Goal: Task Accomplishment & Management: Use online tool/utility

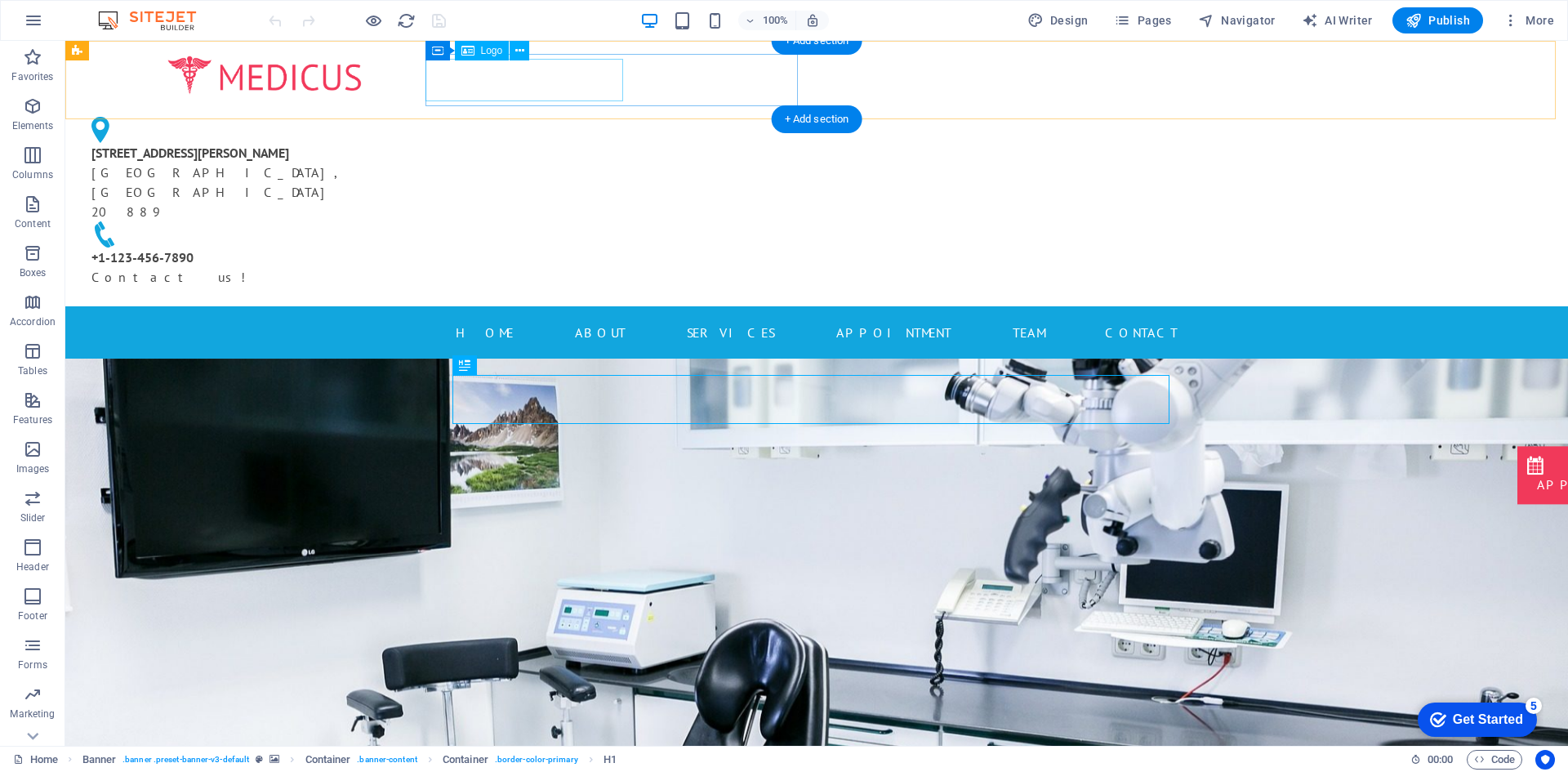
click at [451, 86] on div at bounding box center [265, 76] width 372 height 43
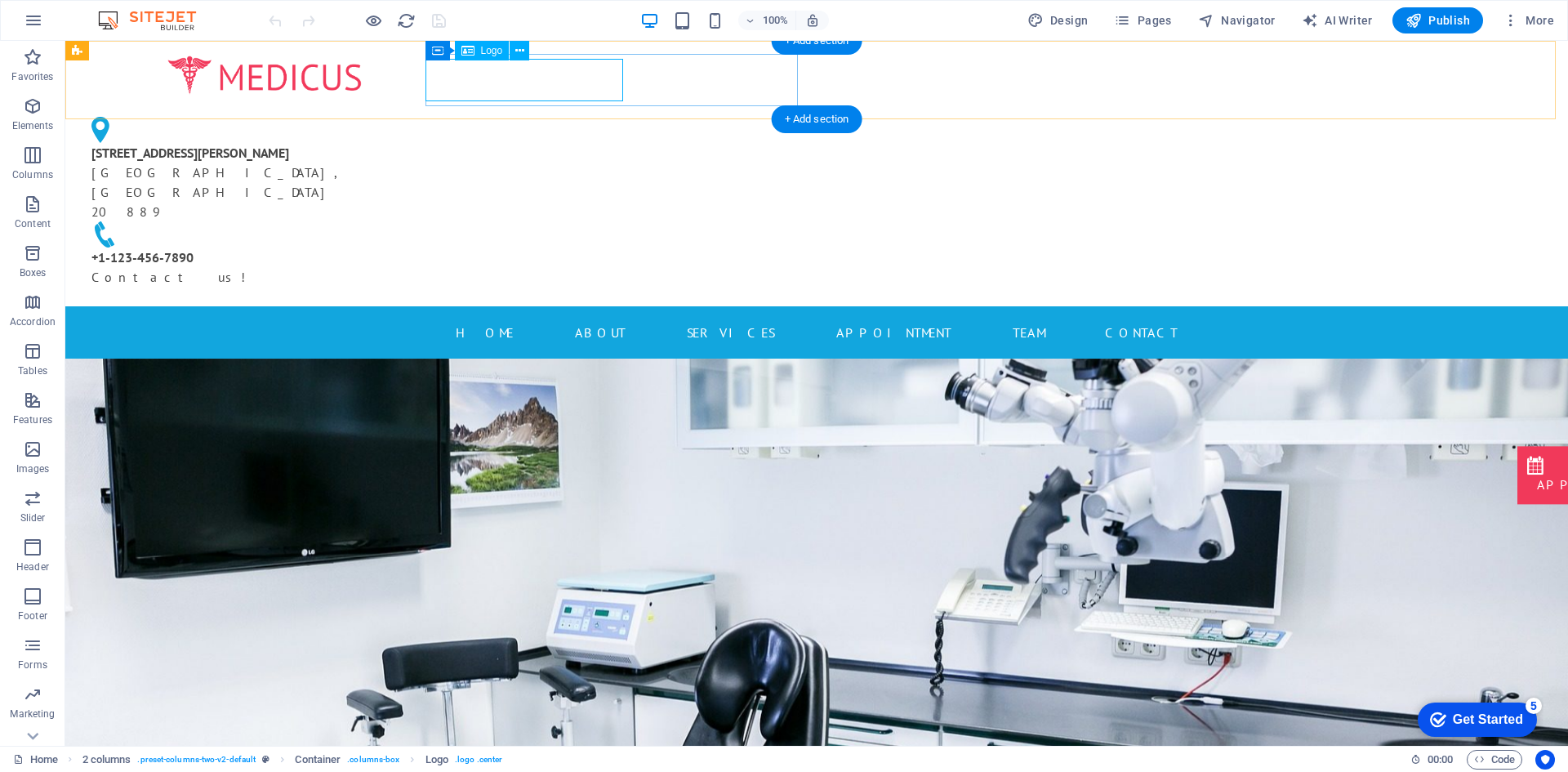
click at [451, 73] on div at bounding box center [265, 76] width 372 height 43
select select "px"
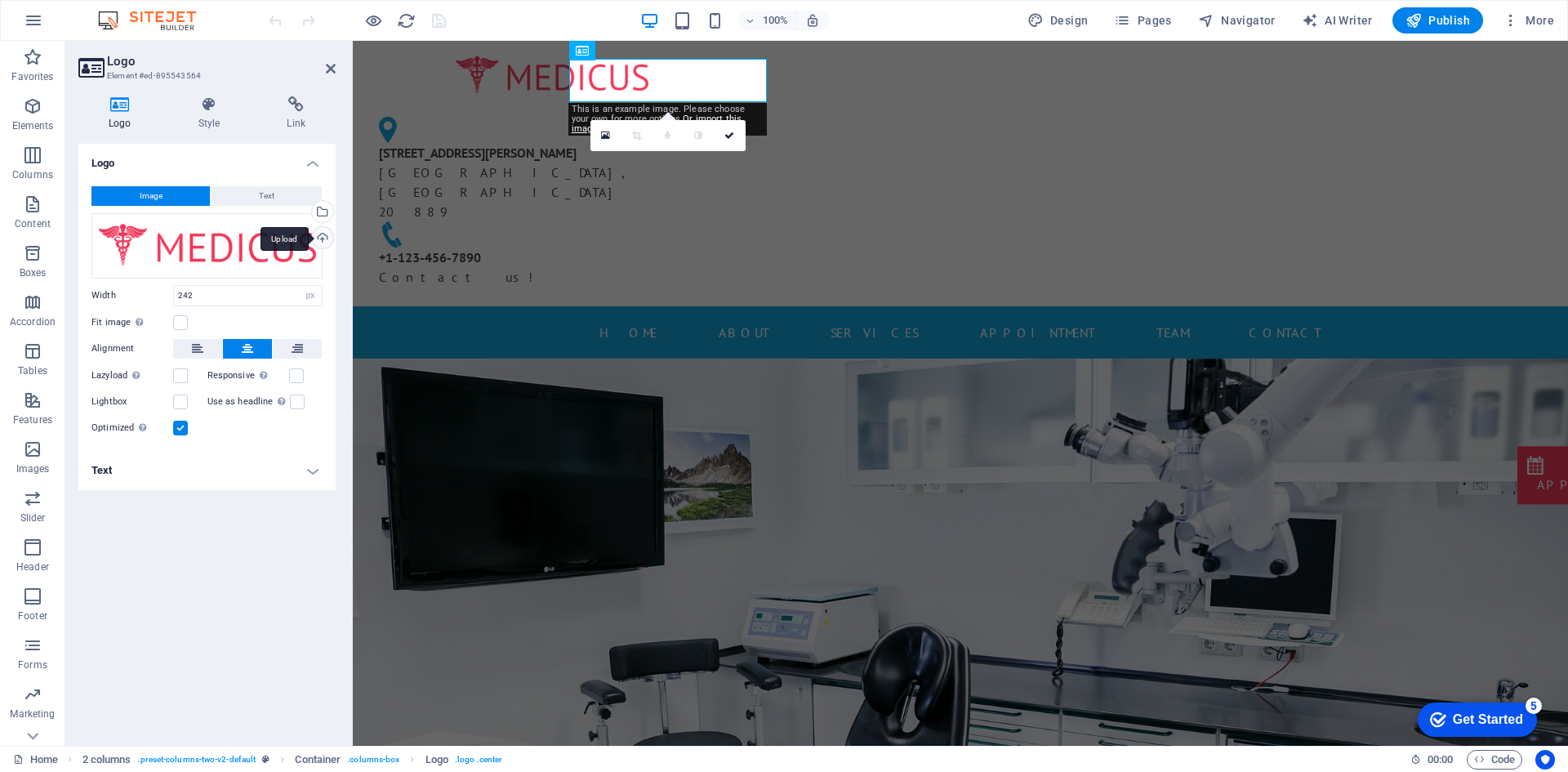
click at [316, 235] on div "Upload" at bounding box center [321, 239] width 24 height 24
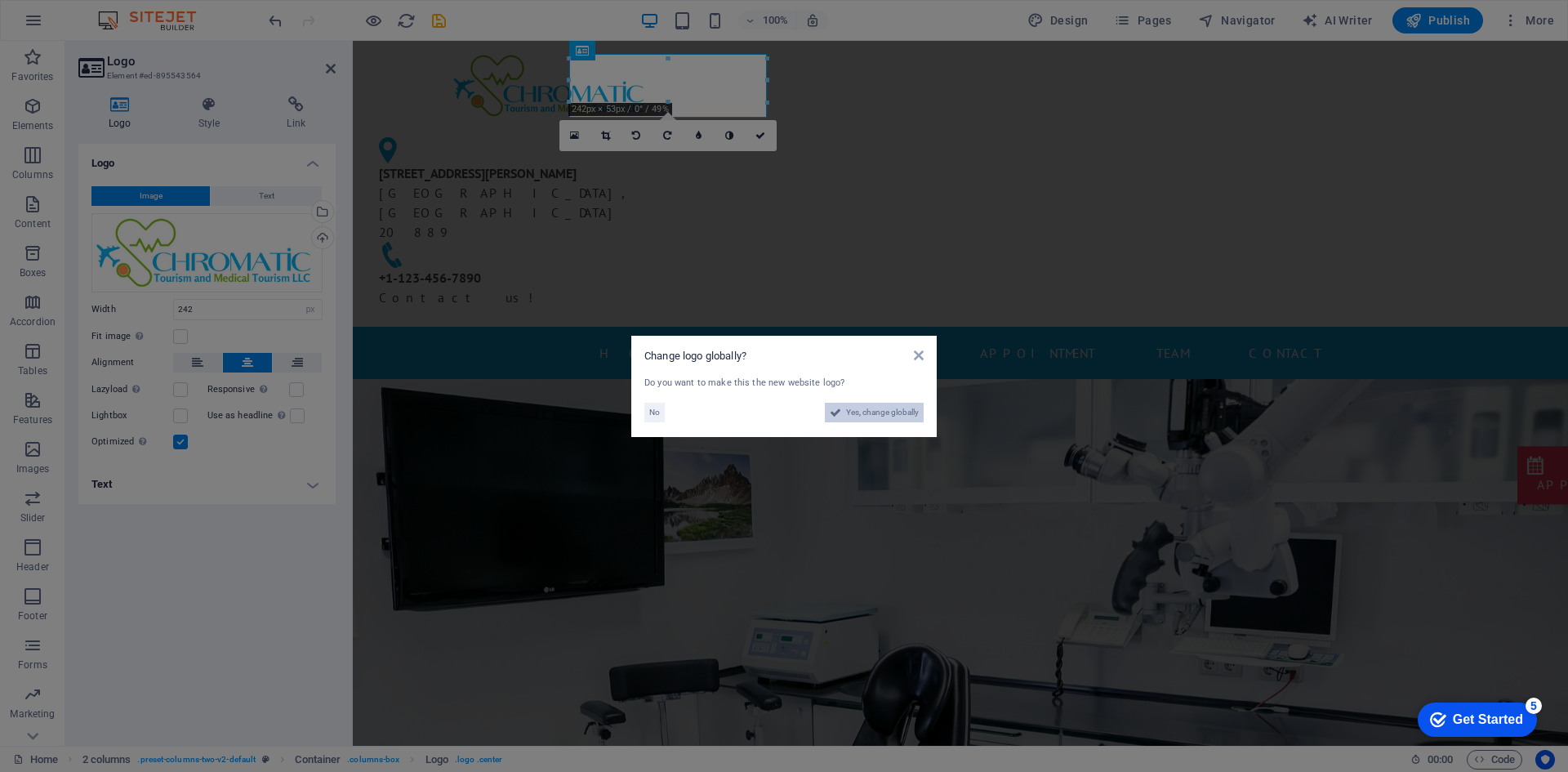
click at [828, 412] on button "Yes, change globally" at bounding box center [874, 412] width 99 height 20
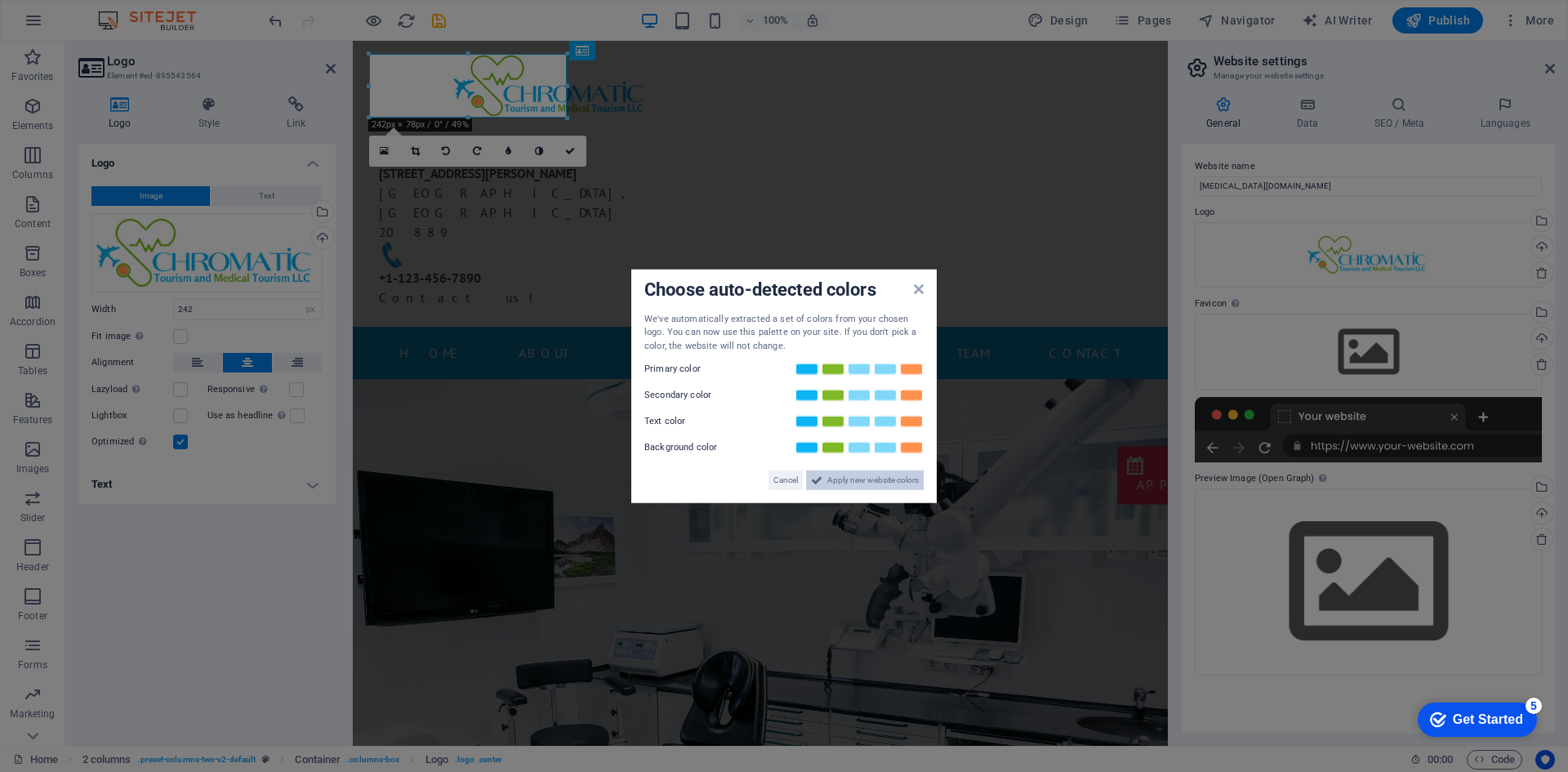
click at [860, 486] on span "Apply new website colors" at bounding box center [873, 480] width 91 height 20
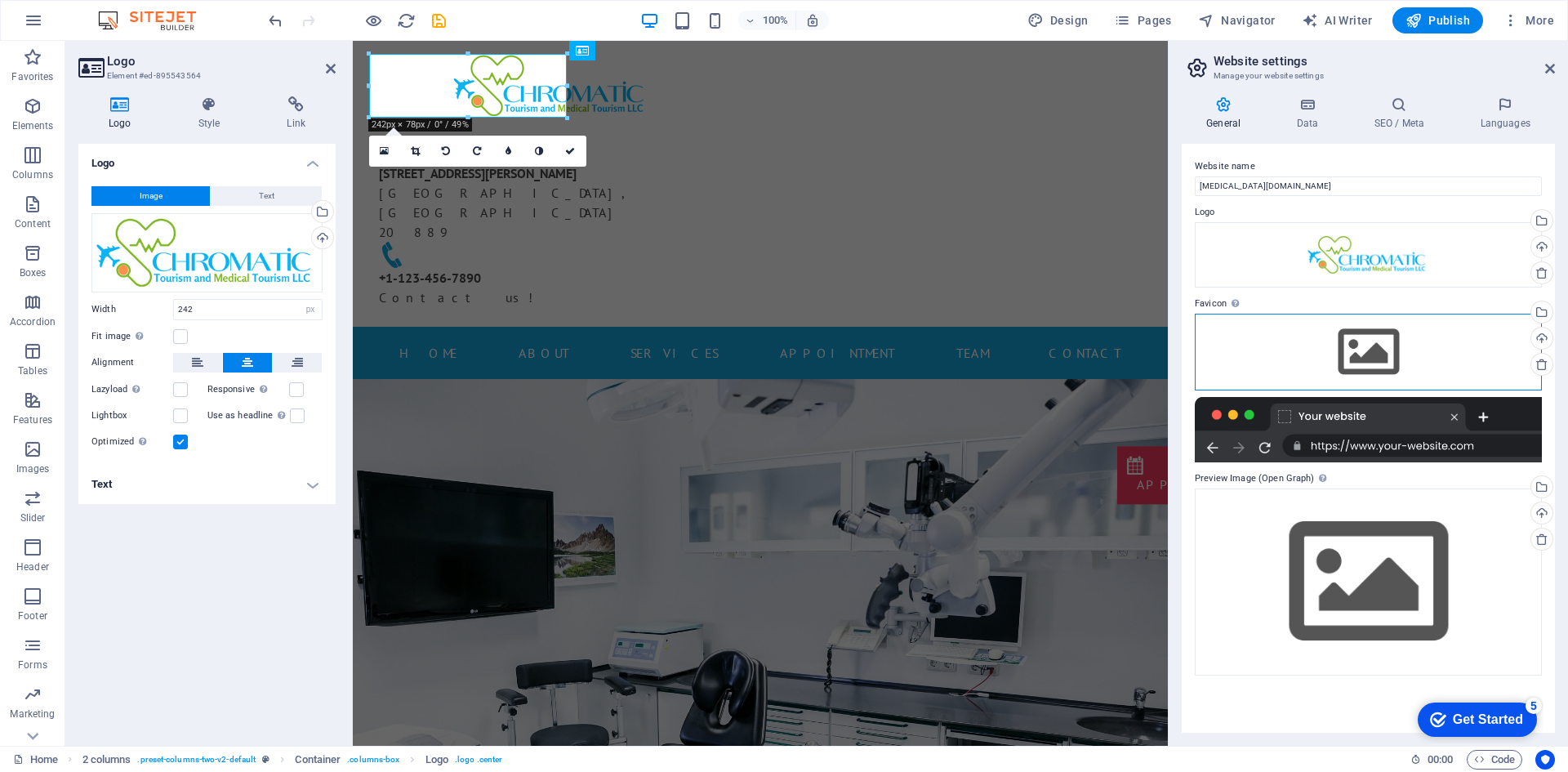
click at [1387, 338] on div "Drag files here, click to choose files or select files from Files or our free s…" at bounding box center [1368, 352] width 347 height 77
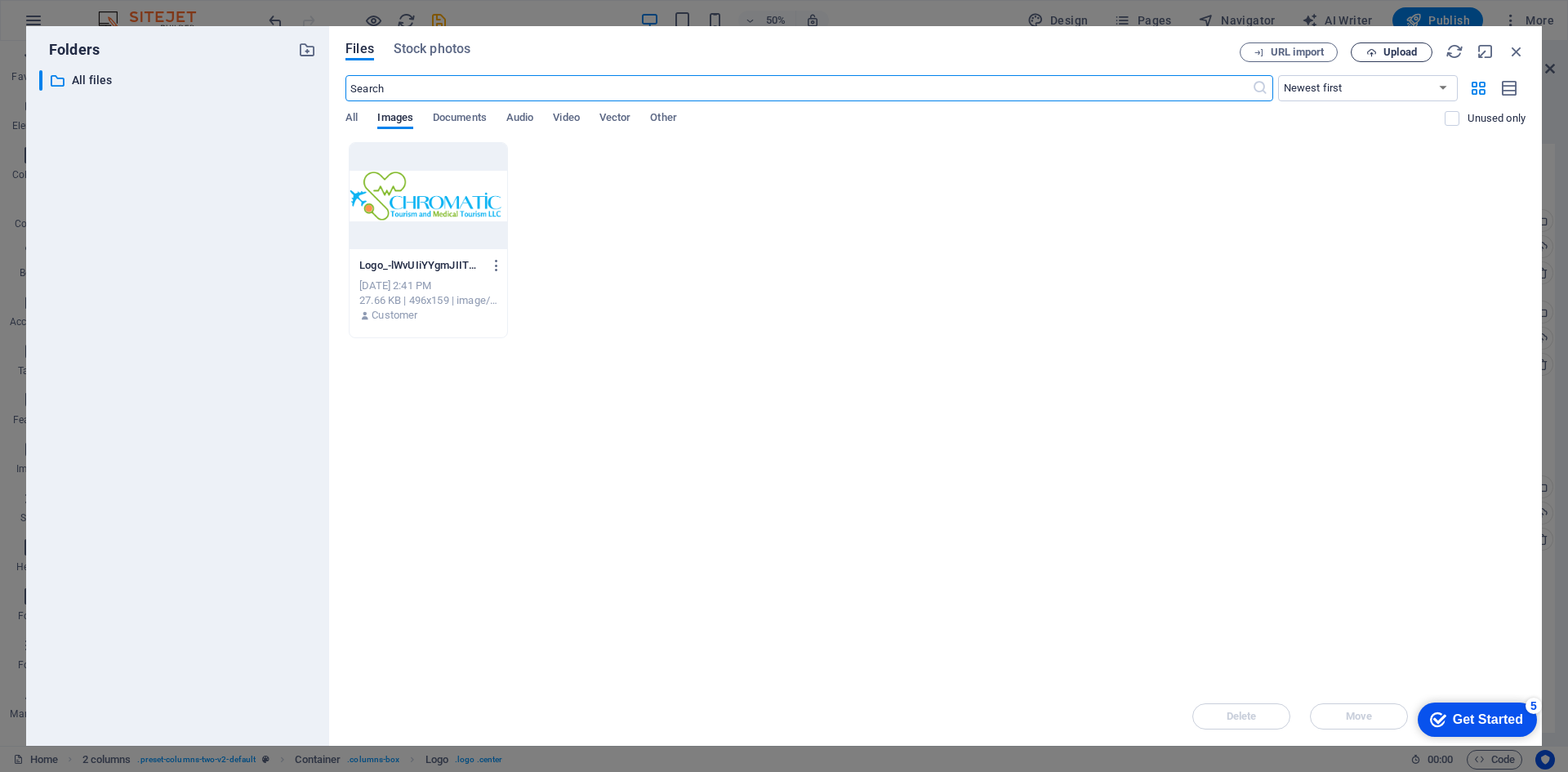
click at [1380, 61] on button "Upload" at bounding box center [1391, 52] width 82 height 20
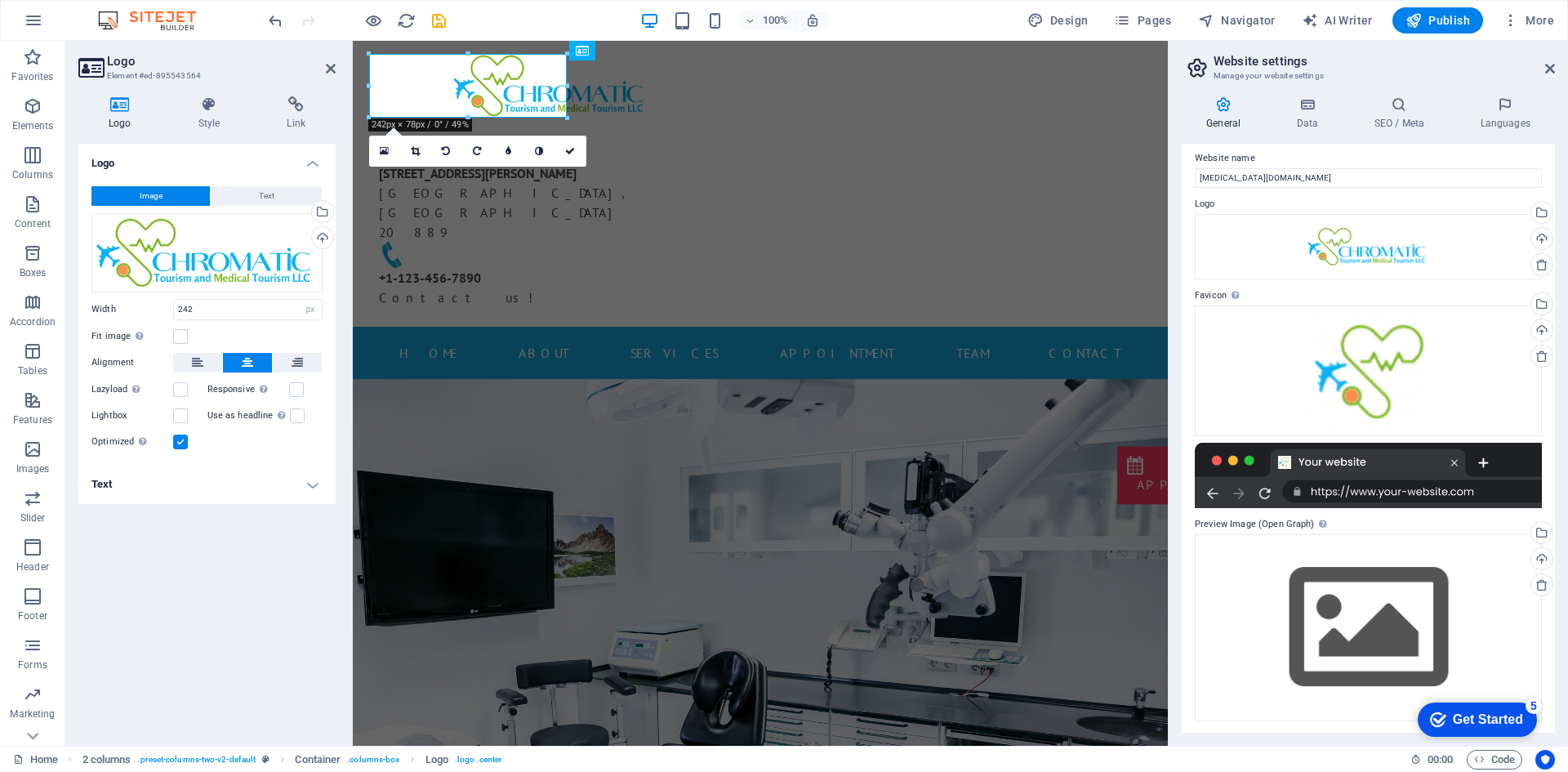
scroll to position [9, 0]
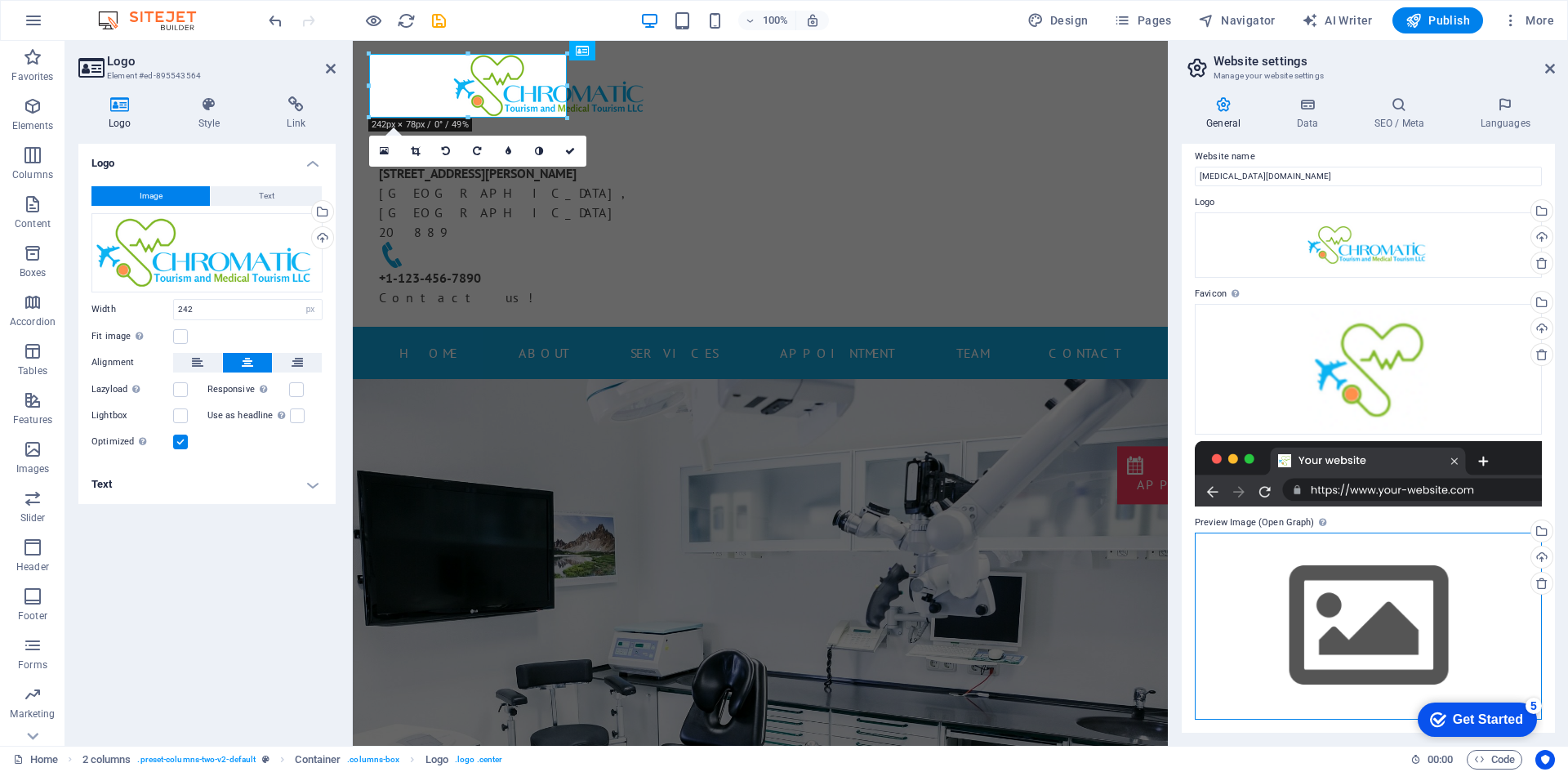
click at [1396, 609] on div "Drag files here, click to choose files or select files from Files or our free s…" at bounding box center [1368, 626] width 347 height 187
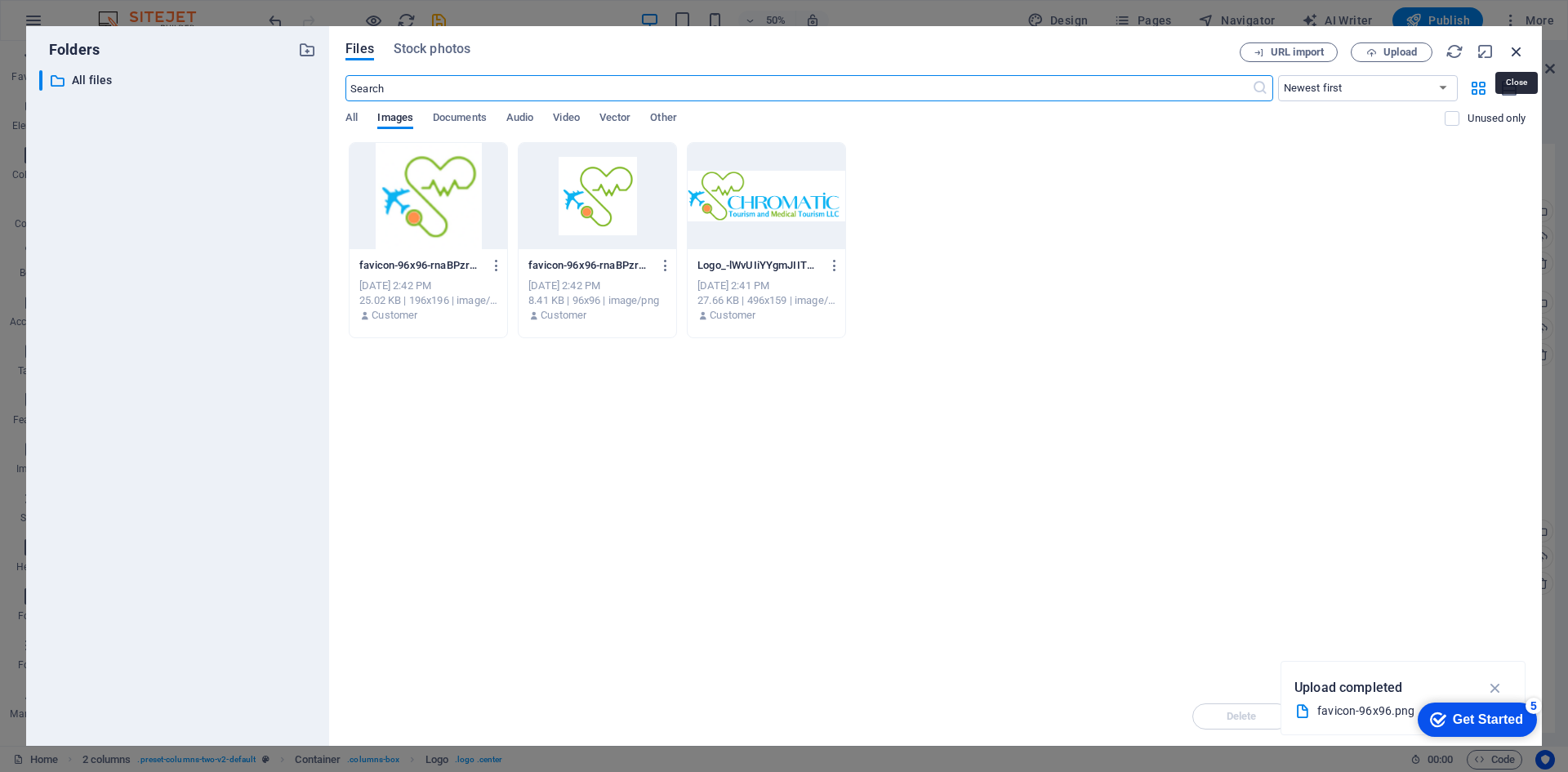
click at [1514, 44] on icon "button" at bounding box center [1516, 51] width 18 height 18
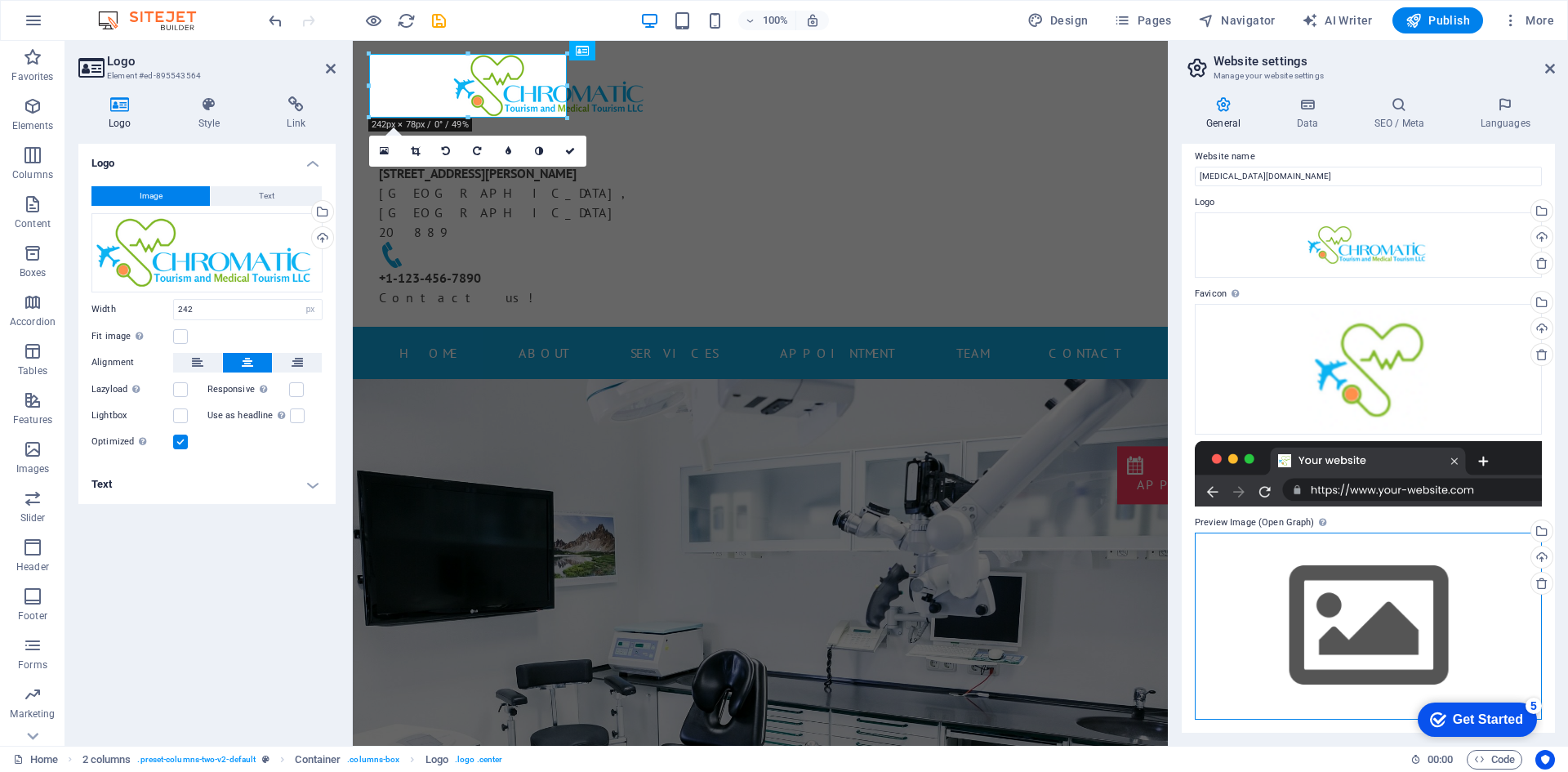
click at [1395, 643] on div "Drag files here, click to choose files or select files from Files or our free s…" at bounding box center [1368, 626] width 347 height 187
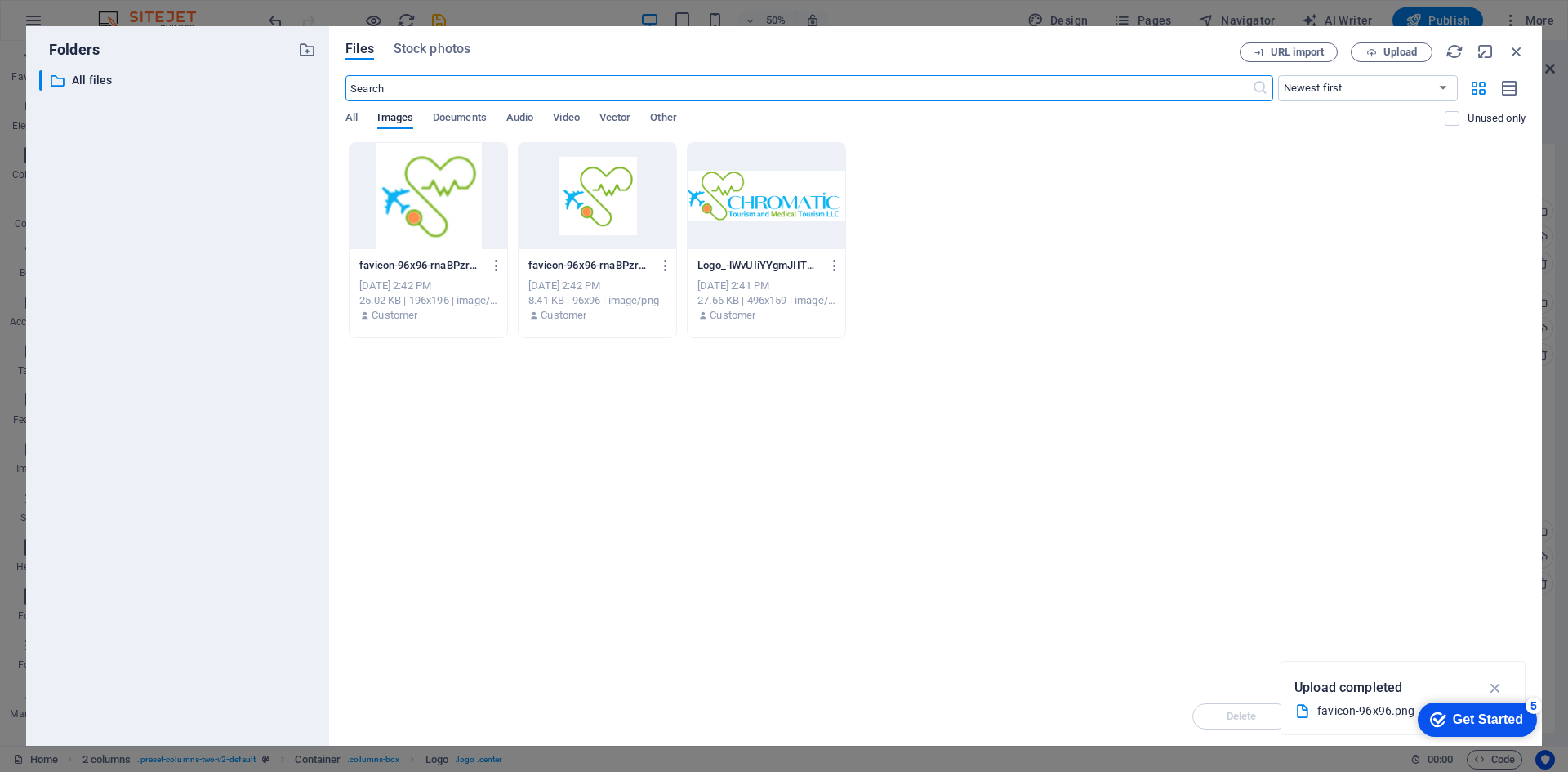
click at [549, 177] on div at bounding box center [597, 196] width 158 height 106
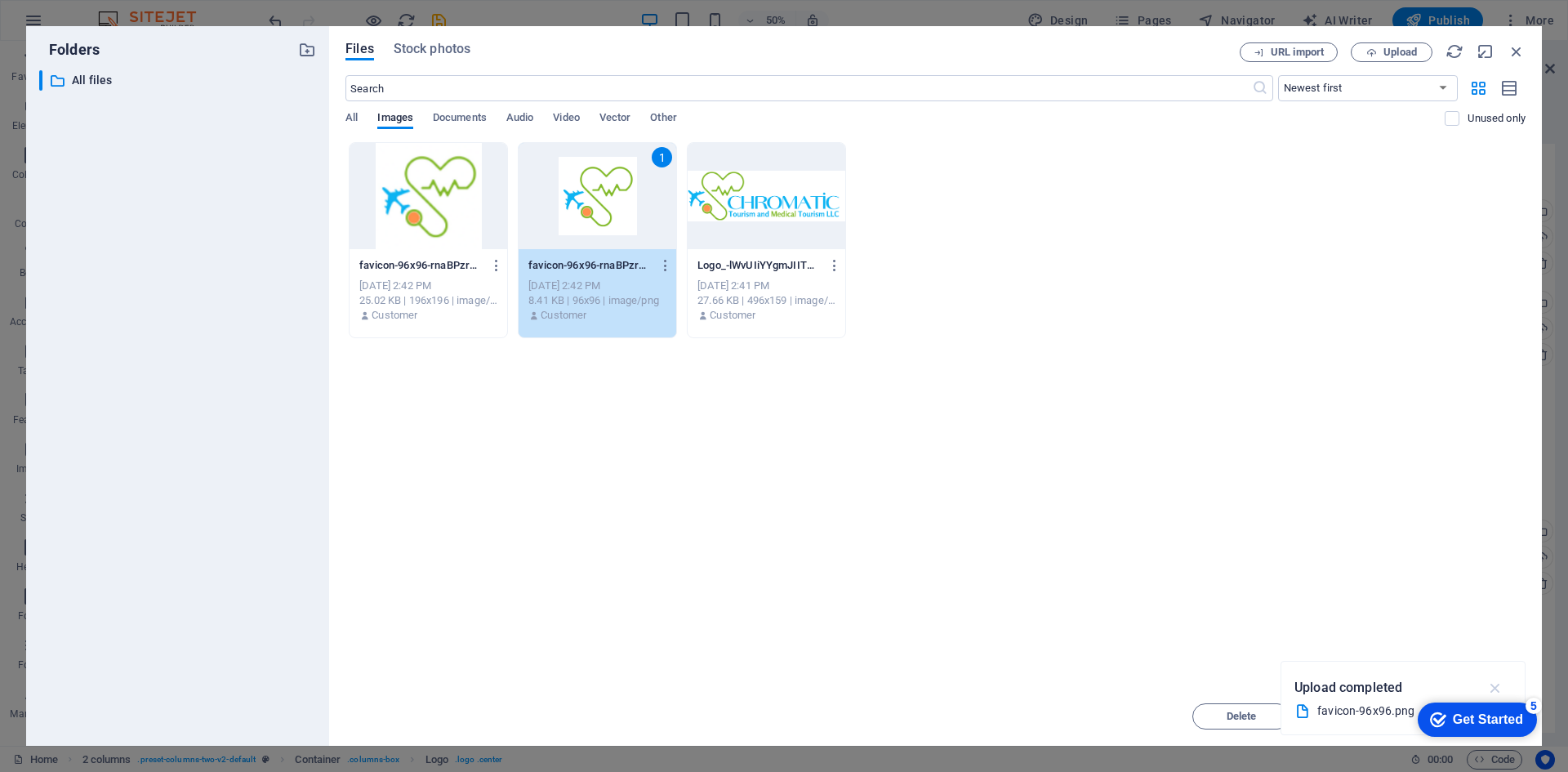
click at [1499, 689] on icon "button" at bounding box center [1496, 687] width 19 height 18
click at [1262, 350] on div "Drop files here to upload them instantly favicon-96x96-rnaBPzrwqmpcn7gWaU590A-U…" at bounding box center [935, 415] width 1180 height 545
click at [1324, 713] on span "Move" at bounding box center [1359, 716] width 84 height 9
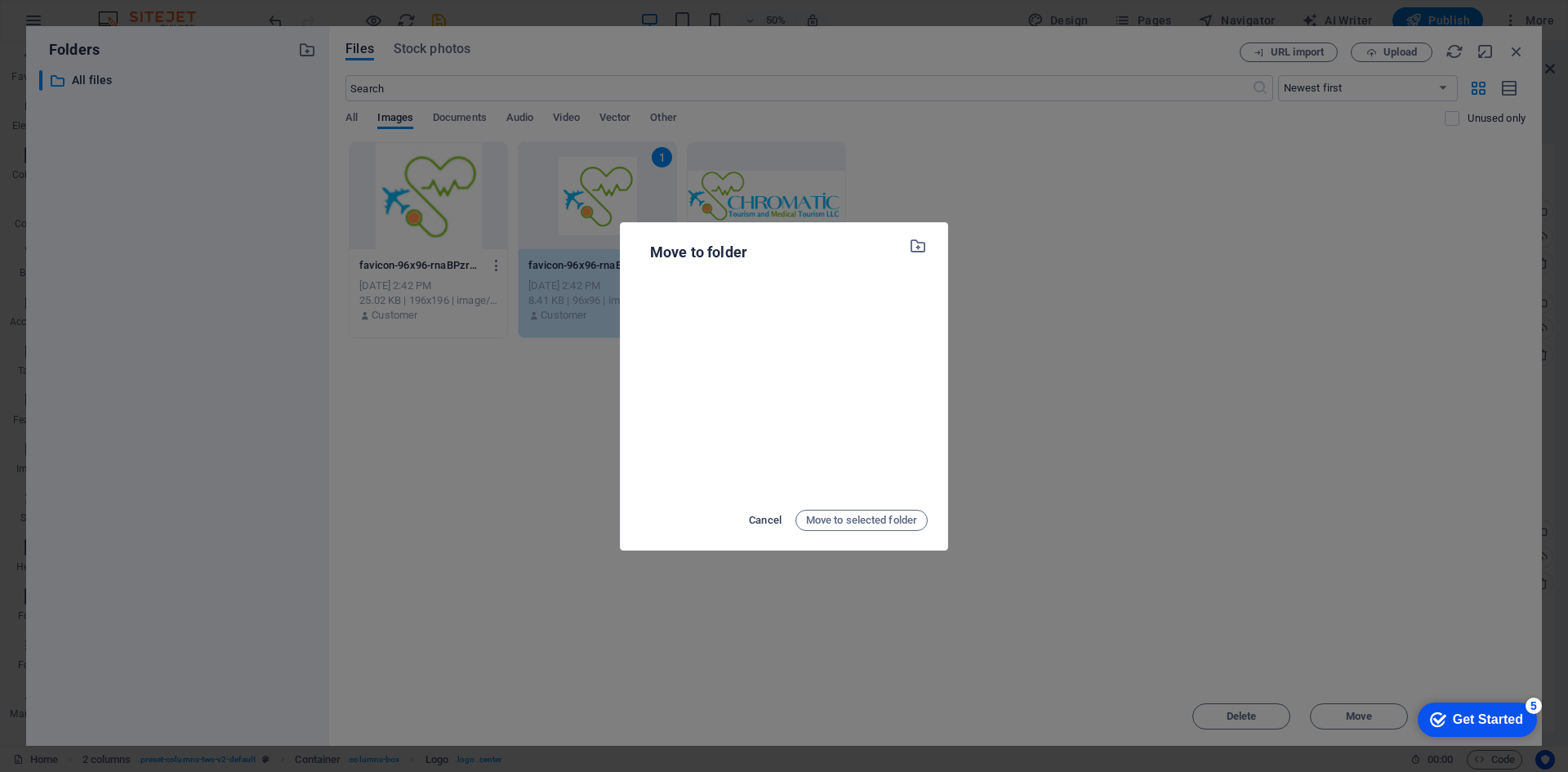
click at [774, 523] on span "Cancel" at bounding box center [765, 520] width 33 height 20
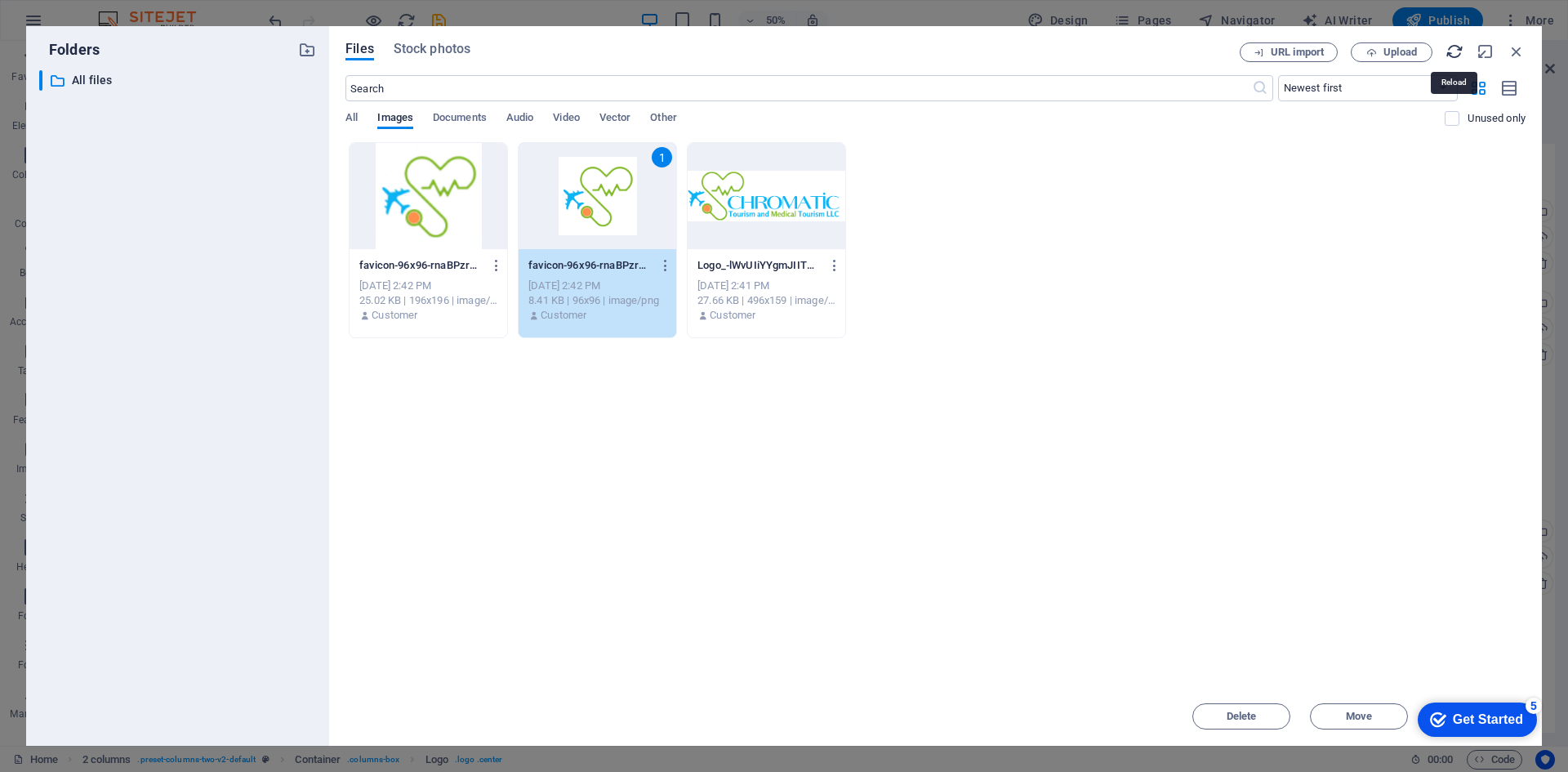
click at [1457, 51] on icon "button" at bounding box center [1454, 51] width 18 height 18
click at [1509, 46] on icon "button" at bounding box center [1516, 51] width 18 height 18
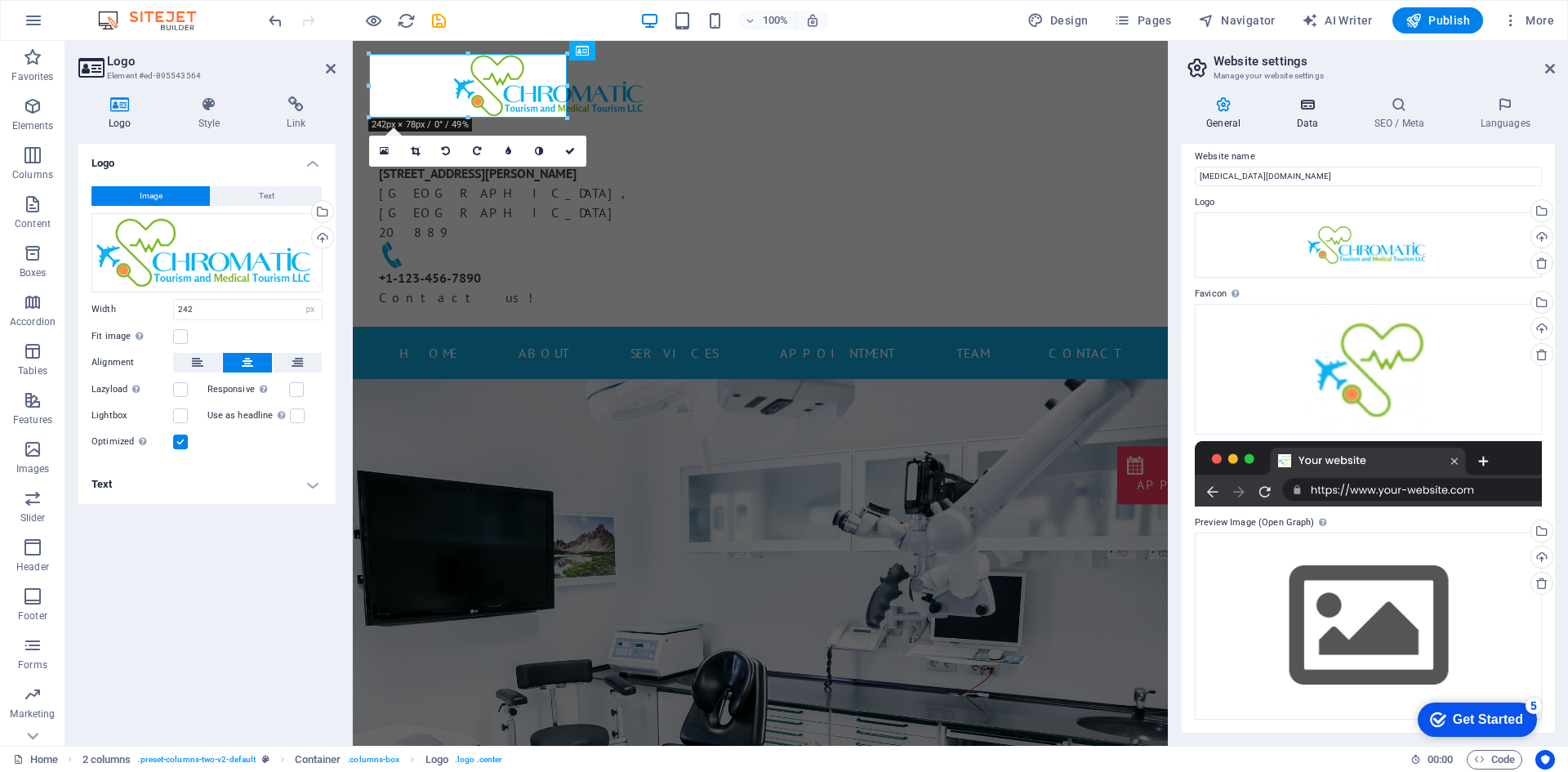
click at [1303, 117] on h4 "Data" at bounding box center [1310, 114] width 78 height 35
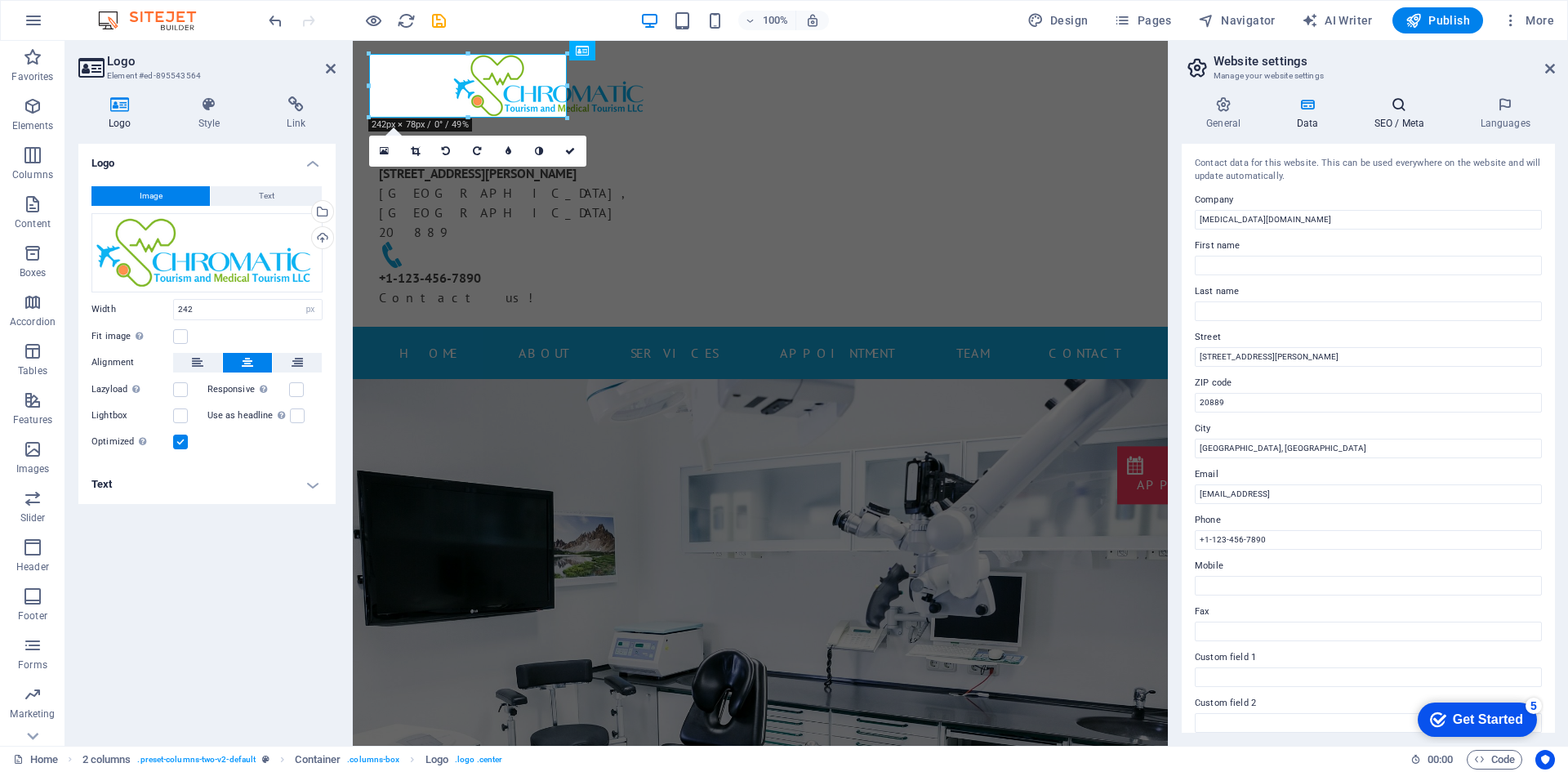
click at [1396, 105] on icon at bounding box center [1399, 104] width 100 height 16
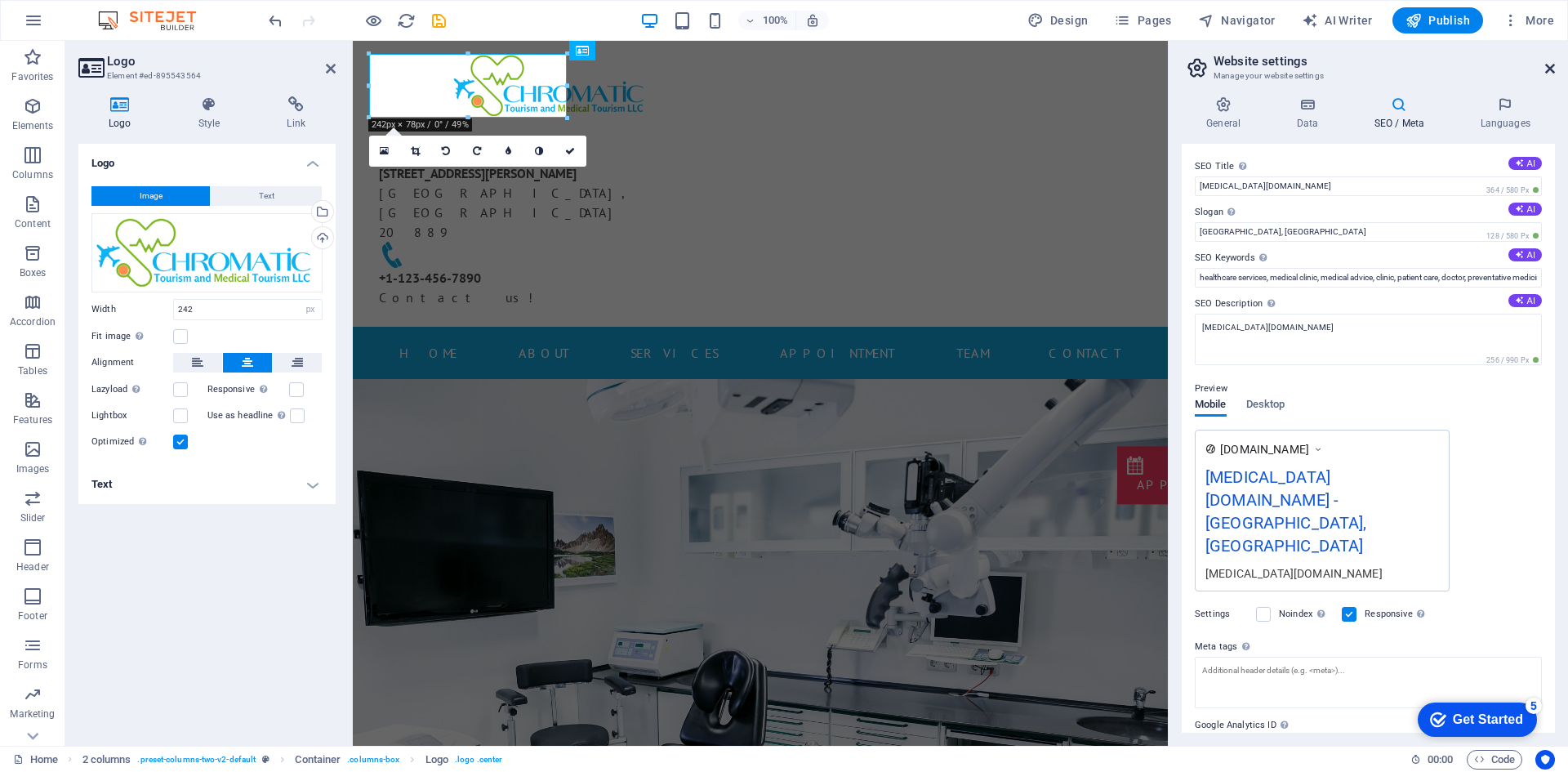
click at [1552, 69] on icon at bounding box center [1549, 68] width 9 height 13
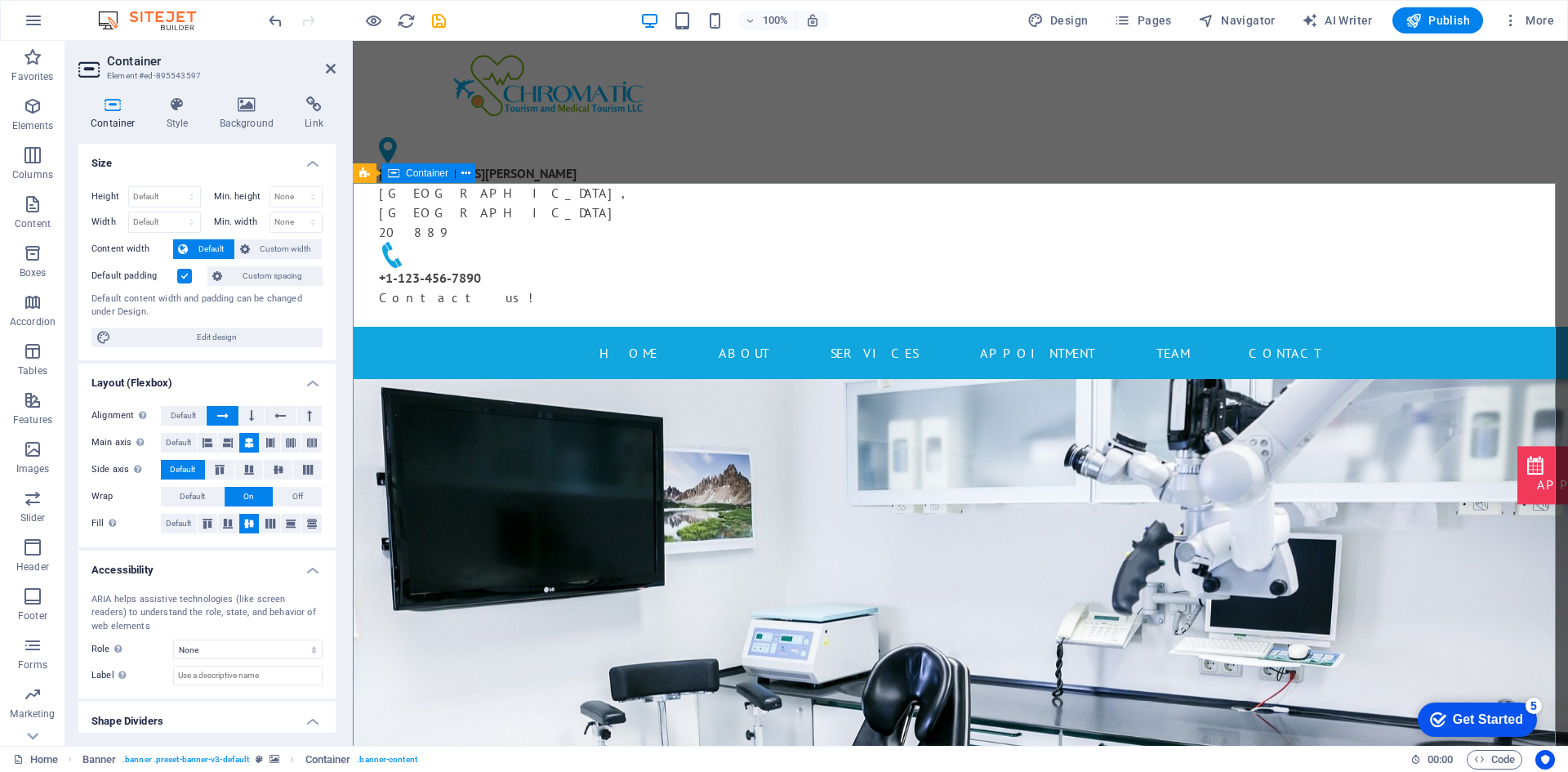
click at [234, 102] on icon at bounding box center [247, 104] width 79 height 16
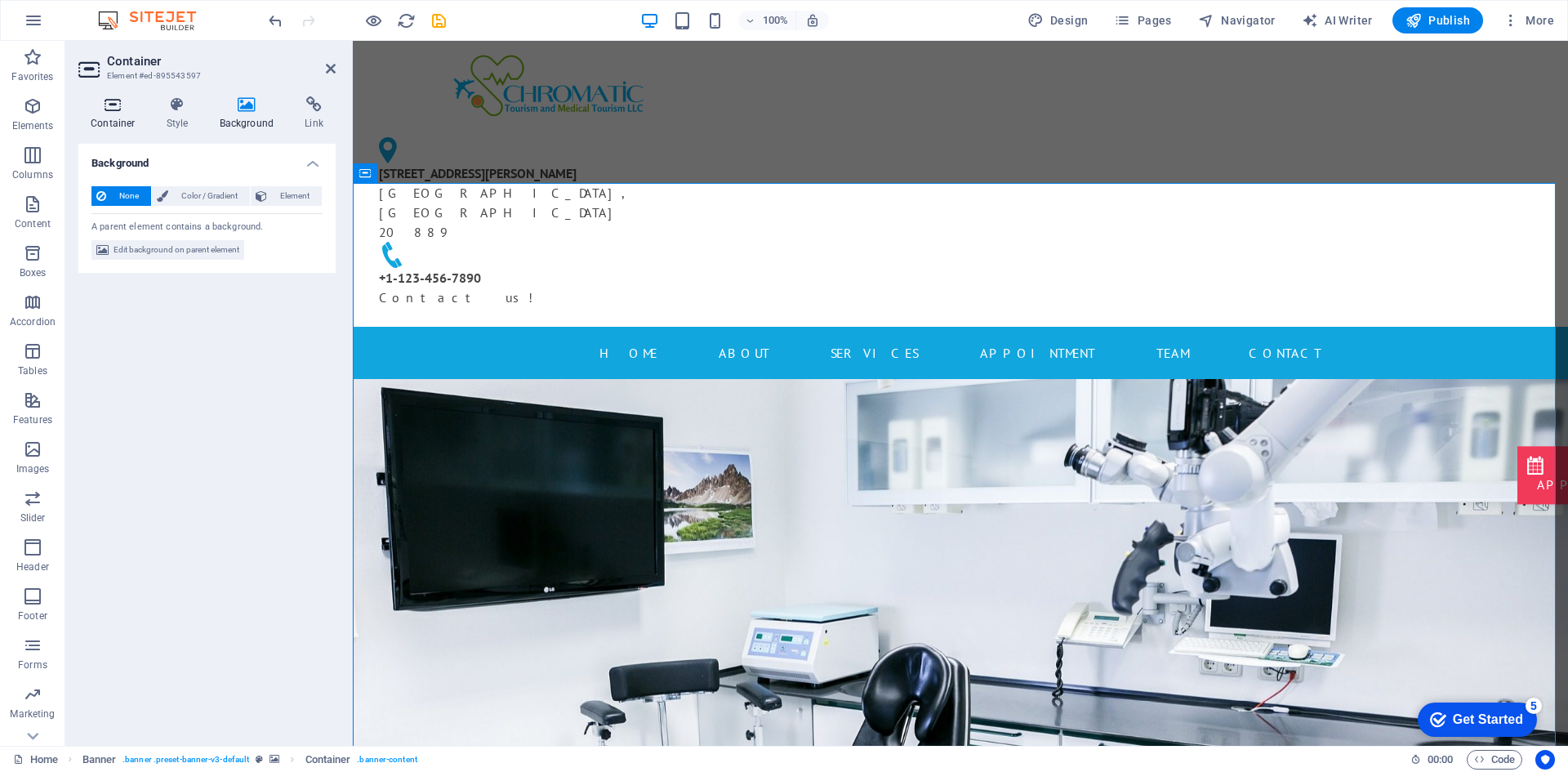
click at [117, 118] on h4 "Container" at bounding box center [116, 114] width 76 height 35
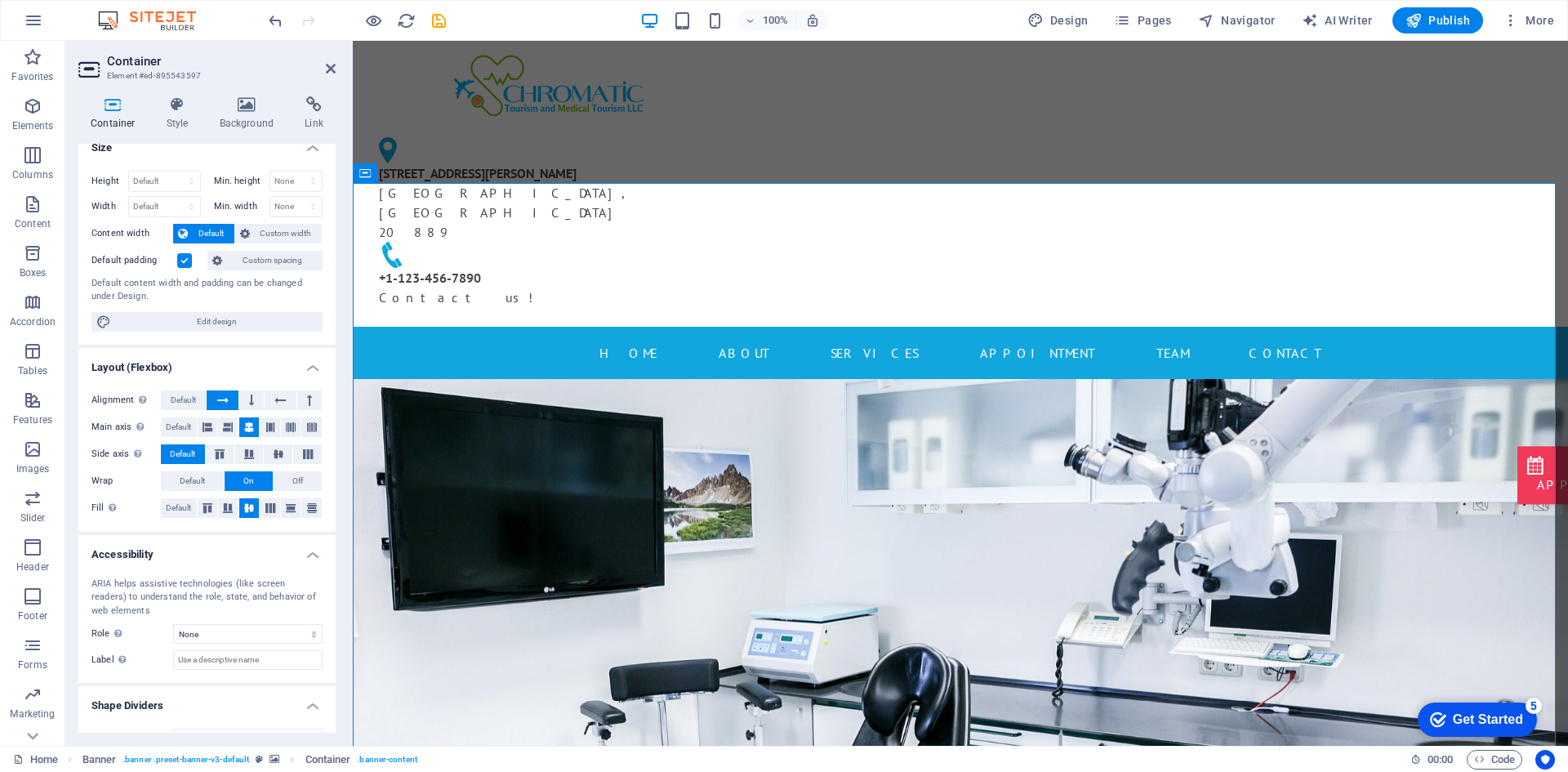
scroll to position [0, 0]
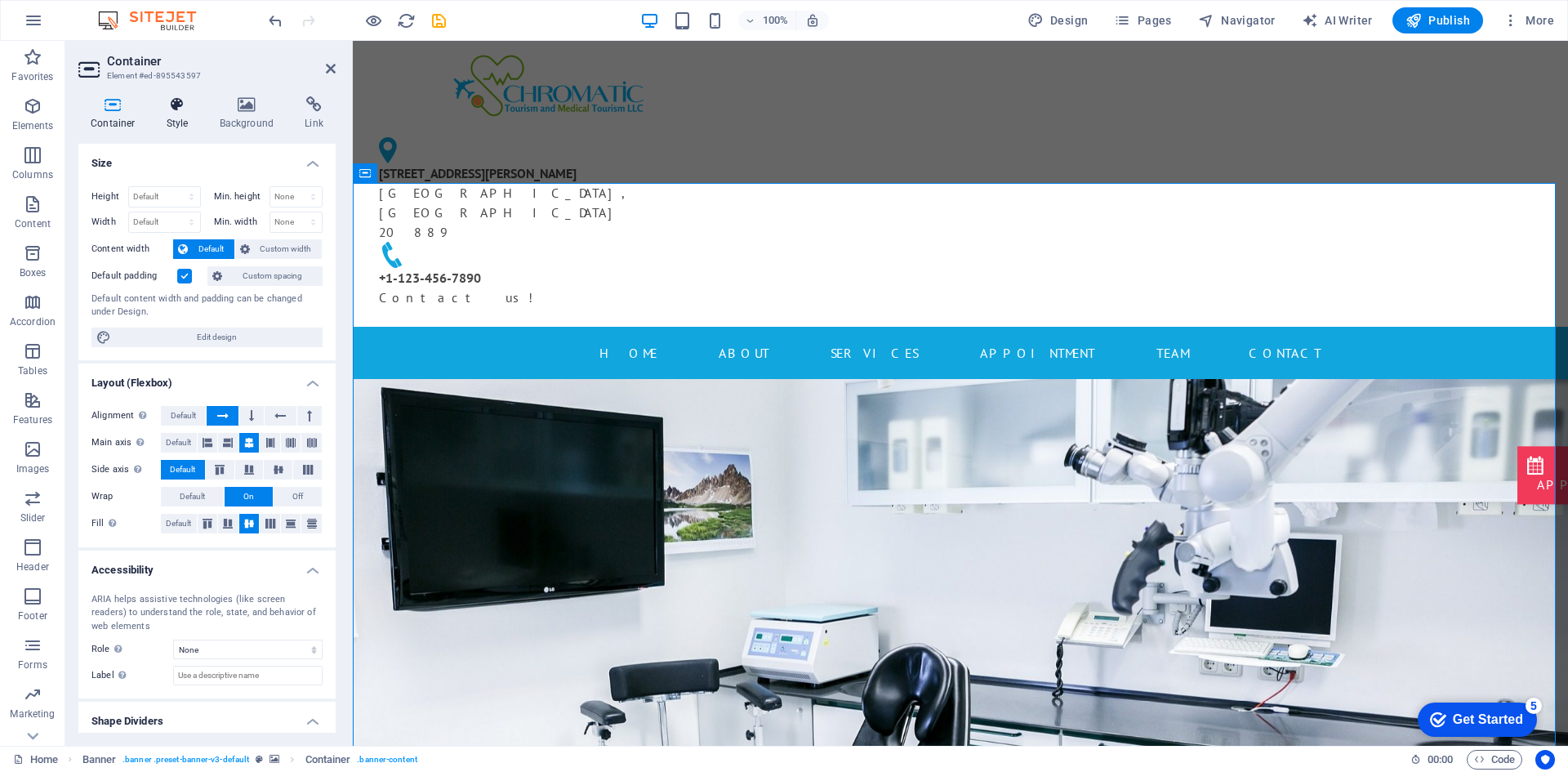
click at [176, 111] on icon at bounding box center [178, 104] width 47 height 16
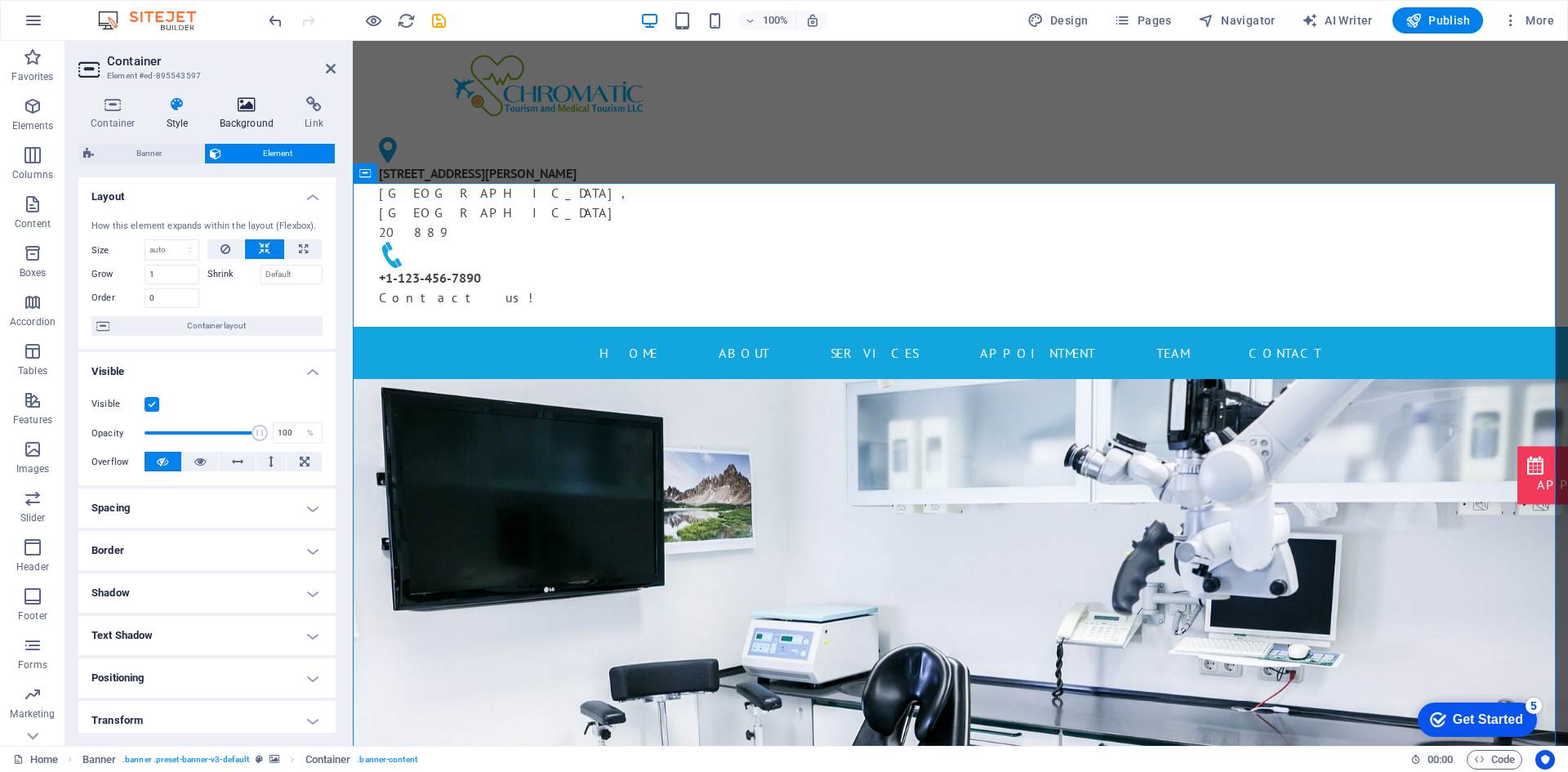
click at [255, 109] on icon at bounding box center [247, 104] width 79 height 16
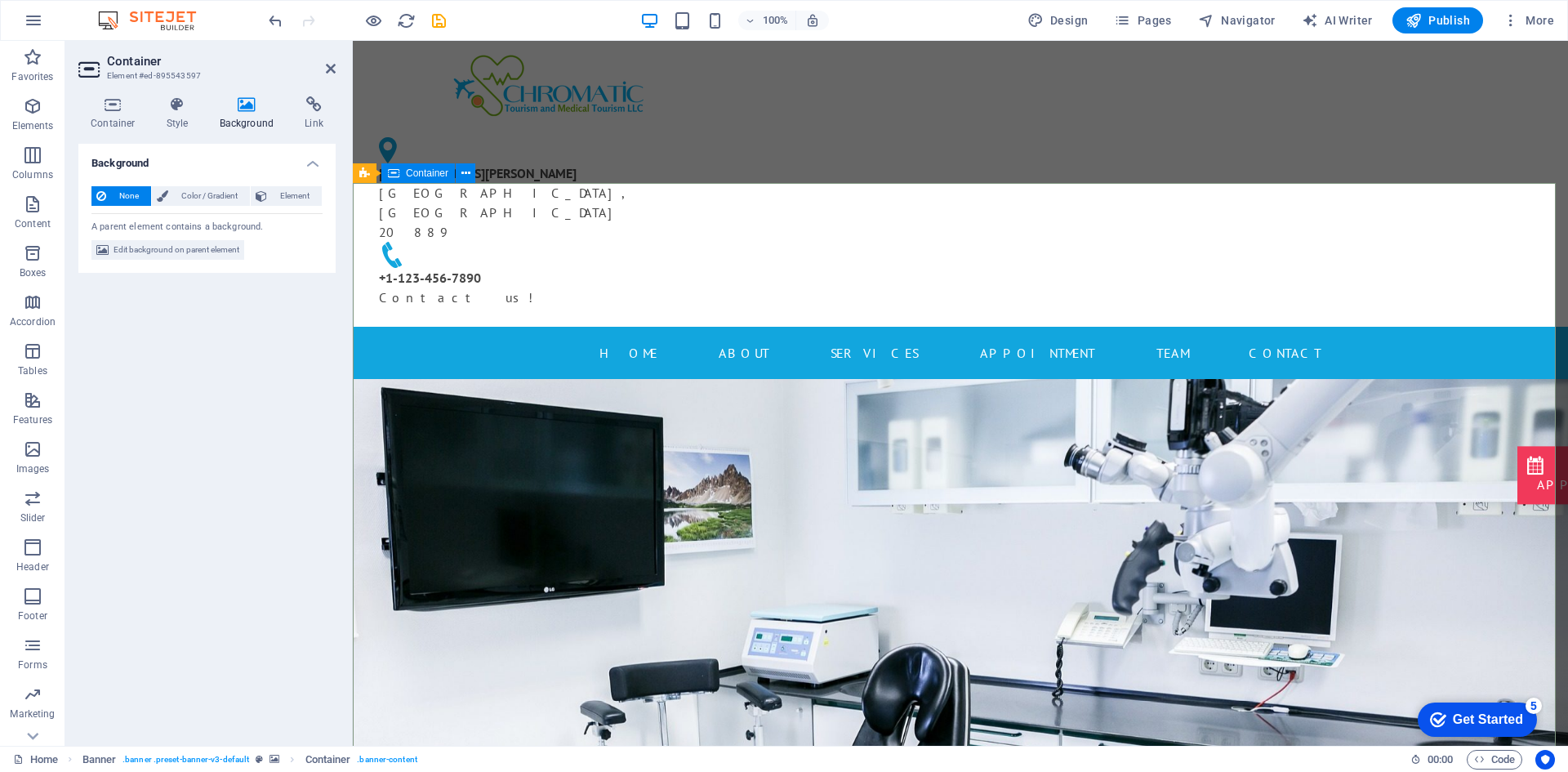
click at [371, 178] on div "Banner" at bounding box center [384, 173] width 62 height 20
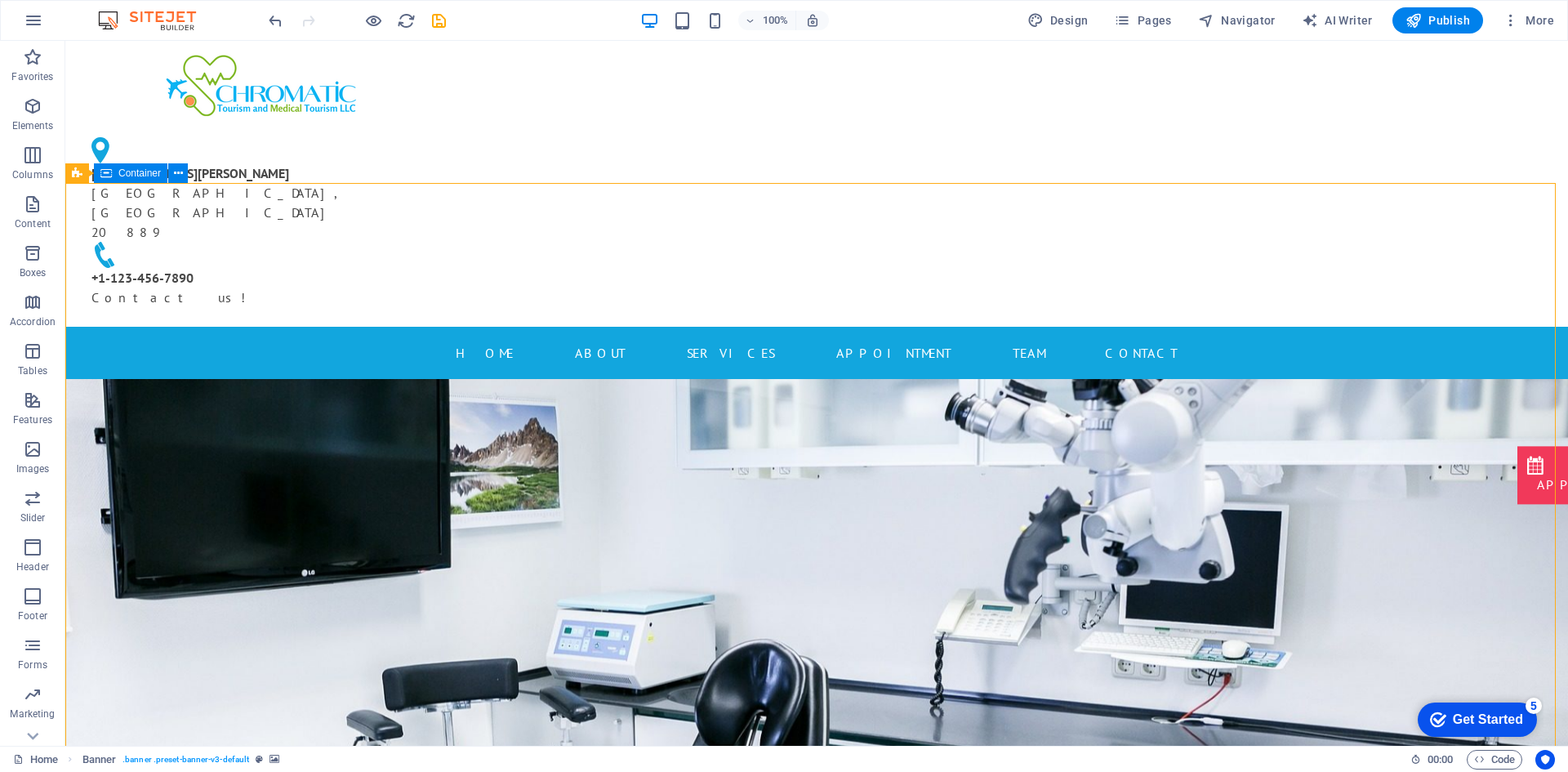
click at [103, 179] on icon at bounding box center [106, 173] width 11 height 20
click at [72, 172] on icon at bounding box center [77, 173] width 10 height 20
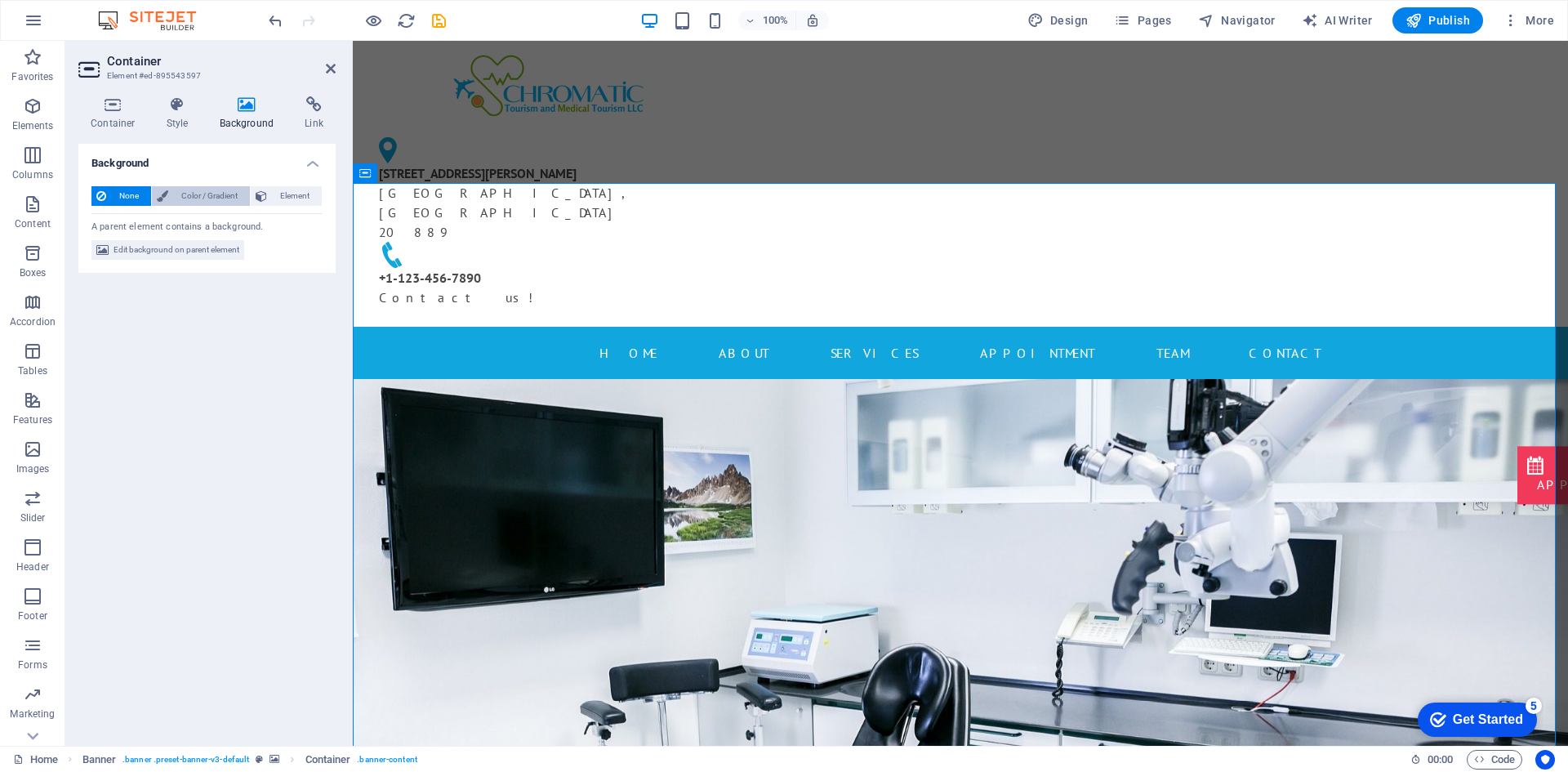
click at [199, 203] on span "Color / Gradient" at bounding box center [209, 196] width 72 height 20
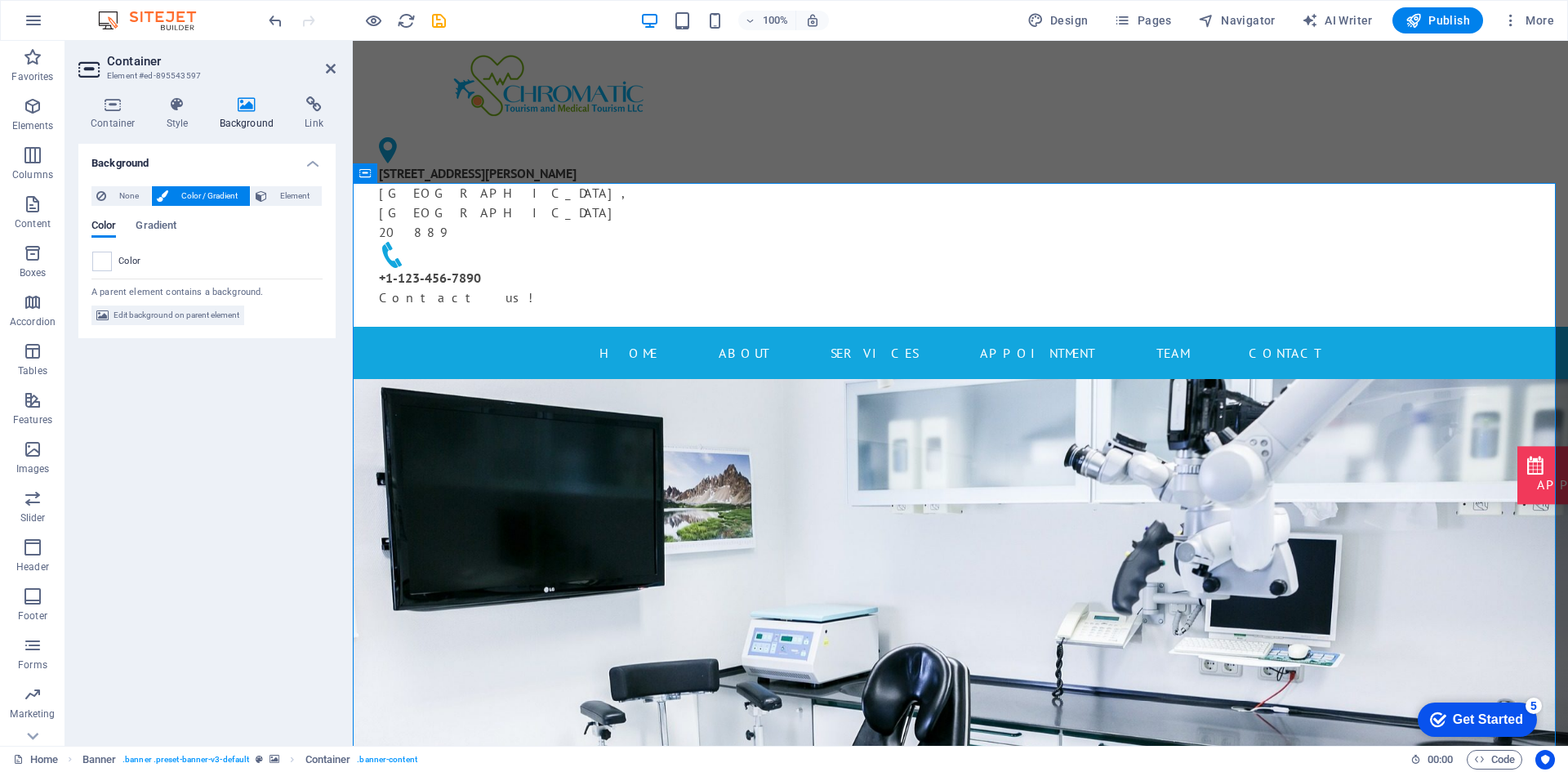
click at [93, 207] on div "Color Gradient Color" at bounding box center [207, 240] width 231 height 66
click at [104, 197] on icon at bounding box center [101, 196] width 9 height 20
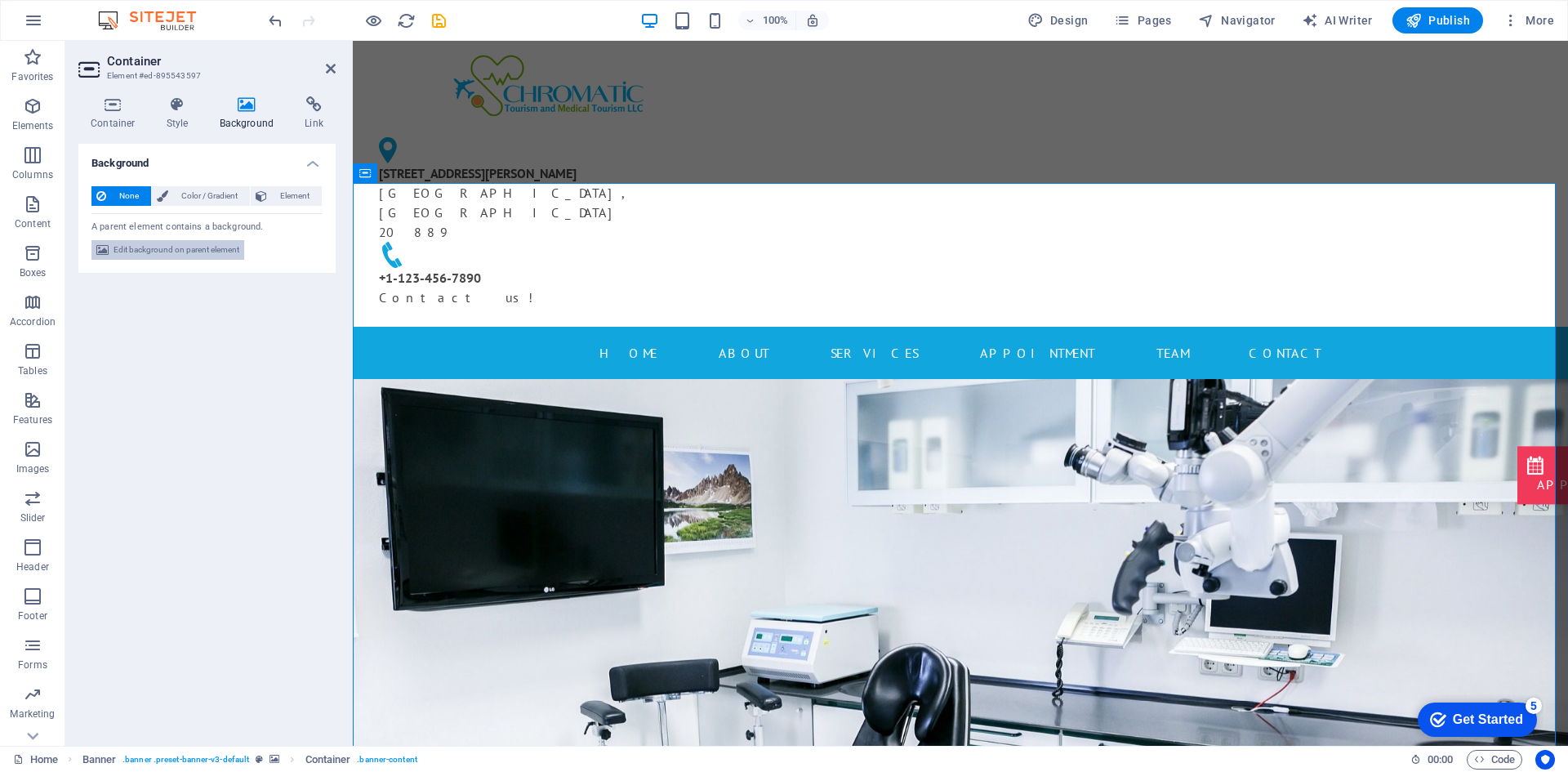
click at [209, 251] on span "Edit background on parent element" at bounding box center [177, 249] width 126 height 20
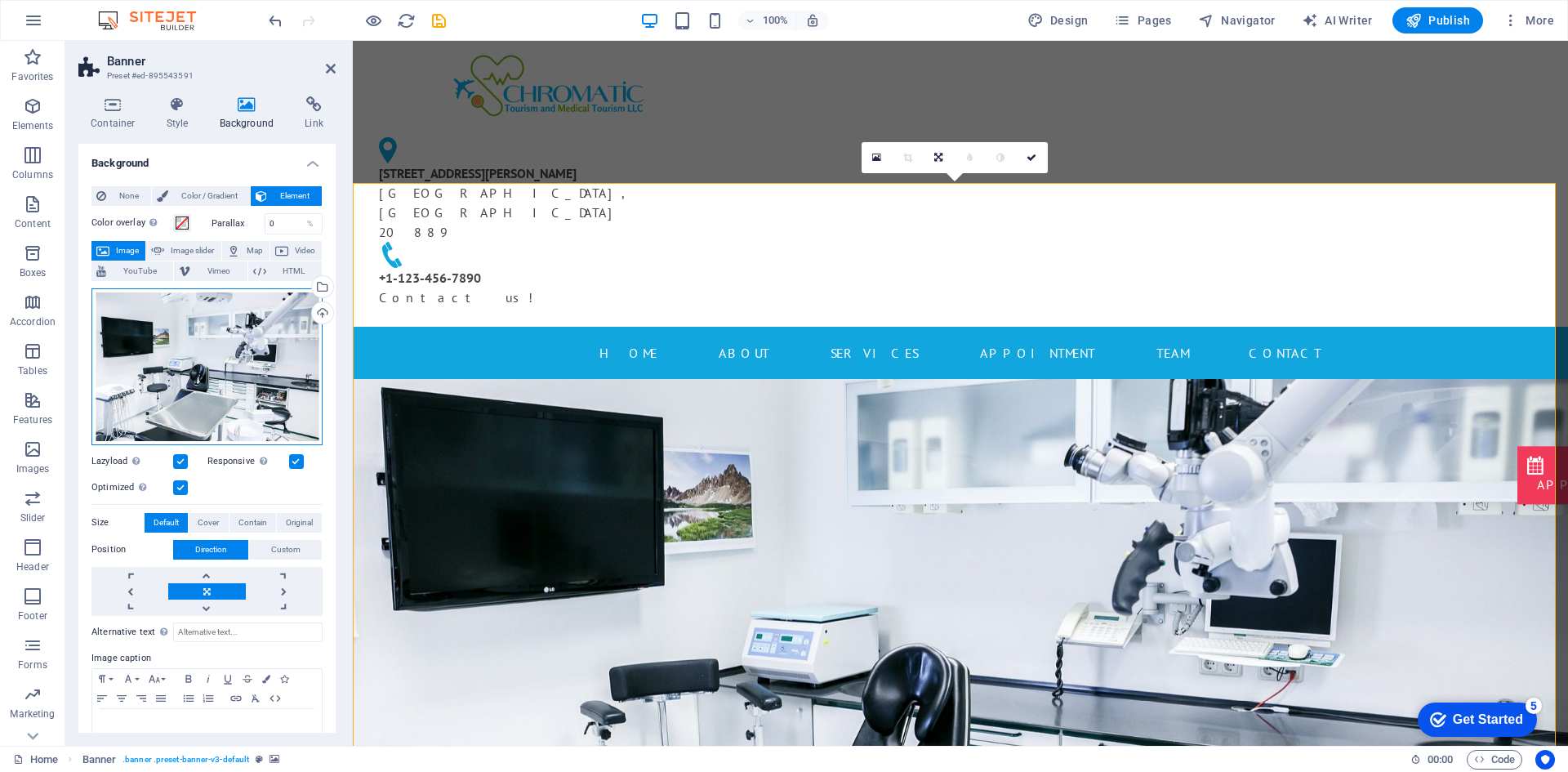
click at [253, 393] on div "Drag files here, click to choose files or select files from Files or our free s…" at bounding box center [207, 367] width 231 height 157
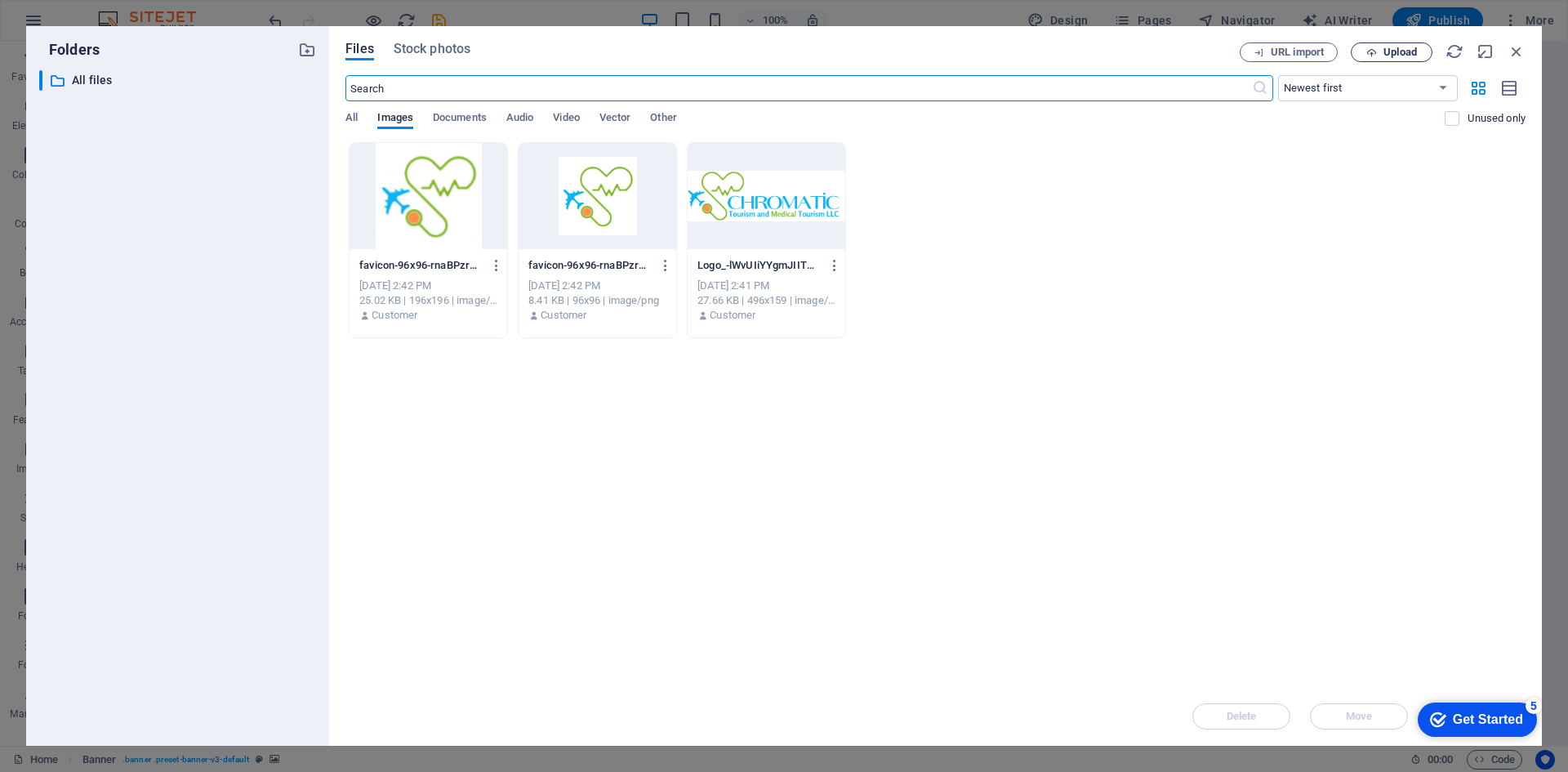
click at [1393, 56] on span "Upload" at bounding box center [1400, 52] width 34 height 9
click at [1515, 48] on icon "button" at bounding box center [1516, 51] width 18 height 18
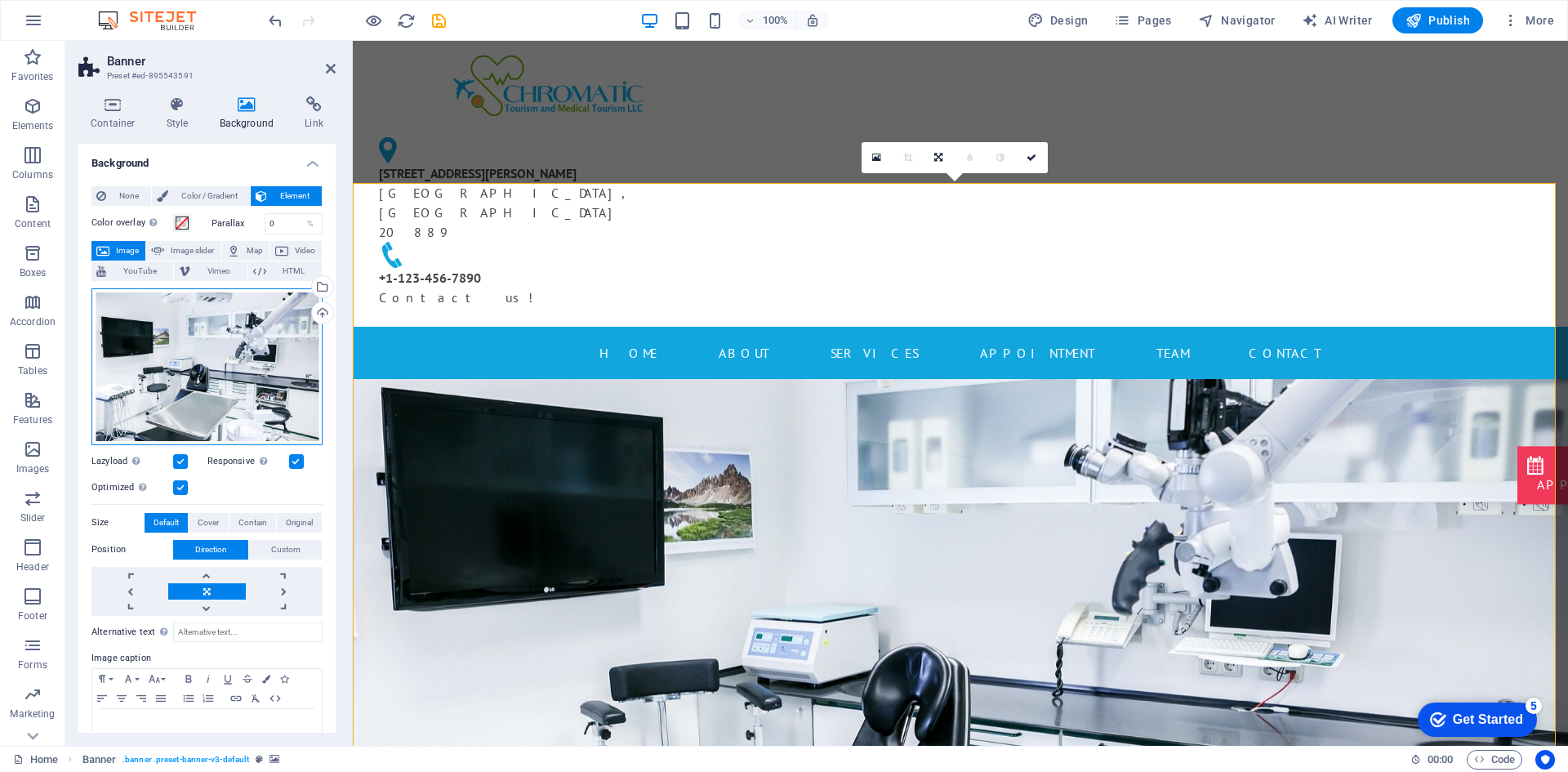
click at [189, 379] on div "Drag files here, click to choose files or select files from Files or our free s…" at bounding box center [207, 367] width 231 height 157
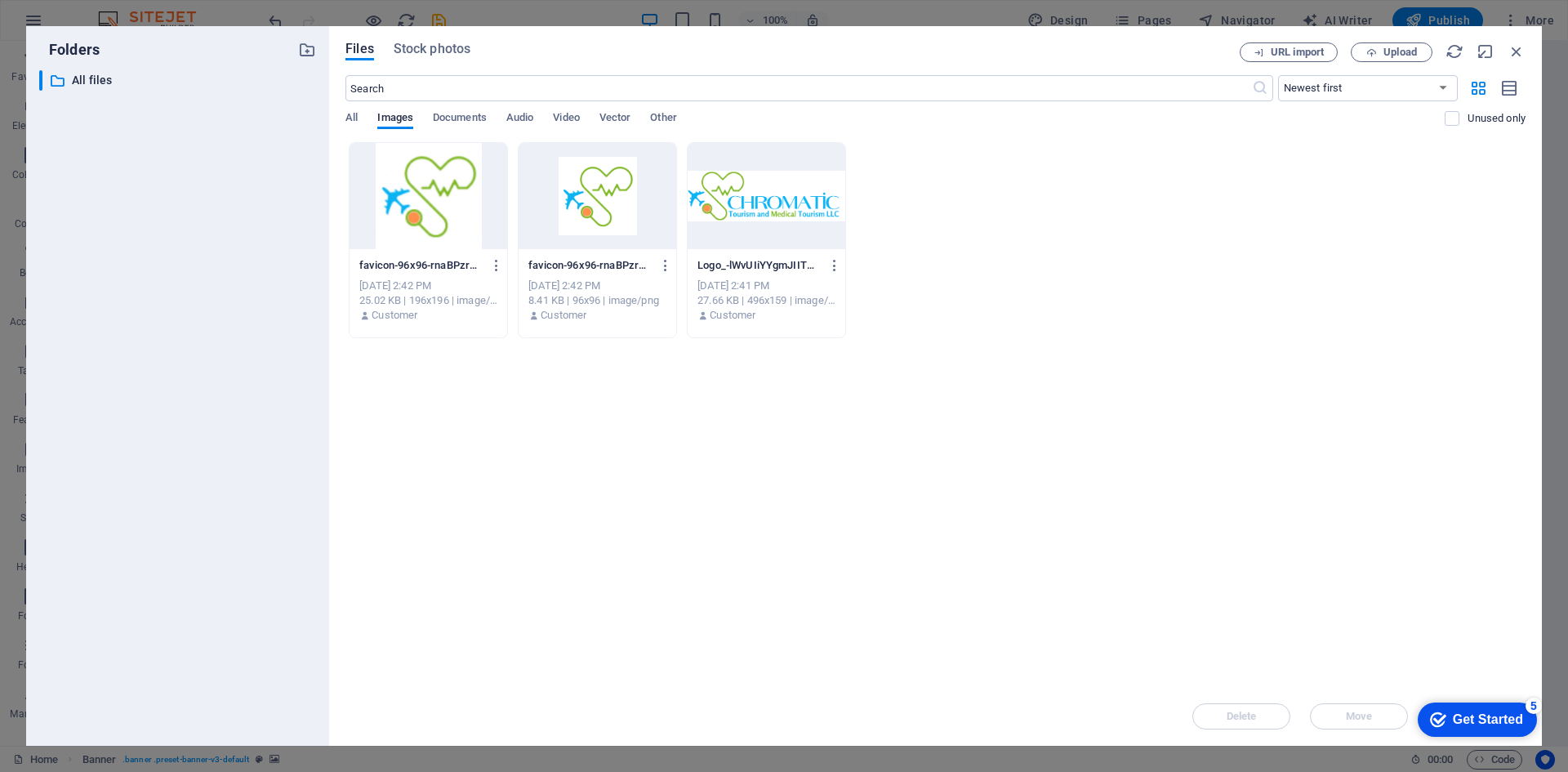
click at [471, 60] on div "Files Stock photos" at bounding box center [792, 52] width 894 height 20
click at [459, 52] on span "Stock photos" at bounding box center [432, 48] width 77 height 20
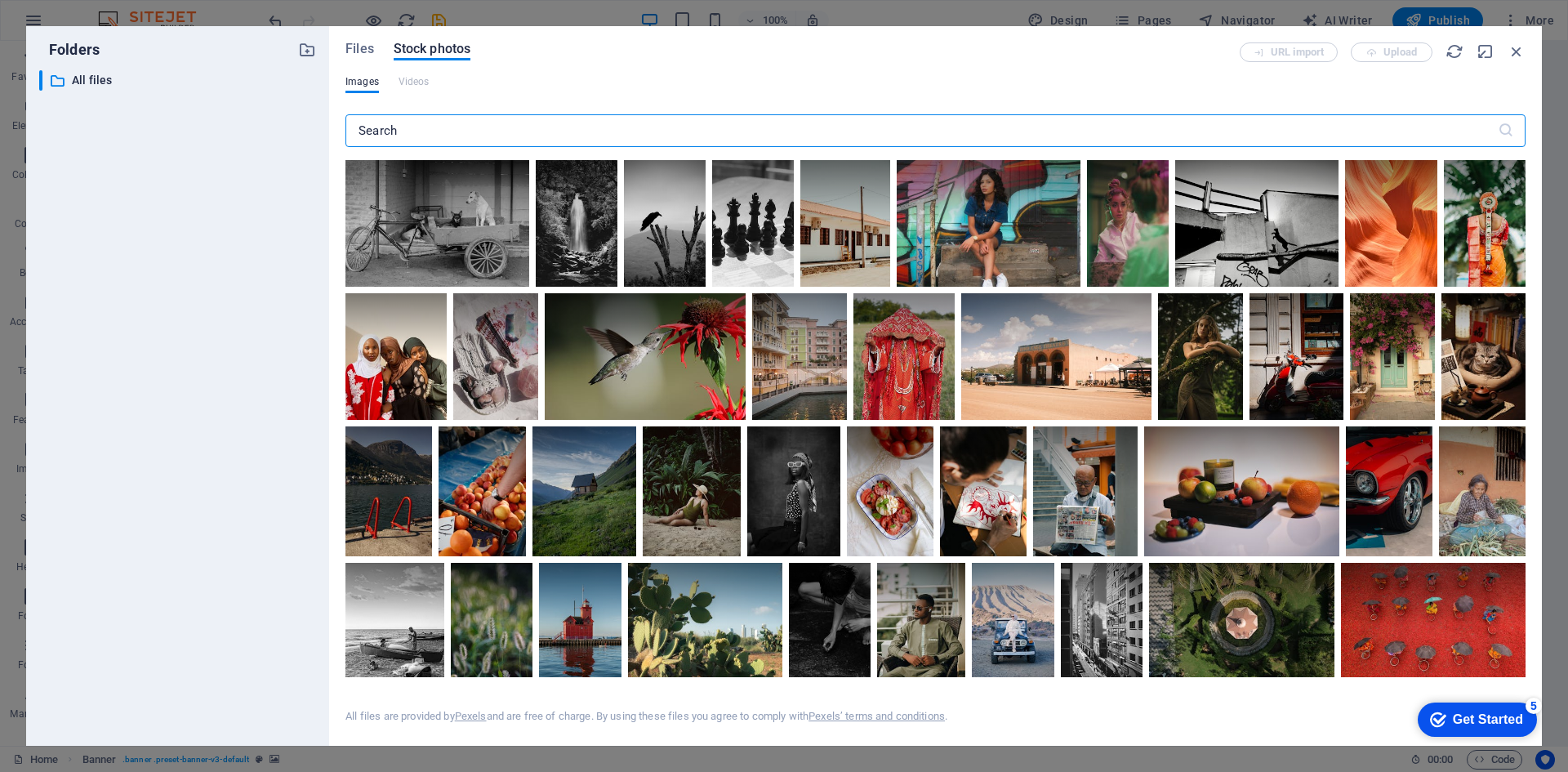
click at [557, 116] on input "text" at bounding box center [921, 131] width 1153 height 33
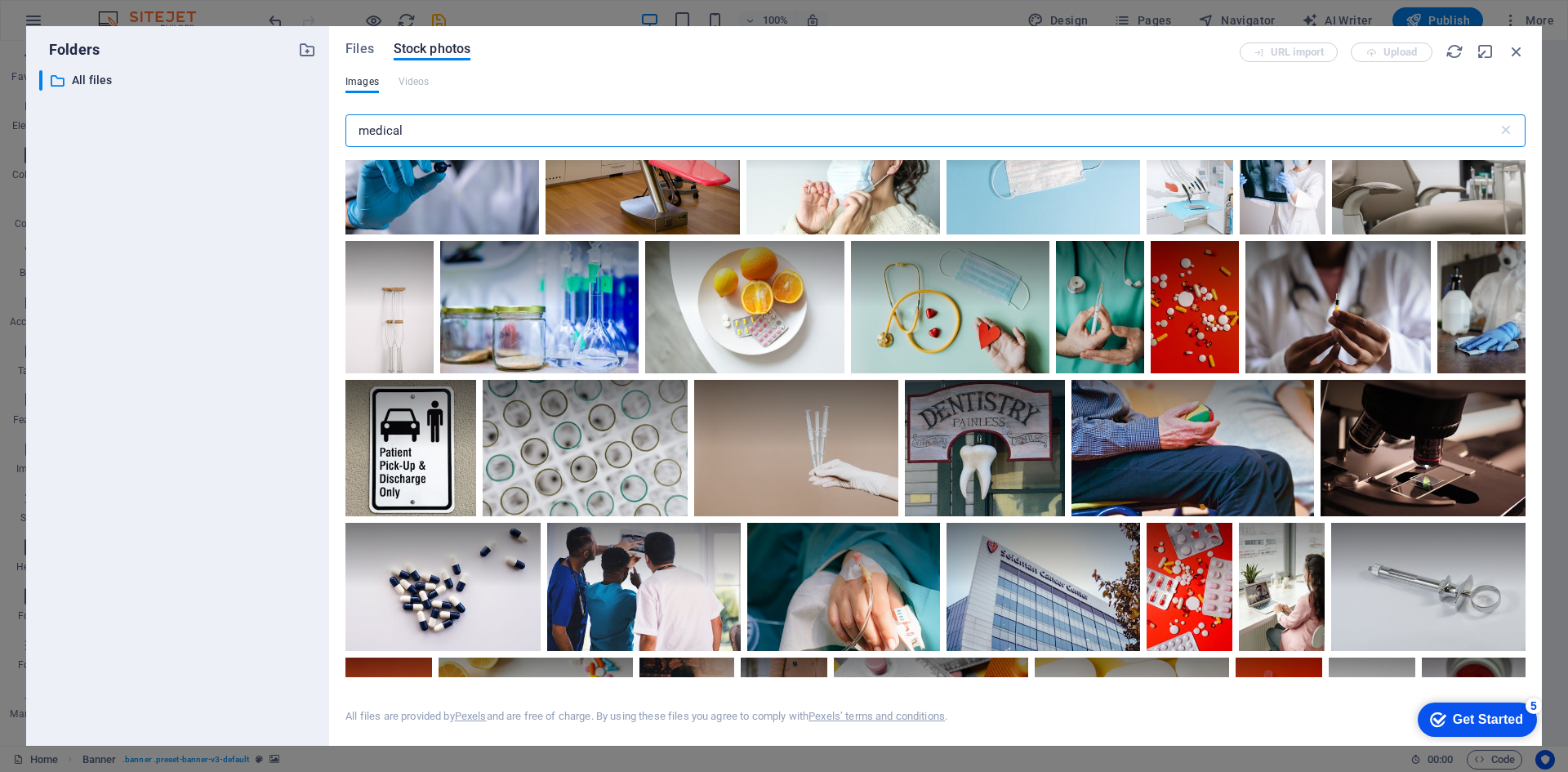
scroll to position [1308, 0]
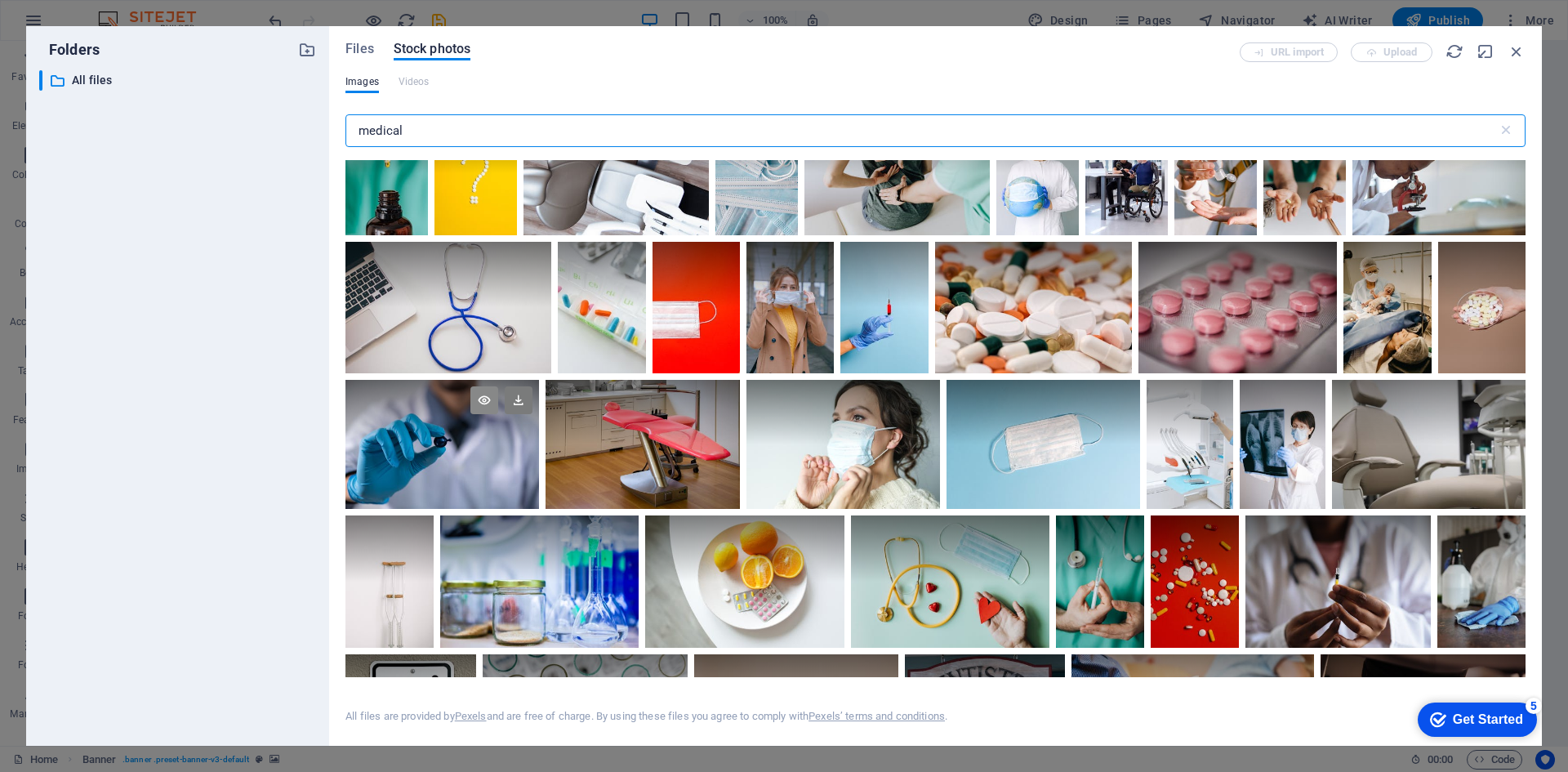
type input "medical"
click at [489, 395] on icon at bounding box center [484, 400] width 28 height 28
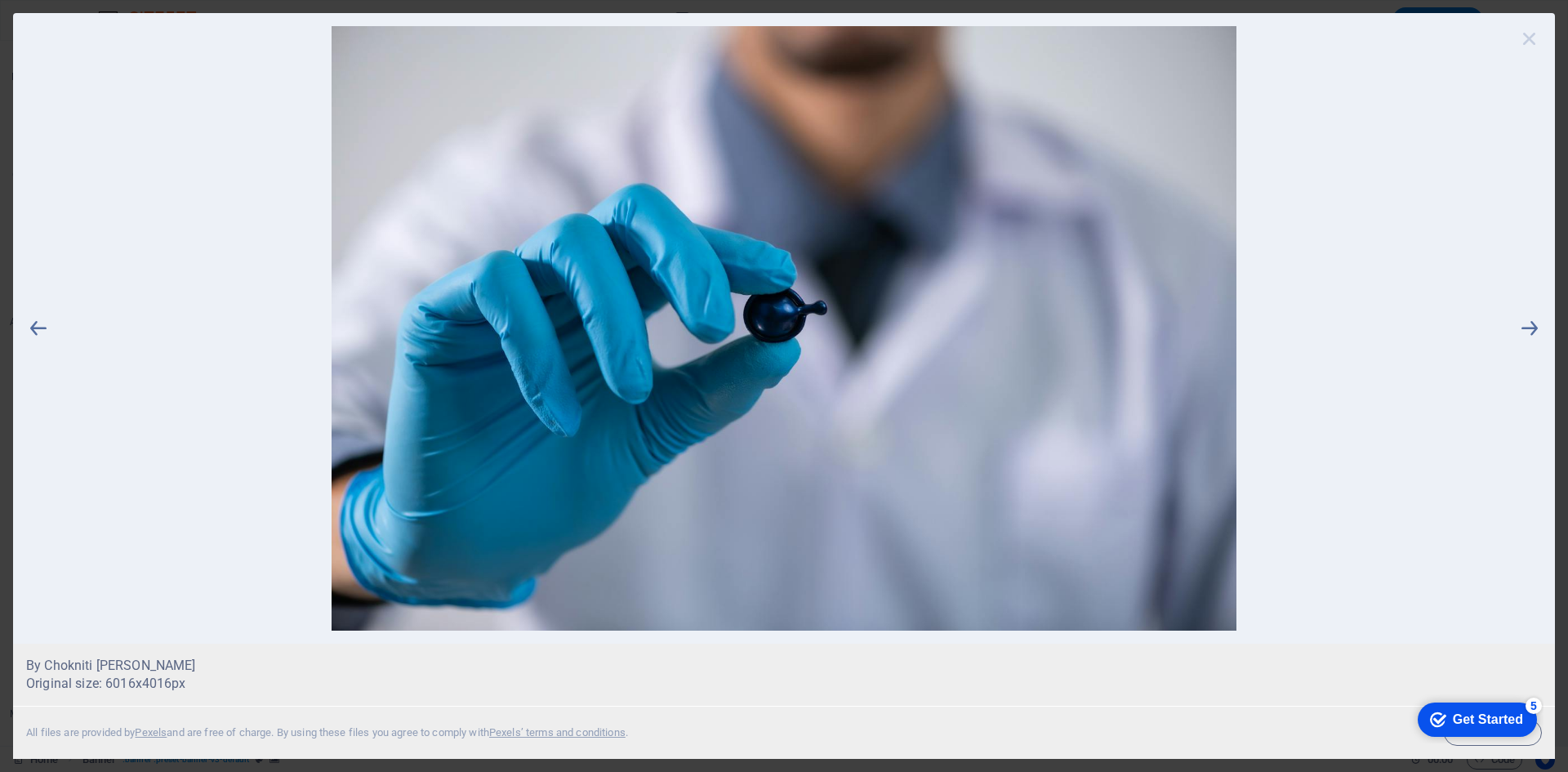
click at [1532, 40] on icon at bounding box center [1529, 38] width 24 height 24
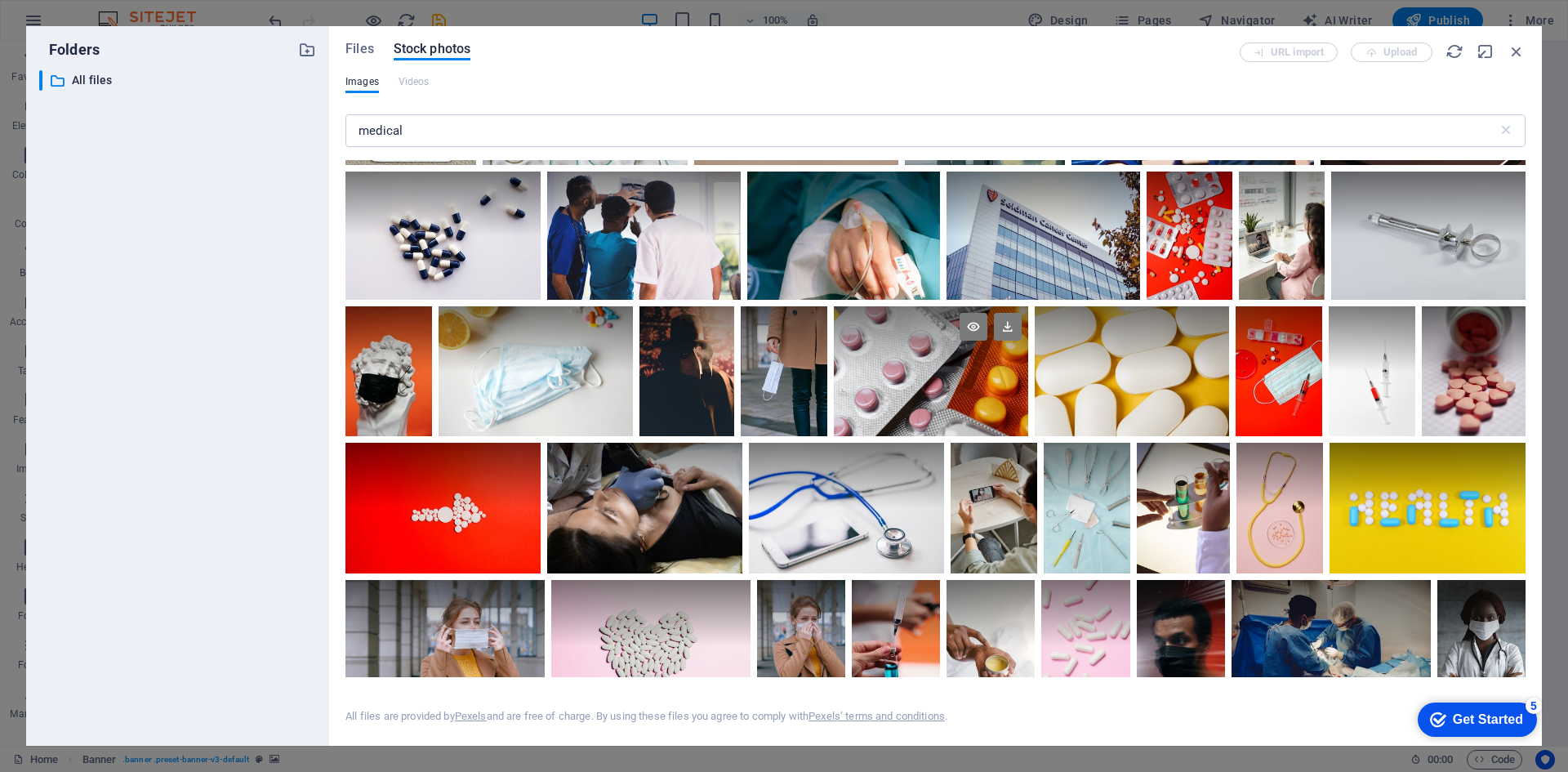
scroll to position [1961, 0]
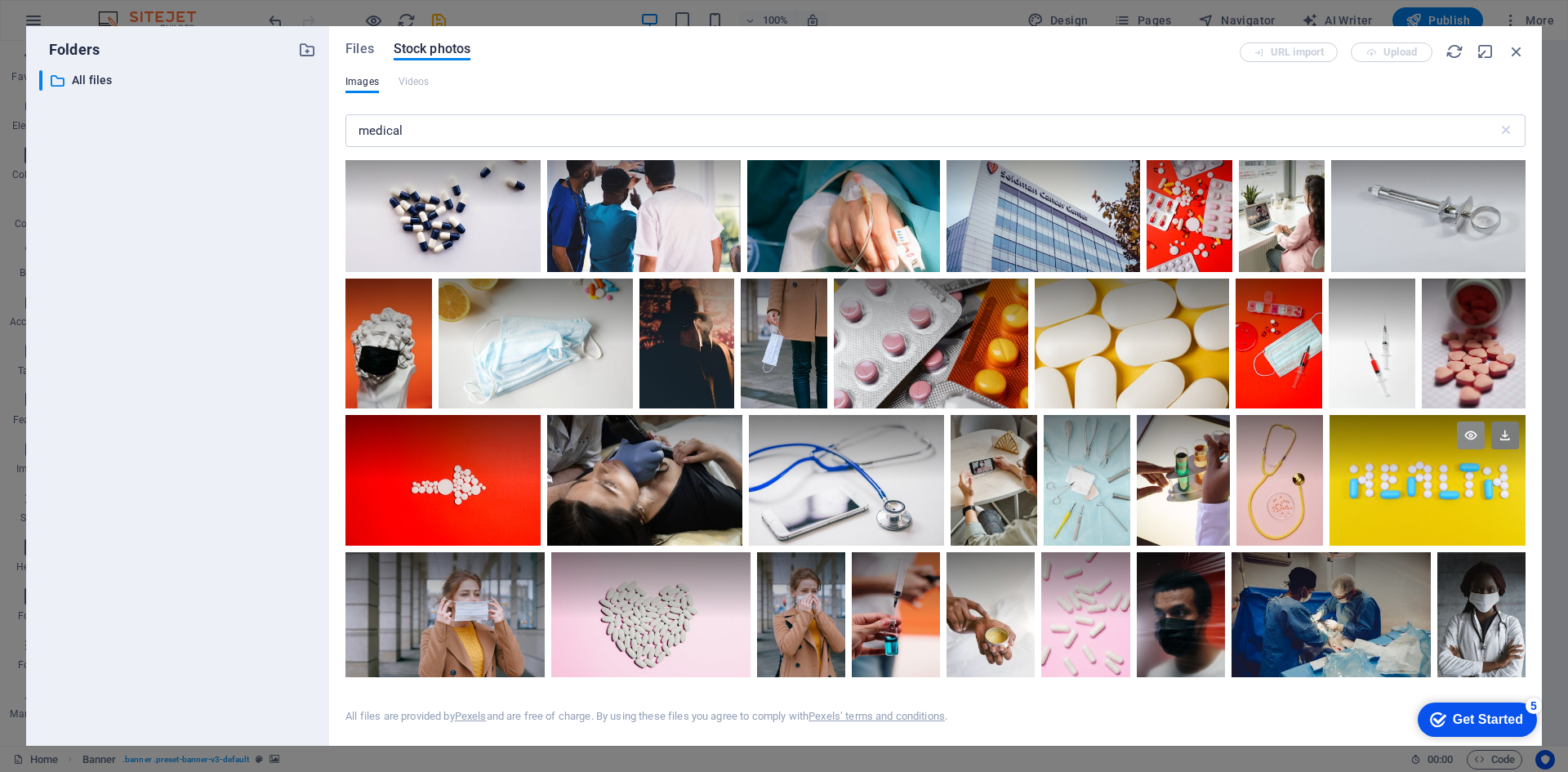
click at [1464, 425] on icon at bounding box center [1471, 436] width 28 height 28
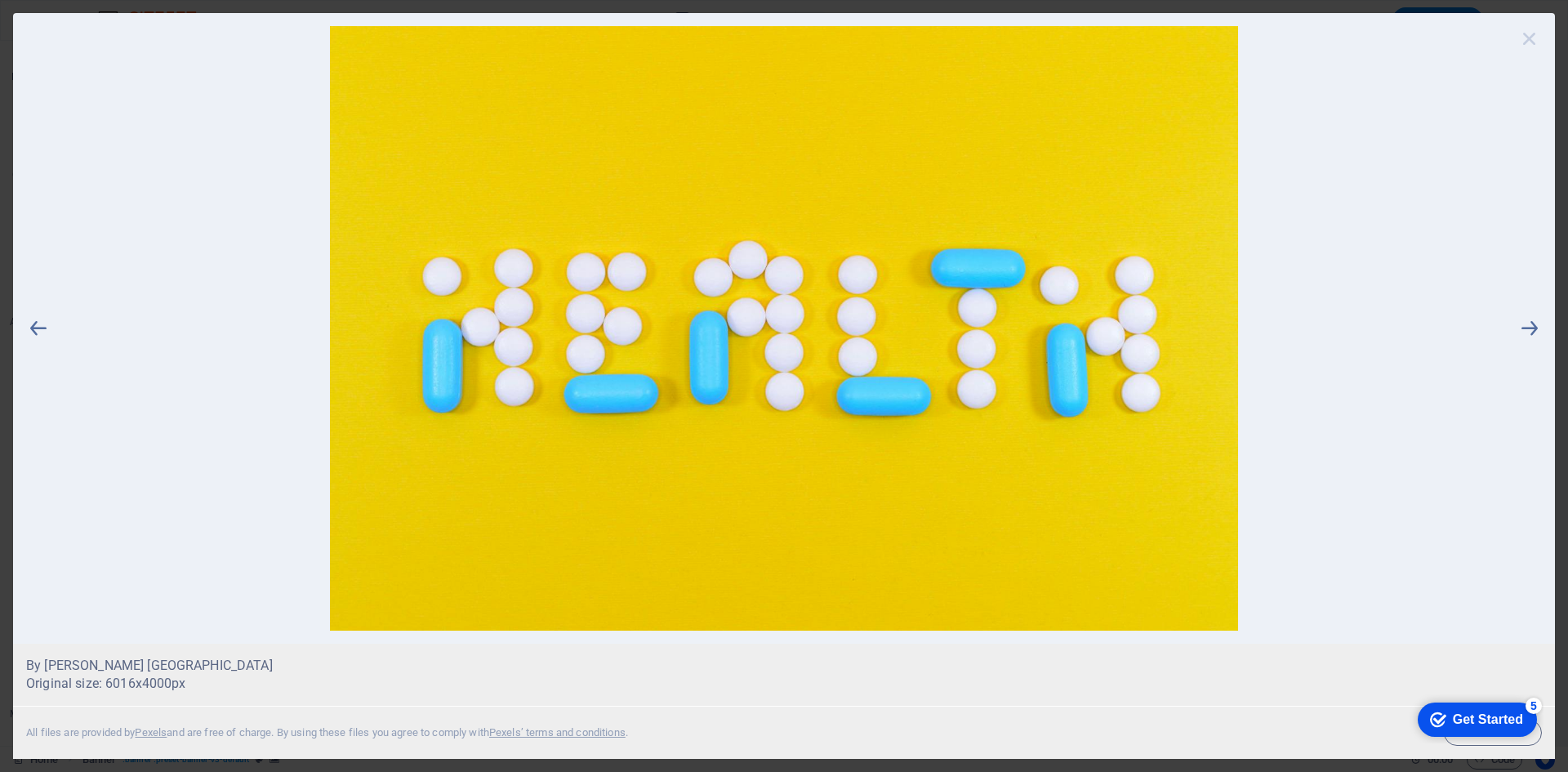
click at [1532, 35] on icon at bounding box center [1529, 38] width 24 height 24
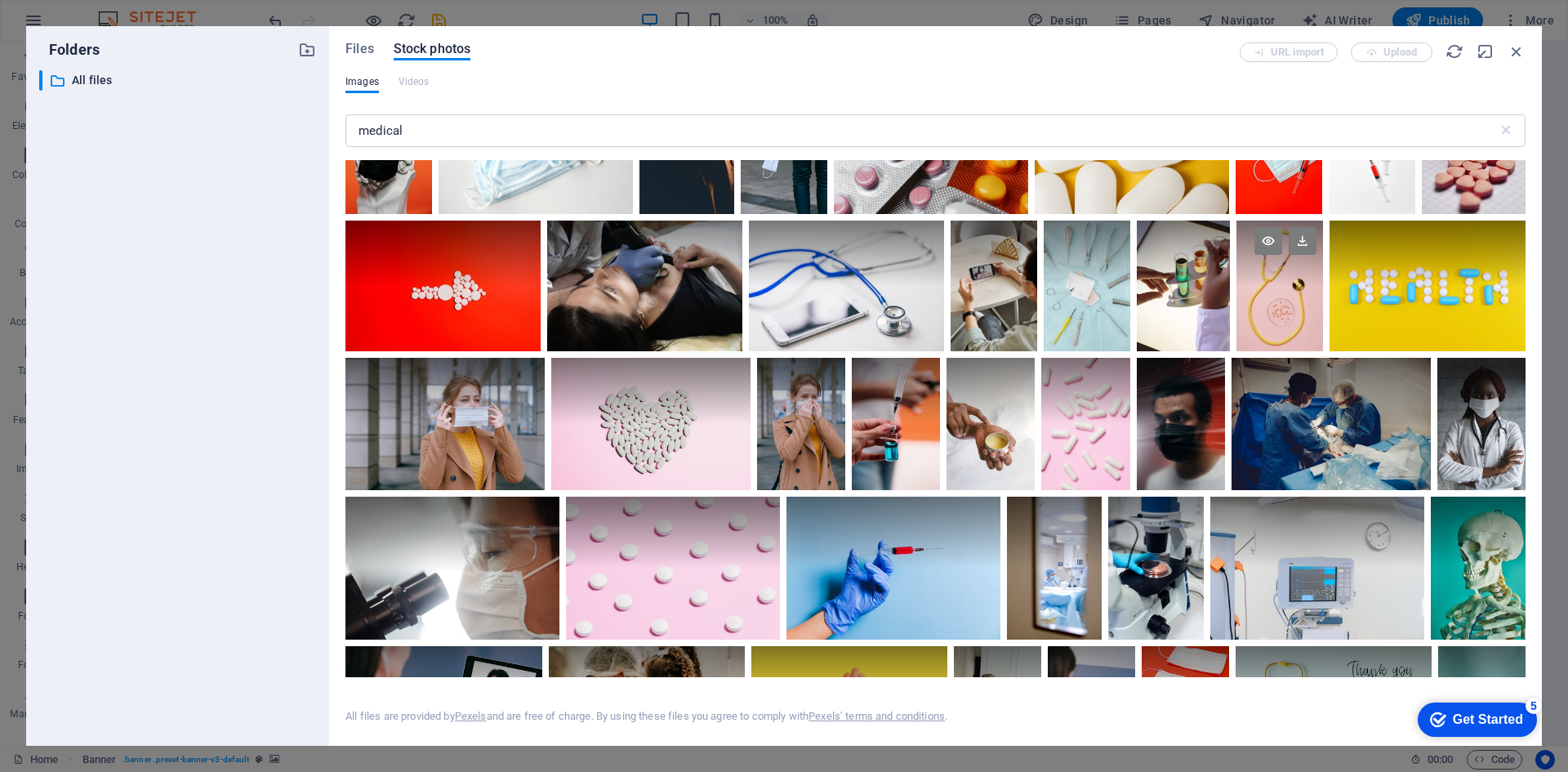
scroll to position [2179, 0]
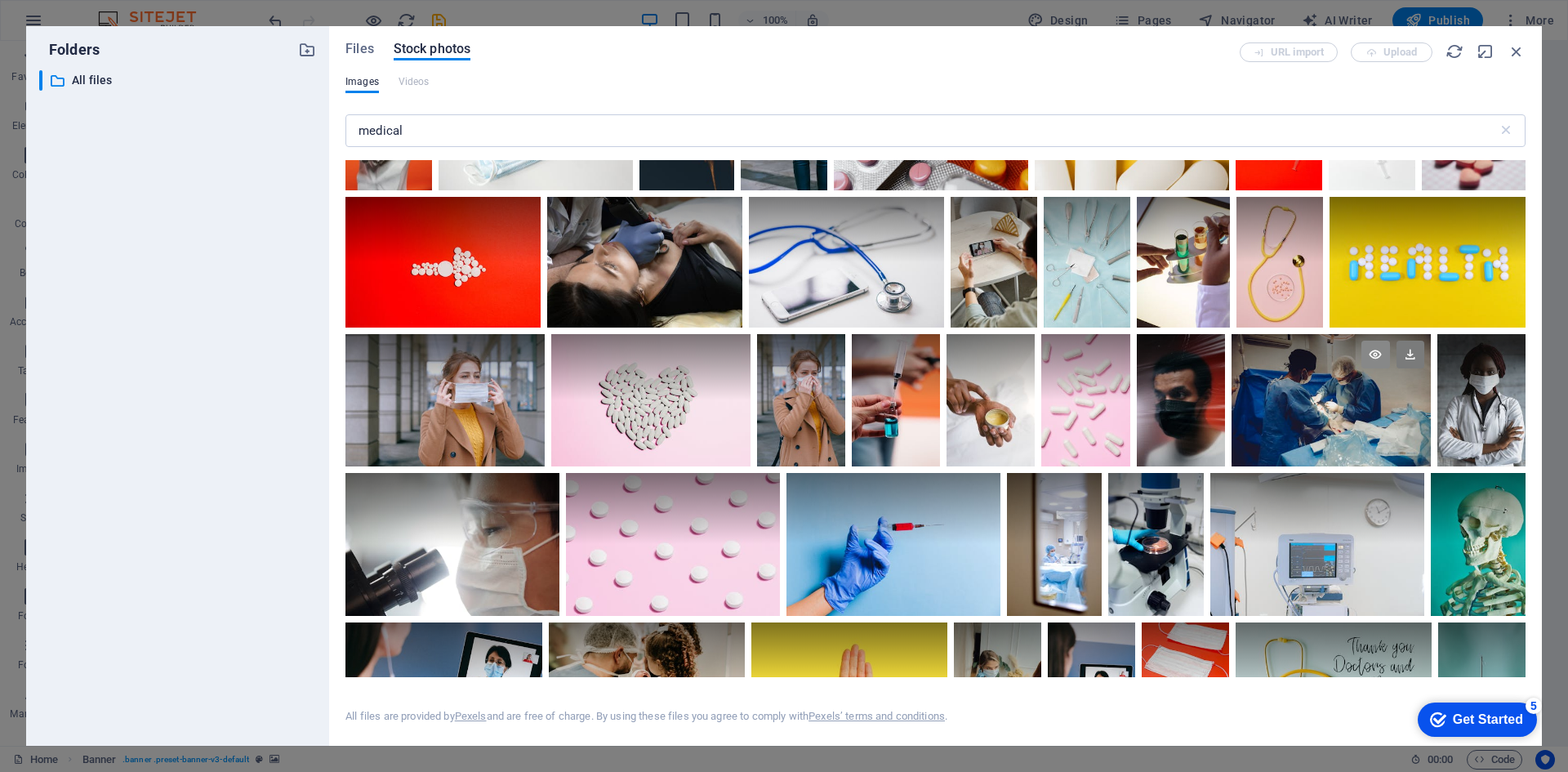
click at [1369, 343] on icon at bounding box center [1375, 355] width 28 height 28
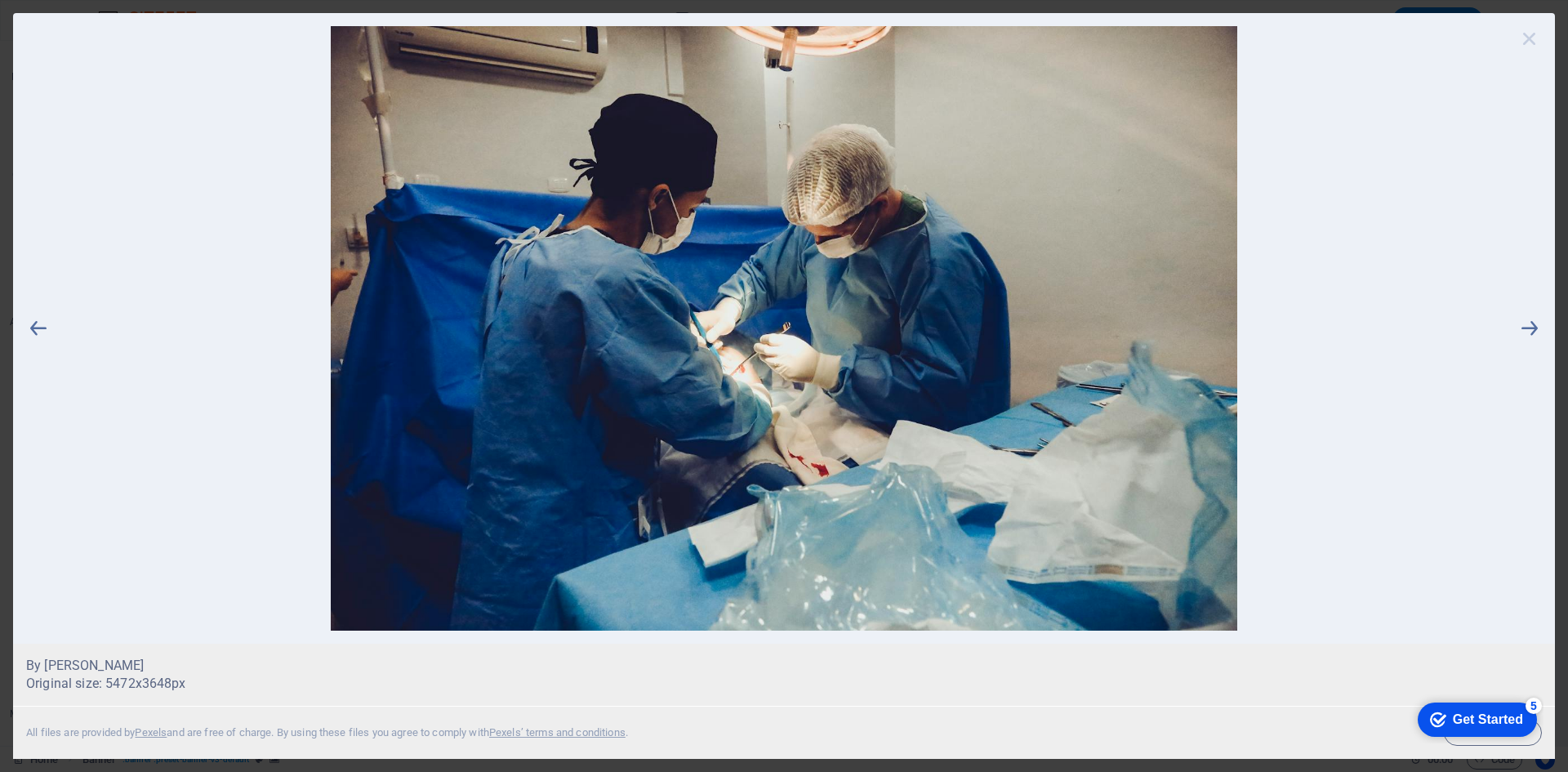
click at [1529, 44] on icon at bounding box center [1529, 38] width 24 height 24
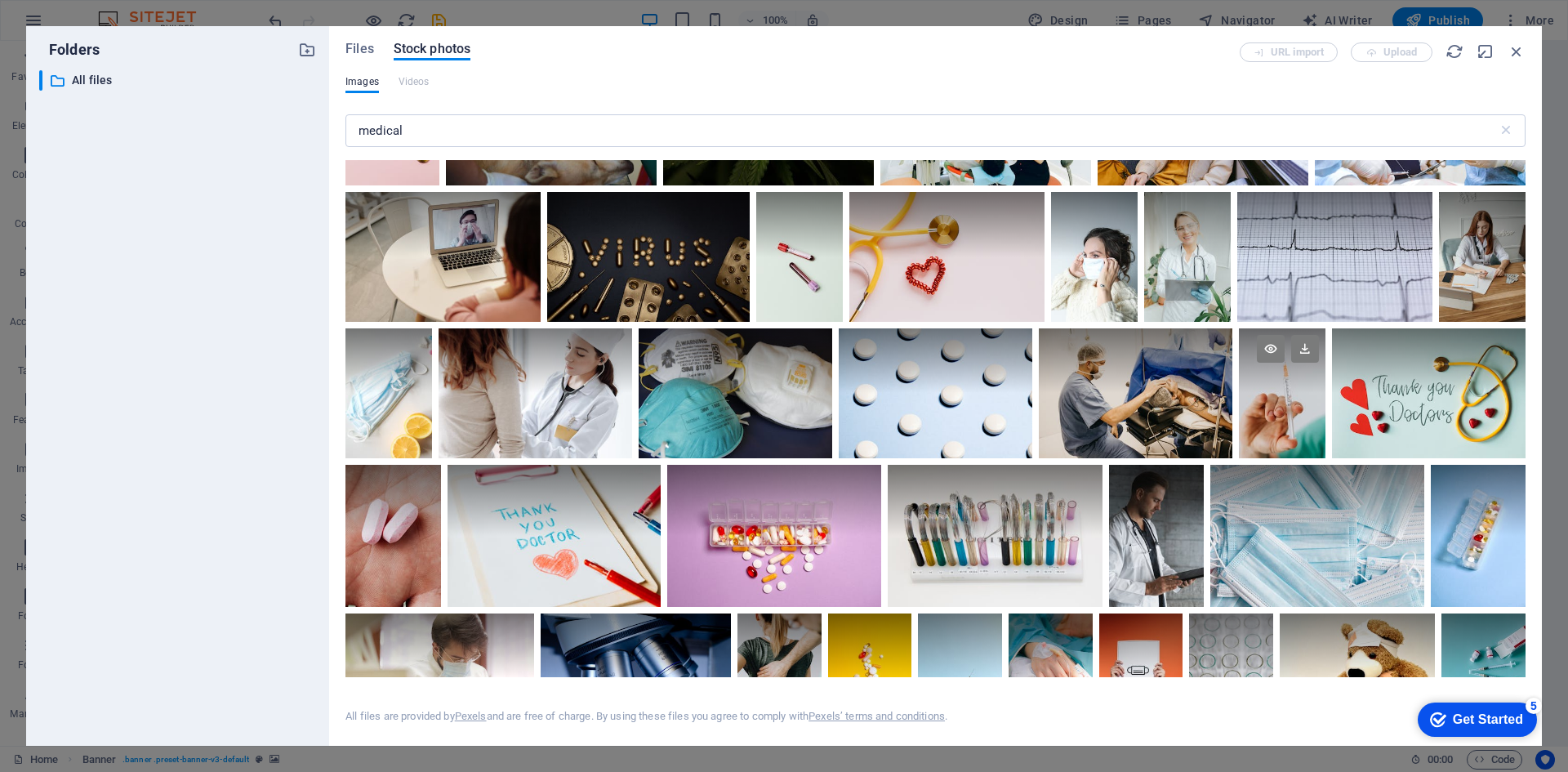
scroll to position [3050, 0]
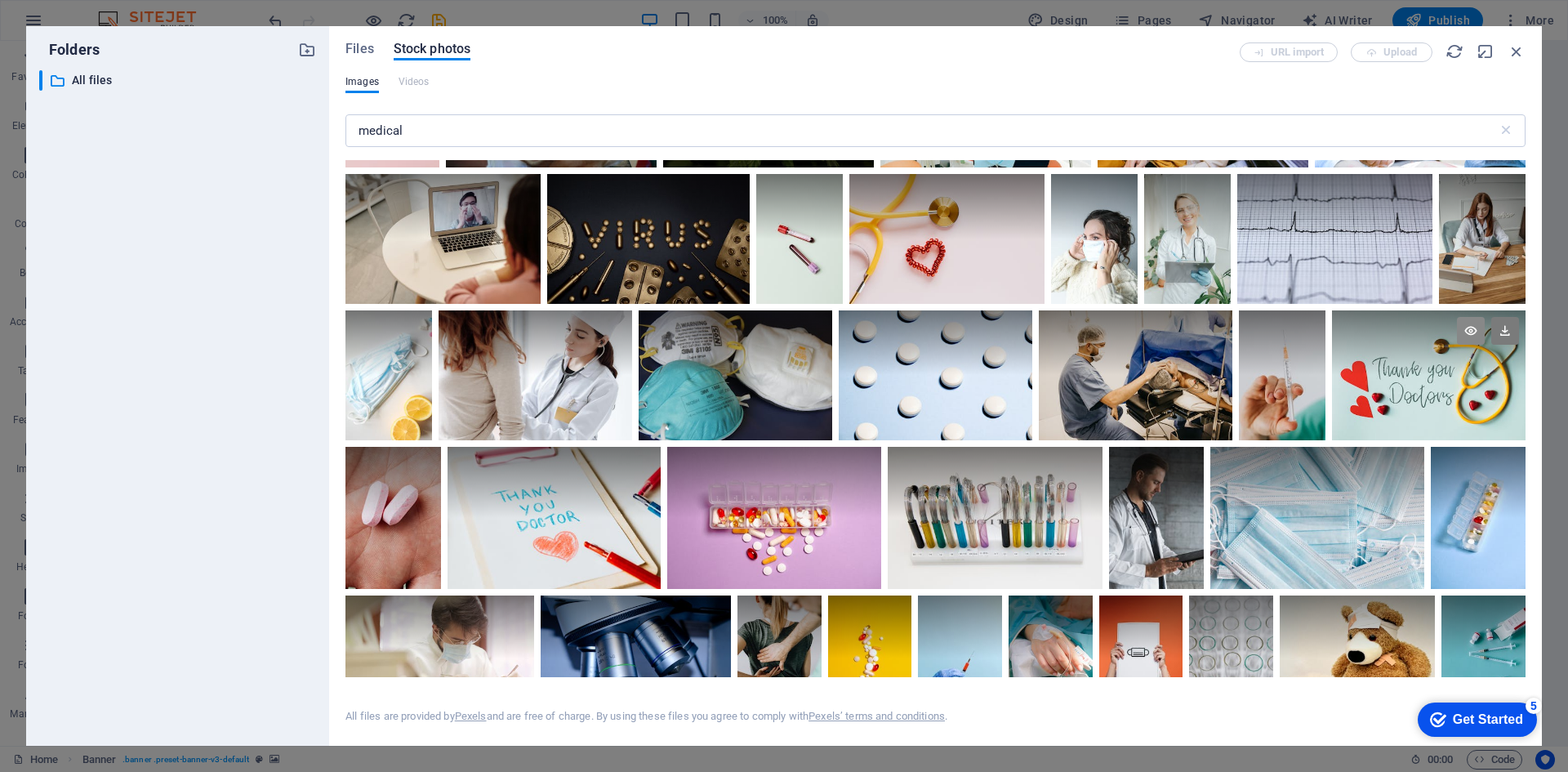
click at [1471, 323] on icon at bounding box center [1471, 331] width 28 height 28
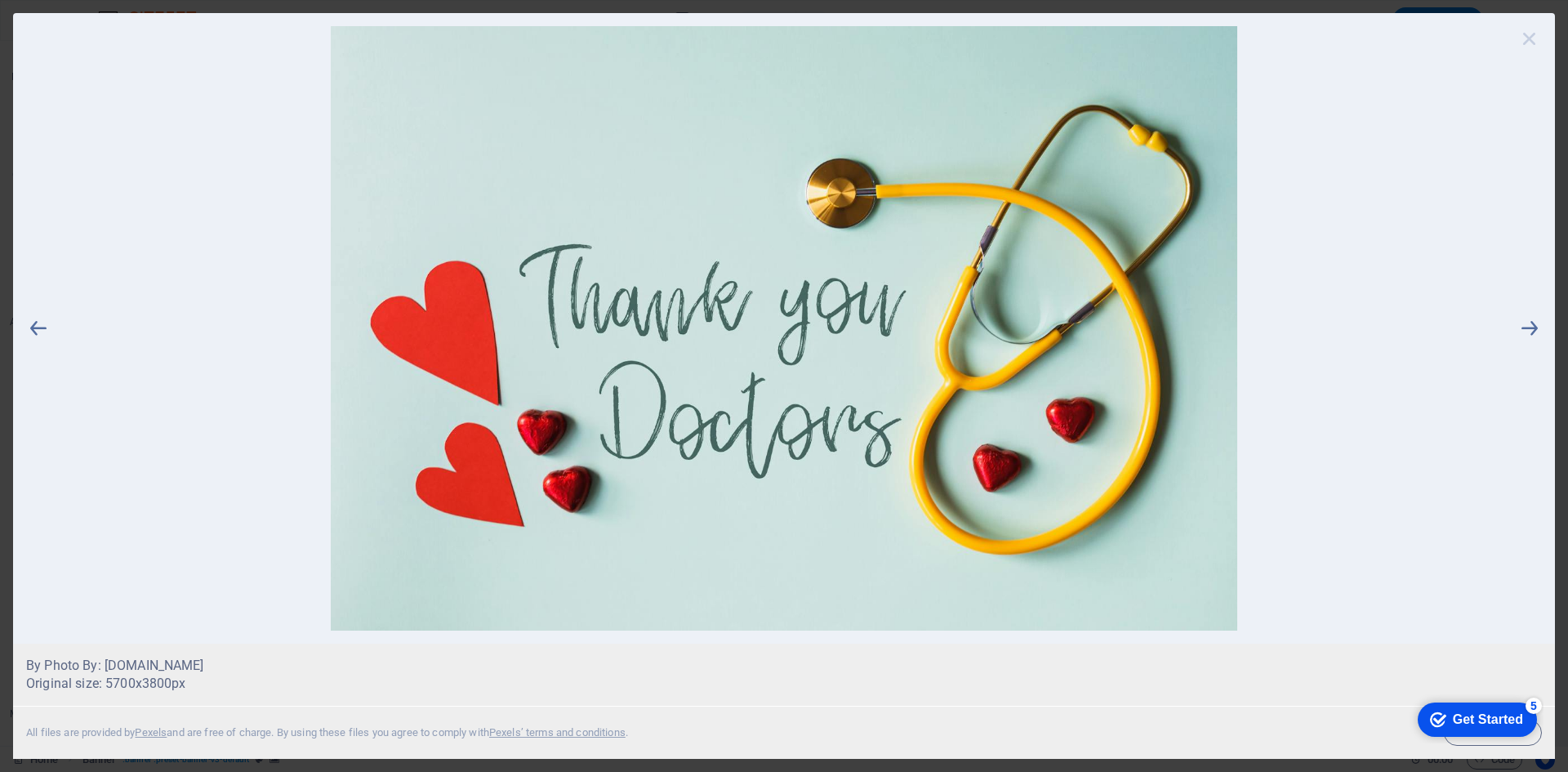
click at [1530, 40] on icon at bounding box center [1529, 38] width 24 height 24
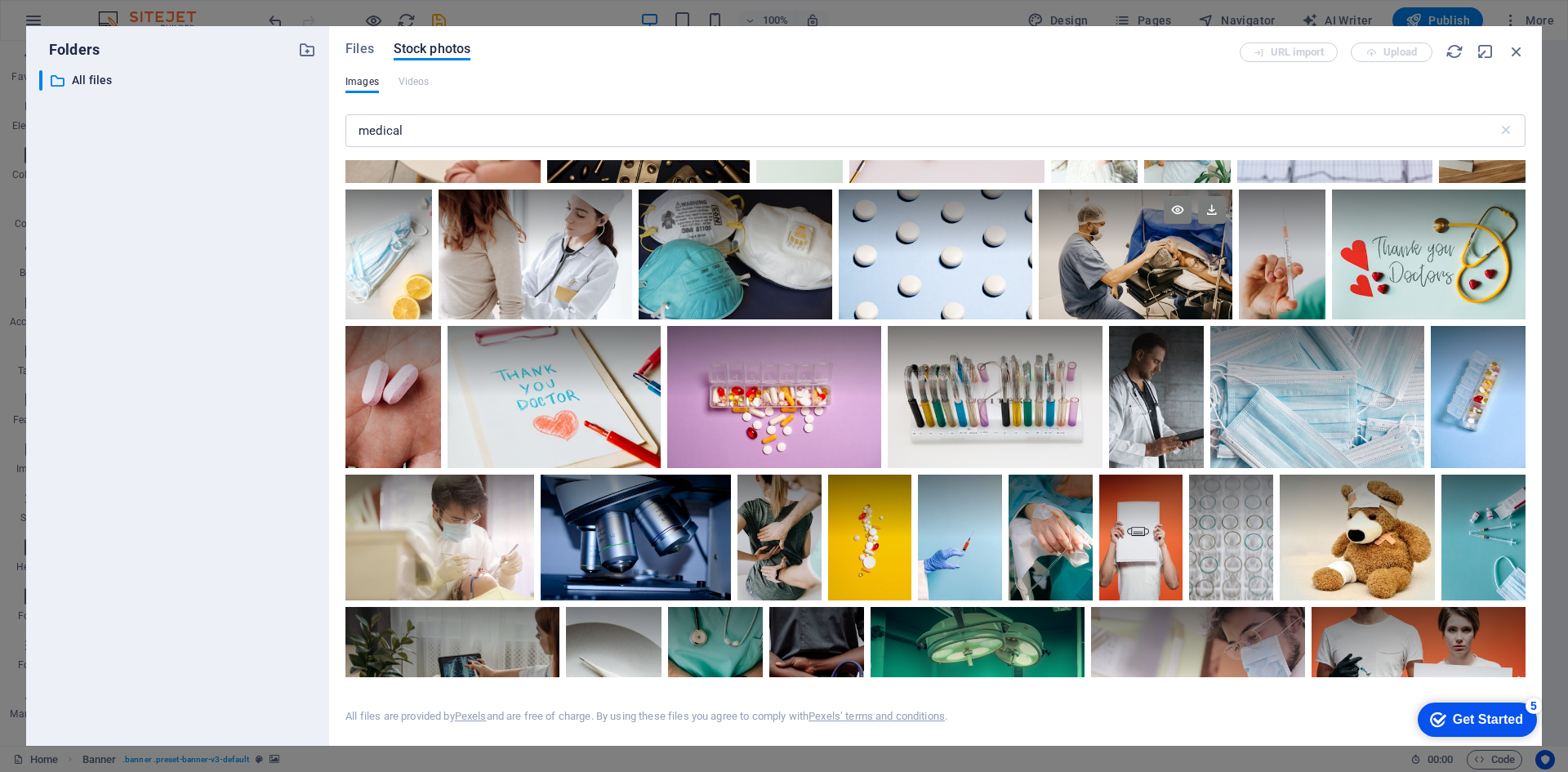
scroll to position [3268, 0]
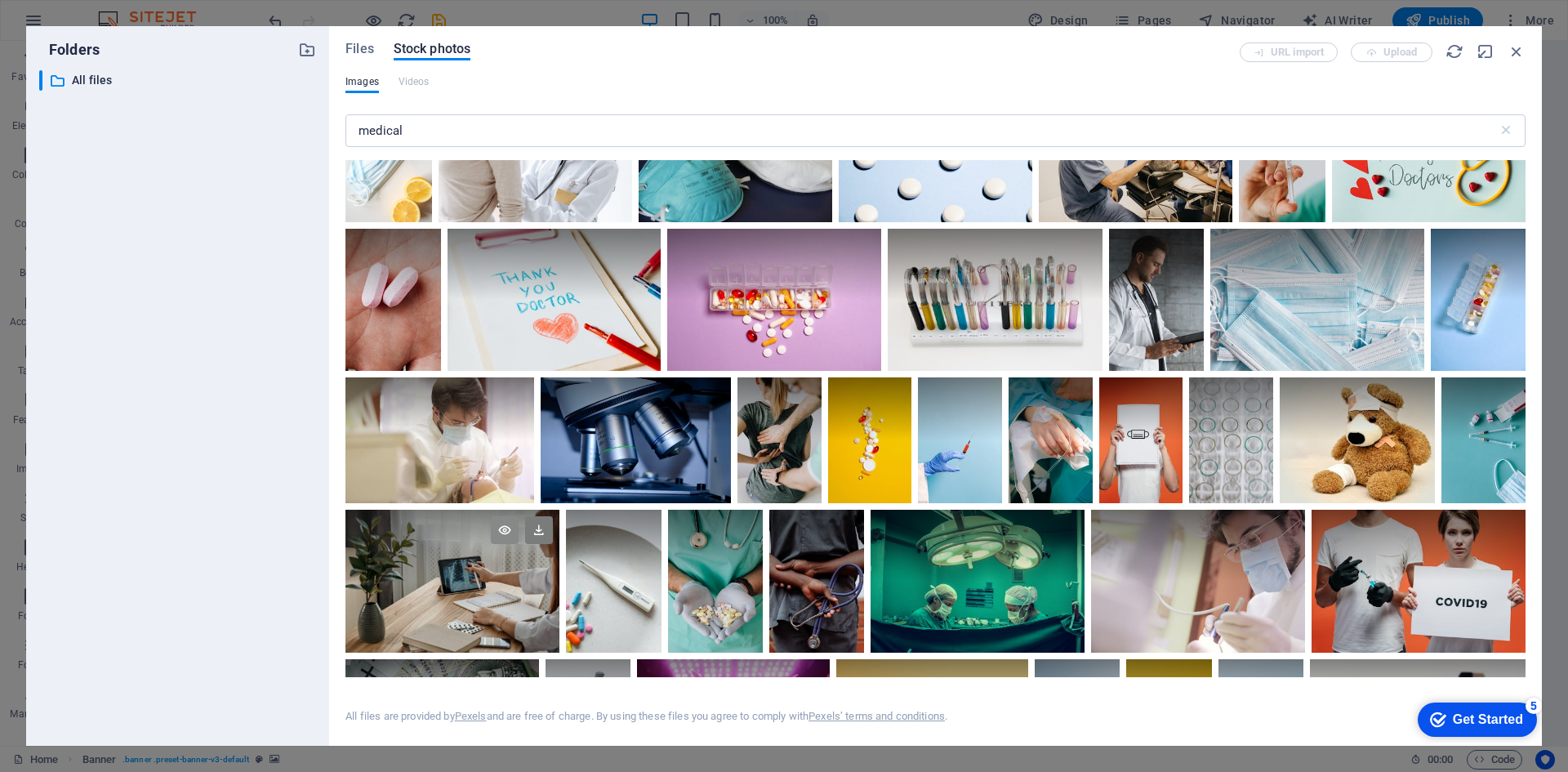
click at [503, 517] on icon at bounding box center [504, 530] width 28 height 28
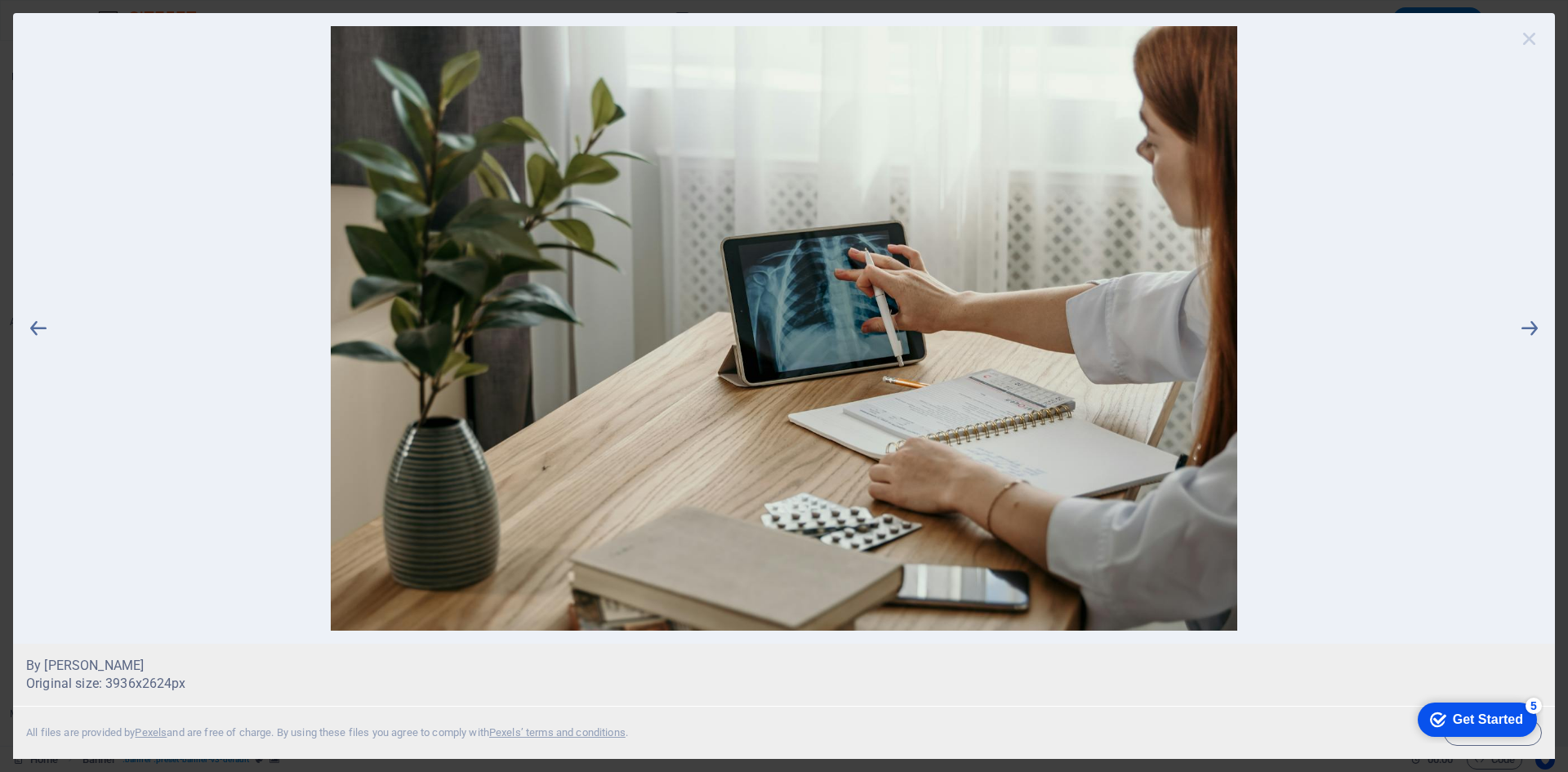
click at [1524, 39] on icon at bounding box center [1529, 38] width 24 height 24
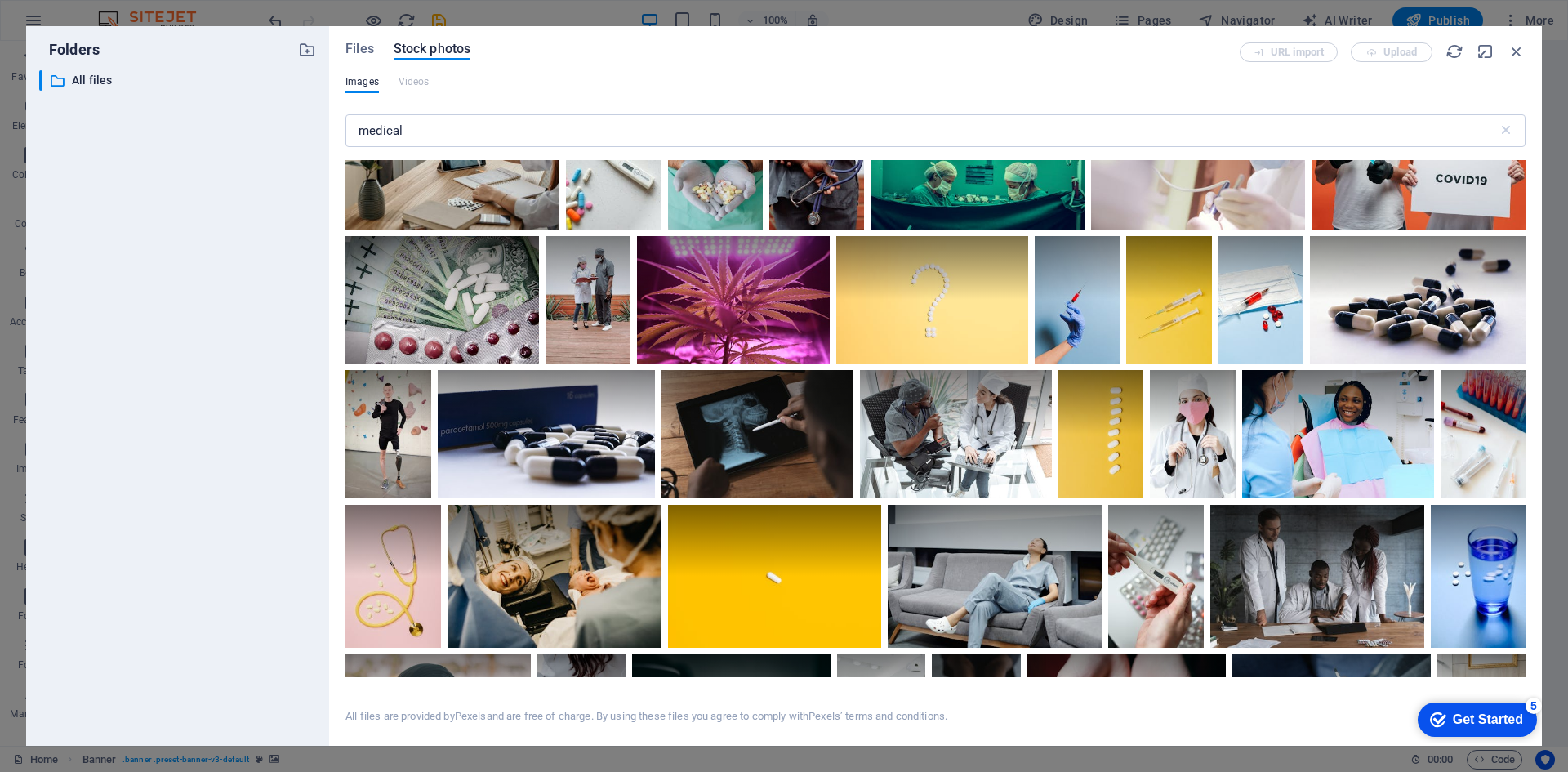
scroll to position [3704, 0]
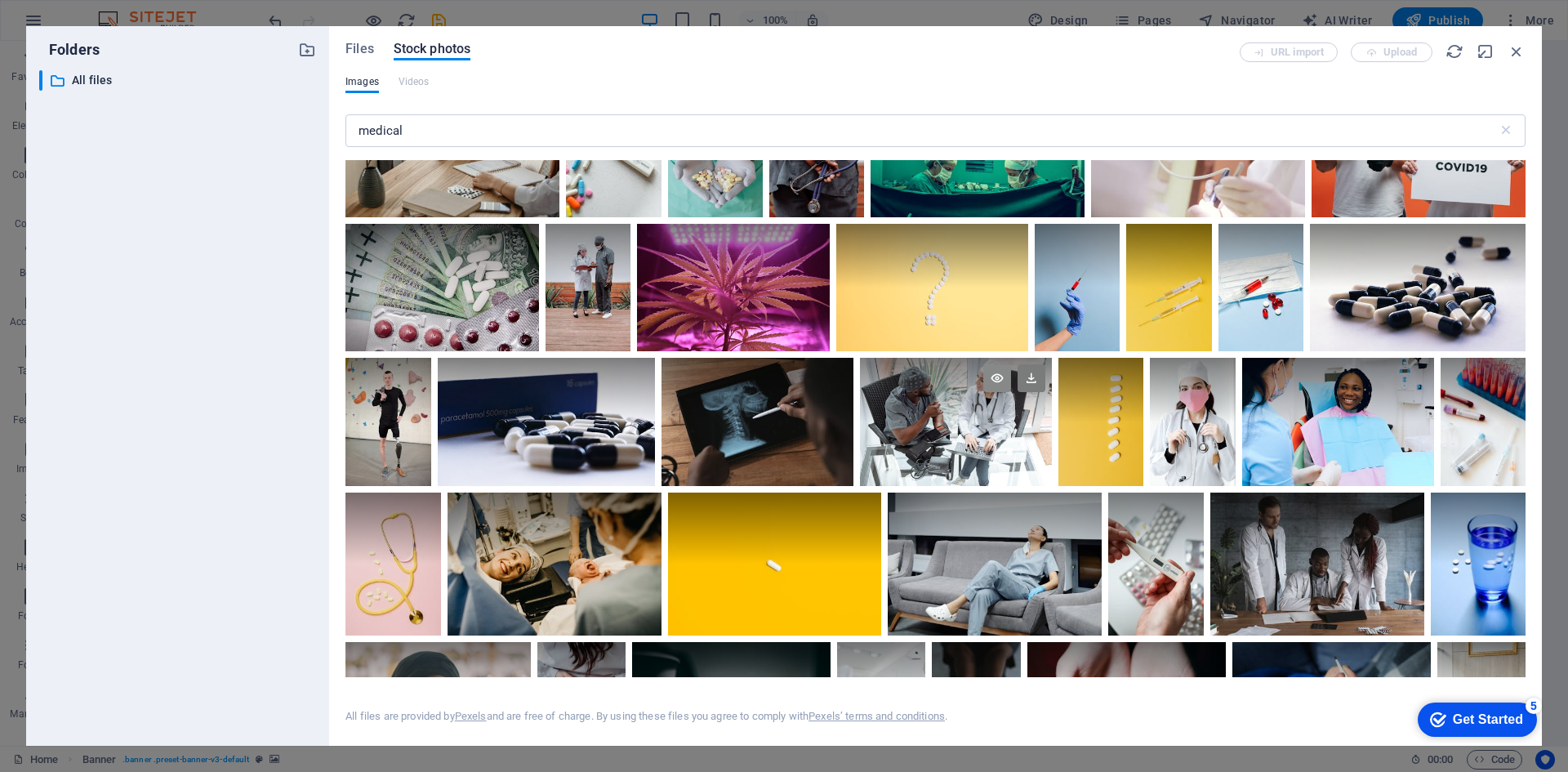
click at [990, 368] on icon at bounding box center [996, 378] width 28 height 28
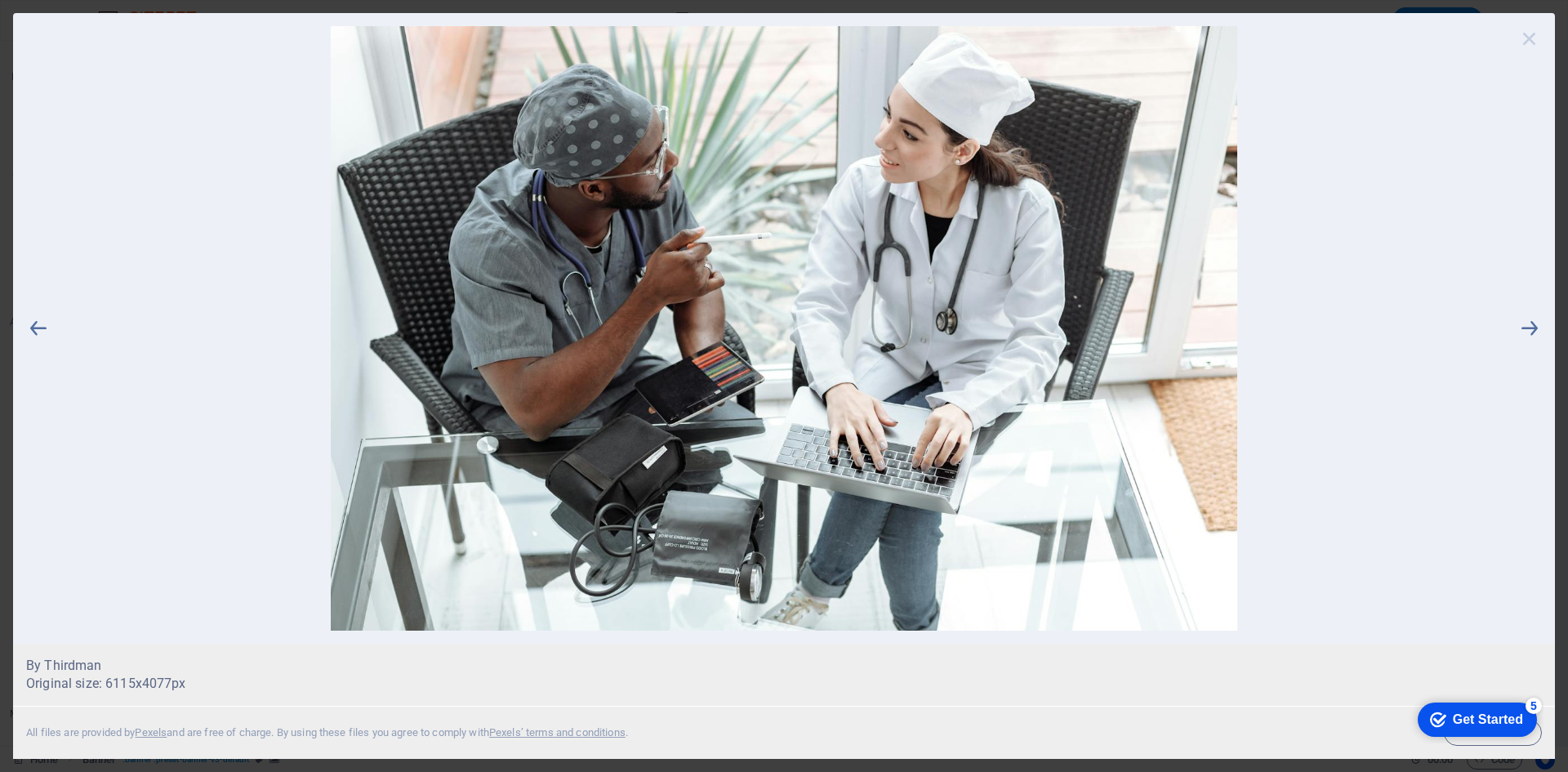
click at [1526, 35] on icon at bounding box center [1529, 38] width 24 height 24
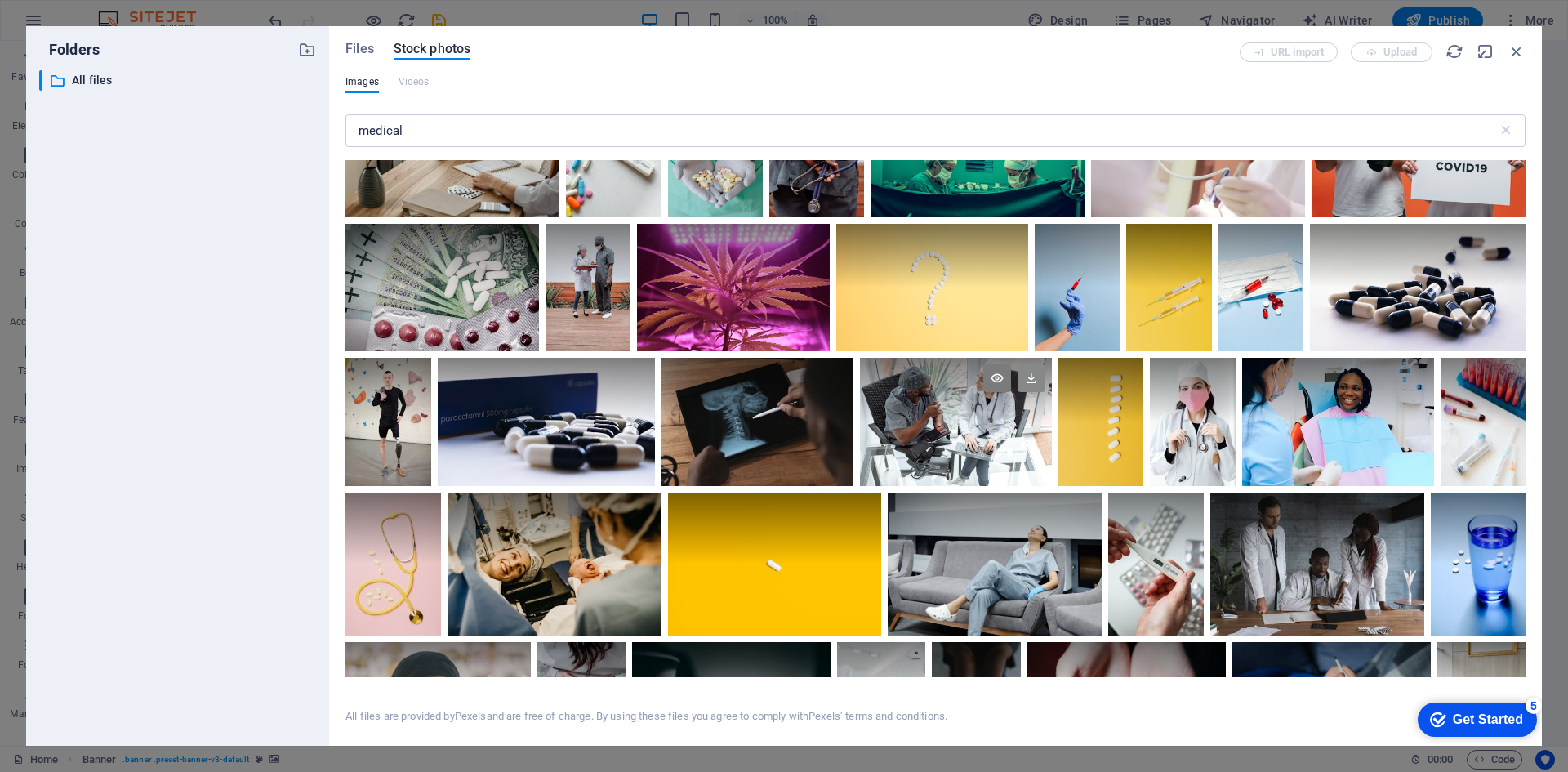
click at [1034, 373] on icon at bounding box center [1031, 378] width 28 height 28
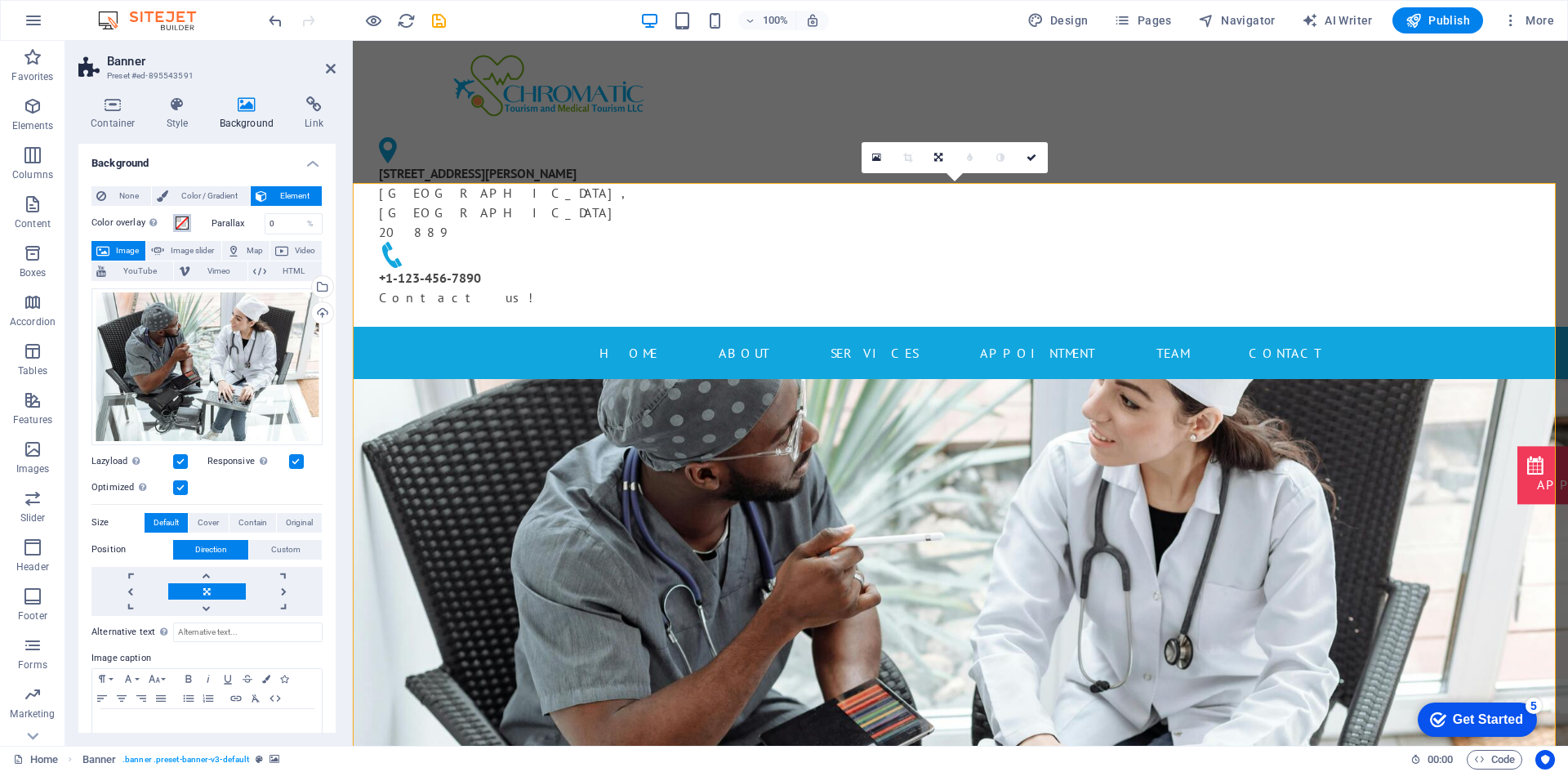
click at [189, 222] on button "Color overlay Places an overlay over the background to colorize it" at bounding box center [182, 223] width 18 height 18
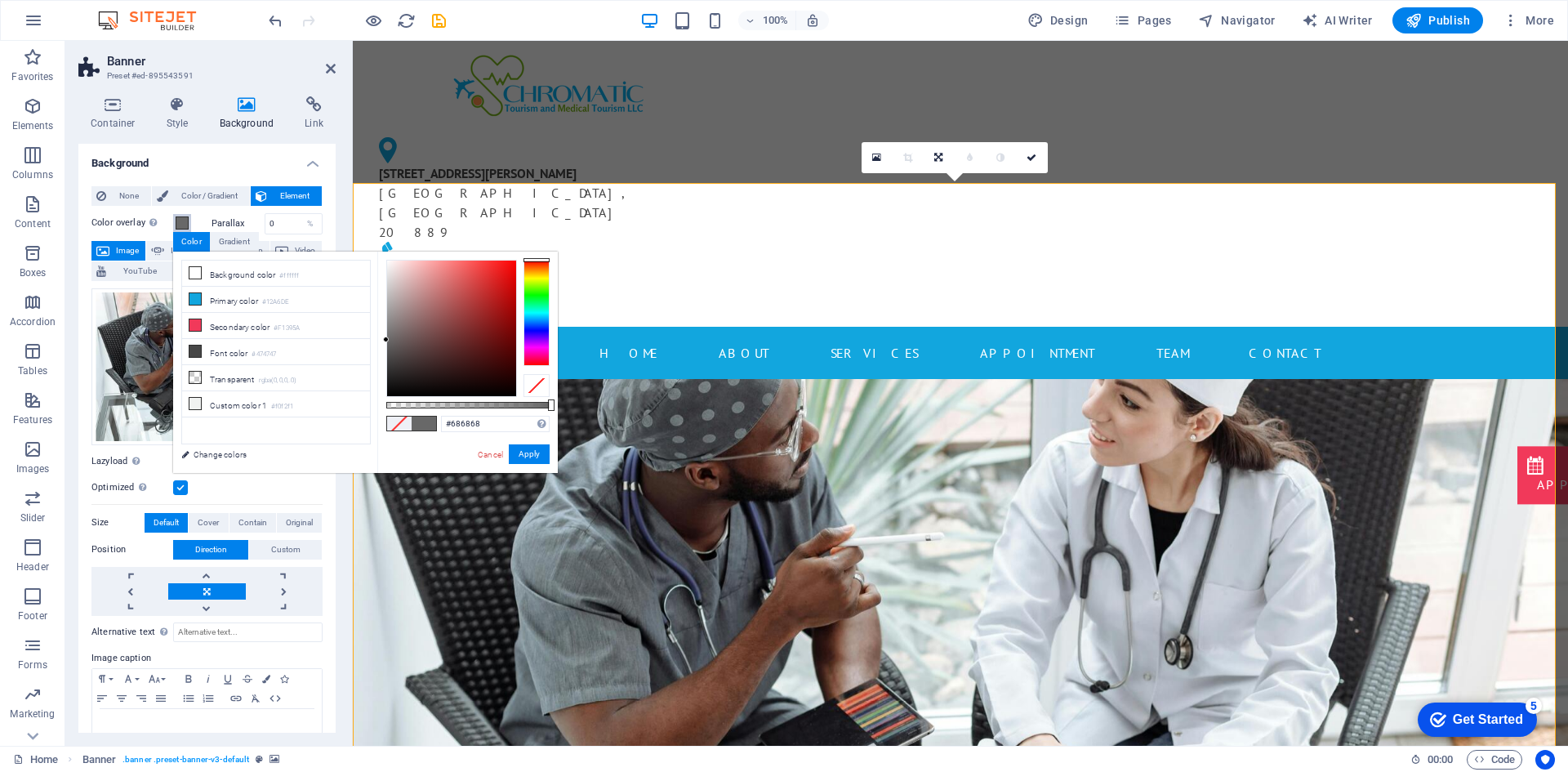
drag, startPoint x: 394, startPoint y: 296, endPoint x: 370, endPoint y: 340, distance: 50.1
click at [370, 340] on div "less Background color #ffffff Primary color #12A6DE Secondary color #F1395A Fon…" at bounding box center [365, 362] width 384 height 222
drag, startPoint x: 548, startPoint y: 404, endPoint x: 465, endPoint y: 409, distance: 83.2
click at [465, 409] on div at bounding box center [466, 405] width 7 height 11
drag, startPoint x: 384, startPoint y: 336, endPoint x: 383, endPoint y: 401, distance: 65.0
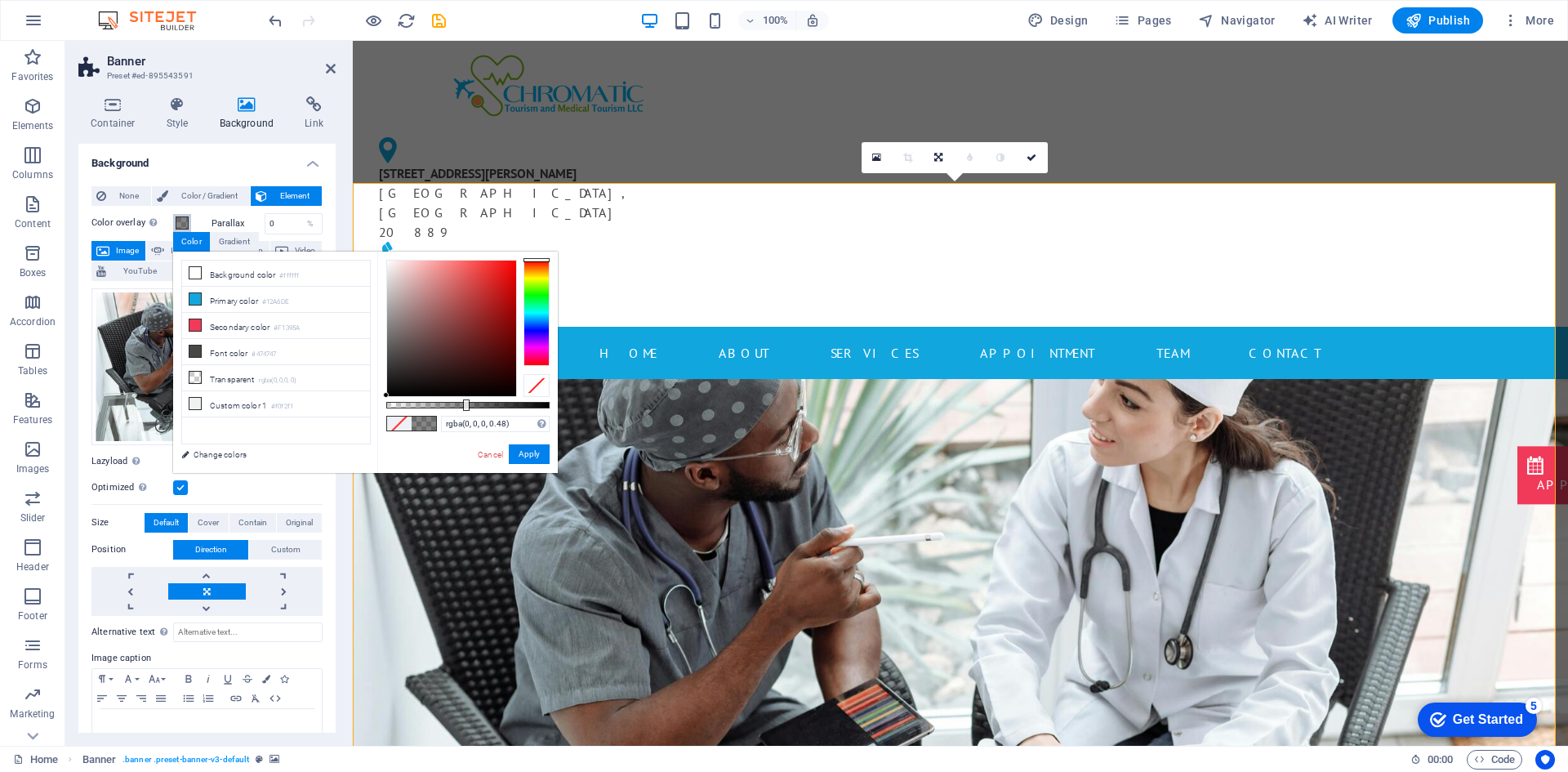
click at [383, 401] on div "rgba(0, 0, 0, 0.48) Supported formats #0852ed rgb(8, 82, 237) rgba(8, 82, 237, …" at bounding box center [467, 480] width 180 height 458
type input "rgba(0, 0, 0, 0.56)"
drag, startPoint x: 464, startPoint y: 404, endPoint x: 478, endPoint y: 403, distance: 14.0
click at [478, 403] on div at bounding box center [479, 405] width 7 height 11
click at [527, 453] on button "Apply" at bounding box center [528, 454] width 41 height 20
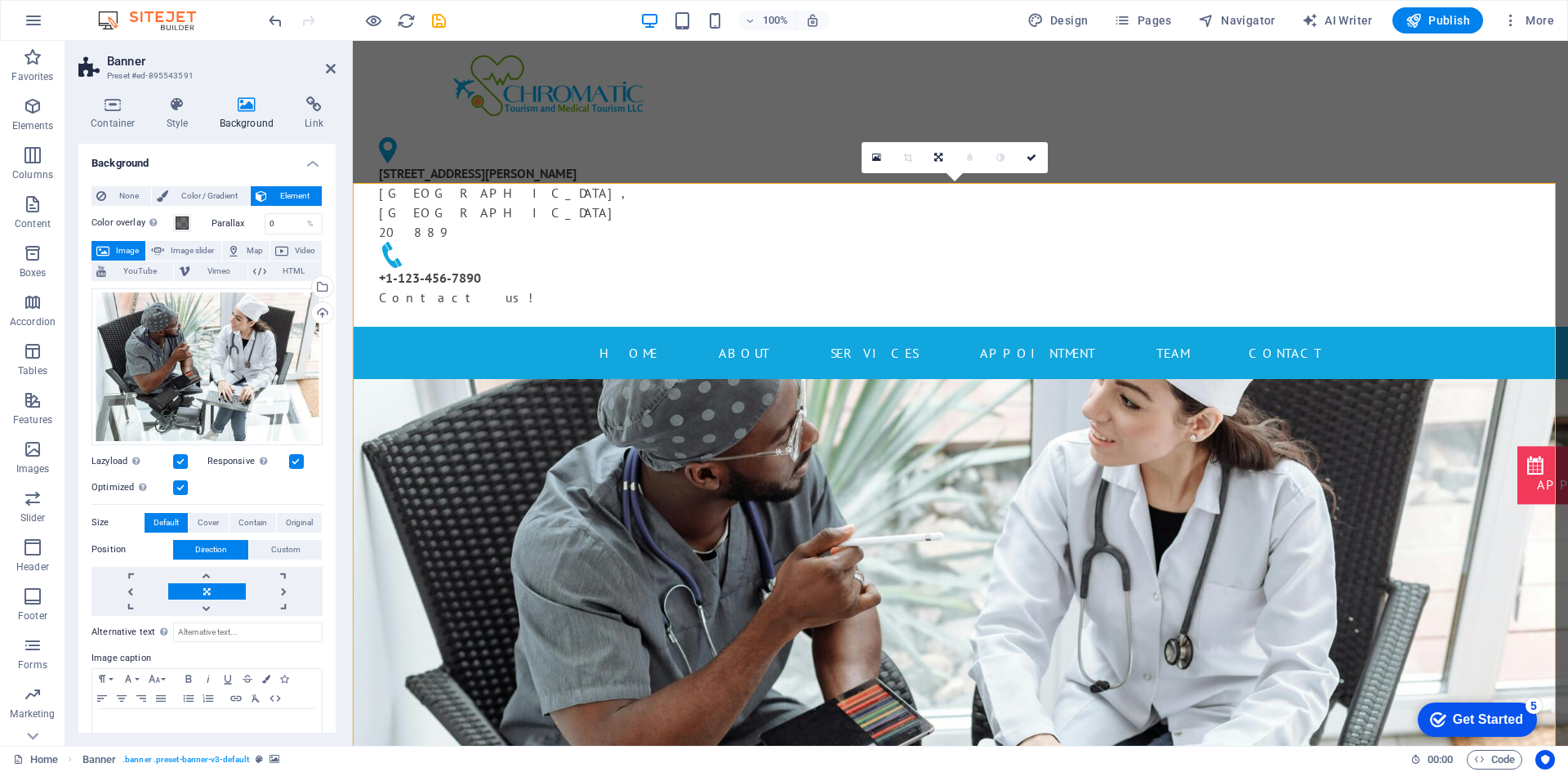
scroll to position [38, 0]
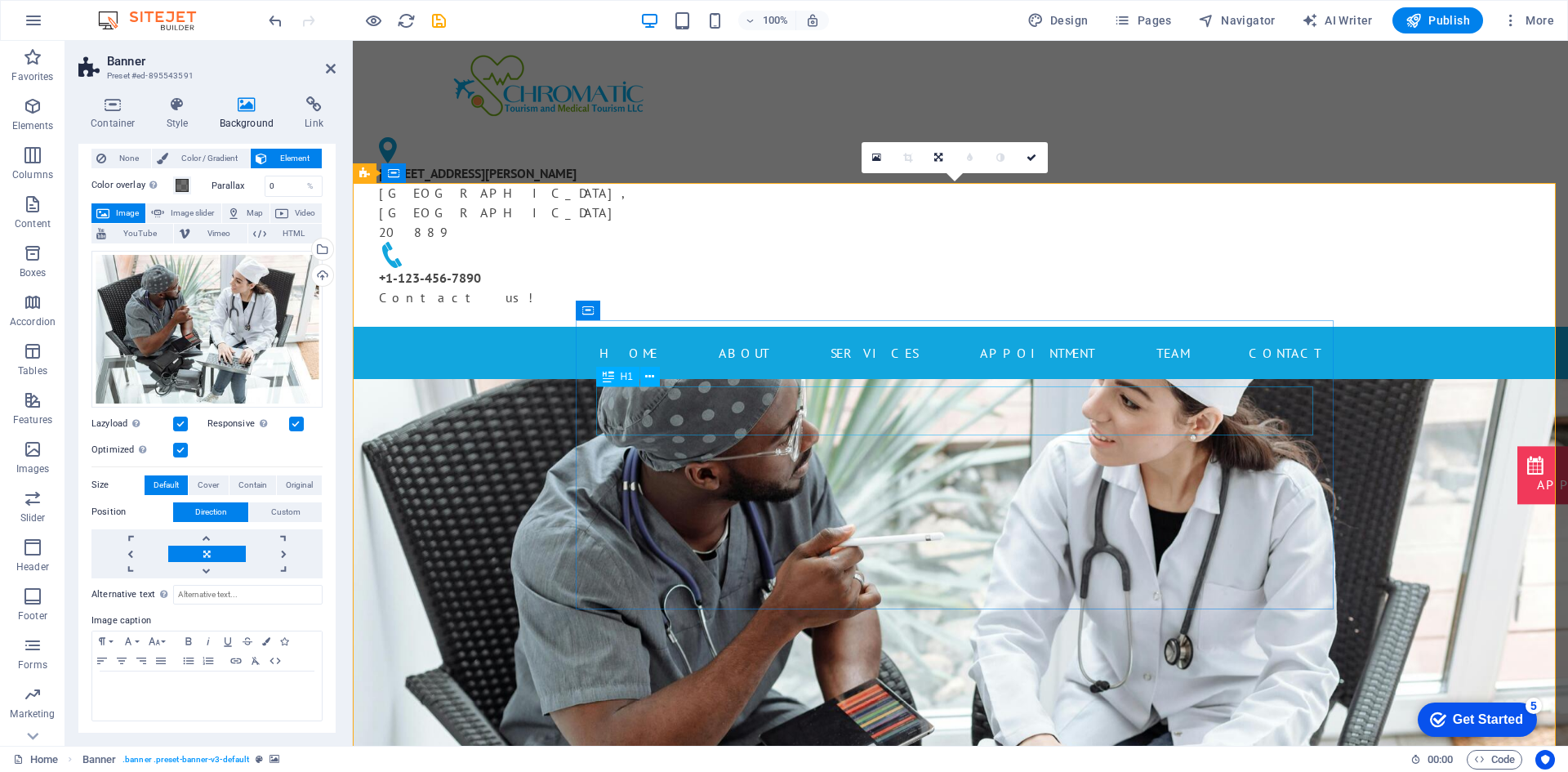
click at [650, 373] on icon at bounding box center [649, 377] width 9 height 17
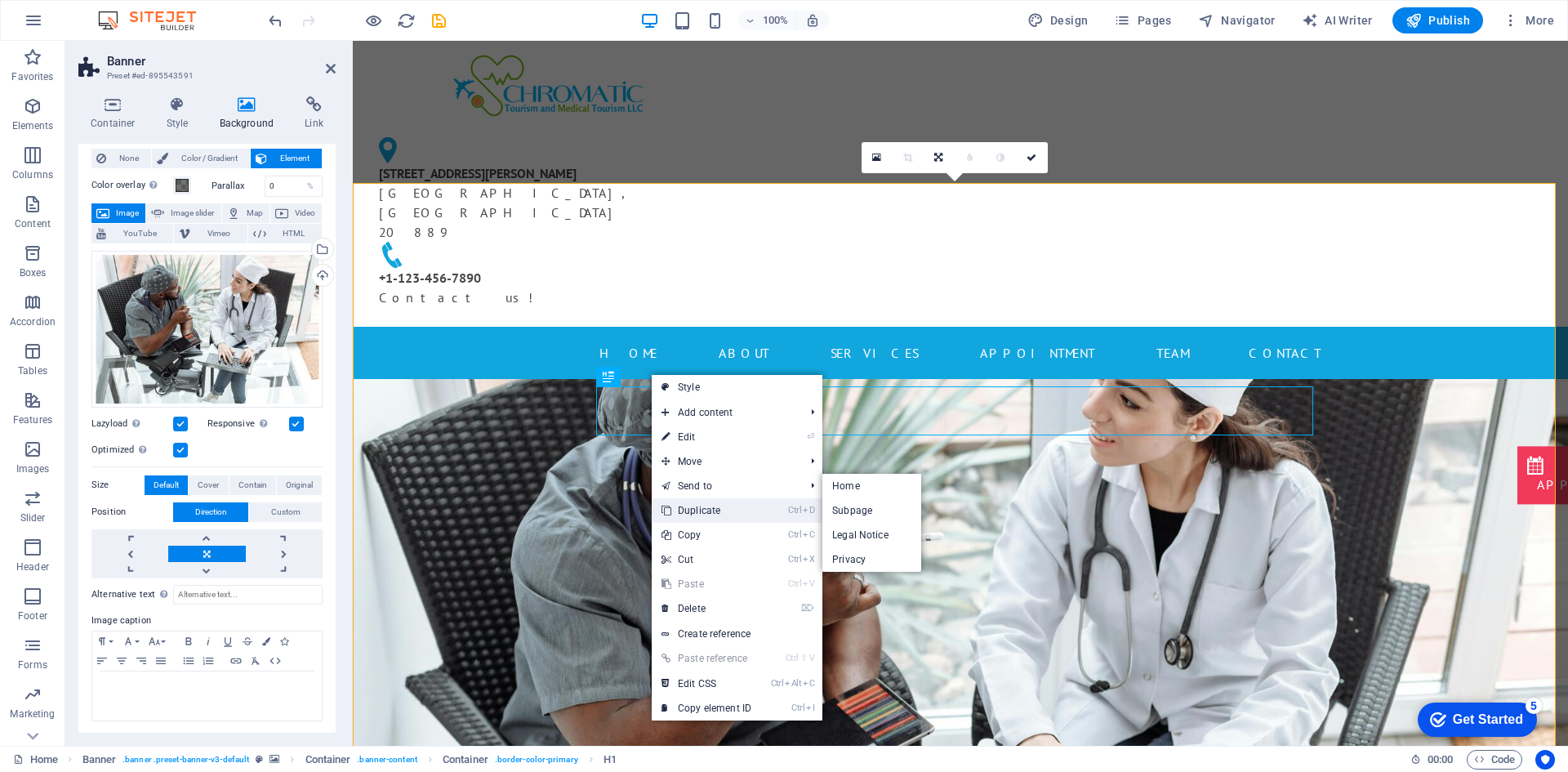
click at [723, 512] on link "Ctrl D Duplicate" at bounding box center [706, 511] width 109 height 24
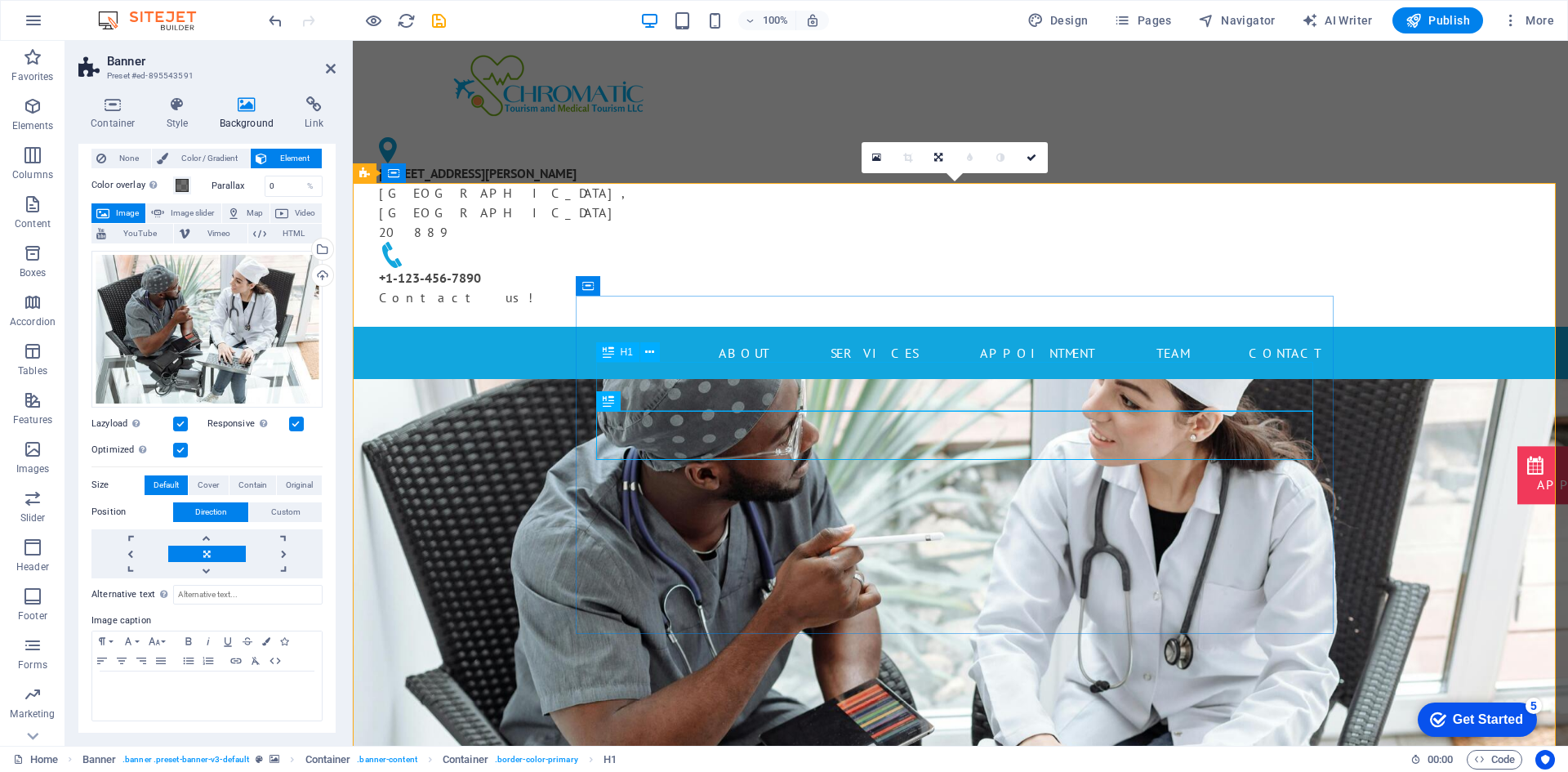
click at [627, 350] on span "H1" at bounding box center [627, 352] width 12 height 9
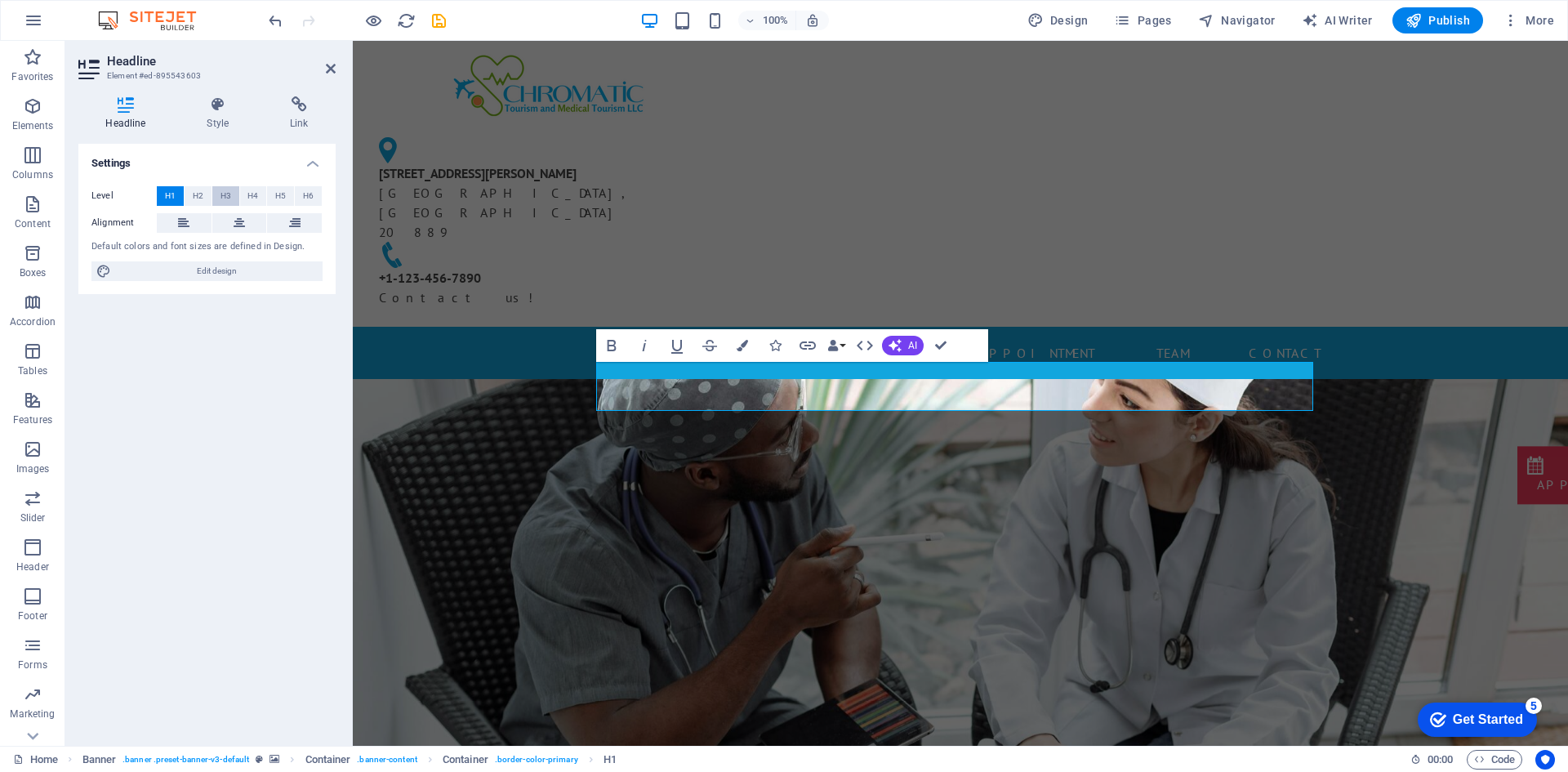
click at [228, 193] on span "H3" at bounding box center [226, 196] width 10 height 20
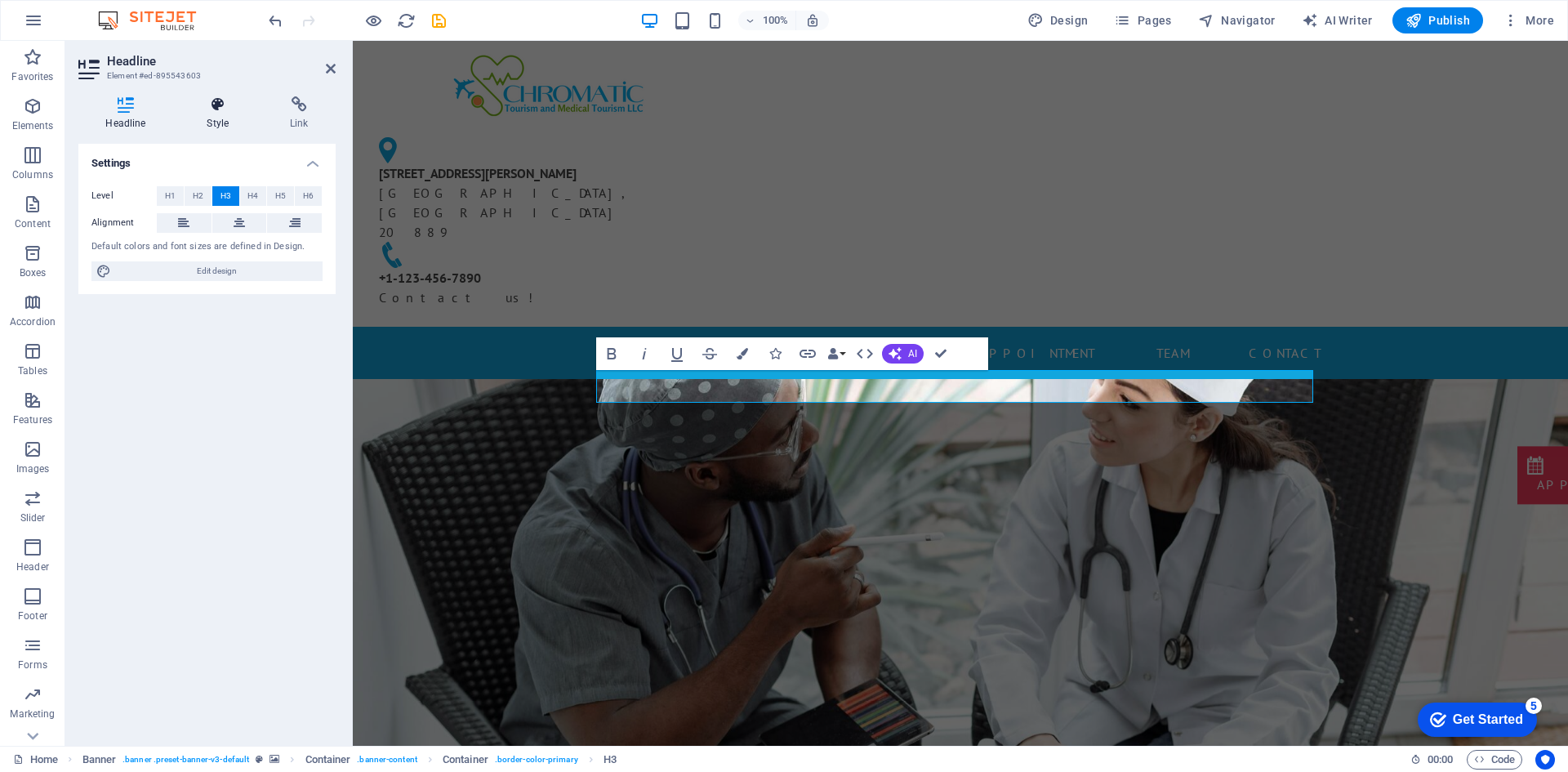
click at [207, 120] on h4 "Style" at bounding box center [221, 114] width 84 height 35
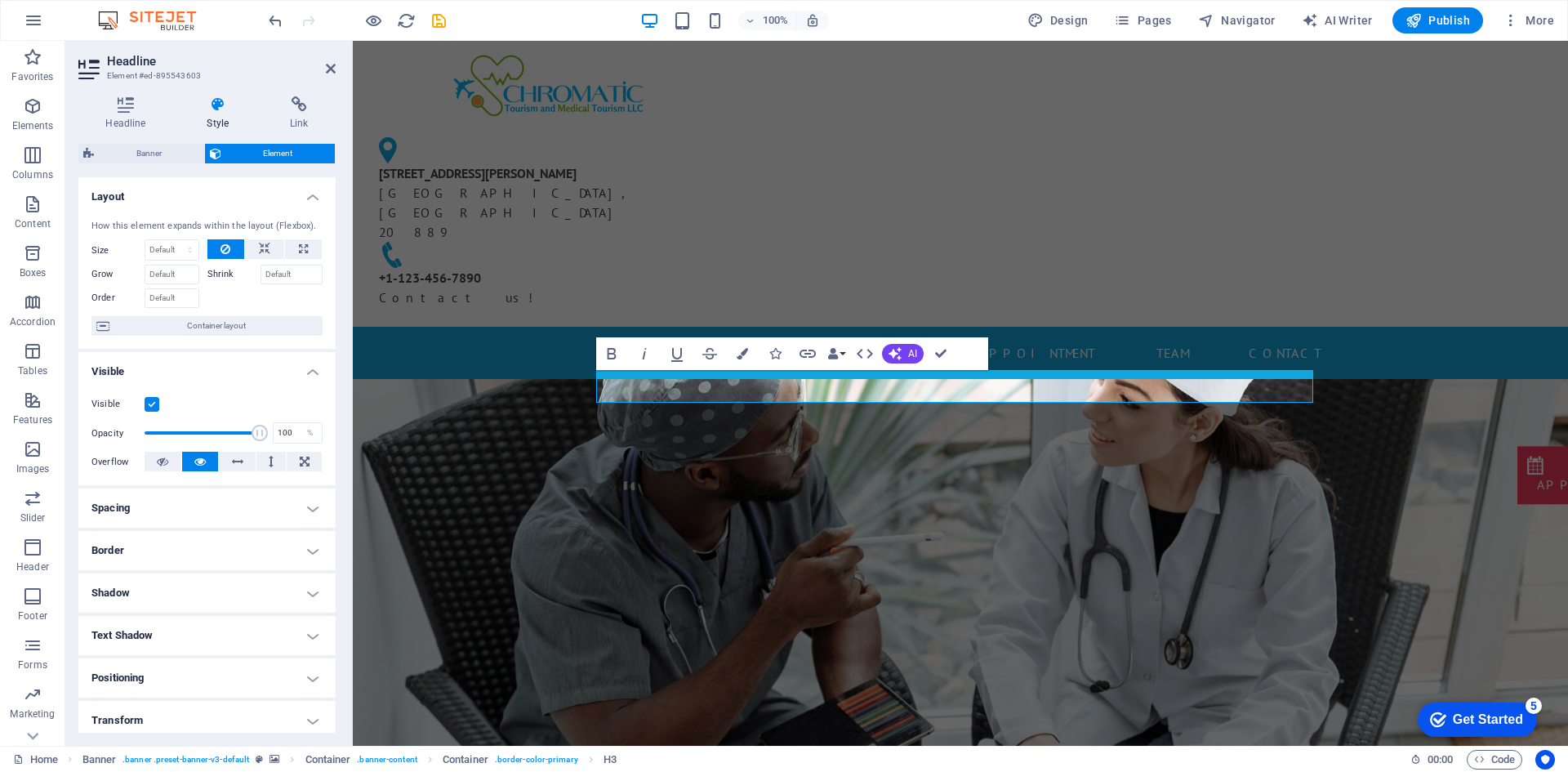
scroll to position [135, 0]
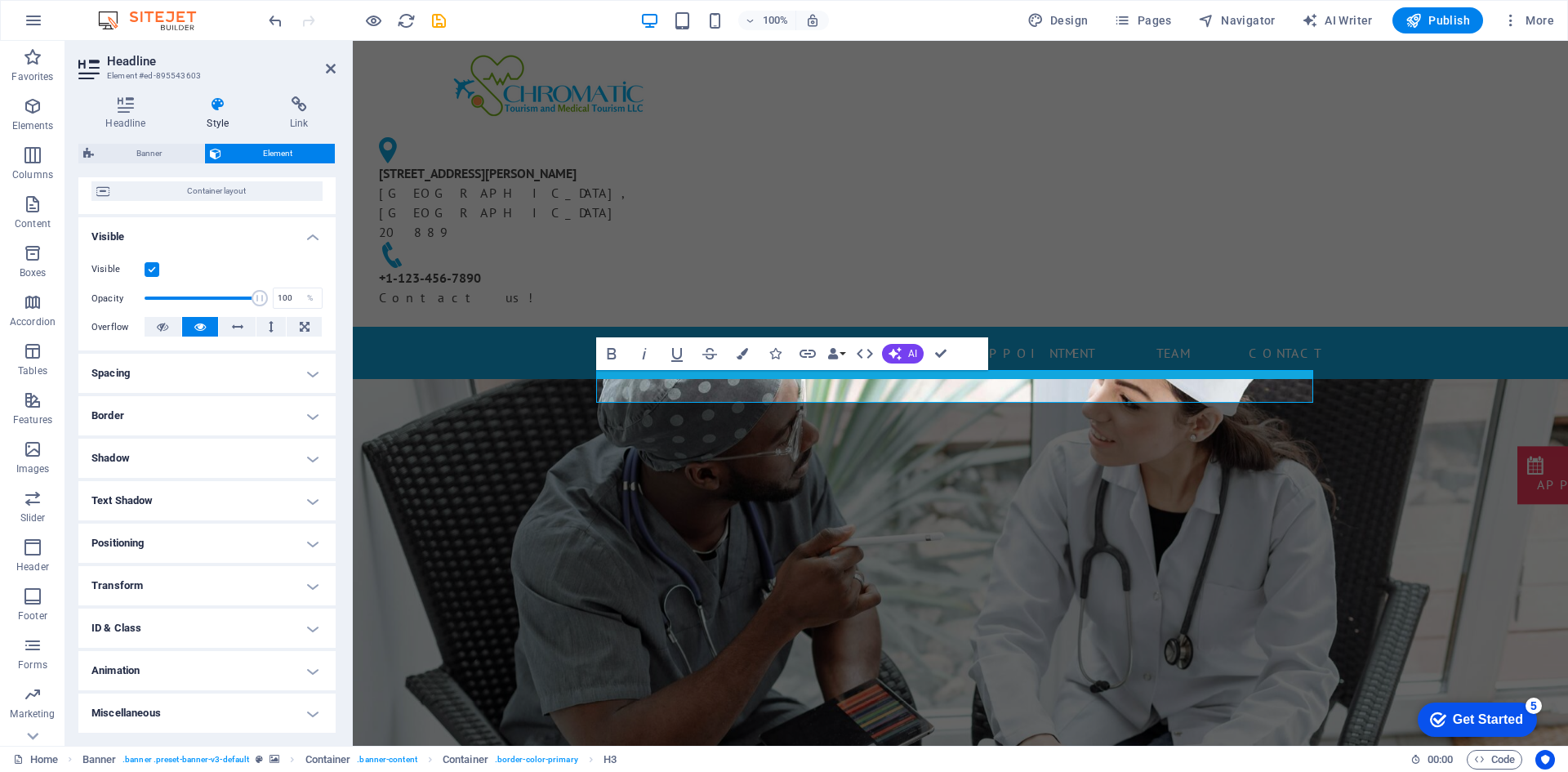
click at [214, 500] on h4 "Text Shadow" at bounding box center [207, 500] width 257 height 39
click at [258, 530] on button "Outside" at bounding box center [281, 533] width 80 height 20
type input "2"
type input "4"
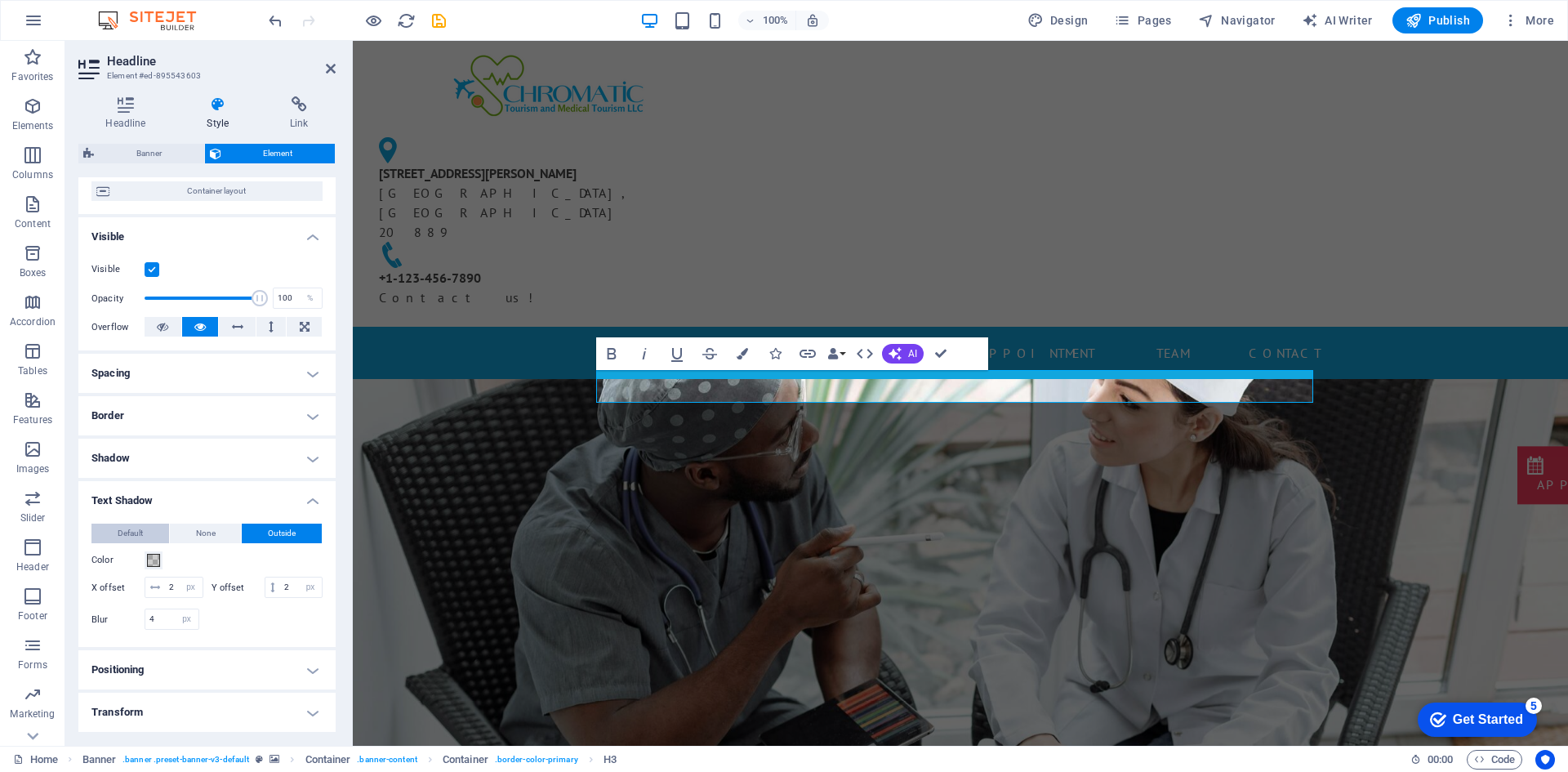
click at [146, 534] on button "Default" at bounding box center [130, 533] width 78 height 20
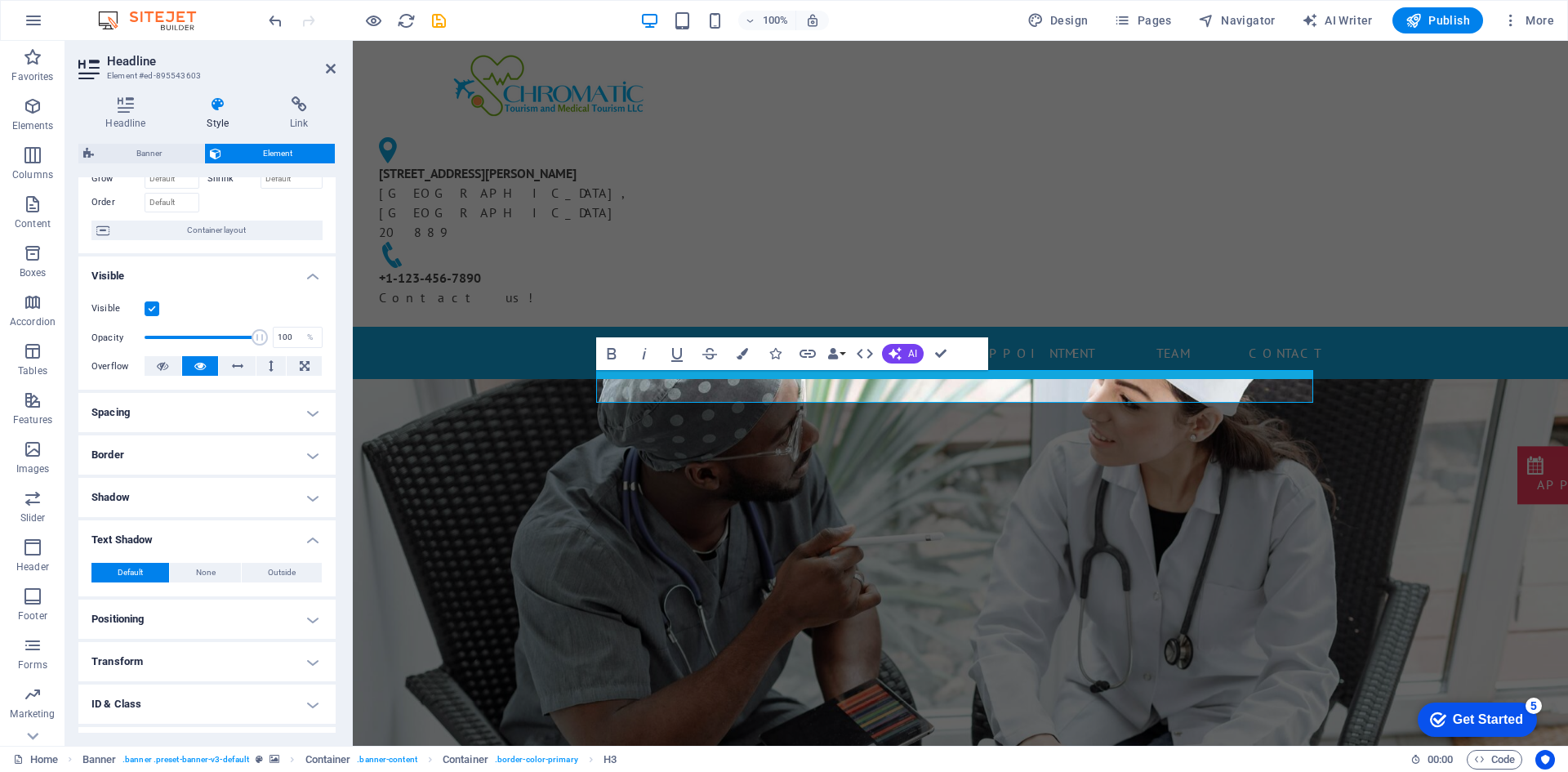
scroll to position [0, 0]
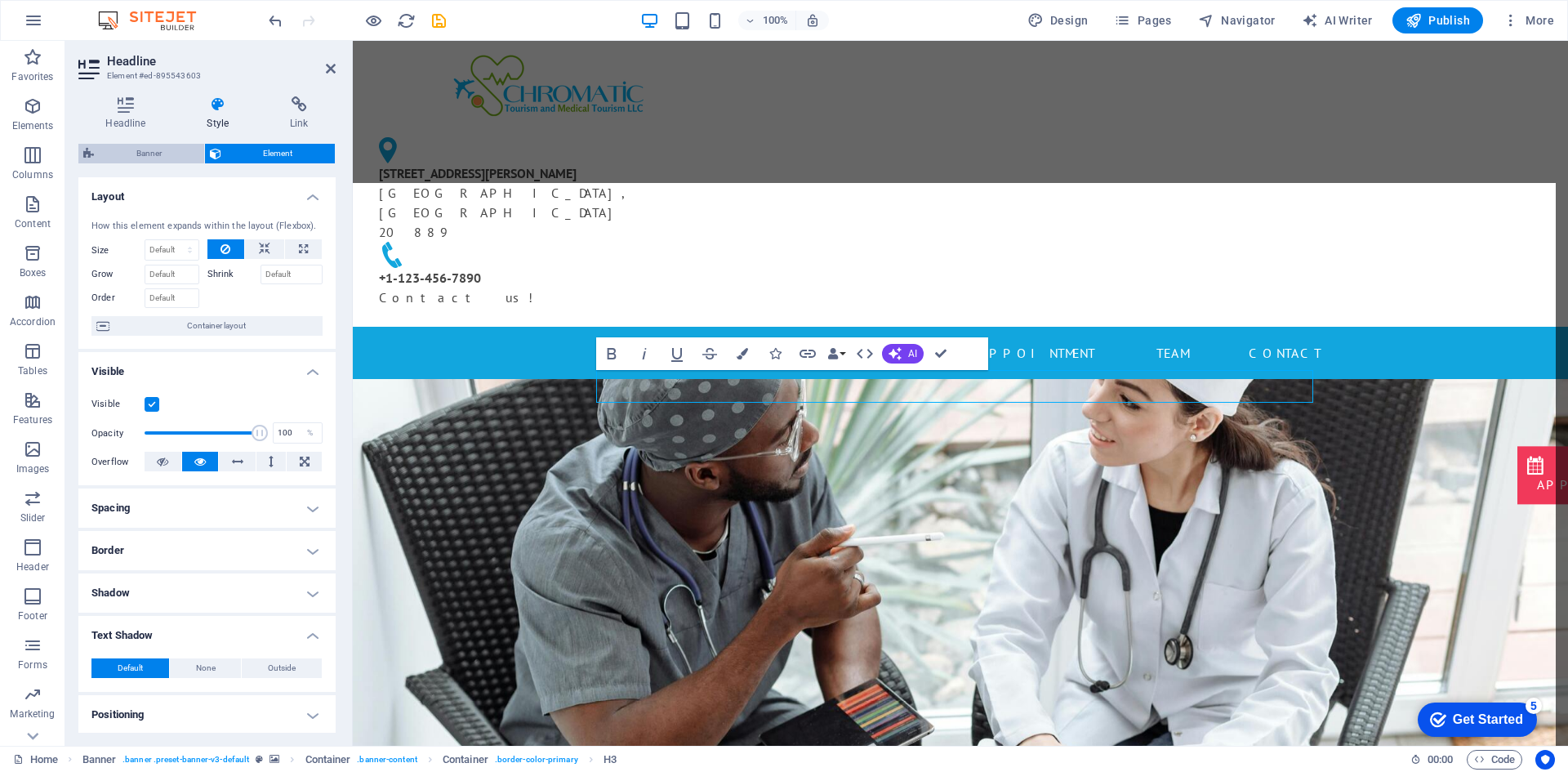
click at [105, 149] on span "Banner" at bounding box center [149, 154] width 101 height 20
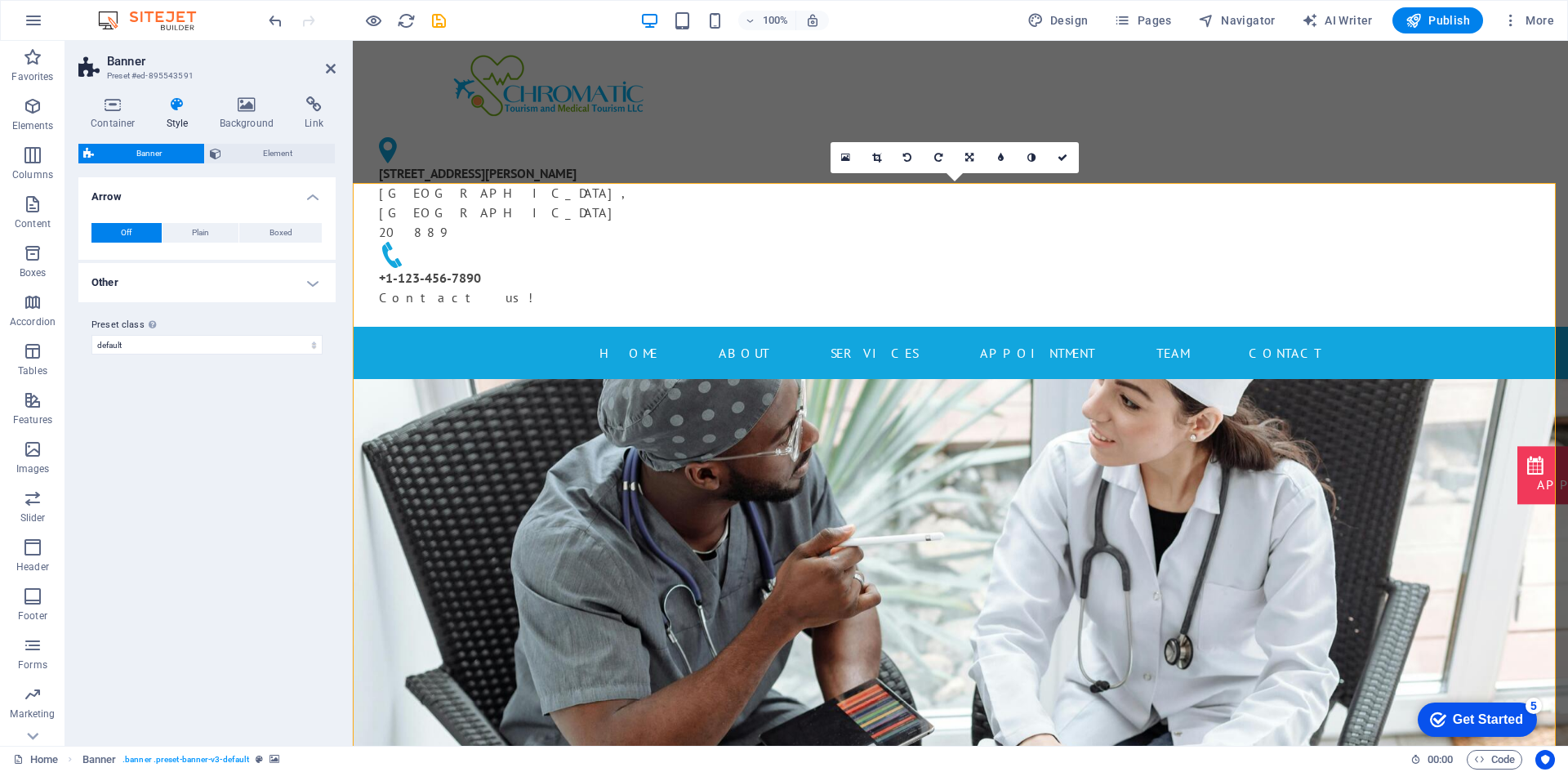
click at [317, 283] on h4 "Other" at bounding box center [207, 282] width 257 height 39
click at [317, 283] on h4 "Other" at bounding box center [207, 278] width 257 height 29
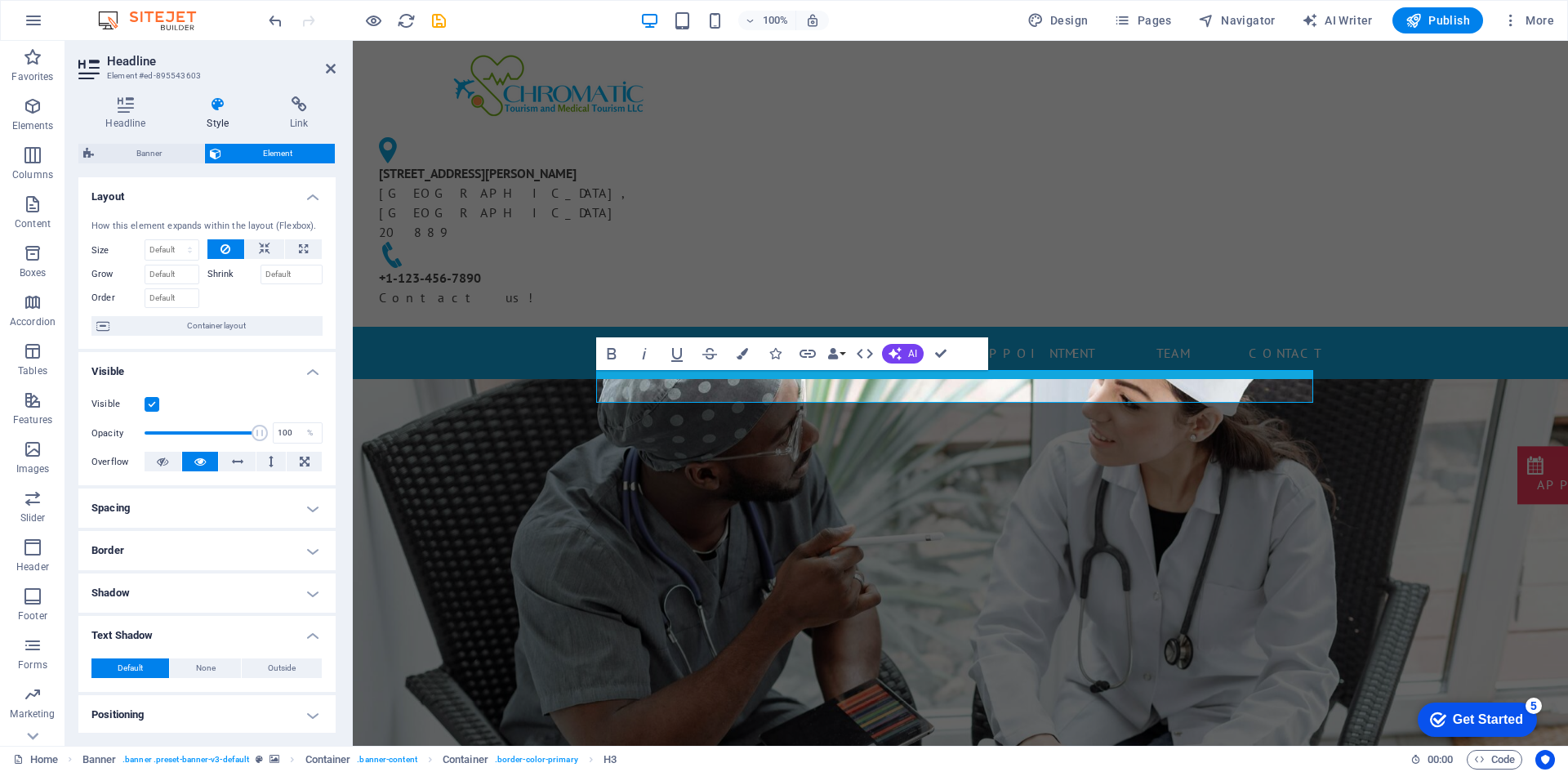
click at [135, 101] on icon at bounding box center [126, 104] width 95 height 16
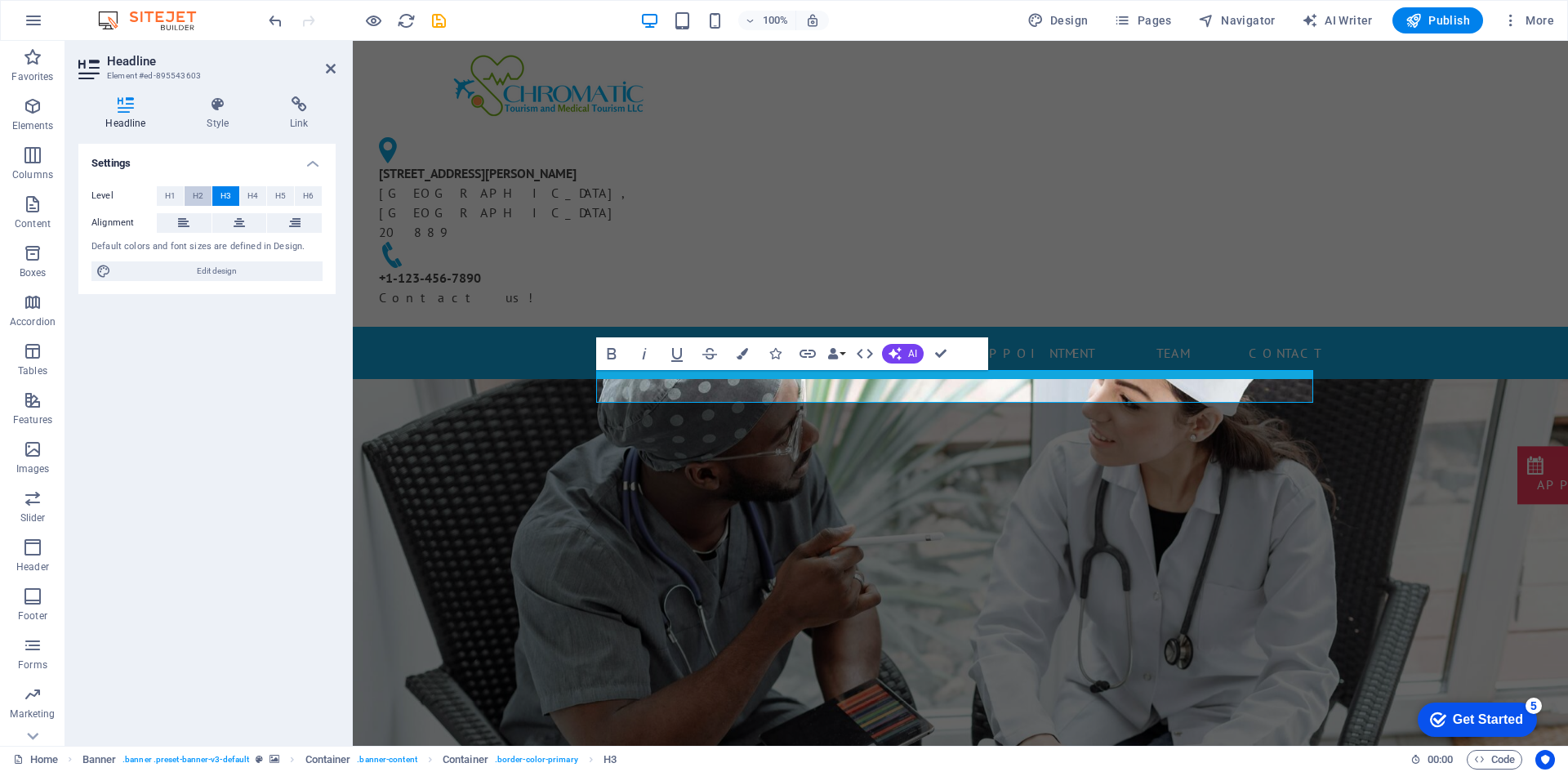
click at [188, 195] on button "H2" at bounding box center [197, 196] width 27 height 20
click at [261, 267] on span "Edit design" at bounding box center [217, 271] width 202 height 20
select select "px"
select select "400"
select select "px"
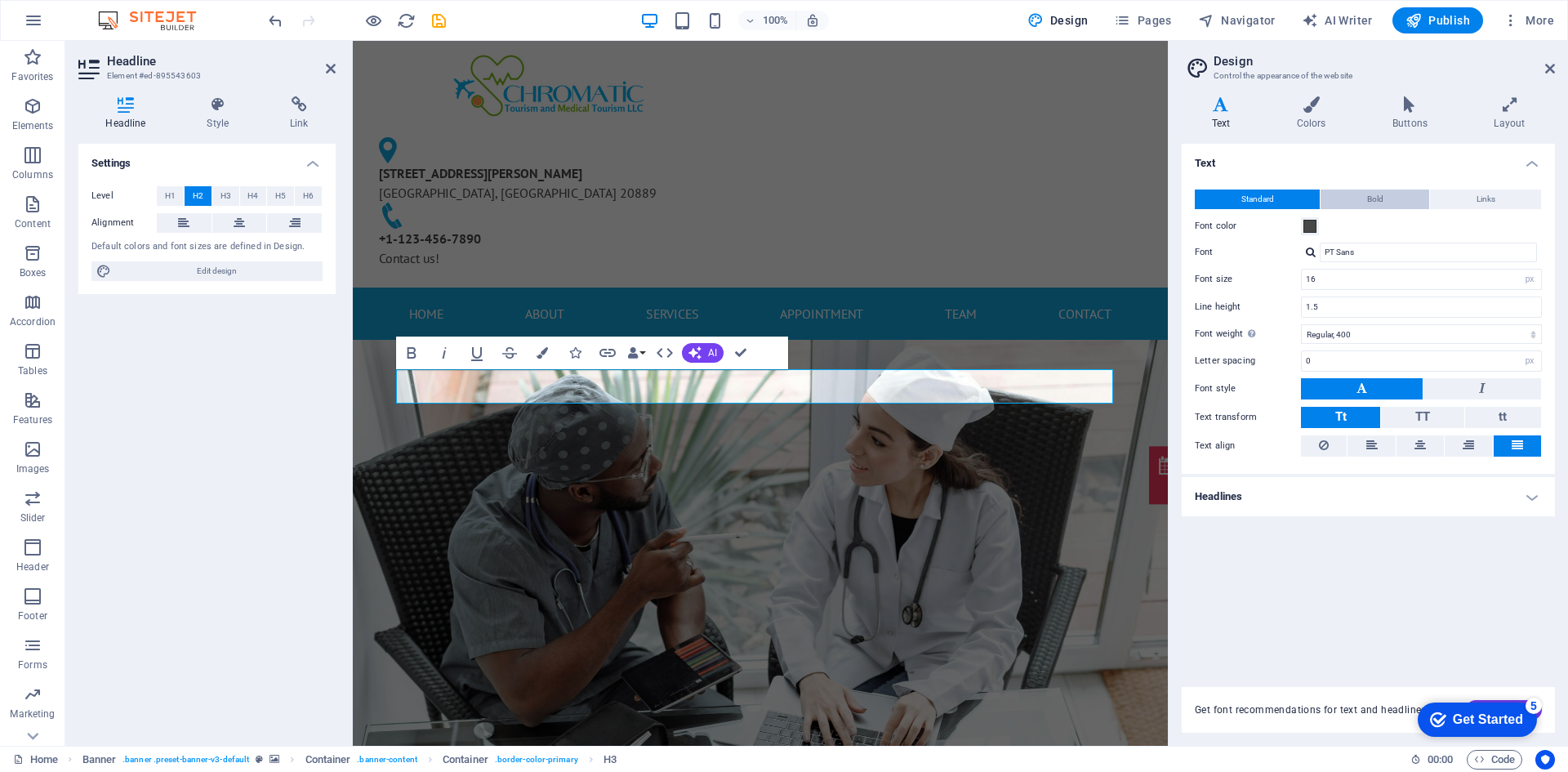
click at [1346, 199] on button "Bold" at bounding box center [1375, 199] width 109 height 20
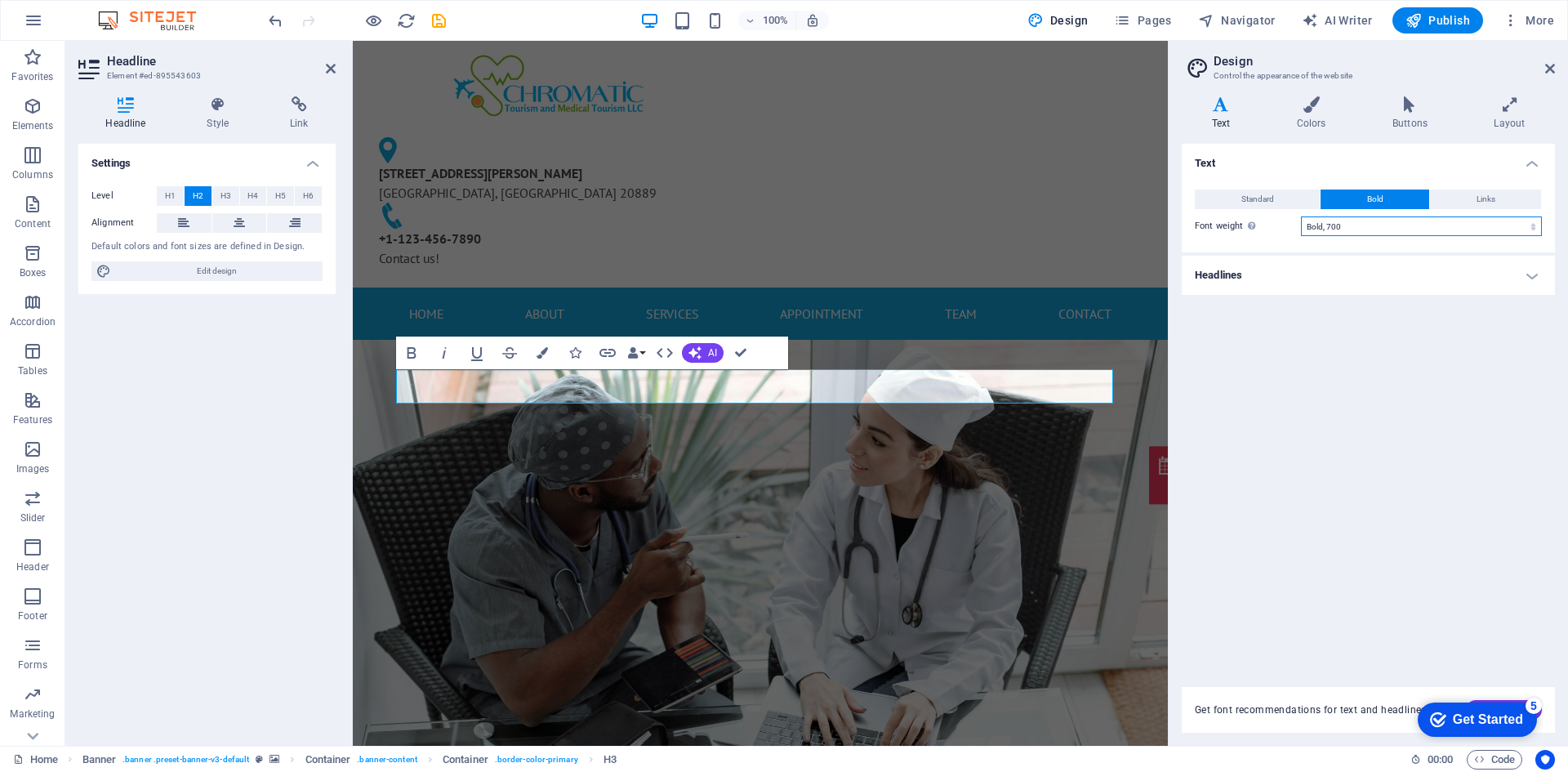
click at [1347, 221] on select "Thin, 100 Extra-light, 200 Light, 300 Regular, 400 Medium, 500 Semi-bold, 600 B…" at bounding box center [1421, 226] width 241 height 20
select select "800"
click at [1301, 217] on select "Thin, 100 Extra-light, 200 Light, 300 Regular, 400 Medium, 500 Semi-bold, 600 B…" at bounding box center [1421, 226] width 241 height 20
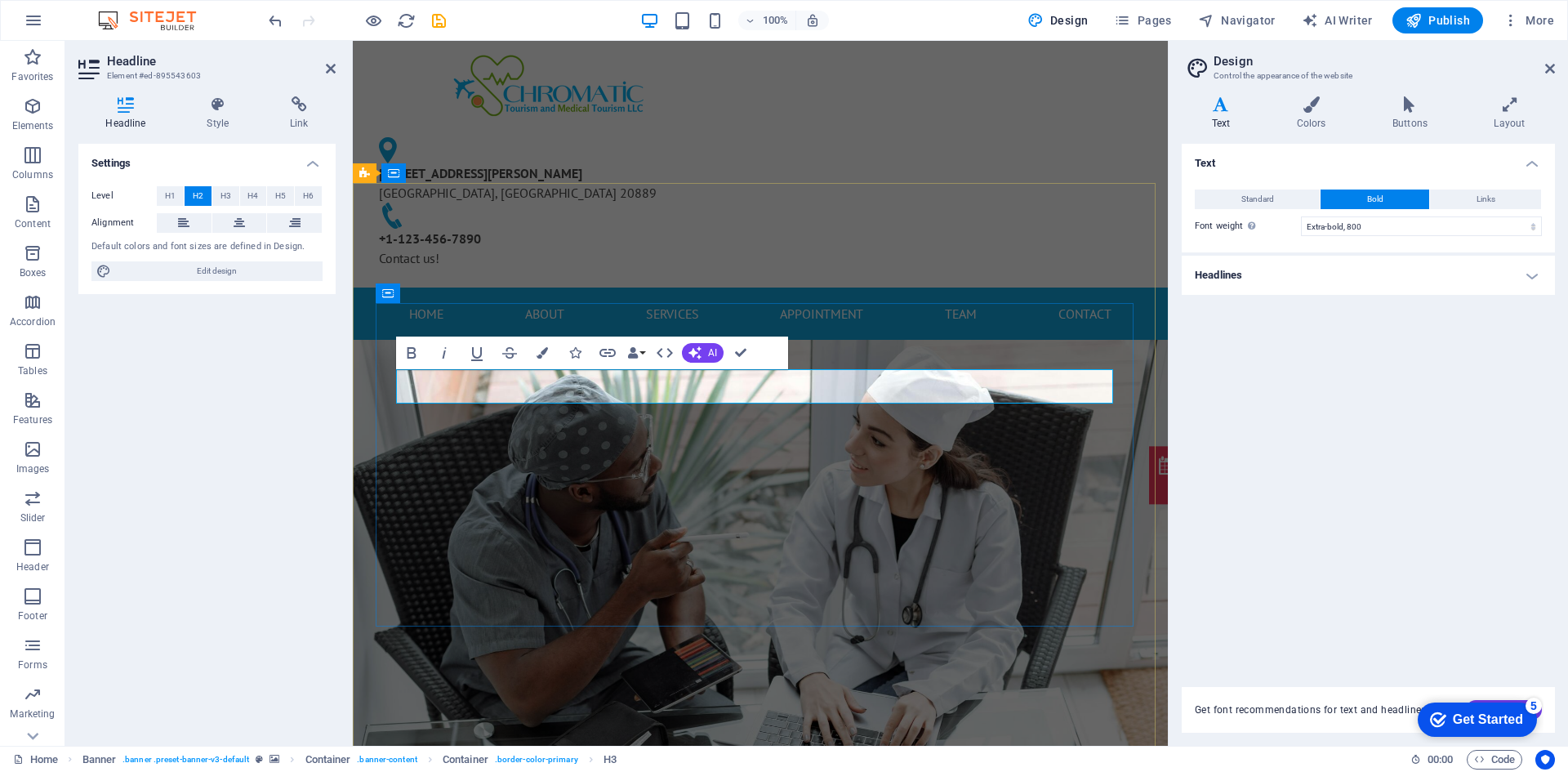
click at [1530, 700] on div "5" at bounding box center [1533, 706] width 16 height 16
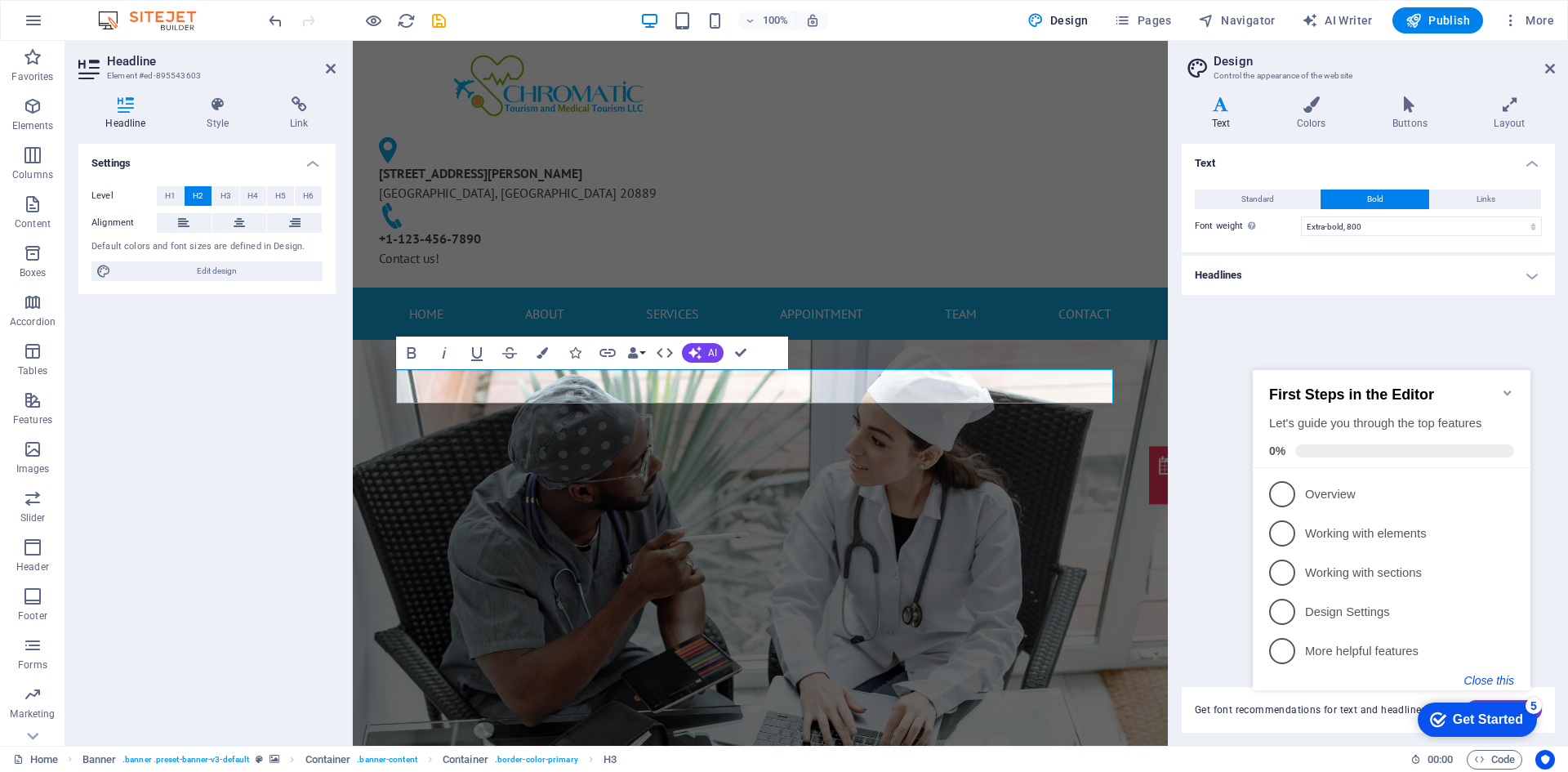
click at [1498, 681] on button "Close this" at bounding box center [1489, 680] width 50 height 13
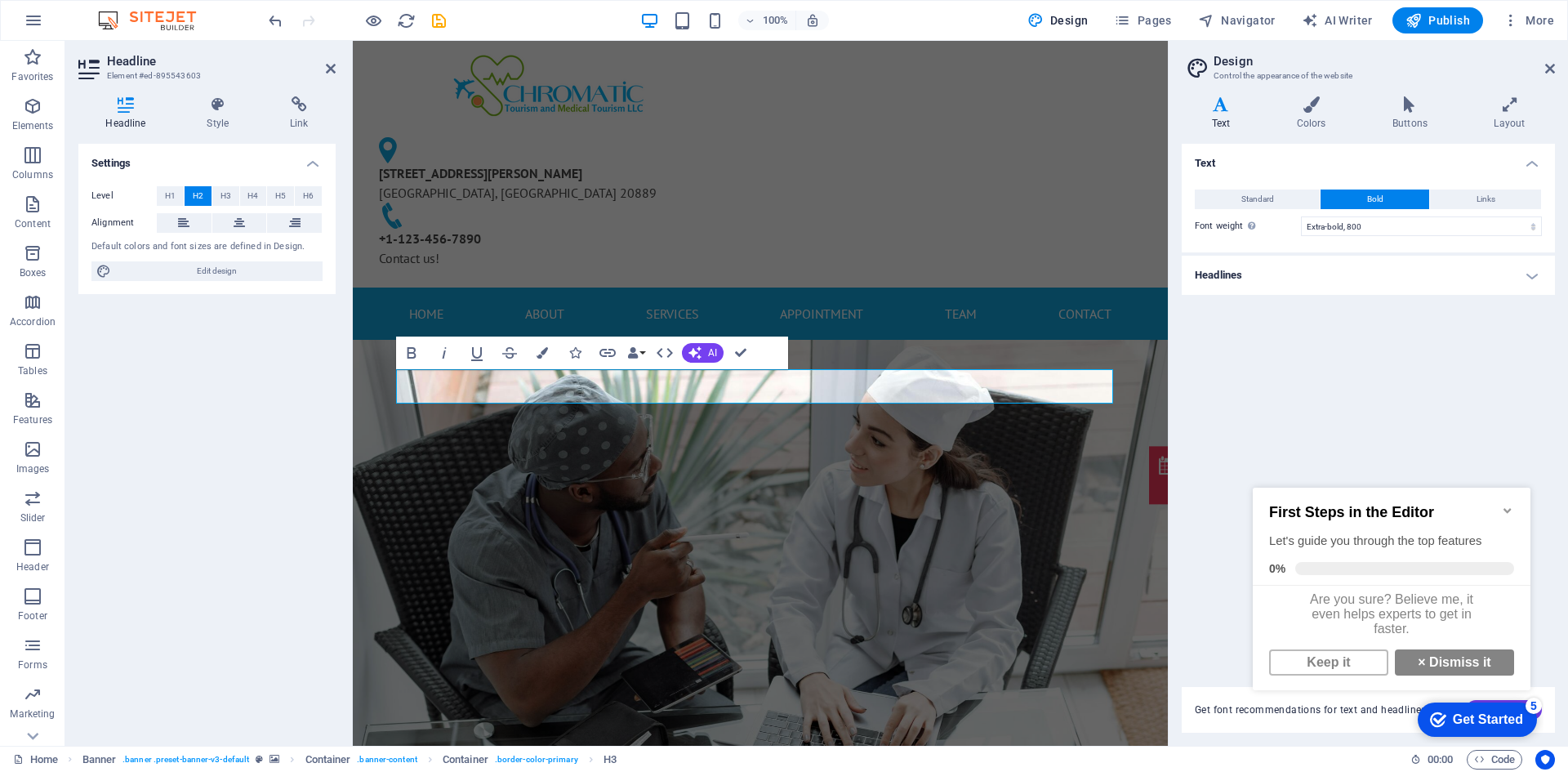
scroll to position [11, 0]
click at [1466, 662] on link "× Dismiss it" at bounding box center [1454, 662] width 119 height 26
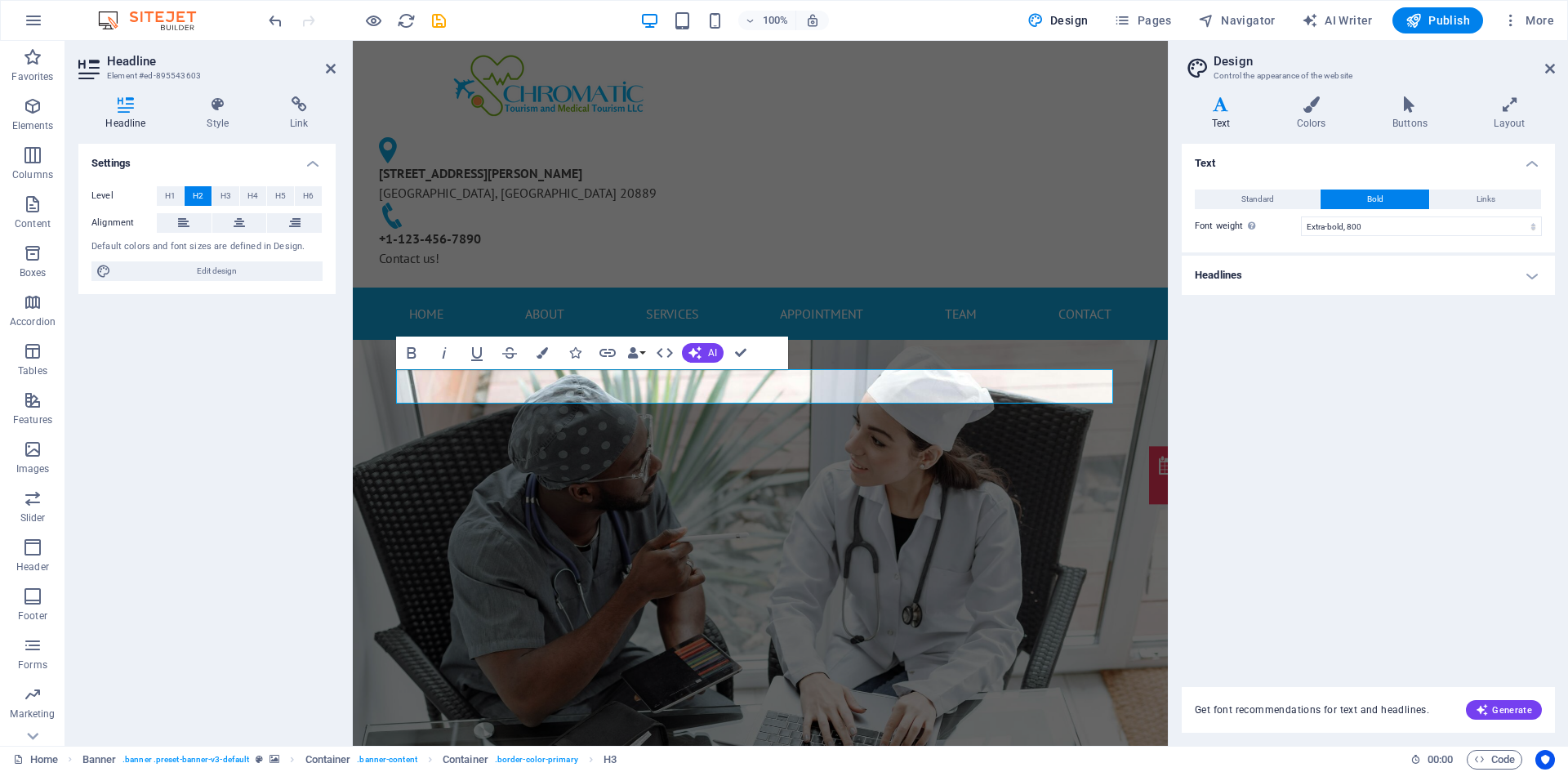
click at [1515, 261] on h4 "Headlines" at bounding box center [1368, 274] width 373 height 39
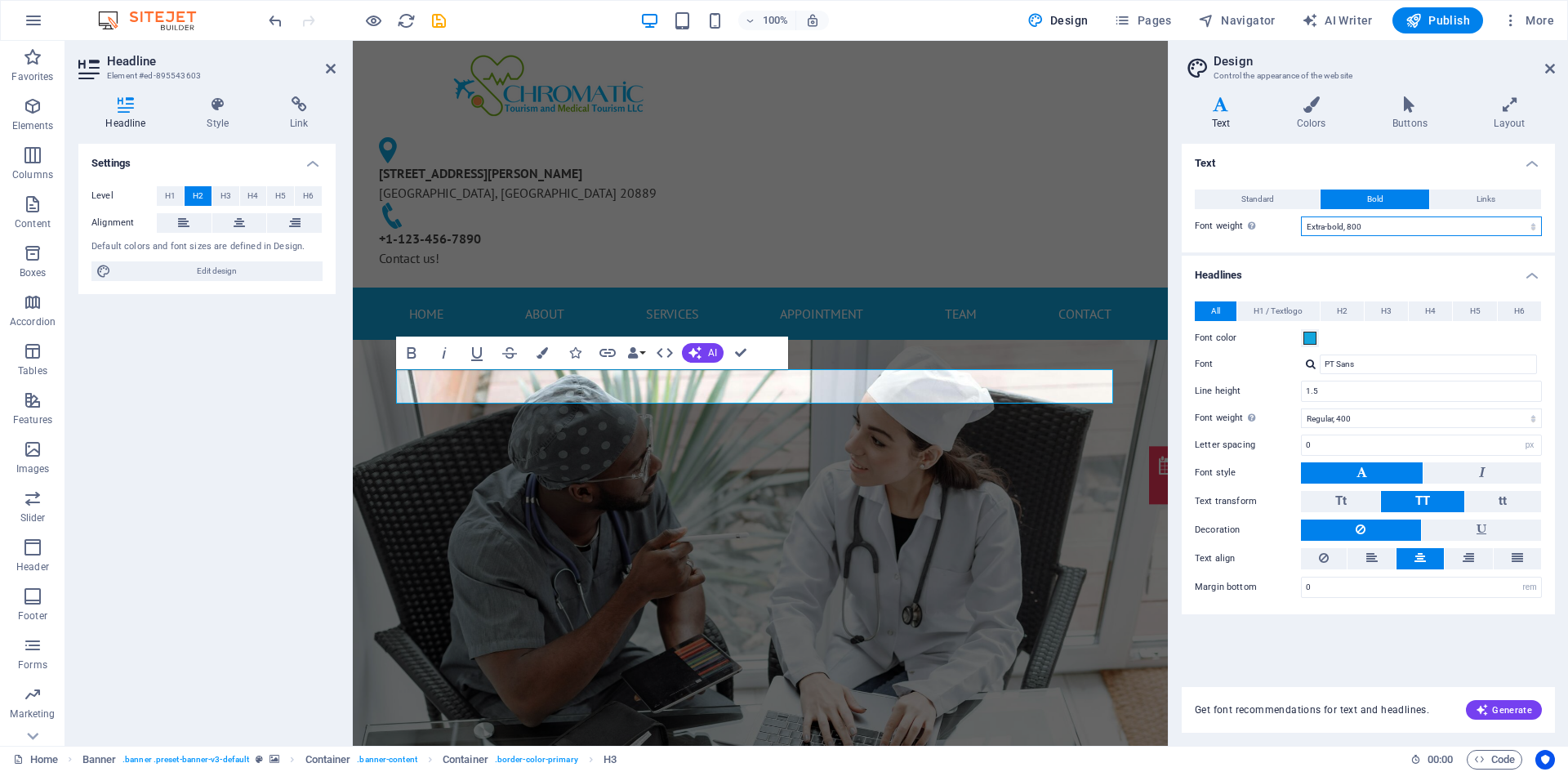
click at [1353, 233] on select "Thin, 100 Extra-light, 200 Light, 300 Regular, 400 Medium, 500 Semi-bold, 600 B…" at bounding box center [1421, 226] width 241 height 20
click at [1301, 217] on select "Thin, 100 Extra-light, 200 Light, 300 Regular, 400 Medium, 500 Semi-bold, 600 B…" at bounding box center [1421, 226] width 241 height 20
click at [1285, 202] on button "Standard" at bounding box center [1257, 199] width 125 height 20
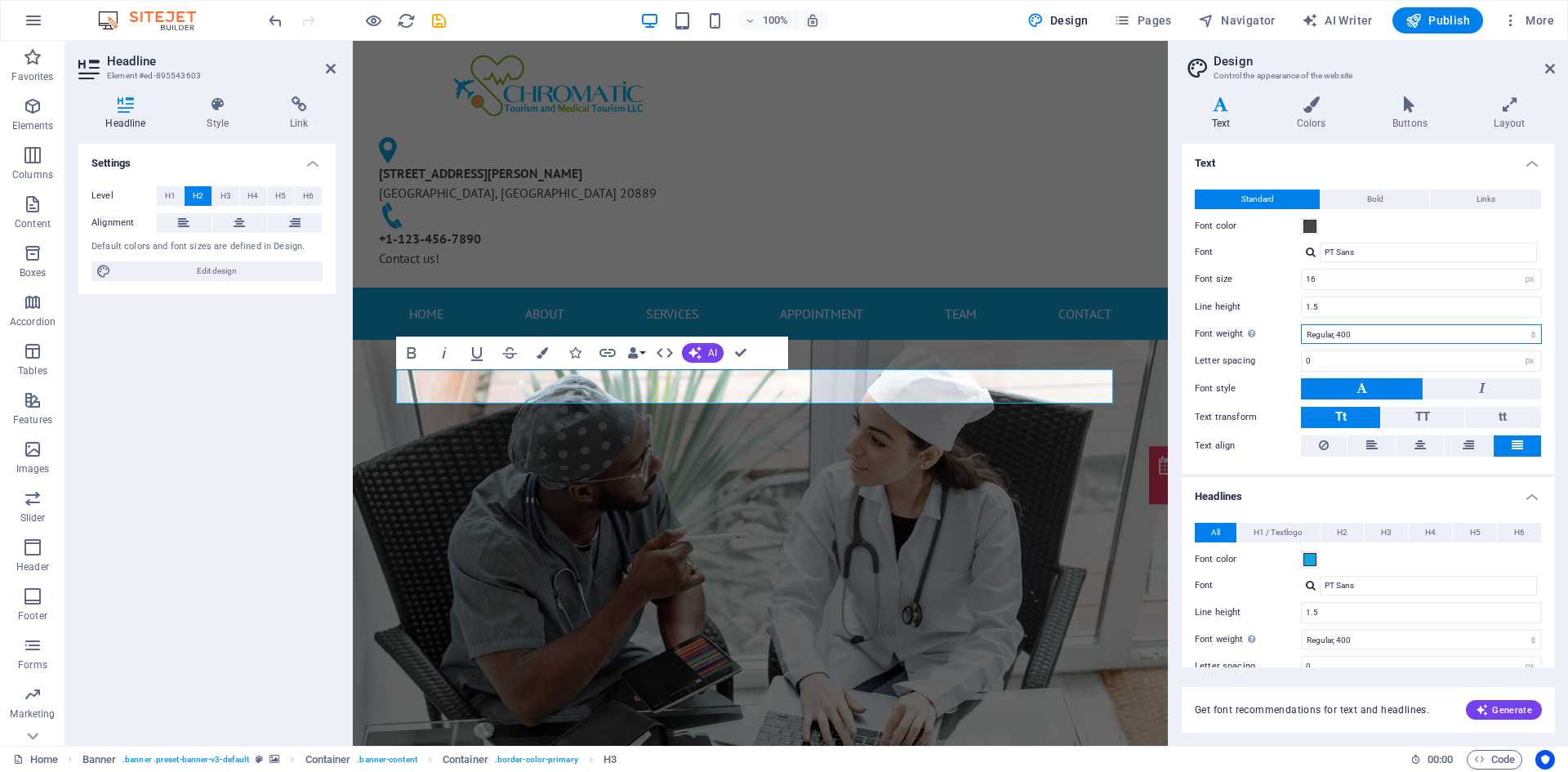
click at [1340, 326] on select "Thin, 100 Extra-light, 200 Light, 300 Regular, 400 Medium, 500 Semi-bold, 600 B…" at bounding box center [1421, 334] width 241 height 20
select select "800"
click at [1301, 324] on select "Thin, 100 Extra-light, 200 Light, 300 Regular, 400 Medium, 500 Semi-bold, 600 B…" at bounding box center [1421, 334] width 241 height 20
click at [1421, 495] on h4 "Headlines" at bounding box center [1368, 492] width 373 height 29
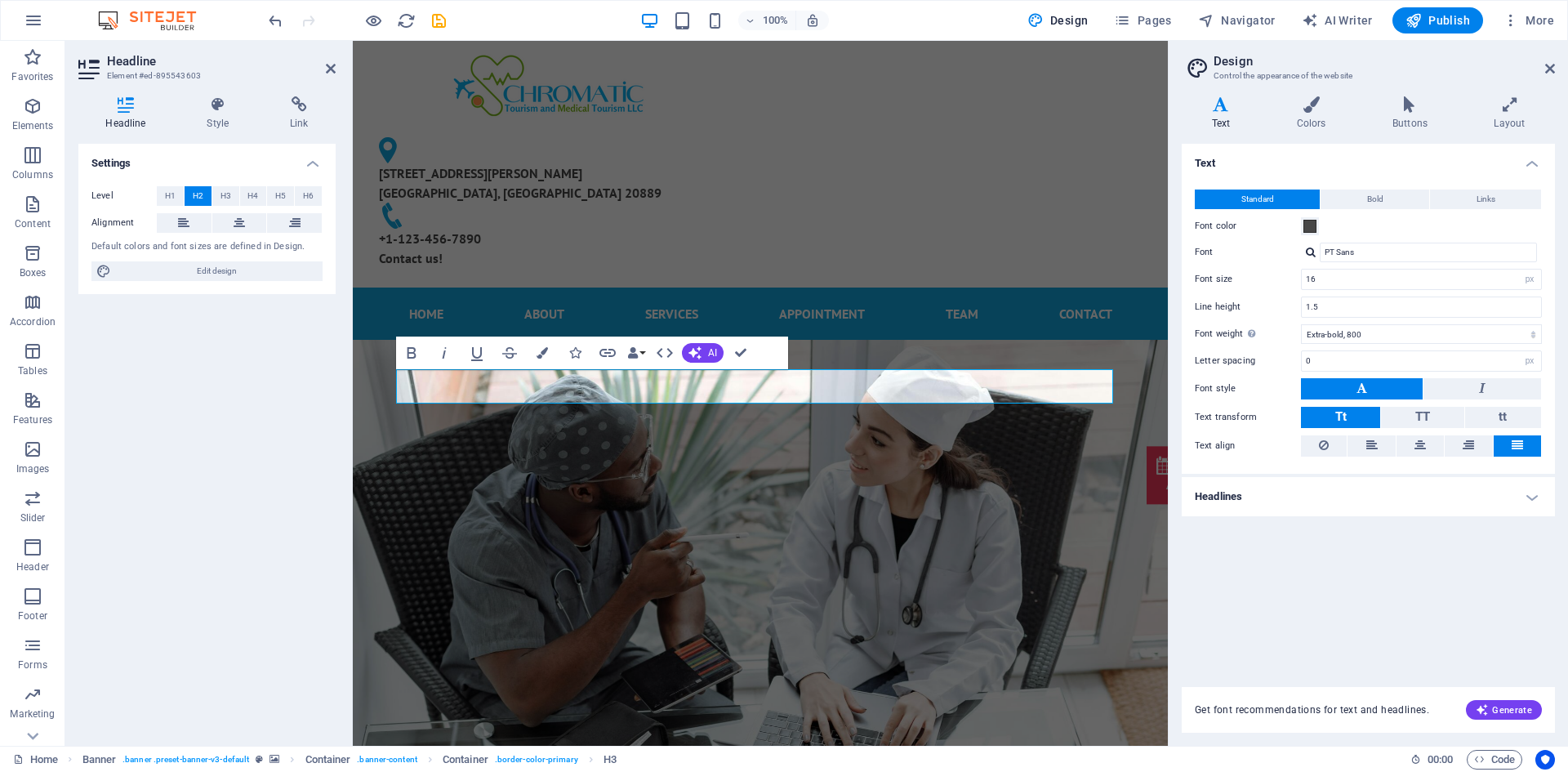
click at [1421, 495] on h4 "Headlines" at bounding box center [1368, 496] width 373 height 39
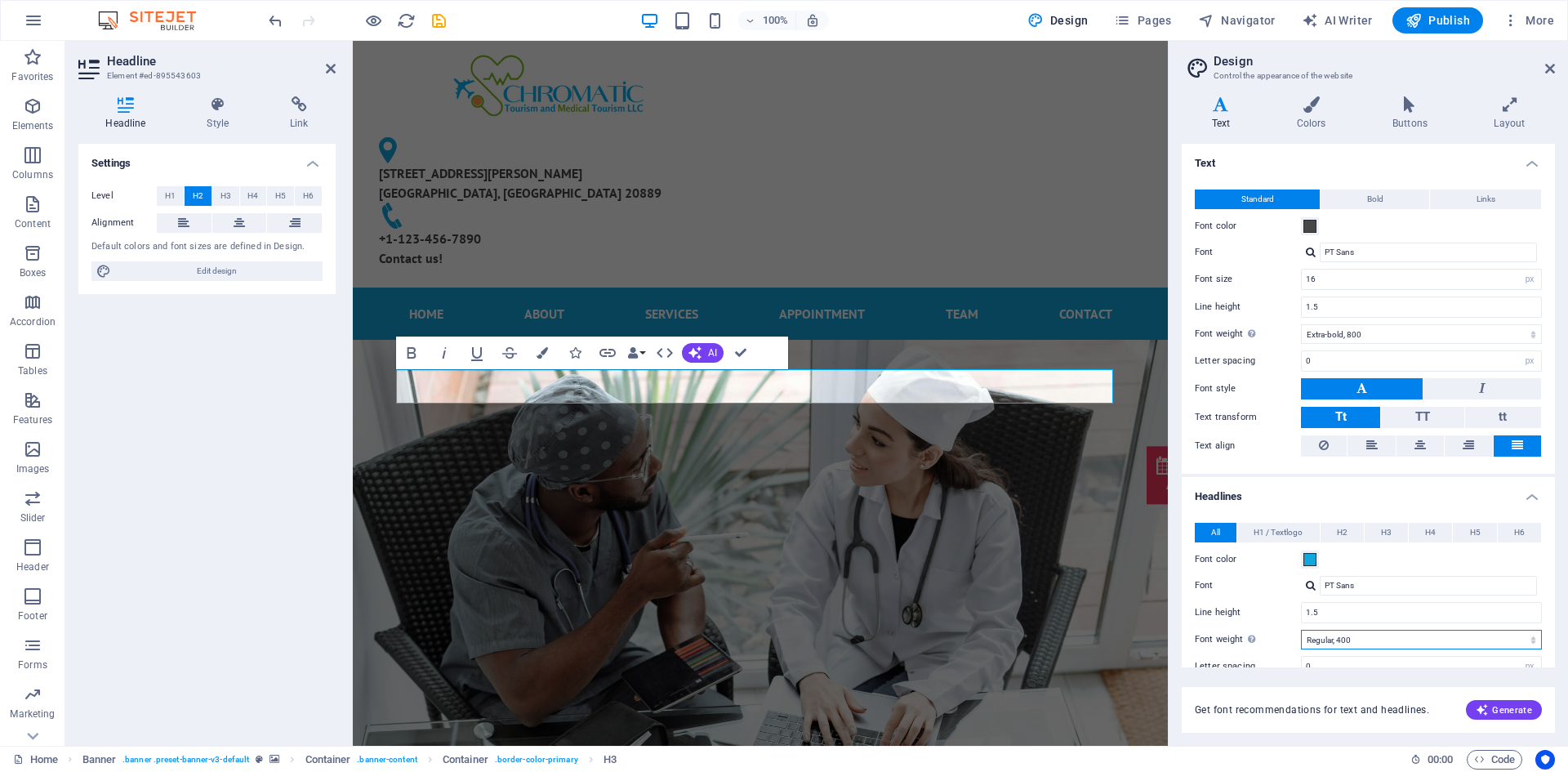
click at [1385, 635] on select "Thin, 100 Extra-light, 200 Light, 300 Regular, 400 Medium, 500 Semi-bold, 600 B…" at bounding box center [1421, 639] width 241 height 20
select select "800"
click at [1301, 630] on select "Thin, 100 Extra-light, 200 Light, 300 Regular, 400 Medium, 500 Semi-bold, 600 B…" at bounding box center [1421, 639] width 241 height 20
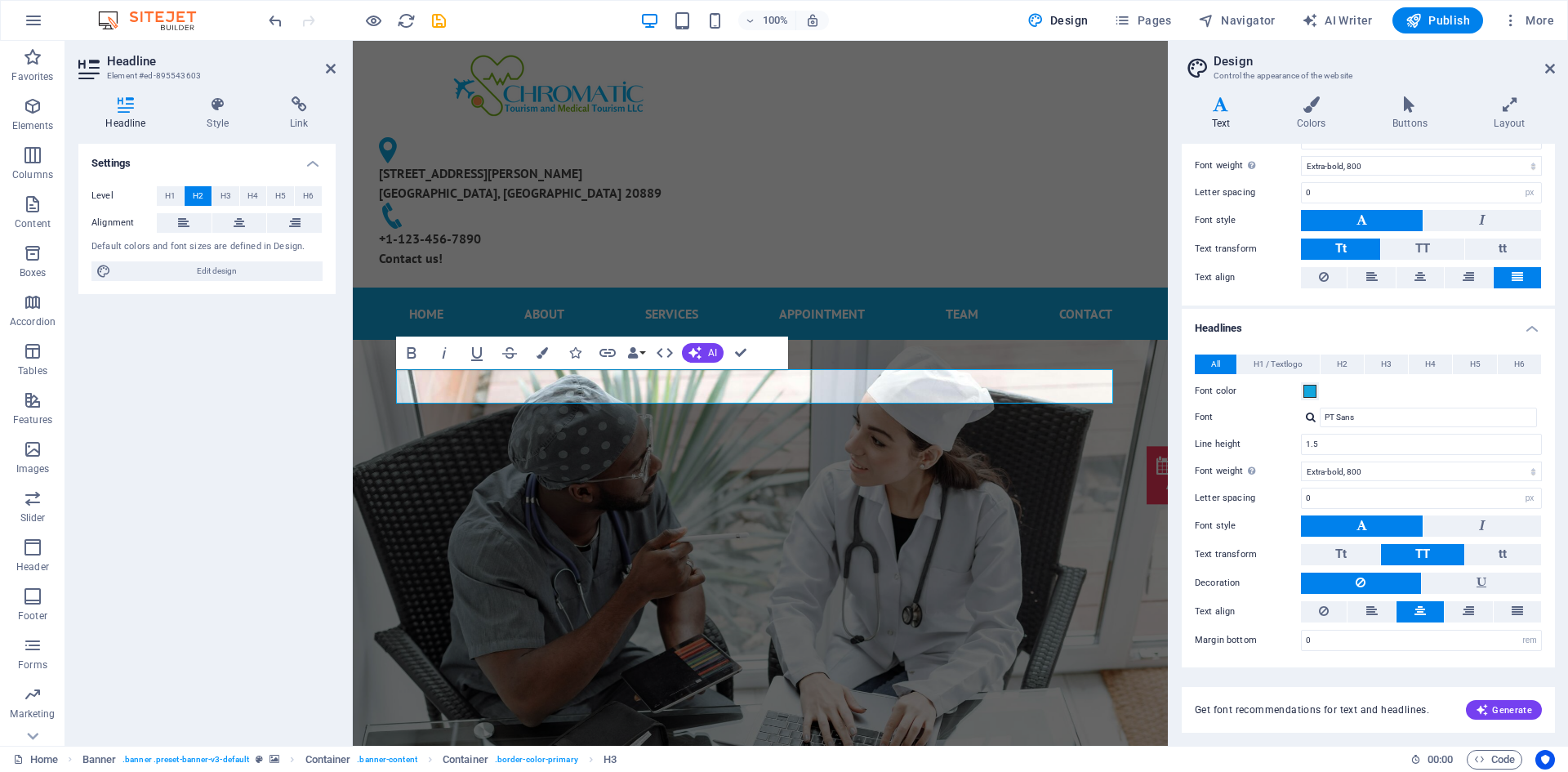
click at [1552, 60] on h2 "Design" at bounding box center [1384, 61] width 341 height 15
click at [1549, 73] on icon at bounding box center [1549, 68] width 9 height 13
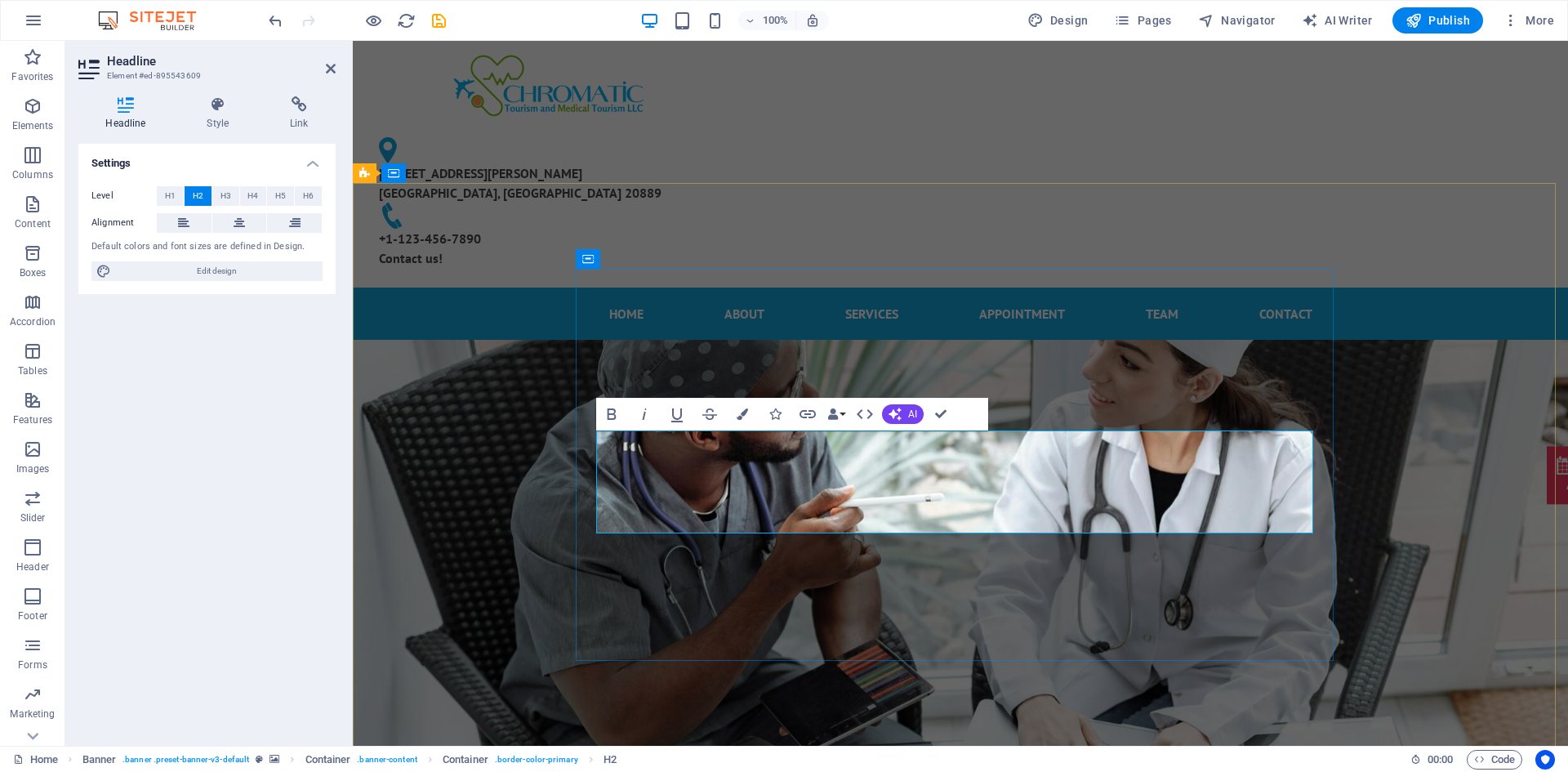
click at [231, 199] on button "H3" at bounding box center [225, 196] width 27 height 20
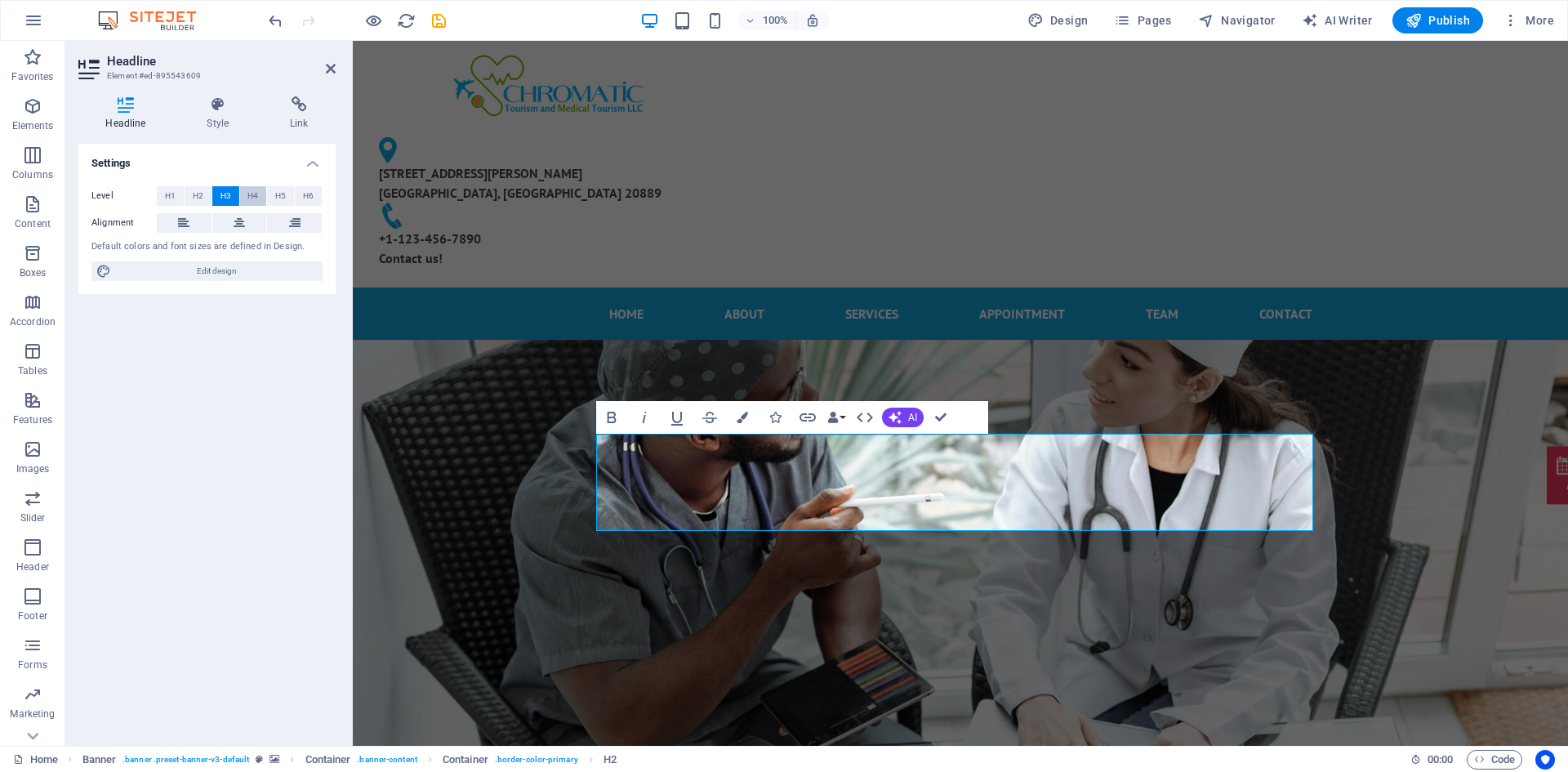
click at [259, 189] on button "H4" at bounding box center [253, 196] width 27 height 20
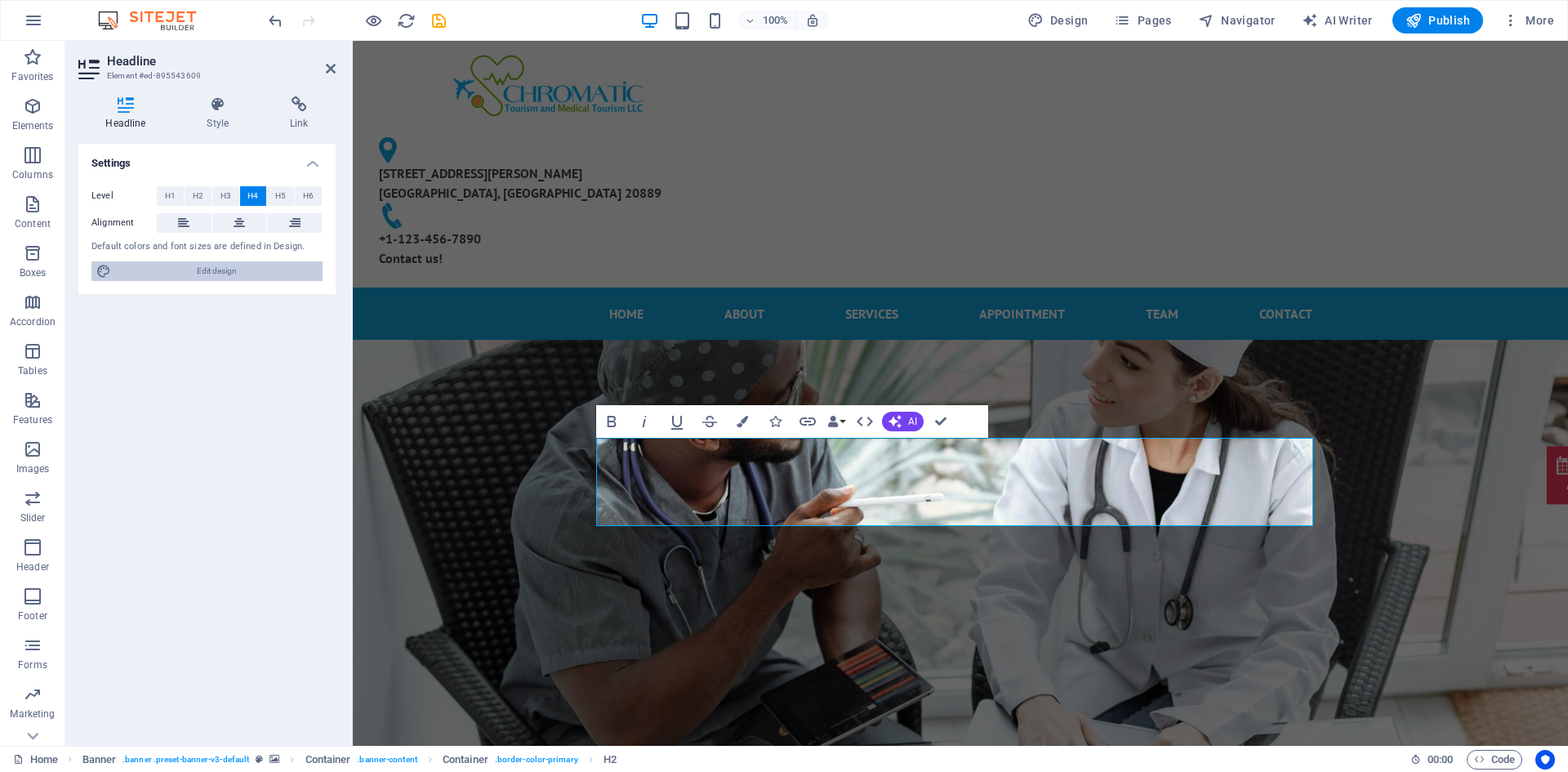
click at [253, 273] on span "Edit design" at bounding box center [217, 271] width 202 height 20
select select "px"
select select "800"
select select "px"
select select "800"
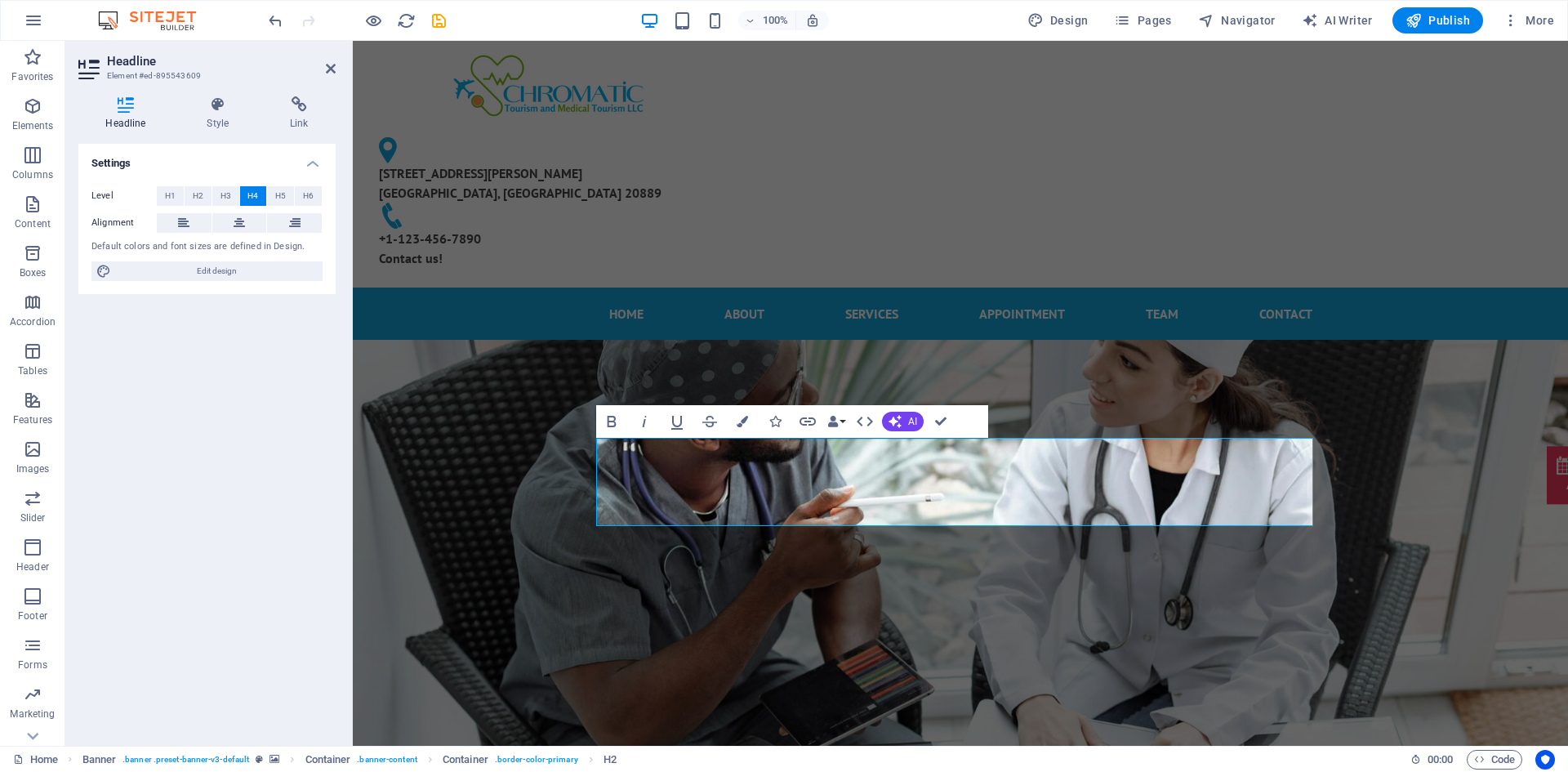
select select "px"
select select "rem"
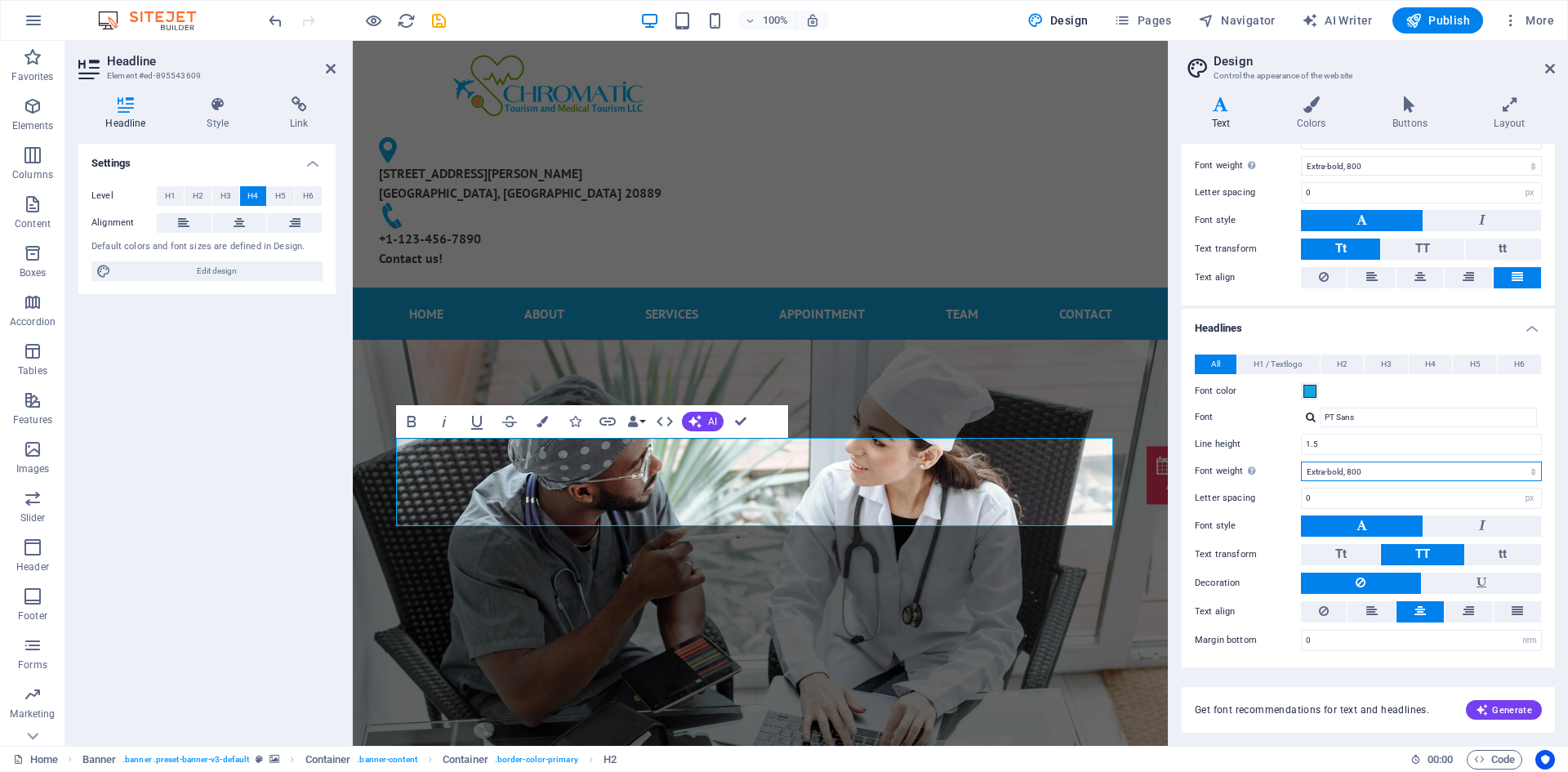
click at [1376, 472] on select "Thin, 100 Extra-light, 200 Light, 300 Regular, 400 Medium, 500 Semi-bold, 600 B…" at bounding box center [1421, 471] width 241 height 20
select select "600"
click at [1301, 461] on select "Thin, 100 Extra-light, 200 Light, 300 Regular, 400 Medium, 500 Semi-bold, 600 B…" at bounding box center [1421, 471] width 241 height 20
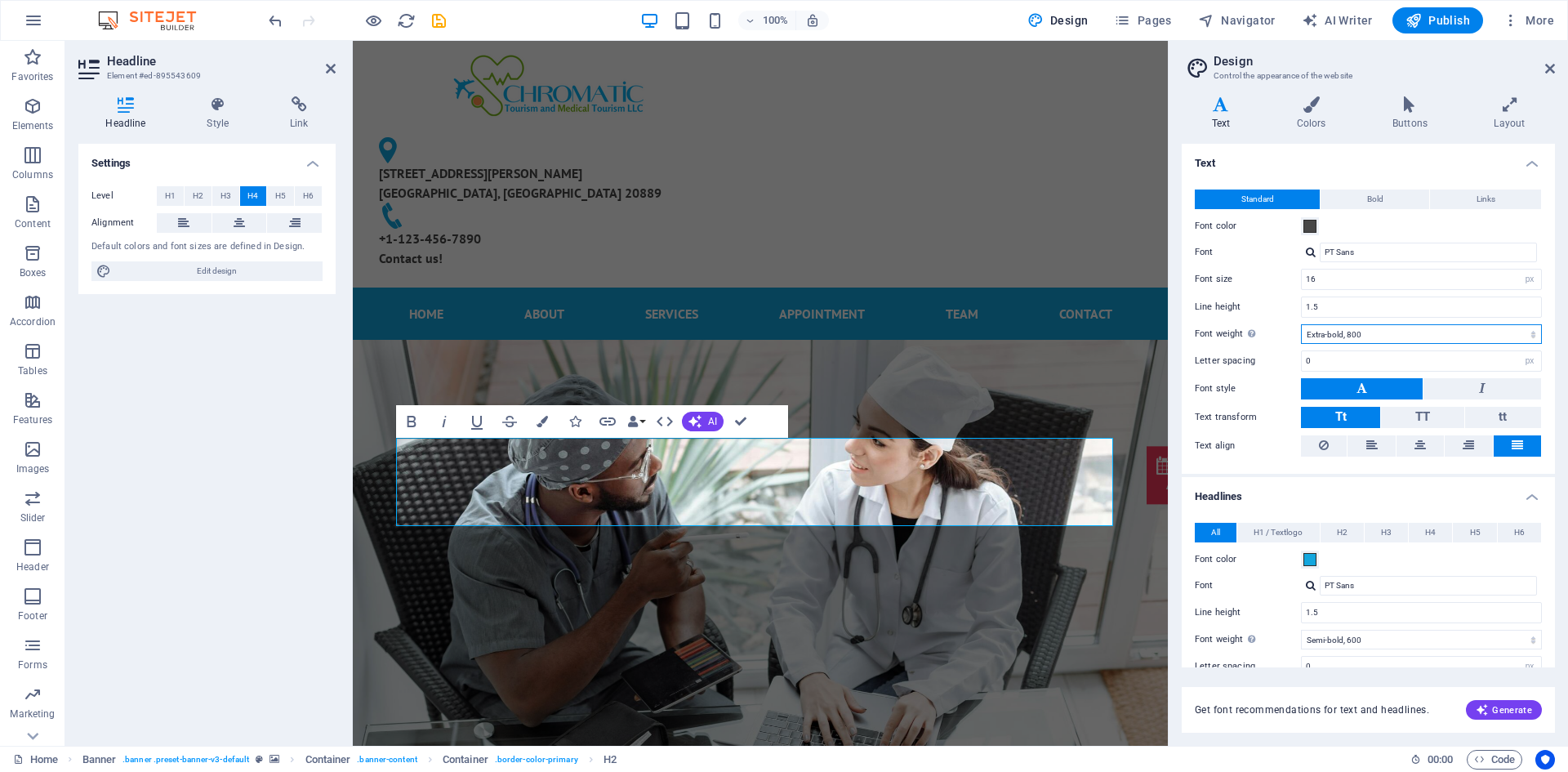
click at [1359, 335] on select "Thin, 100 Extra-light, 200 Light, 300 Regular, 400 Medium, 500 Semi-bold, 600 B…" at bounding box center [1421, 334] width 241 height 20
select select "600"
click at [1301, 324] on select "Thin, 100 Extra-light, 200 Light, 300 Regular, 400 Medium, 500 Semi-bold, 600 B…" at bounding box center [1421, 334] width 241 height 20
click at [1379, 198] on span "Bold" at bounding box center [1375, 199] width 16 height 20
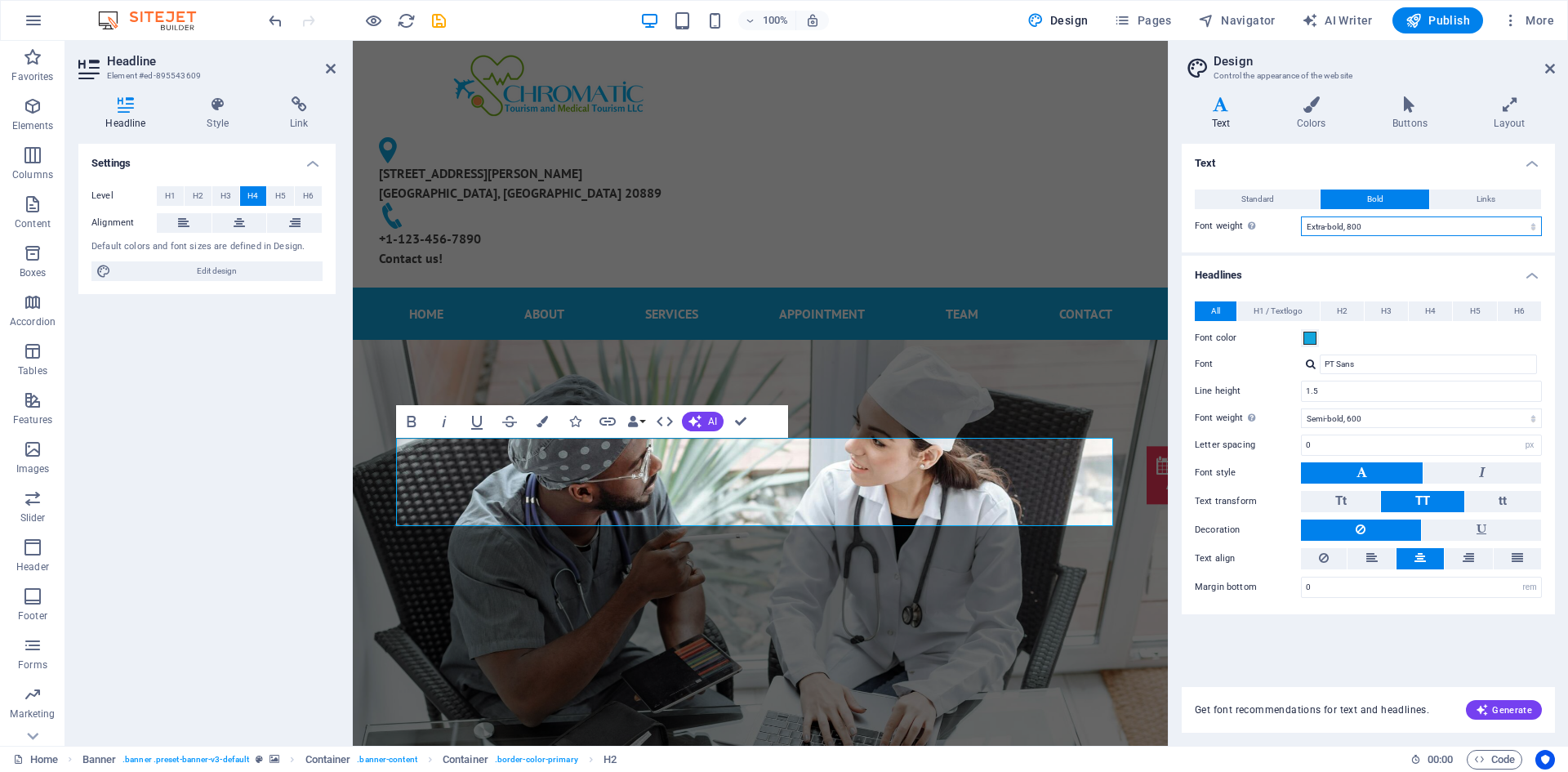
click at [1380, 224] on select "Thin, 100 Extra-light, 200 Light, 300 Regular, 400 Medium, 500 Semi-bold, 600 B…" at bounding box center [1421, 226] width 241 height 20
select select "600"
click at [1301, 217] on select "Thin, 100 Extra-light, 200 Light, 300 Regular, 400 Medium, 500 Semi-bold, 600 B…" at bounding box center [1421, 226] width 241 height 20
click at [1266, 196] on span "Standard" at bounding box center [1258, 199] width 33 height 20
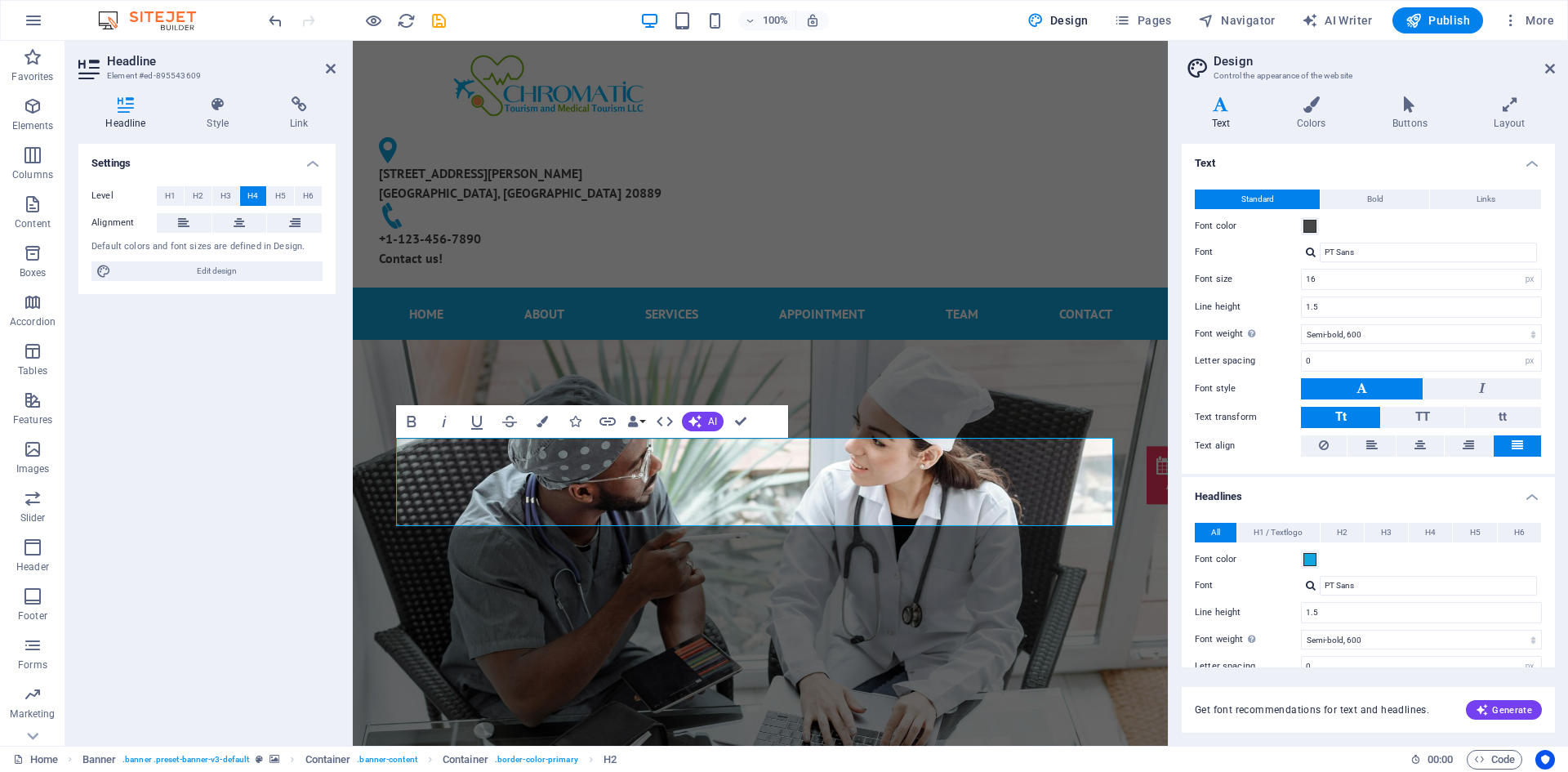
click at [1352, 418] on button "Tt" at bounding box center [1340, 417] width 79 height 22
click at [1393, 412] on button "TT" at bounding box center [1422, 417] width 83 height 22
click at [1352, 418] on button "Tt" at bounding box center [1340, 417] width 79 height 22
click at [1503, 411] on span "tt" at bounding box center [1502, 417] width 8 height 15
click at [1352, 417] on button "Tt" at bounding box center [1340, 417] width 79 height 22
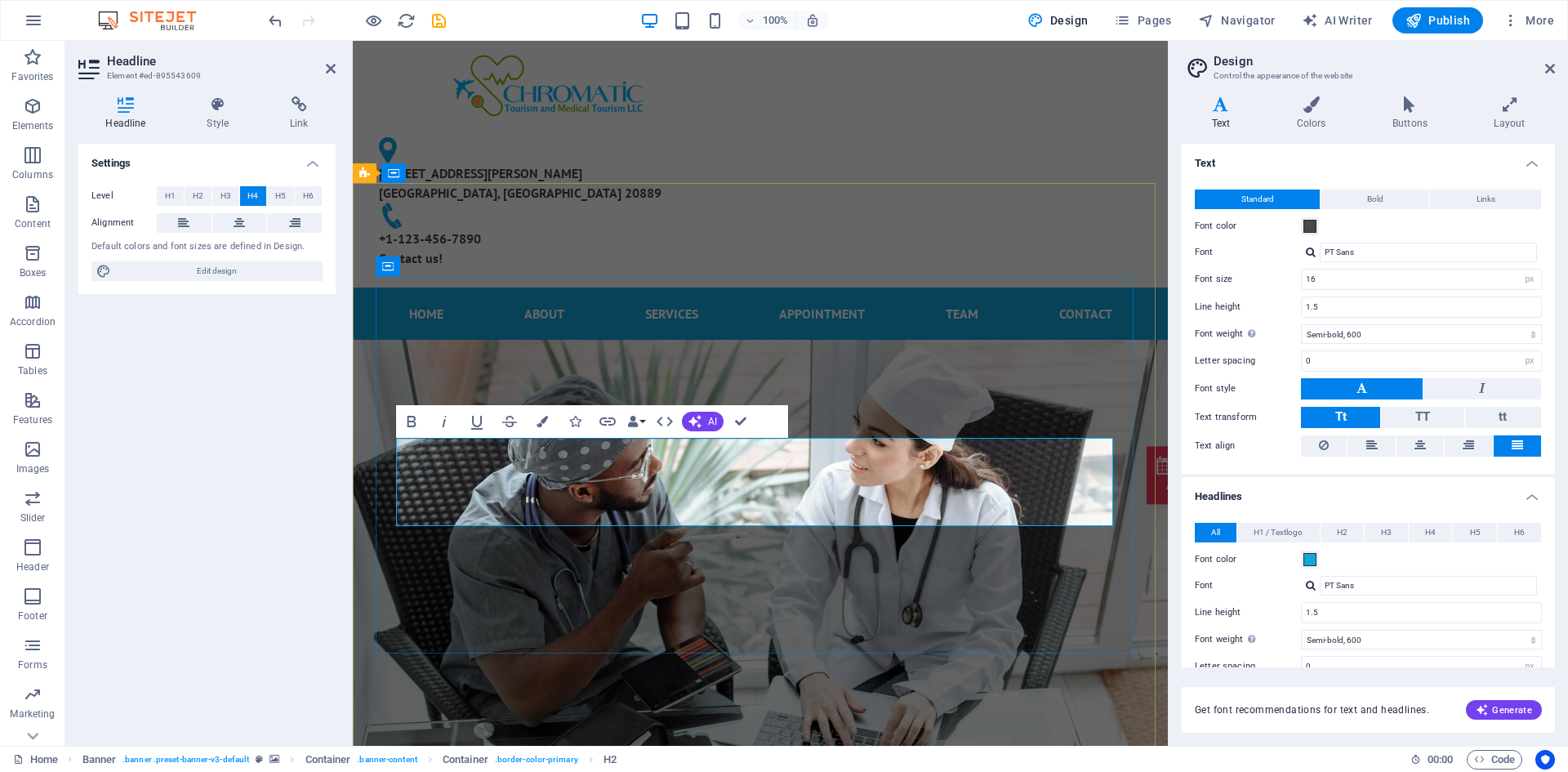
drag, startPoint x: 680, startPoint y: 463, endPoint x: 672, endPoint y: 461, distance: 8.2
drag, startPoint x: 554, startPoint y: 449, endPoint x: 382, endPoint y: 440, distance: 172.2
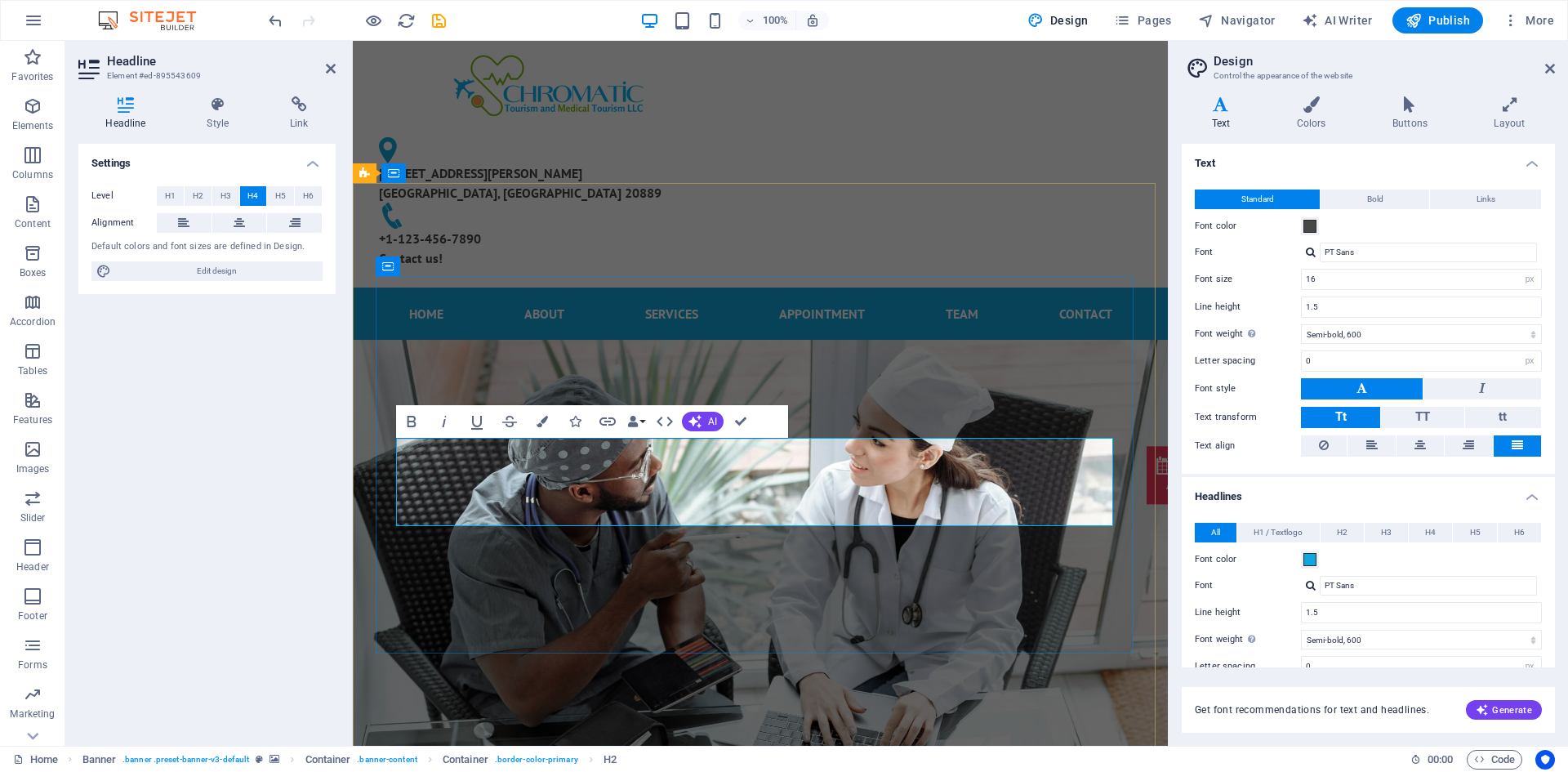
click at [273, 190] on button "H5" at bounding box center [280, 196] width 27 height 20
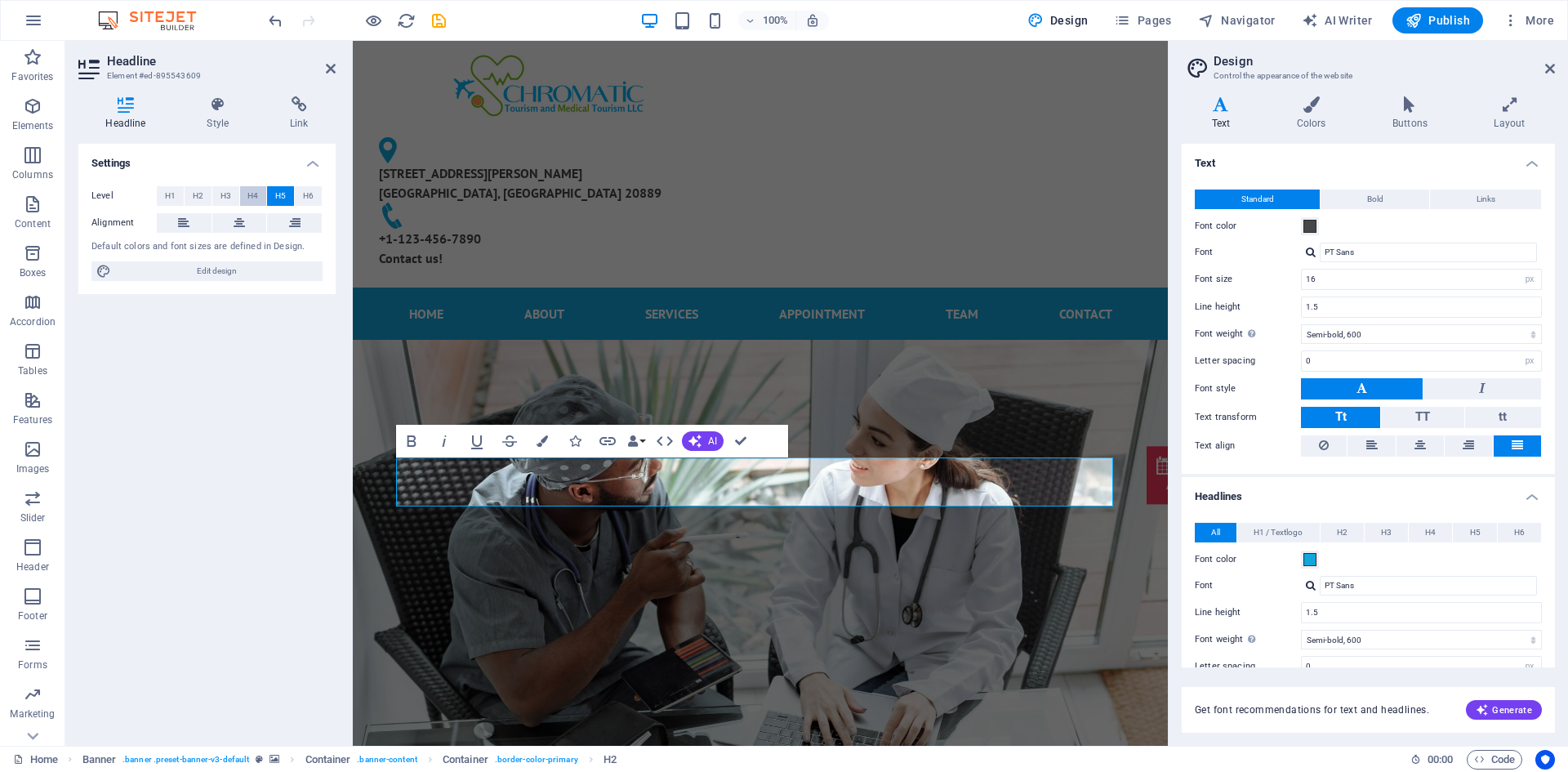
click at [256, 197] on span "H4" at bounding box center [253, 196] width 10 height 20
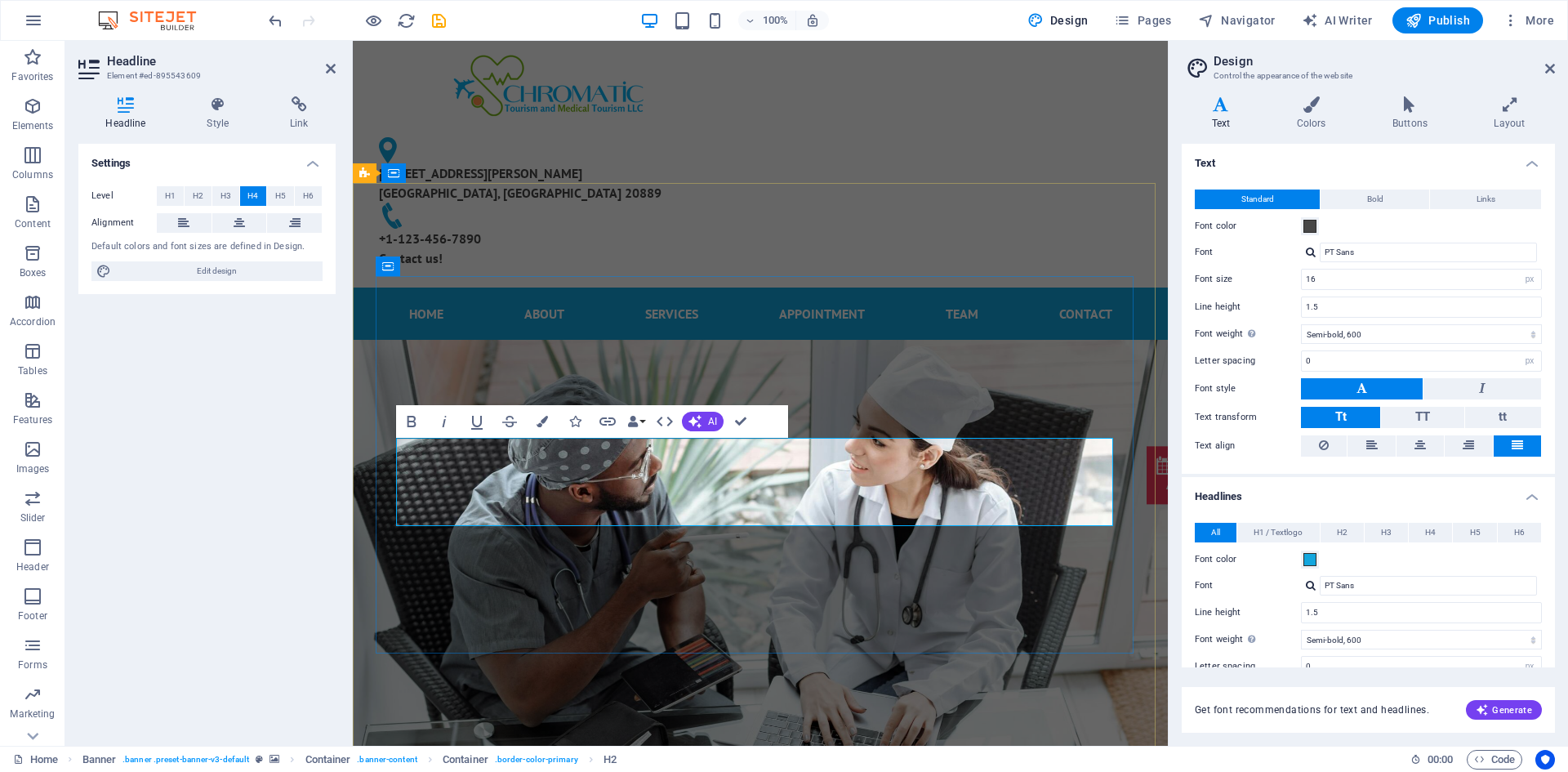
click at [236, 114] on h4 "Style" at bounding box center [221, 114] width 84 height 35
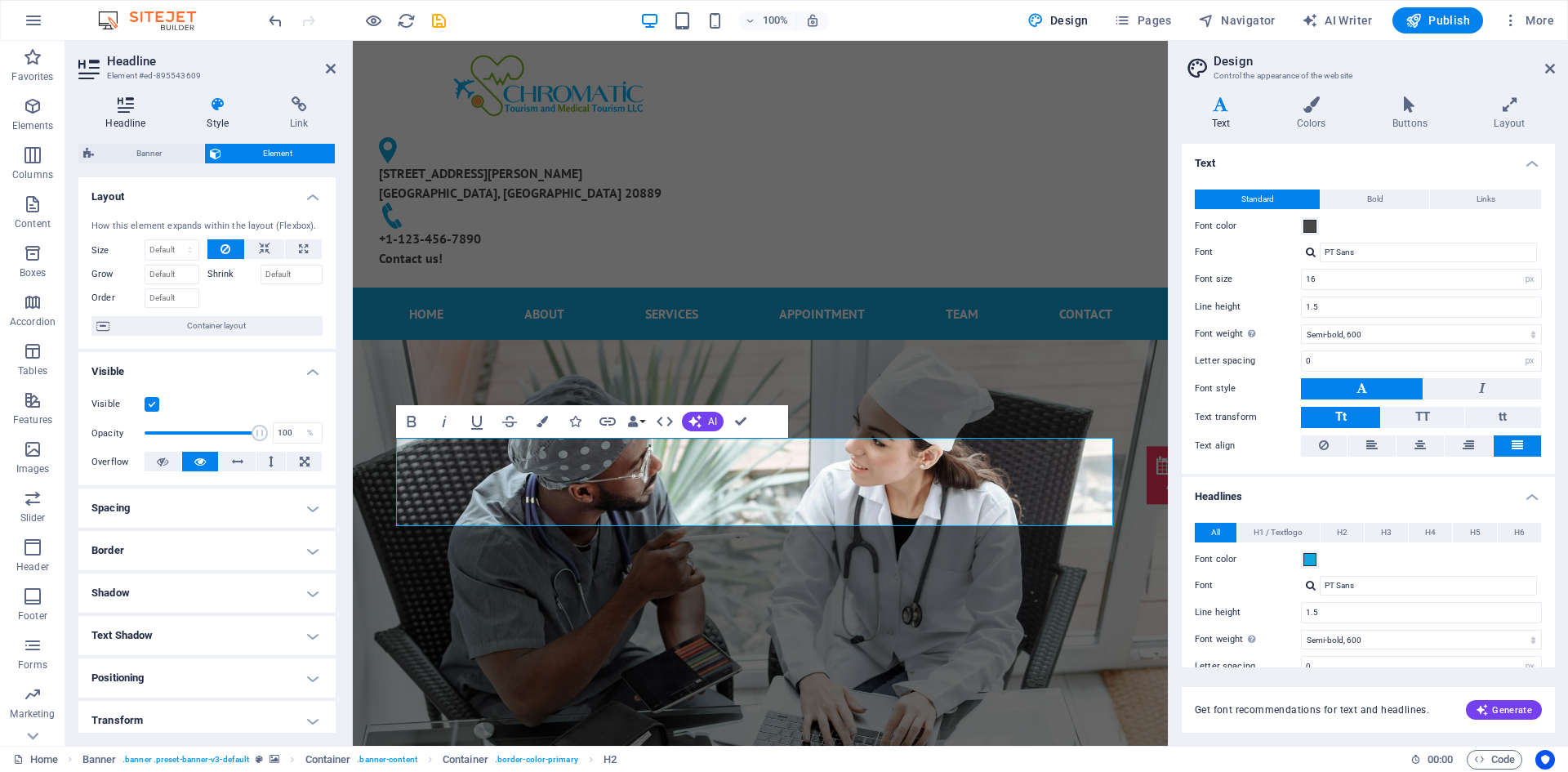
click at [109, 114] on h4 "Headline" at bounding box center [128, 114] width 101 height 35
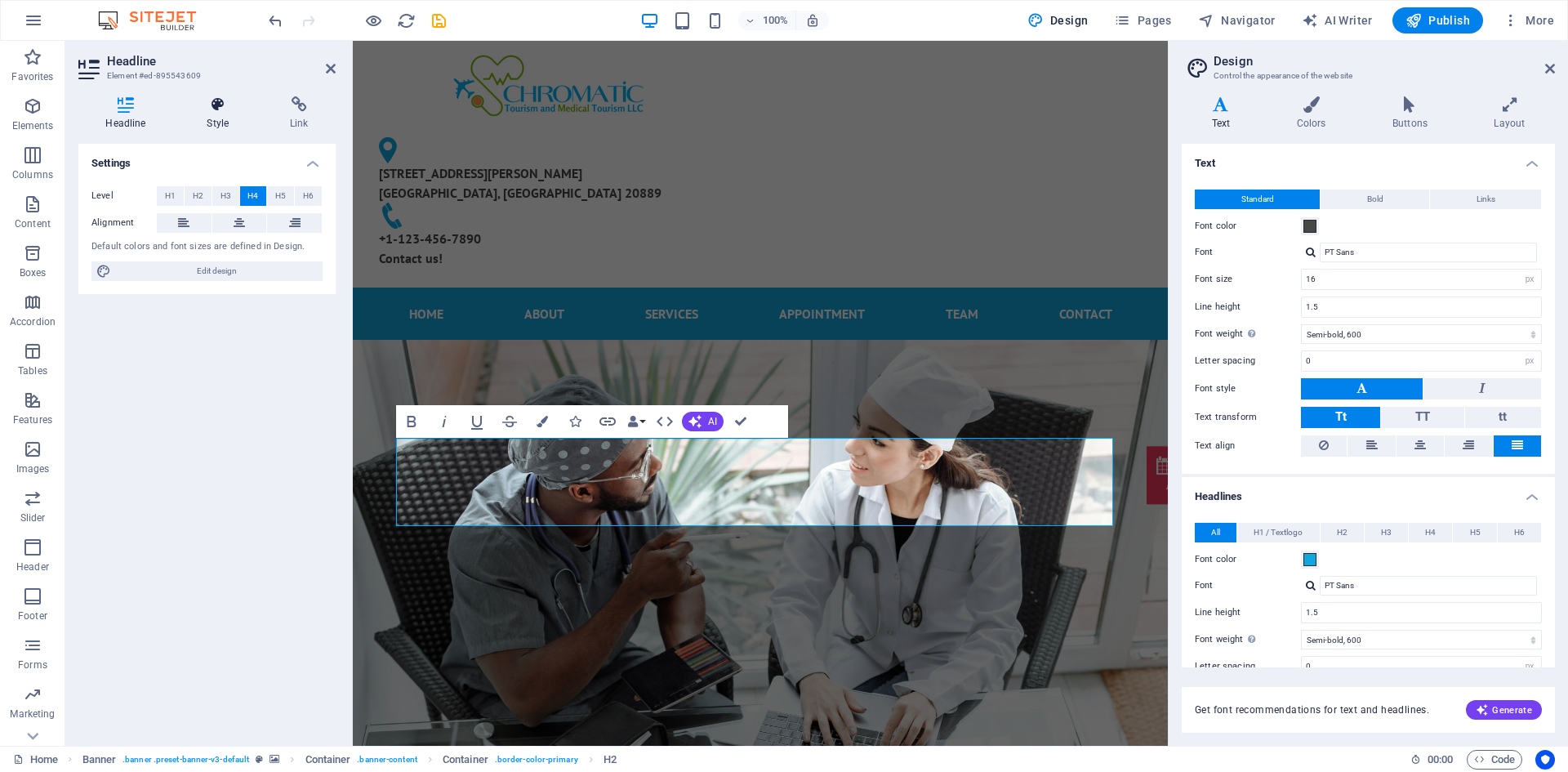
click at [196, 100] on icon at bounding box center [217, 104] width 77 height 16
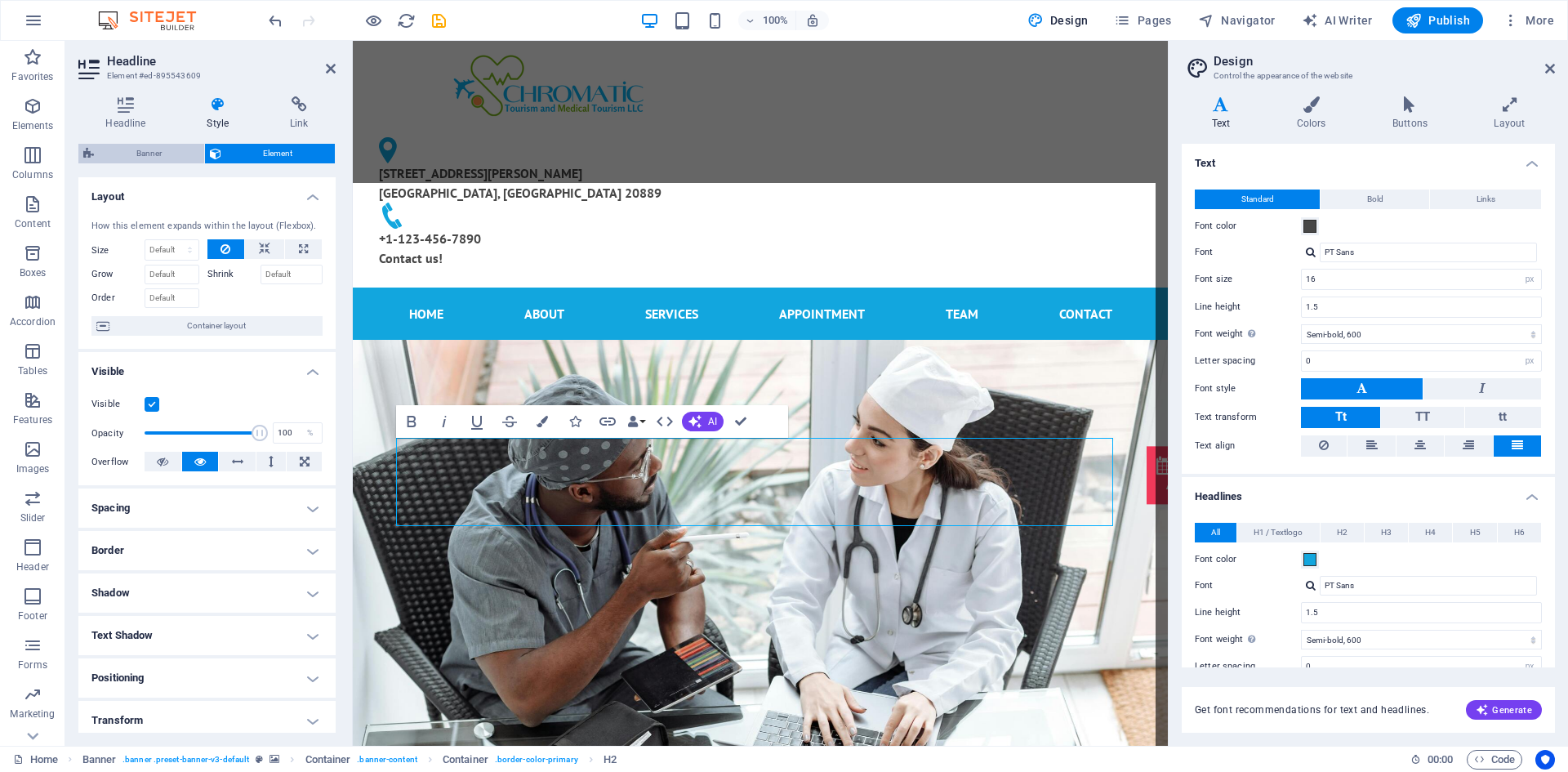
click at [157, 150] on span "Banner" at bounding box center [149, 154] width 101 height 20
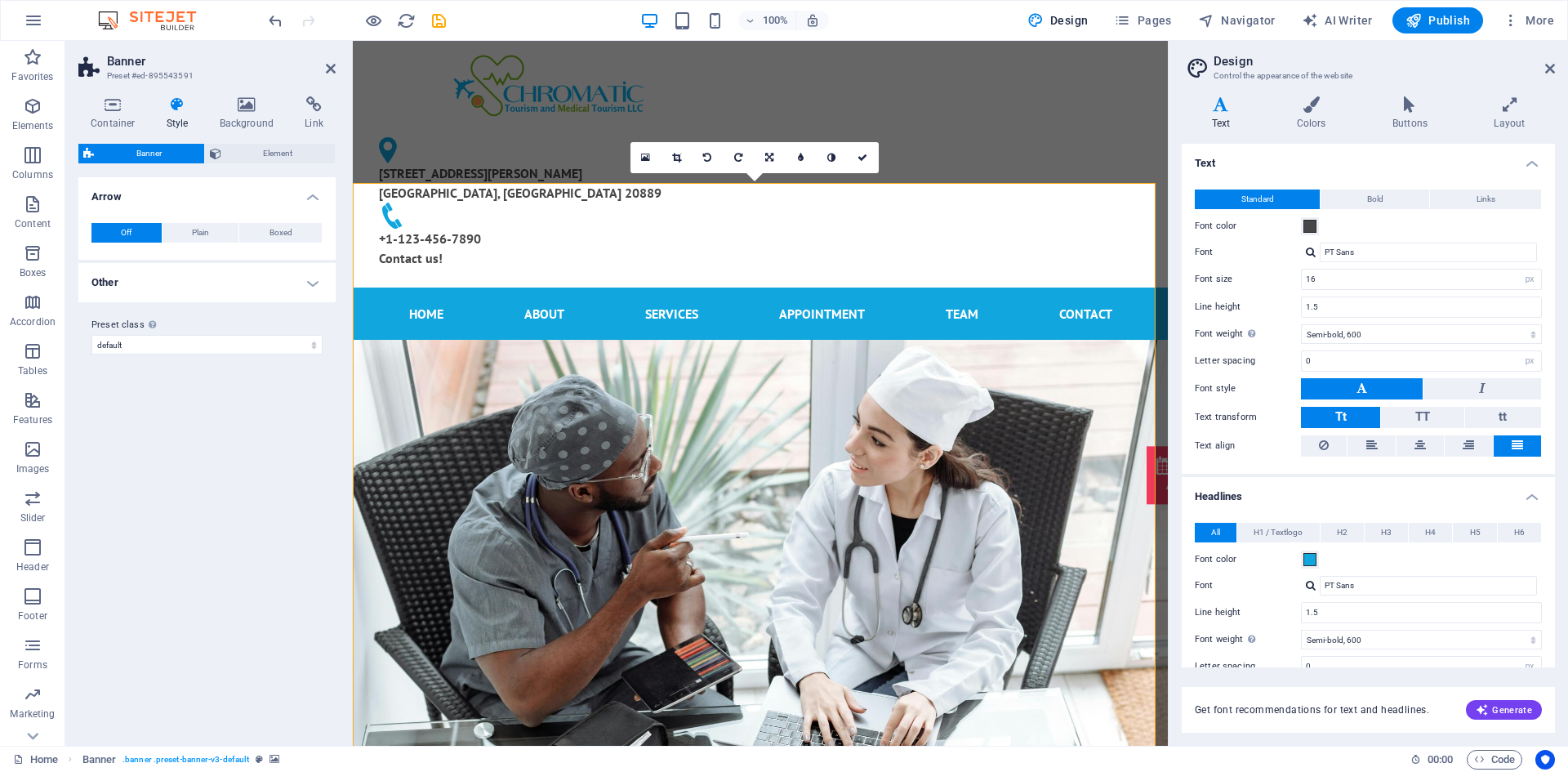
click at [241, 273] on h4 "Other" at bounding box center [207, 282] width 257 height 39
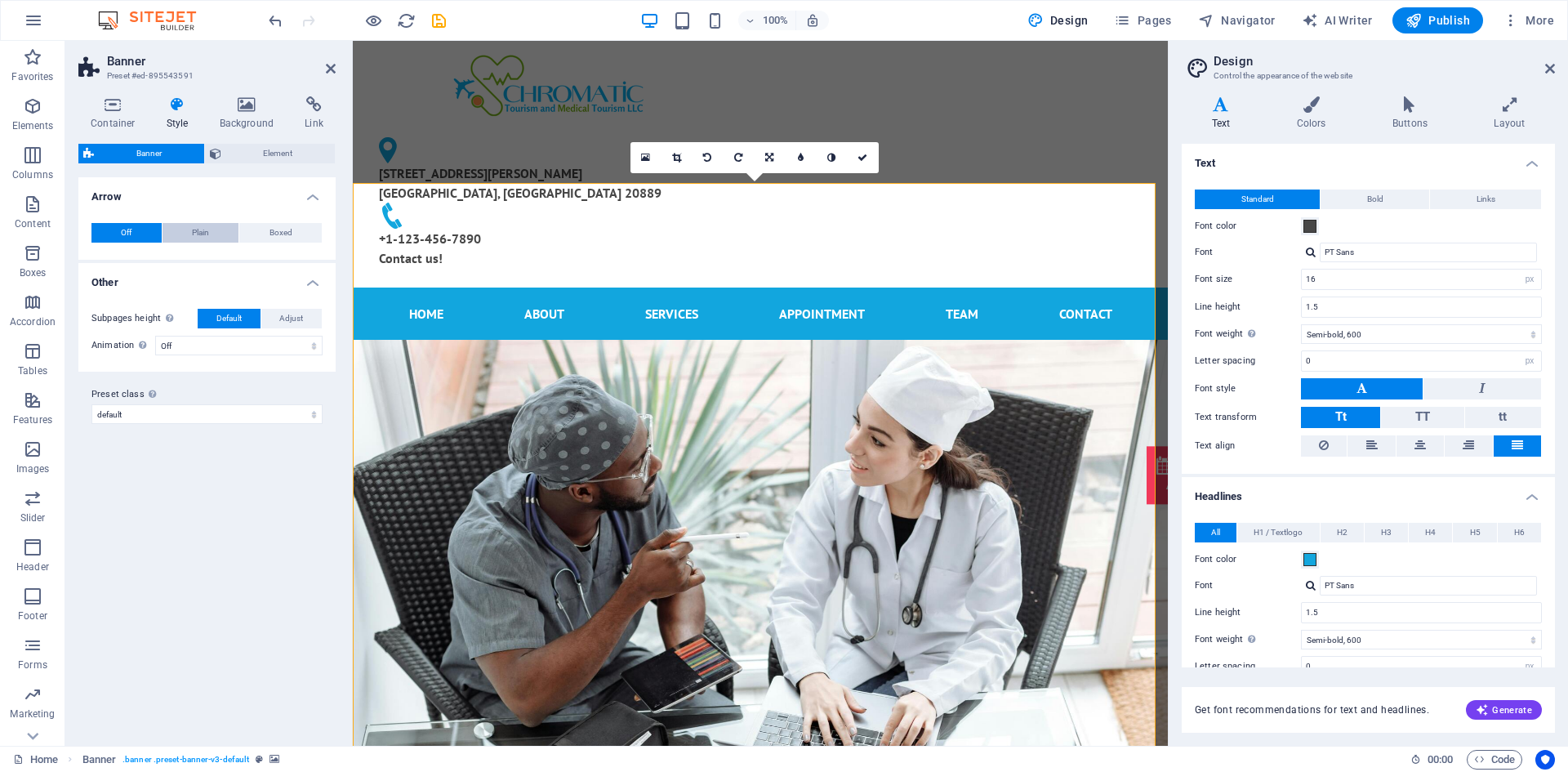
click at [212, 235] on button "Plain" at bounding box center [200, 233] width 77 height 20
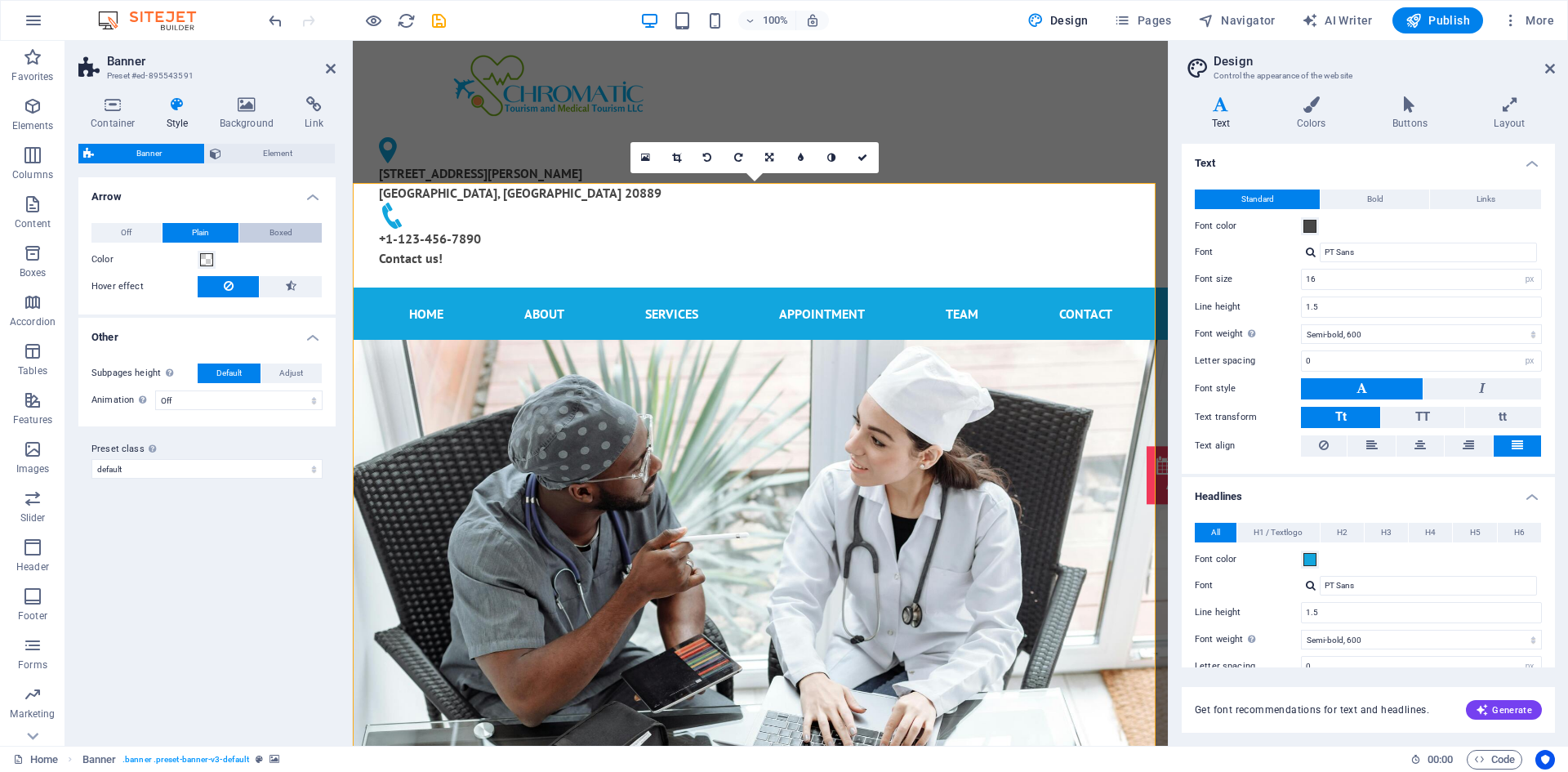
click at [283, 233] on span "Boxed" at bounding box center [281, 233] width 23 height 20
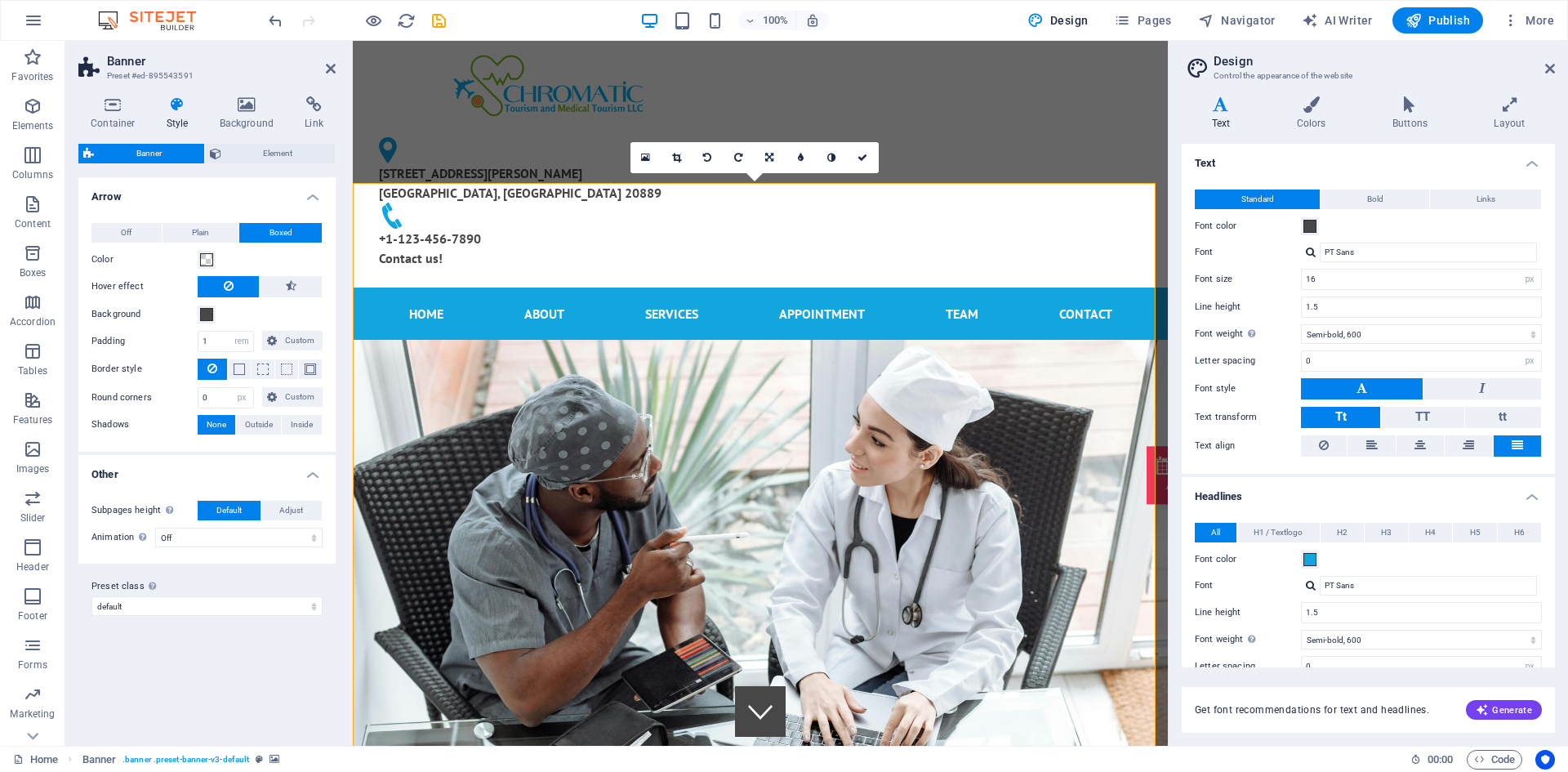
click at [197, 117] on h4 "Style" at bounding box center [181, 114] width 53 height 35
click at [241, 147] on span "Element" at bounding box center [278, 154] width 104 height 20
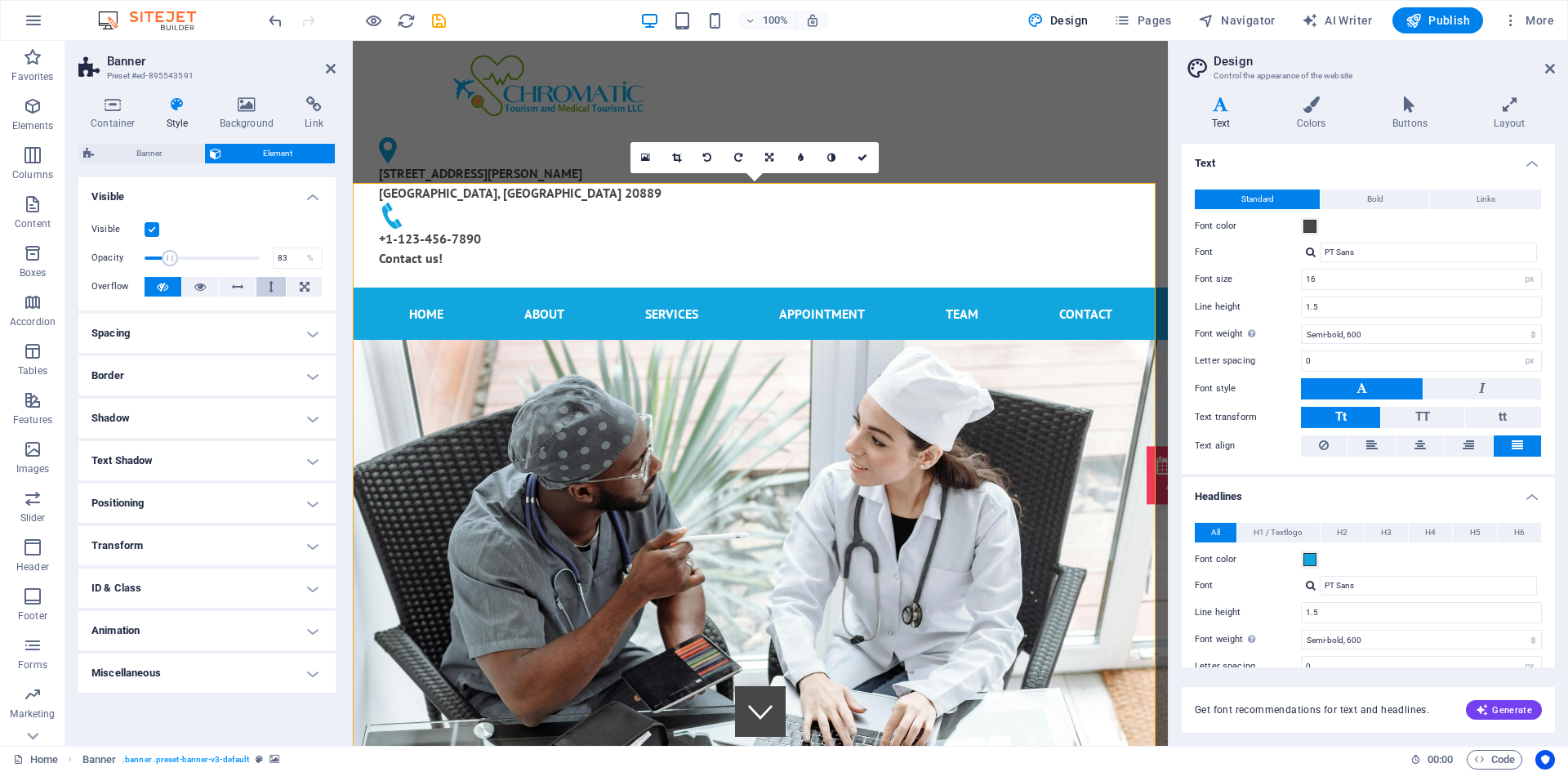
type input "100"
drag, startPoint x: 255, startPoint y: 257, endPoint x: 320, endPoint y: 282, distance: 69.6
click at [320, 282] on div "Visible Opacity 100 % Overflow" at bounding box center [207, 259] width 257 height 104
click at [116, 116] on h4 "Container" at bounding box center [116, 114] width 76 height 35
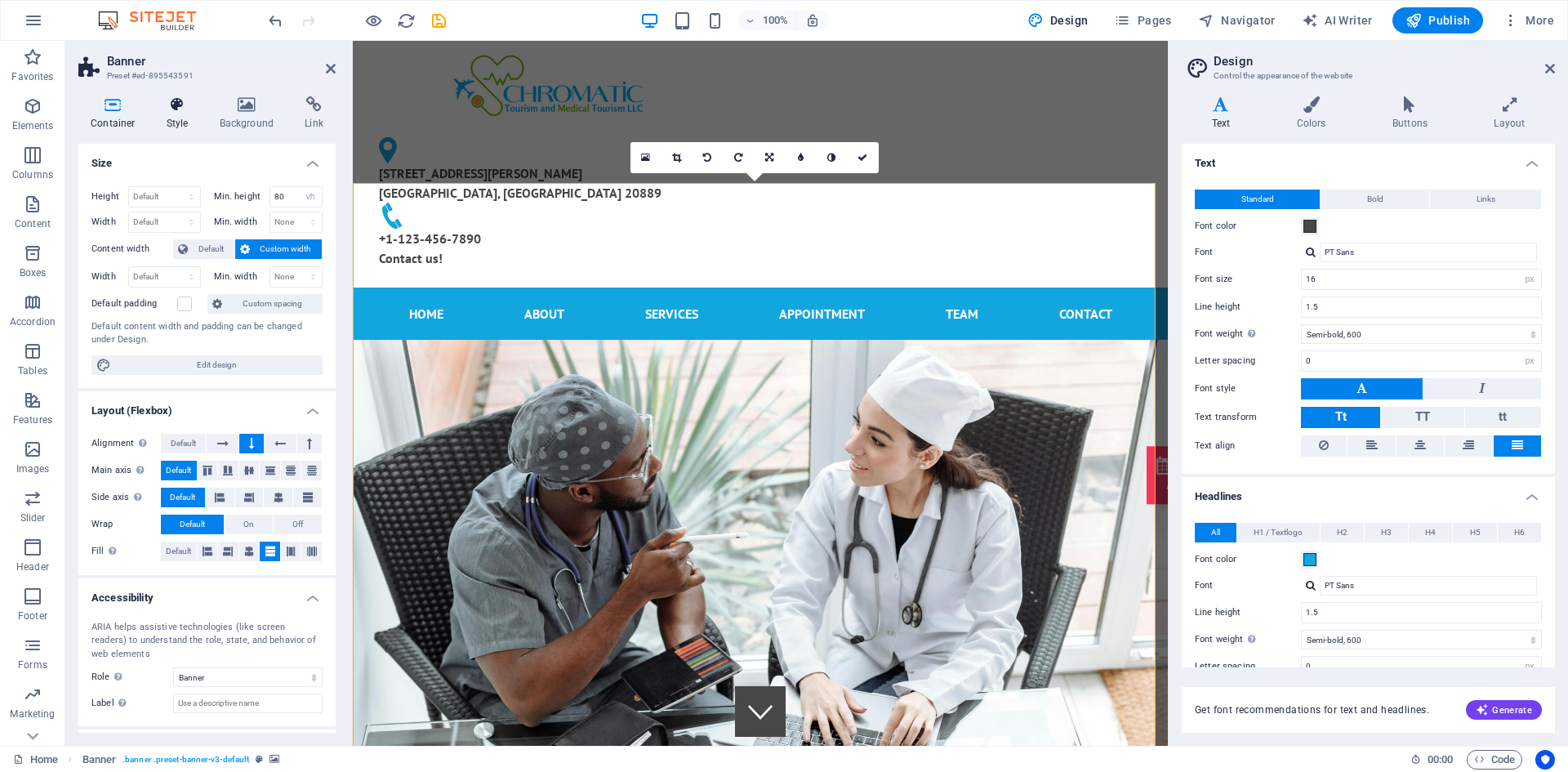
click at [184, 110] on icon at bounding box center [178, 104] width 47 height 16
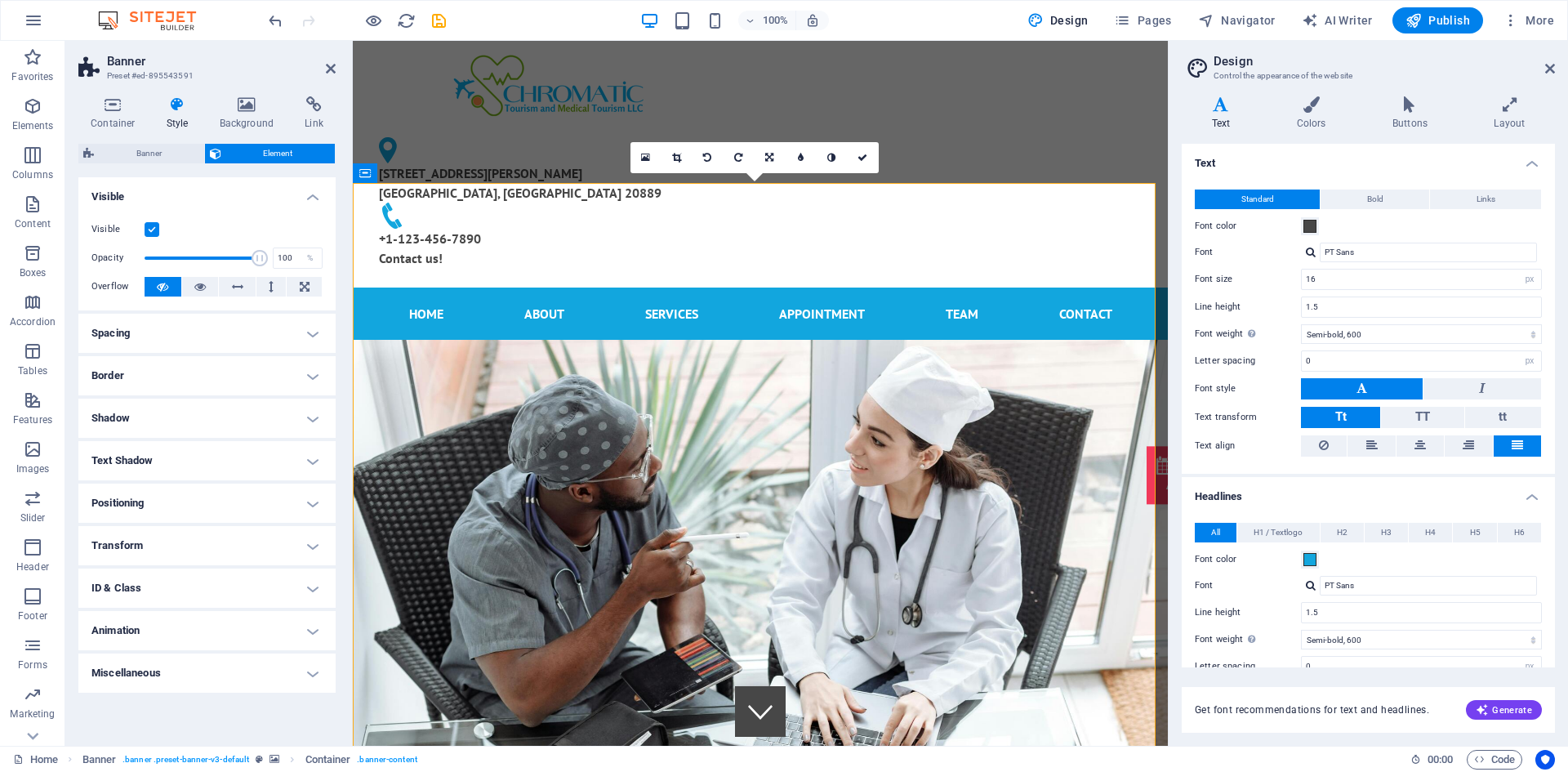
click at [336, 76] on aside "Banner Preset #ed-895543591 Container Style Background Link Size Height Default…" at bounding box center [209, 392] width 287 height 705
click at [324, 66] on h2 "Banner" at bounding box center [221, 61] width 228 height 15
click at [326, 69] on icon at bounding box center [330, 68] width 9 height 13
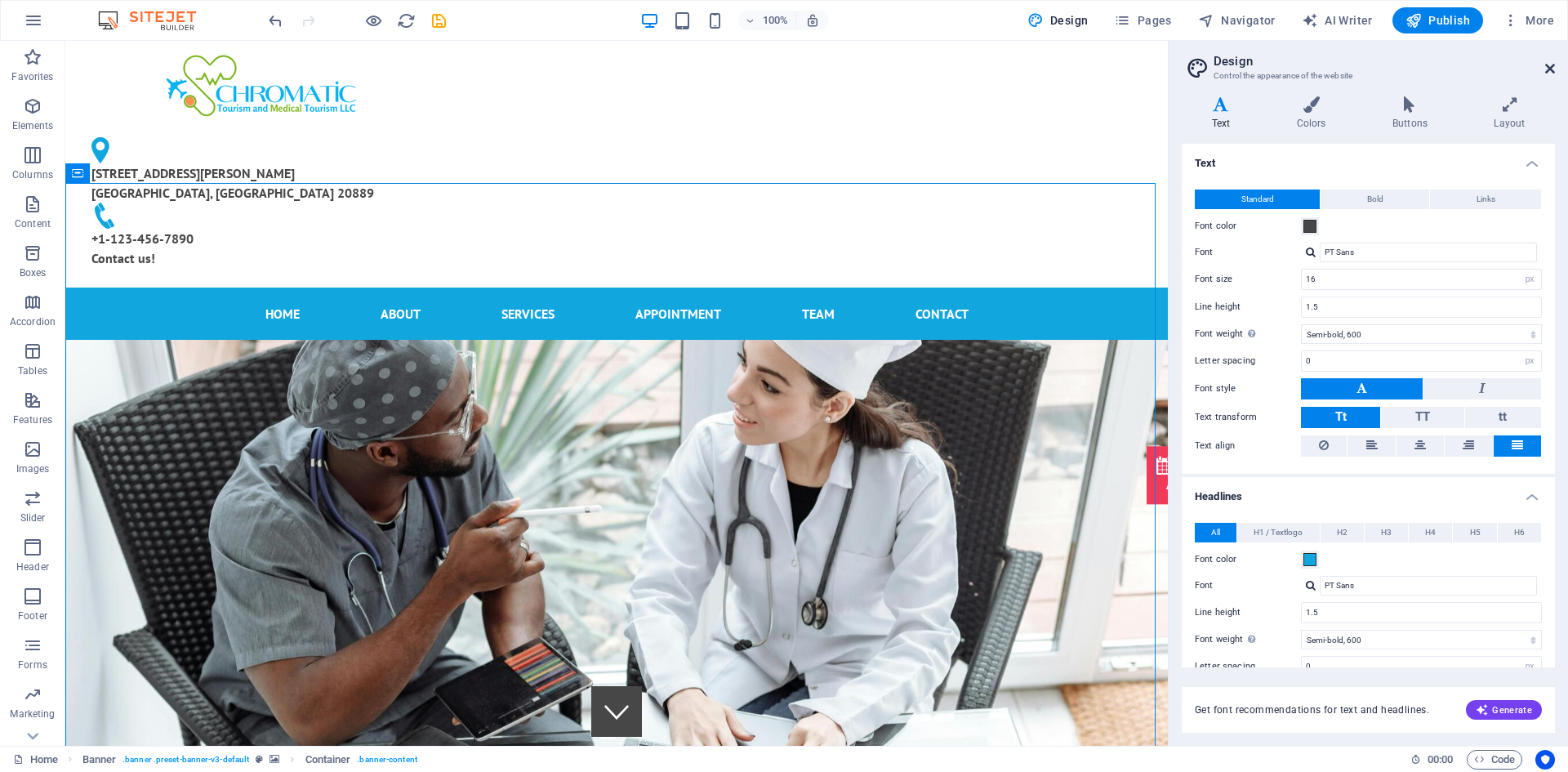
click at [1550, 66] on icon at bounding box center [1549, 68] width 9 height 13
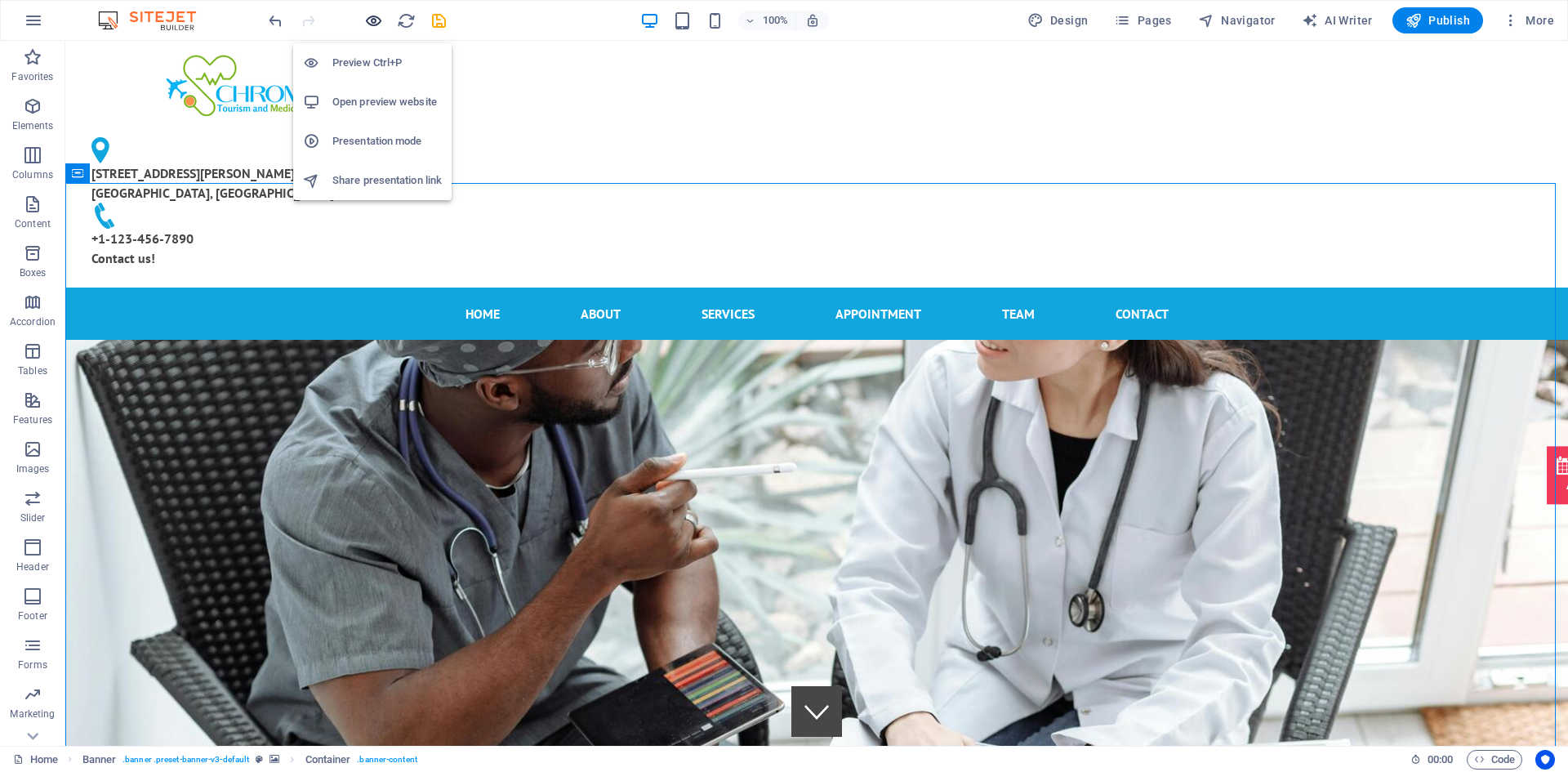
click at [379, 22] on icon "button" at bounding box center [373, 21] width 19 height 19
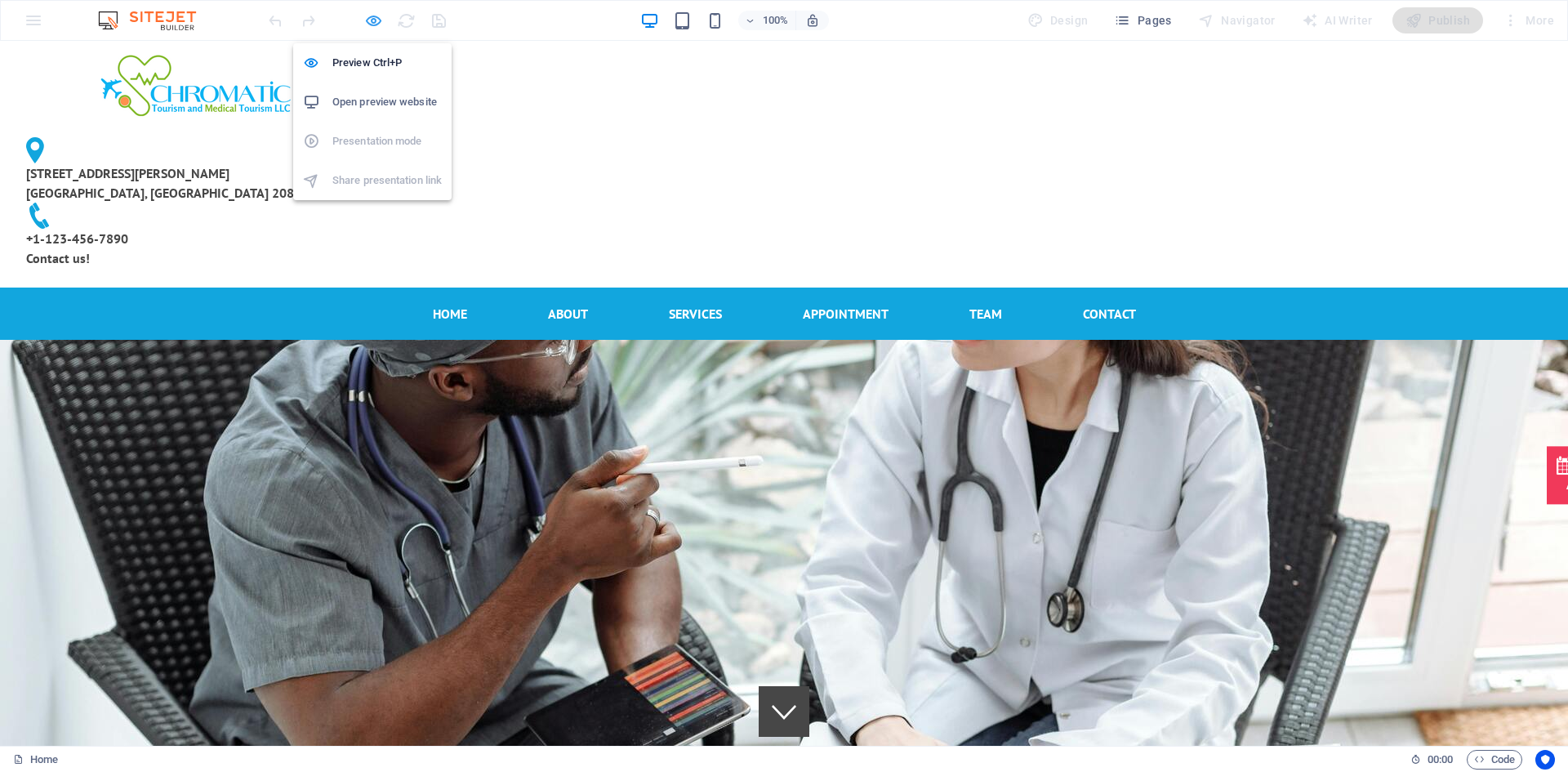
click at [372, 19] on icon "button" at bounding box center [373, 21] width 19 height 19
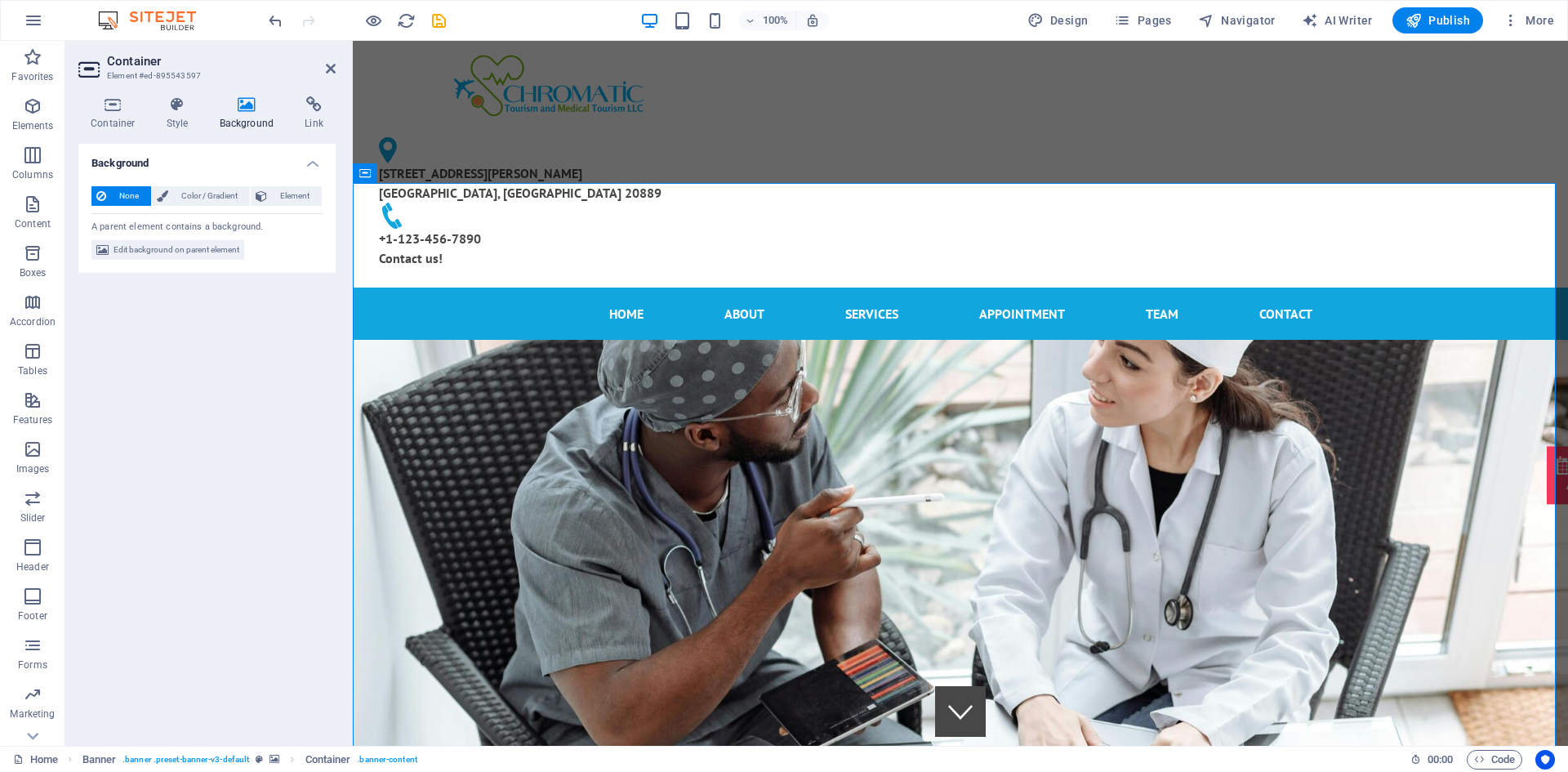
click at [229, 108] on icon at bounding box center [247, 104] width 79 height 16
click at [367, 176] on icon at bounding box center [365, 173] width 10 height 20
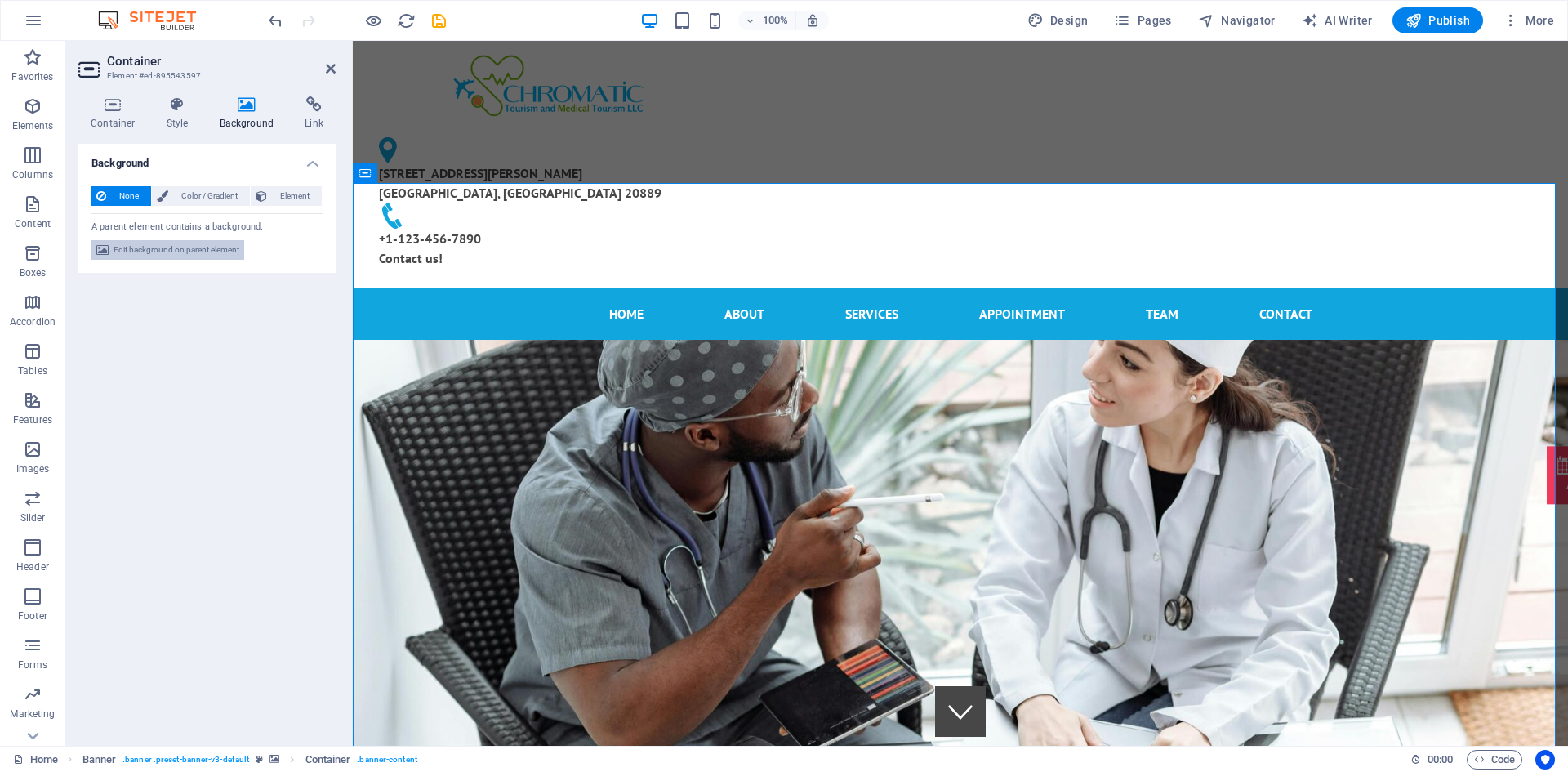
click at [198, 248] on span "Edit background on parent element" at bounding box center [177, 249] width 126 height 20
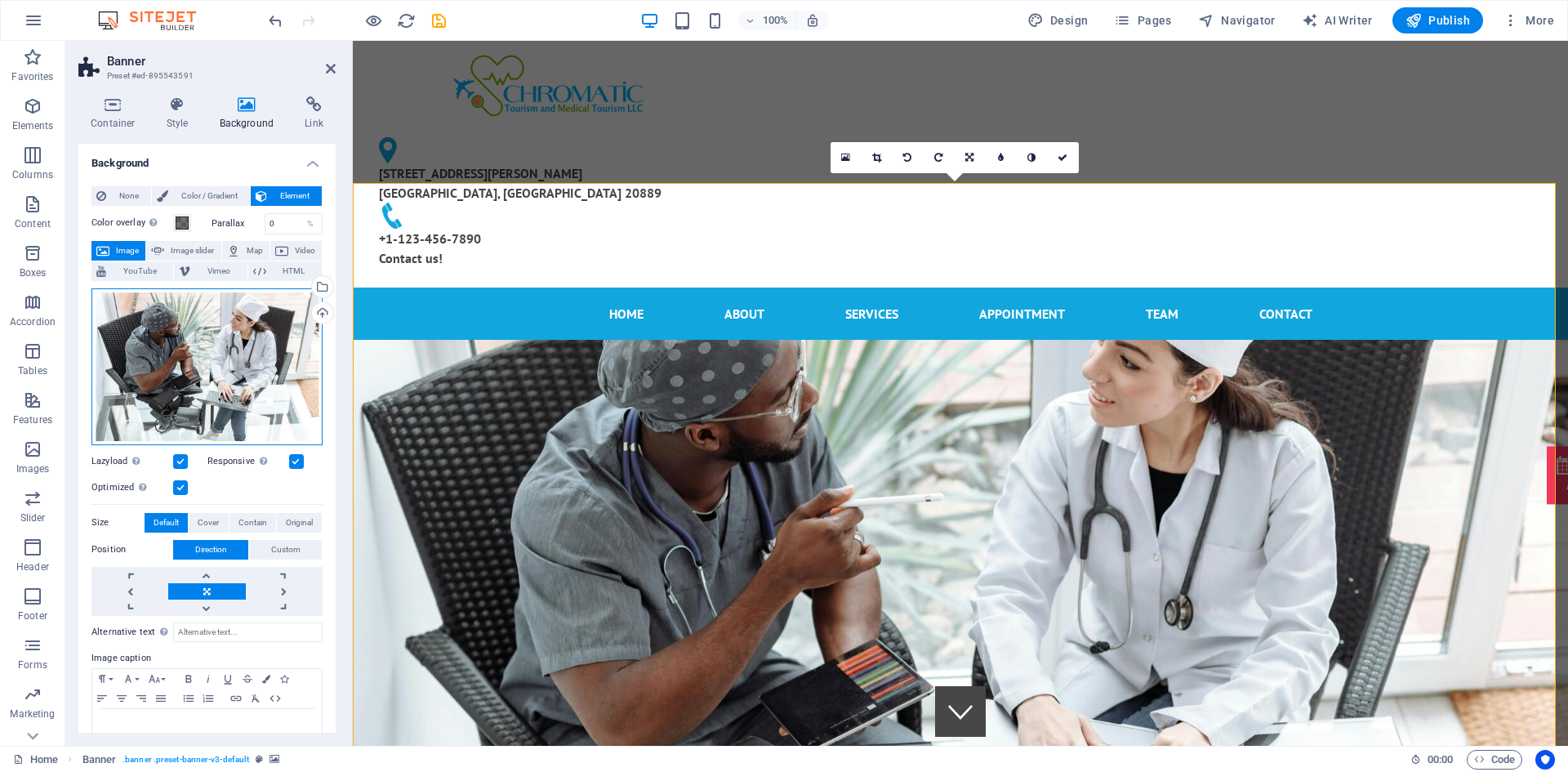
click at [241, 368] on div "Drag files here, click to choose files or select files from Files or our free s…" at bounding box center [207, 367] width 231 height 157
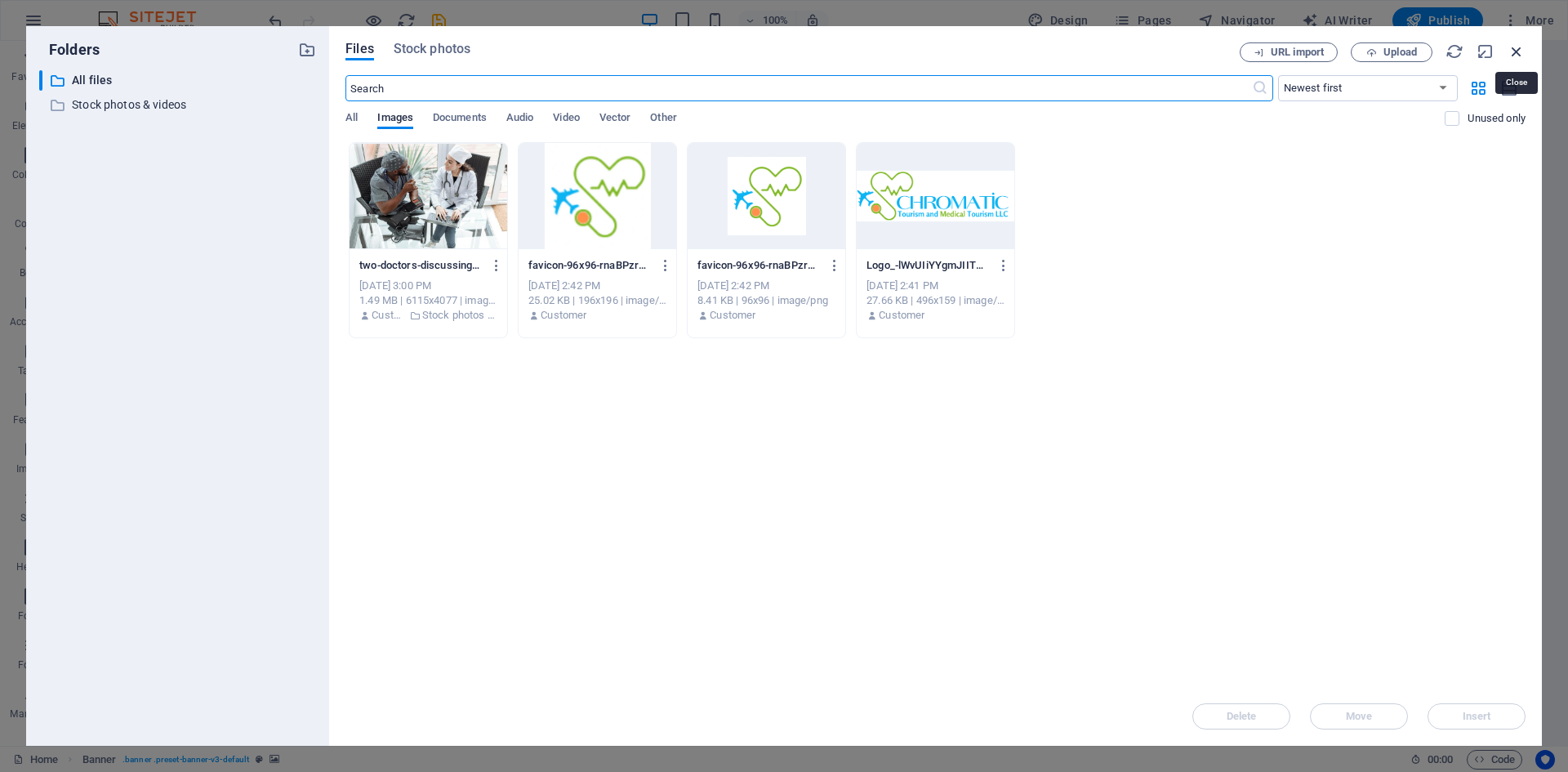
click at [1509, 51] on icon "button" at bounding box center [1516, 51] width 18 height 18
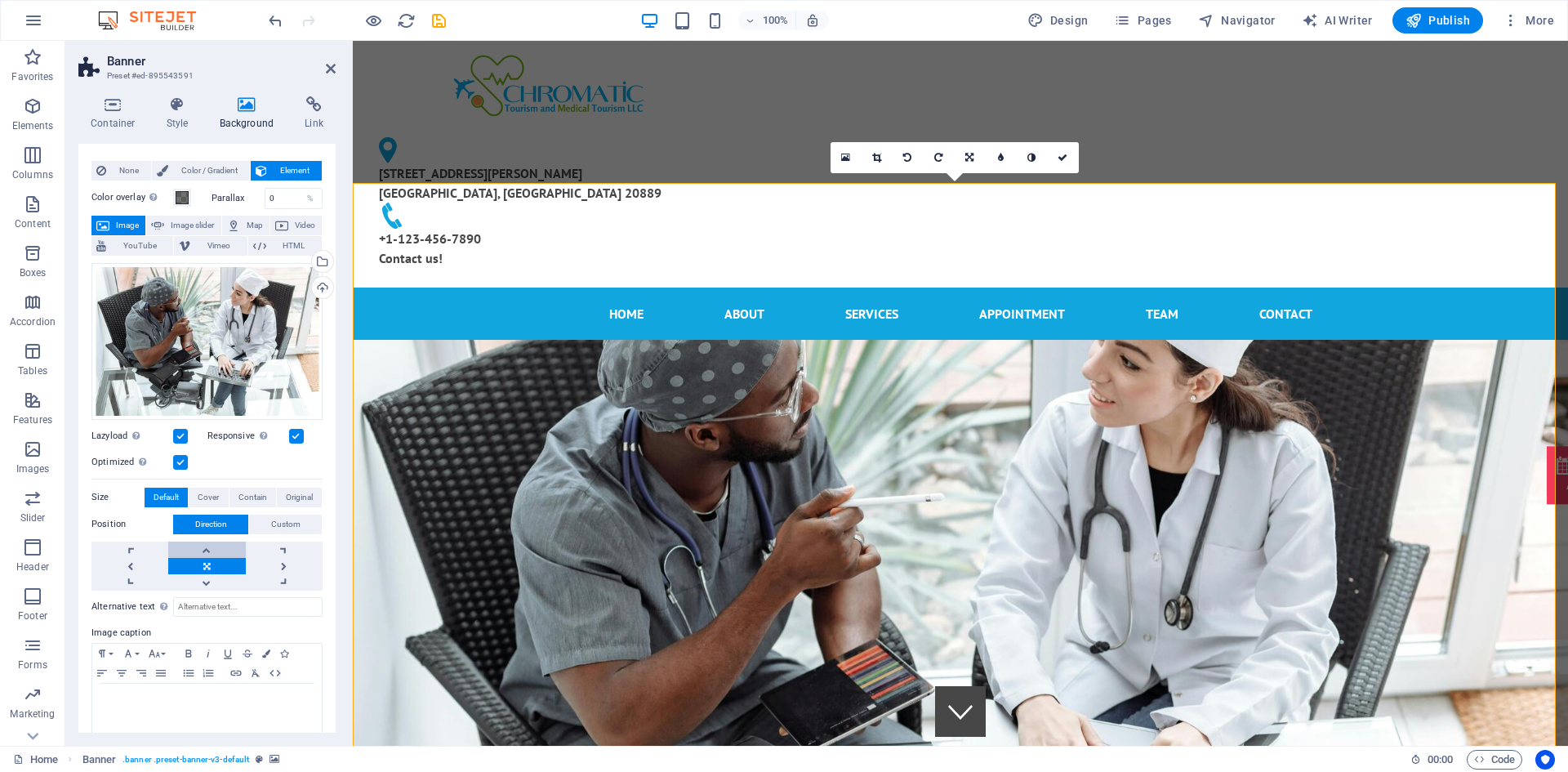
scroll to position [38, 0]
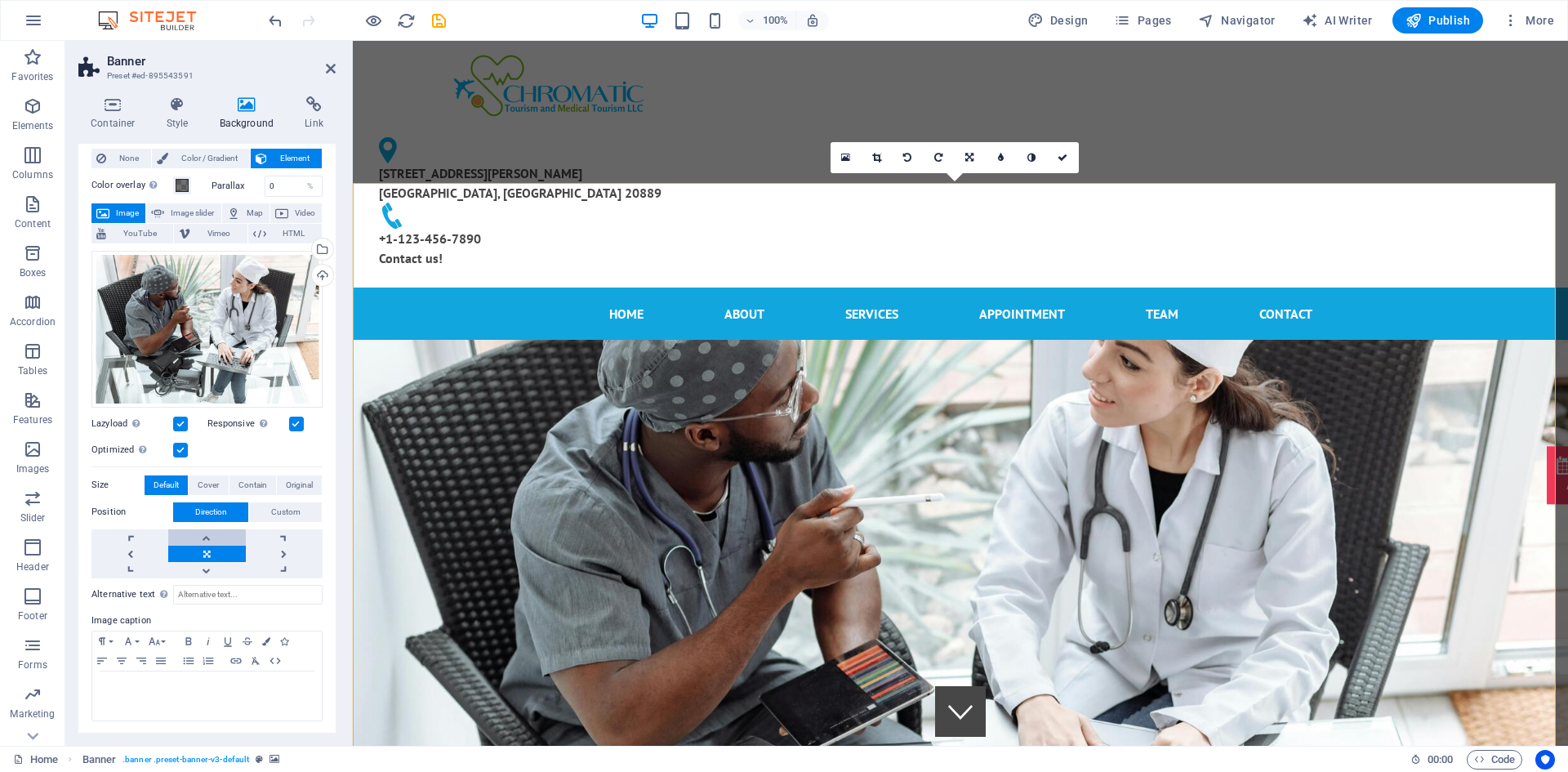
click at [205, 530] on link at bounding box center [206, 537] width 77 height 16
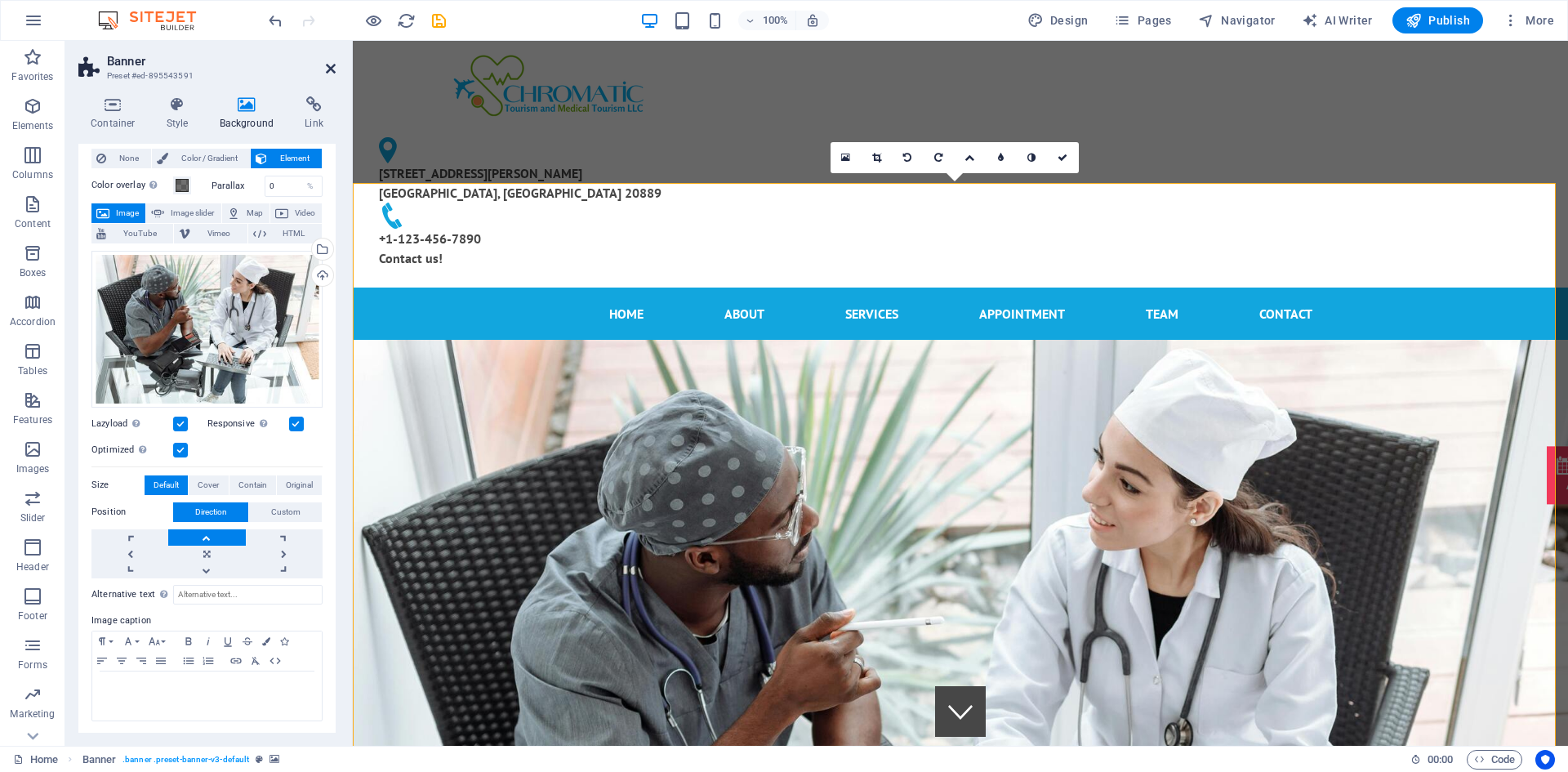
drag, startPoint x: 330, startPoint y: 67, endPoint x: 303, endPoint y: 106, distance: 47.4
click at [330, 67] on icon at bounding box center [330, 68] width 9 height 13
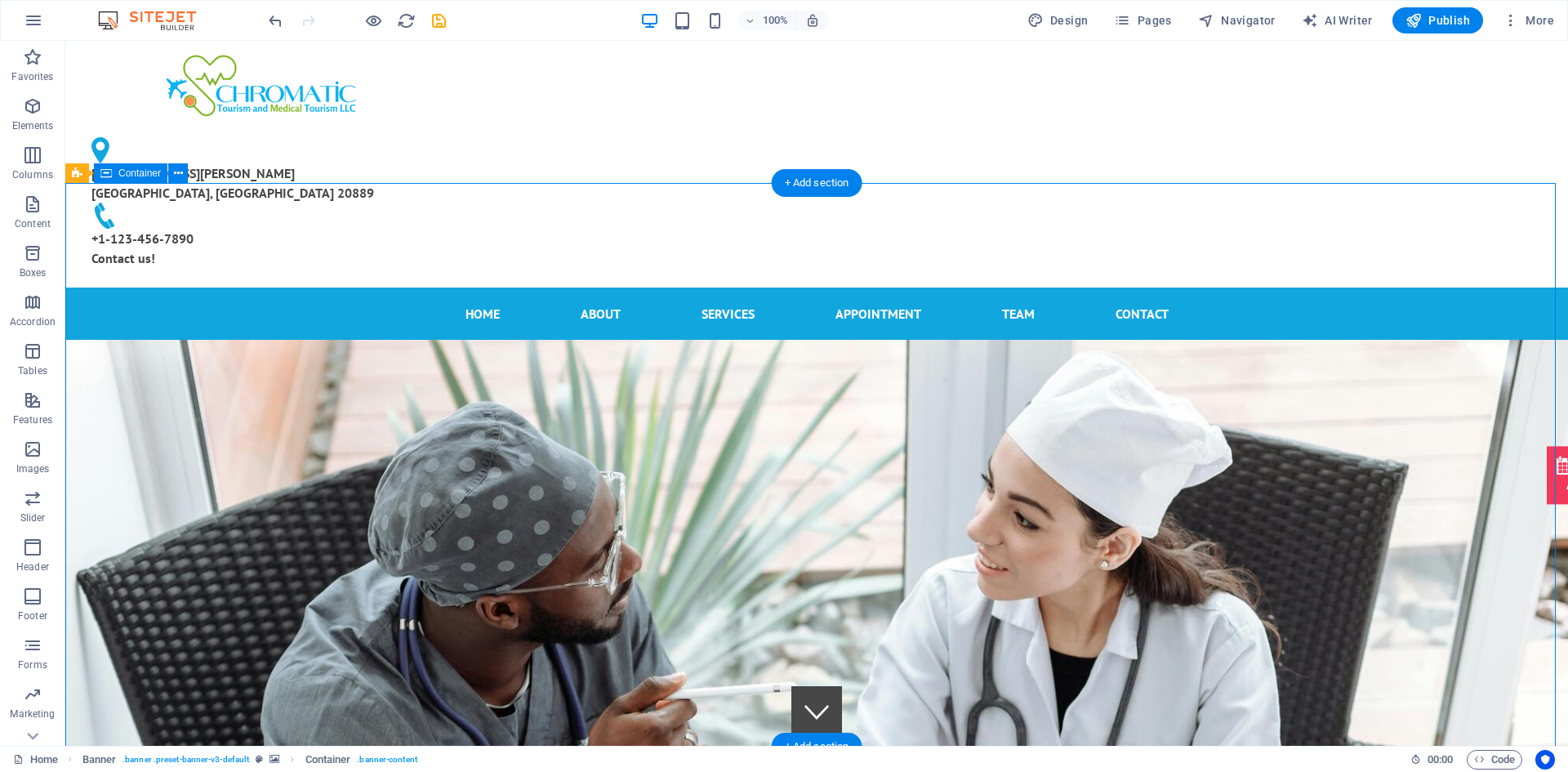
click at [484, 343] on div "H2" at bounding box center [490, 333] width 74 height 21
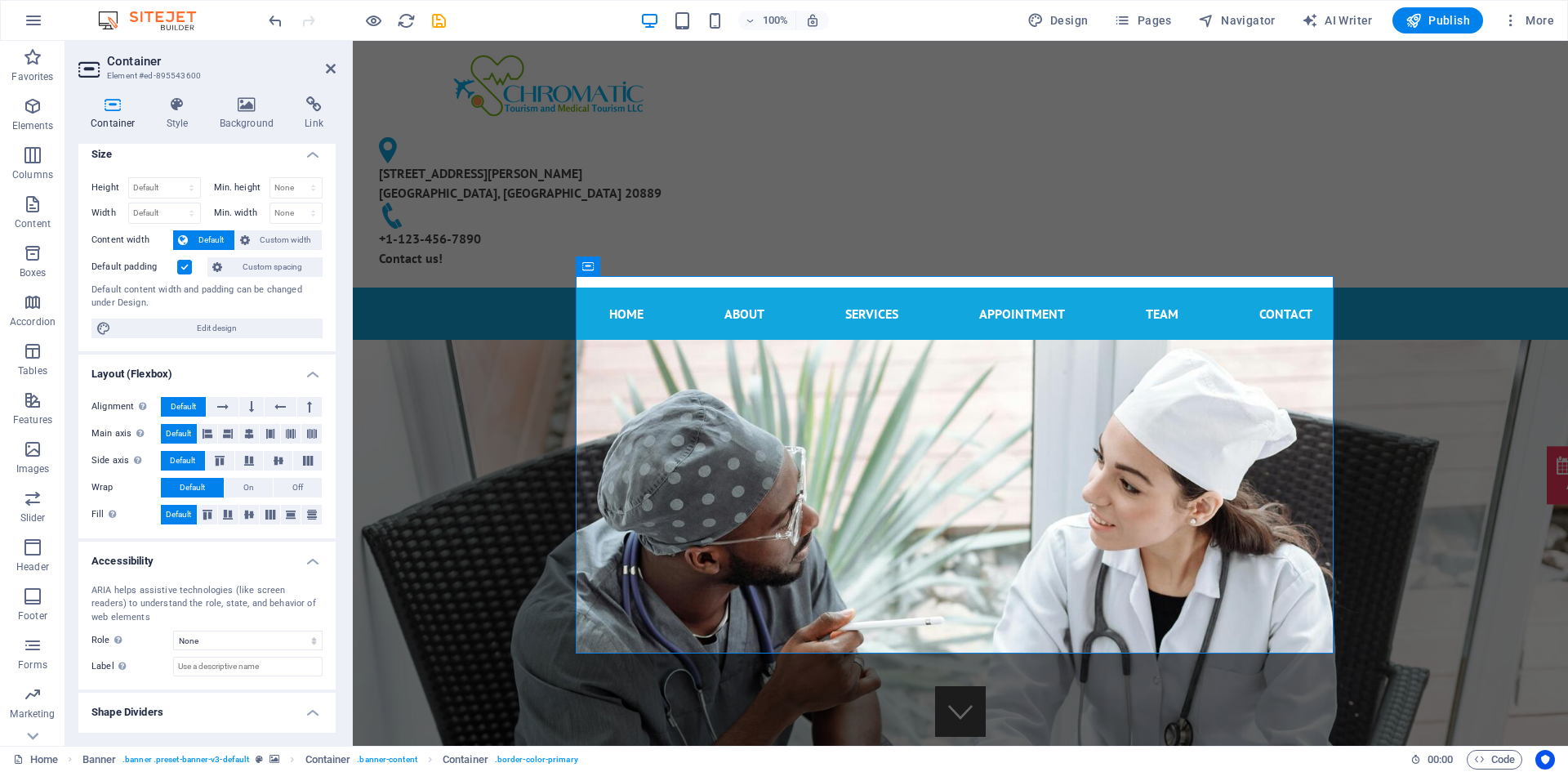
scroll to position [0, 0]
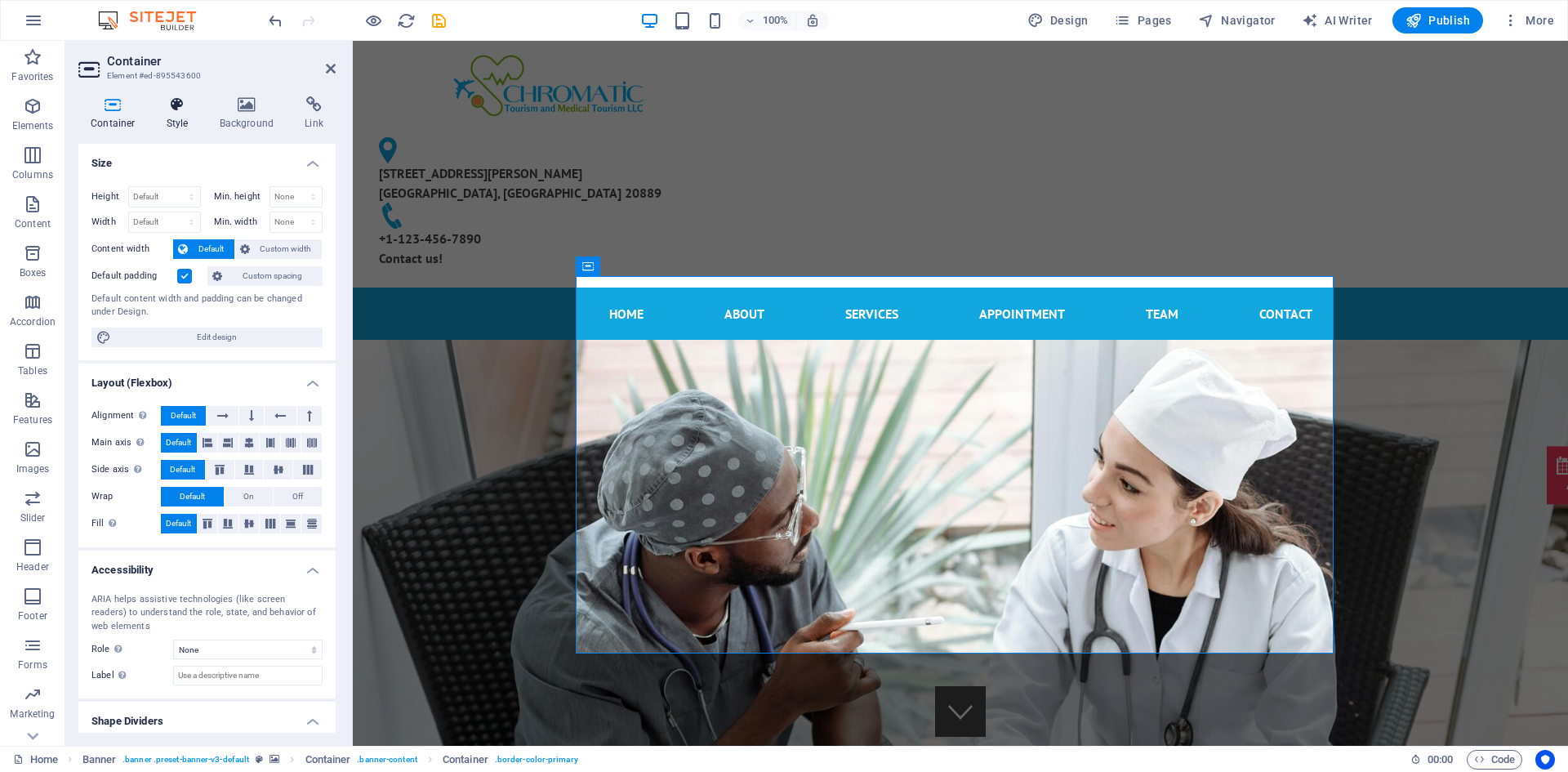
click at [180, 116] on h4 "Style" at bounding box center [181, 114] width 53 height 35
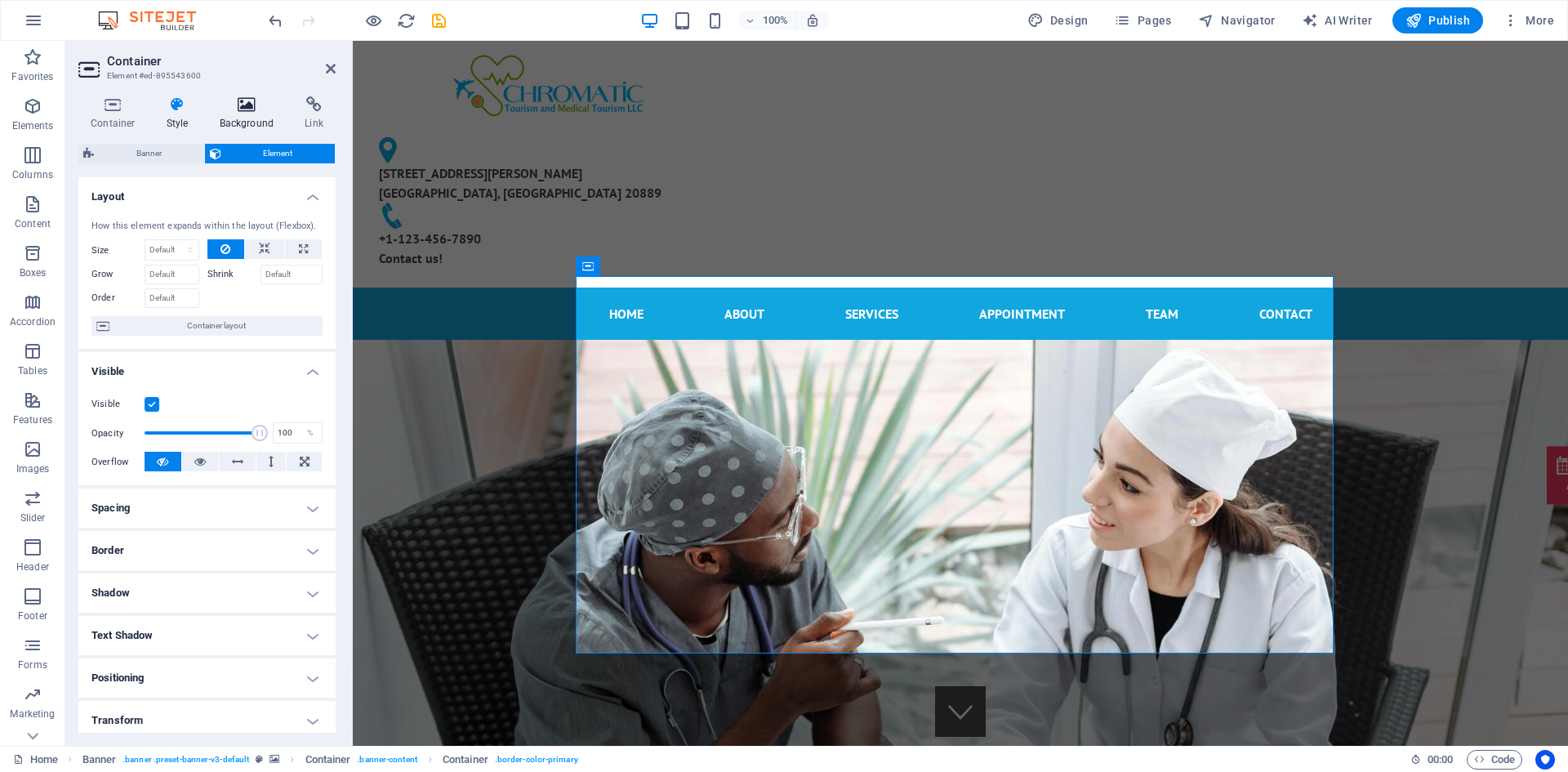
click at [237, 106] on icon at bounding box center [247, 104] width 79 height 16
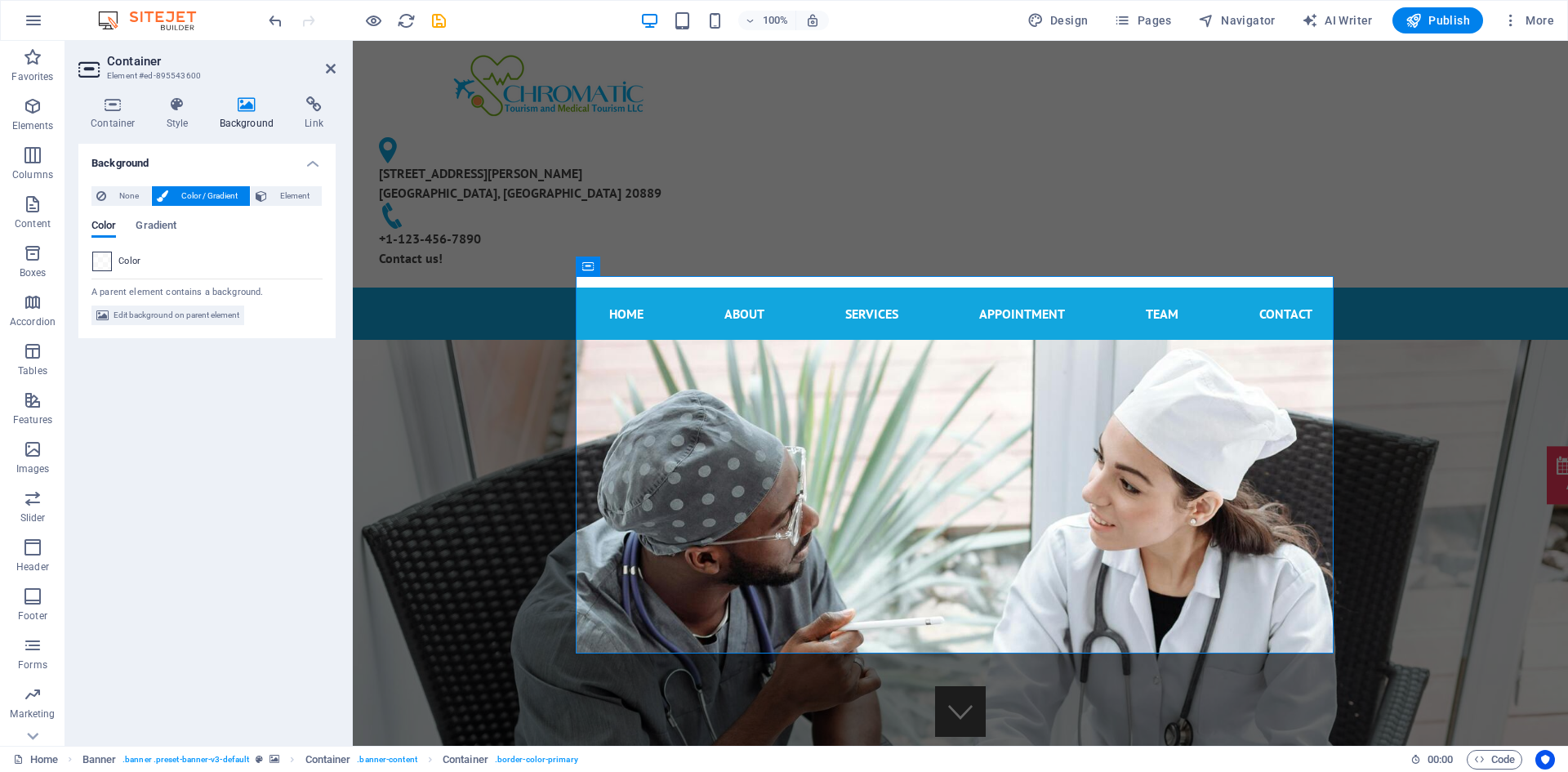
click at [110, 268] on span at bounding box center [102, 261] width 18 height 18
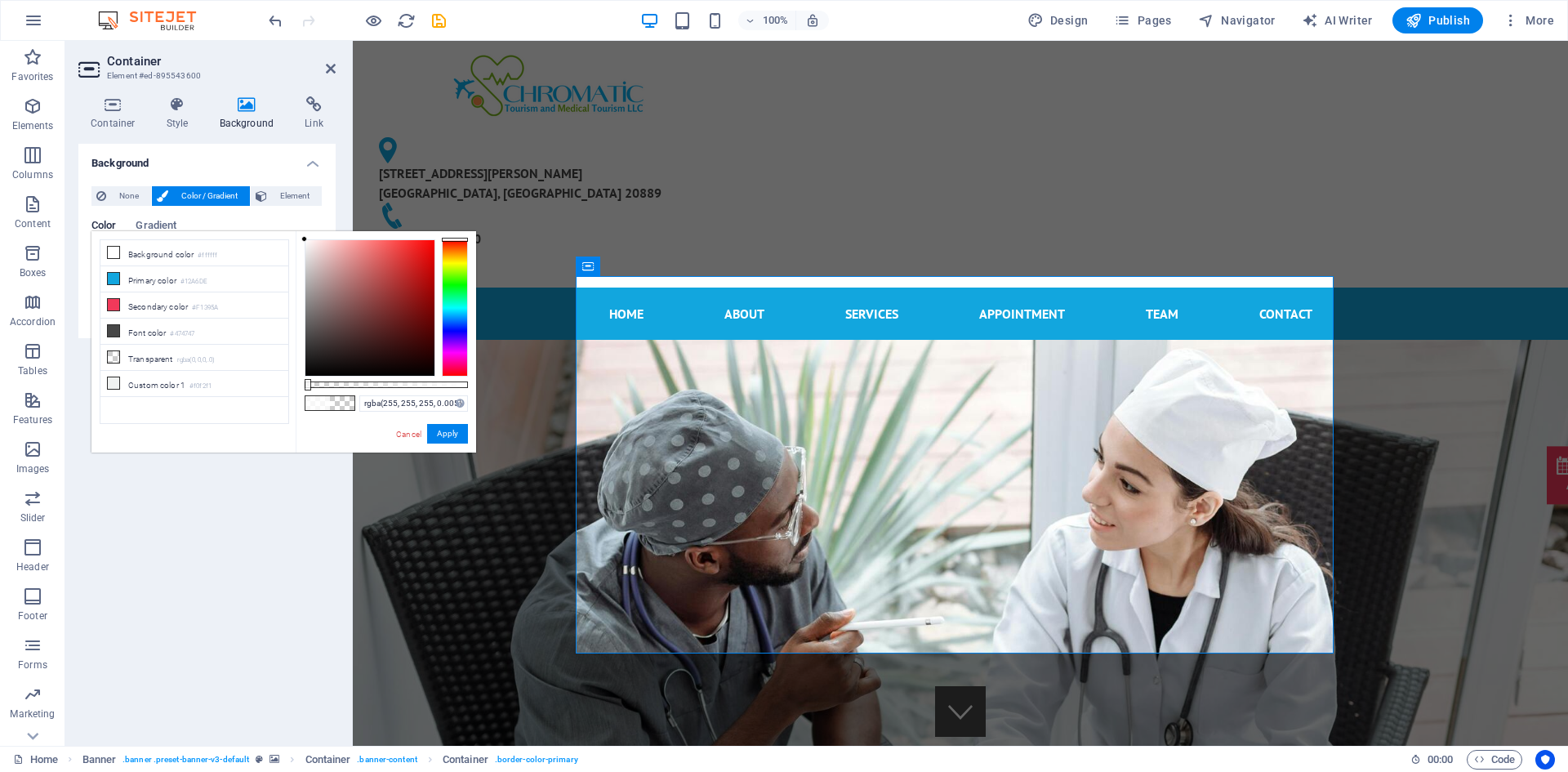
type input "rgba(255, 255, 255, 0)"
drag, startPoint x: 443, startPoint y: 382, endPoint x: 284, endPoint y: 400, distance: 160.0
click at [284, 400] on div "less Background color #ffffff Primary color #12A6DE Secondary color #F1395A Fon…" at bounding box center [284, 342] width 384 height 222
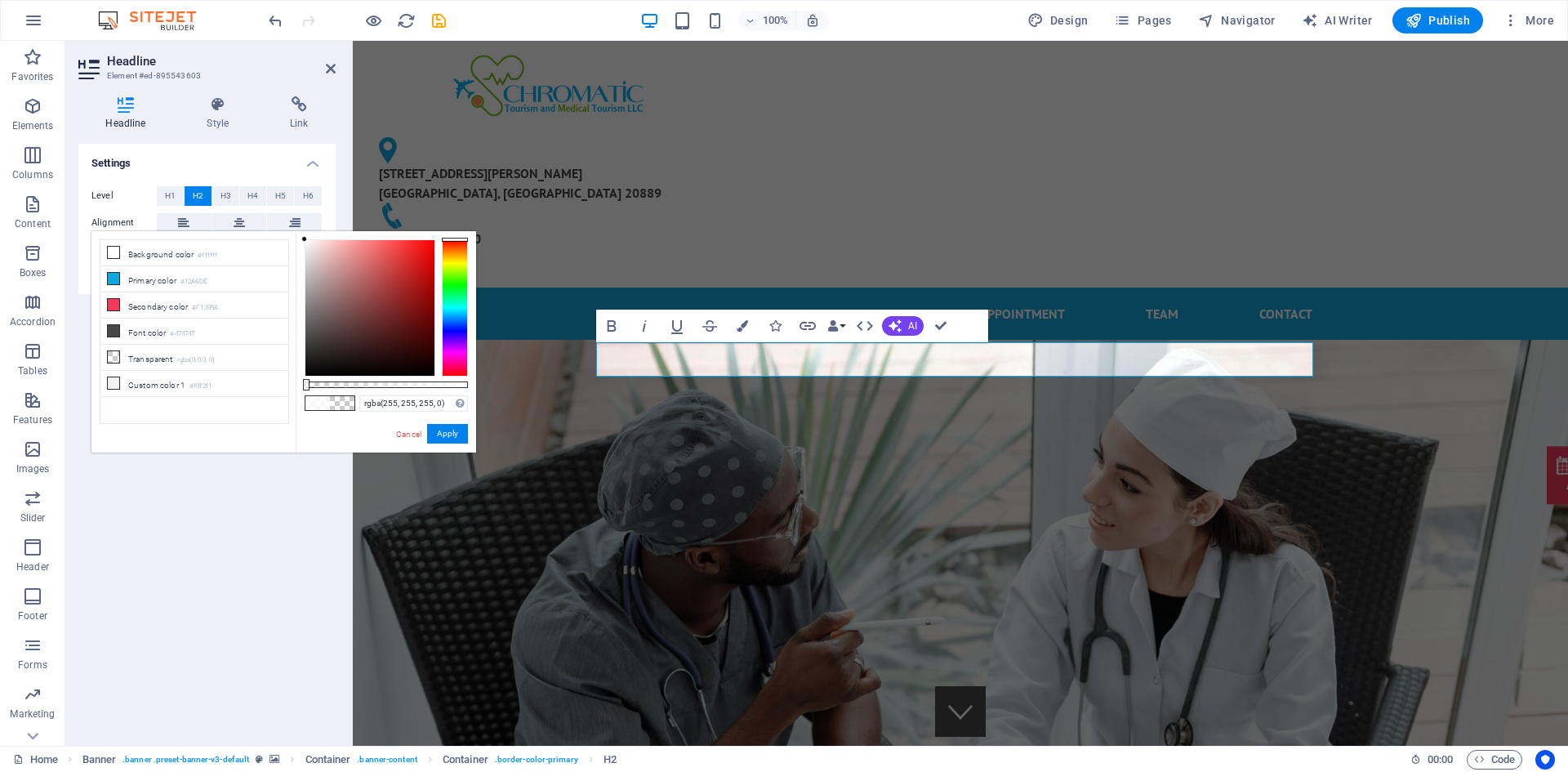
click at [230, 162] on h4 "Settings" at bounding box center [207, 159] width 257 height 29
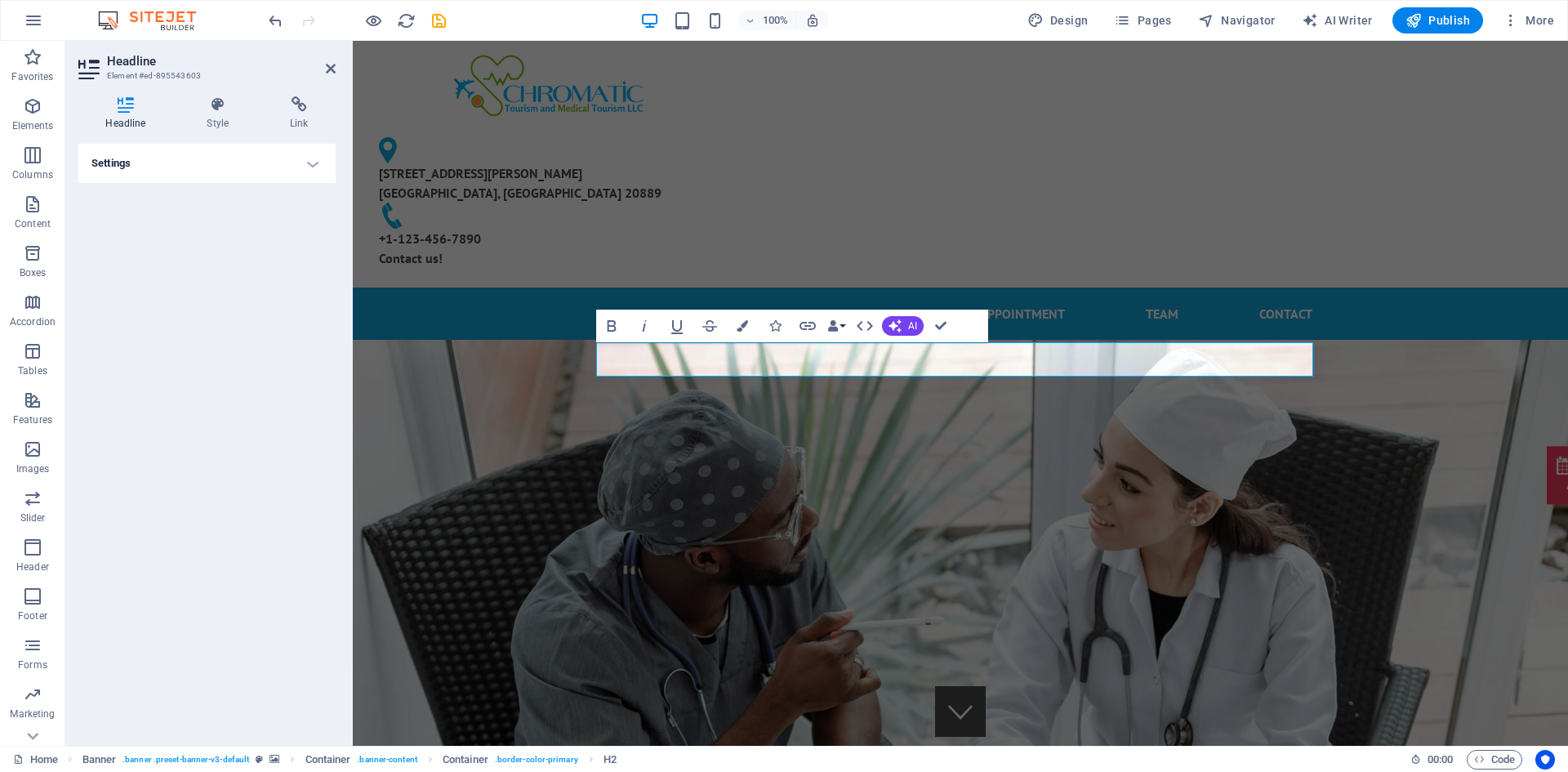
click at [230, 162] on h4 "Settings" at bounding box center [207, 163] width 257 height 39
click at [215, 269] on span "Edit design" at bounding box center [217, 271] width 202 height 20
select select "px"
select select "600"
select select "px"
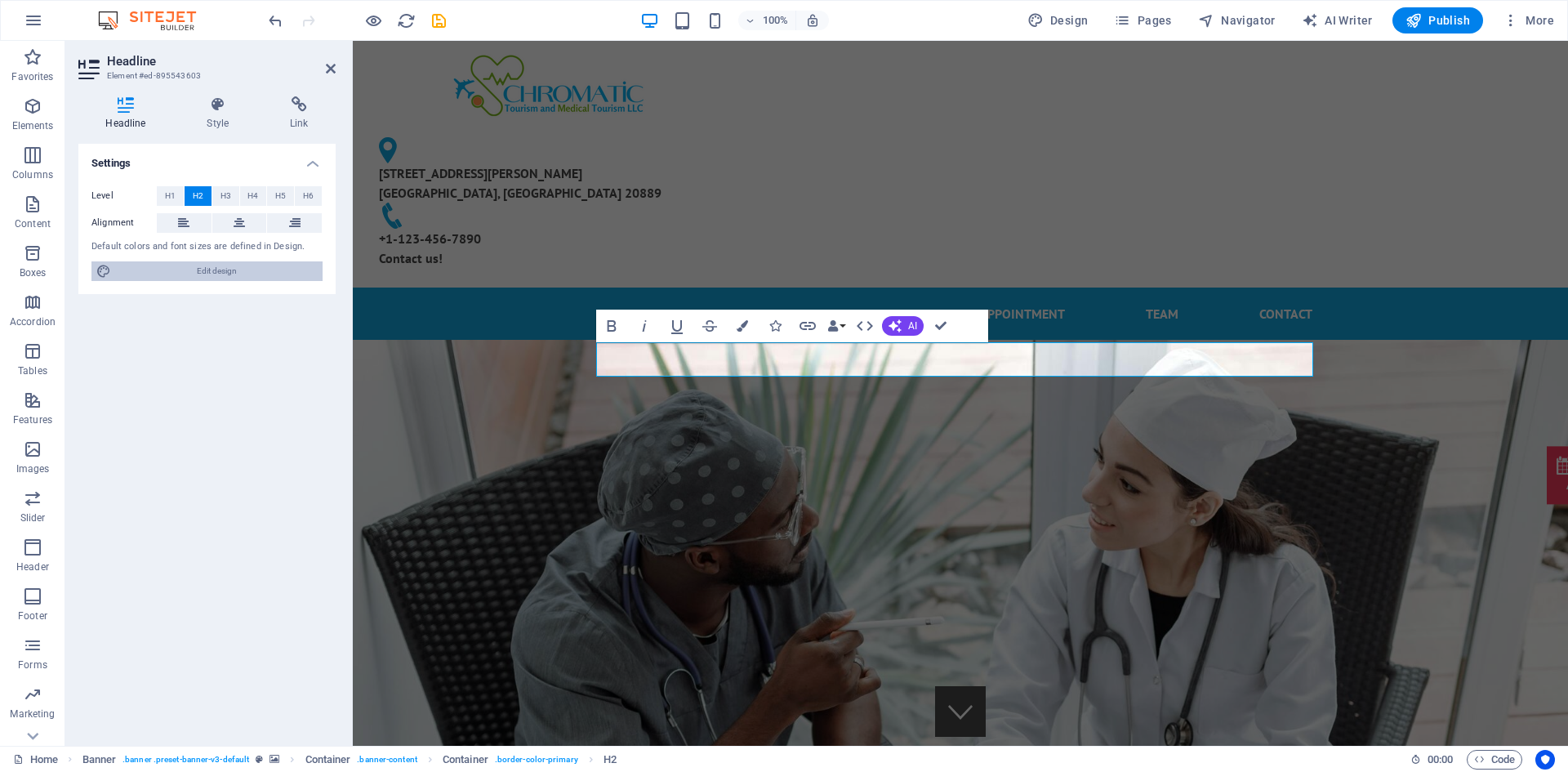
select select "600"
select select "px"
select select "rem"
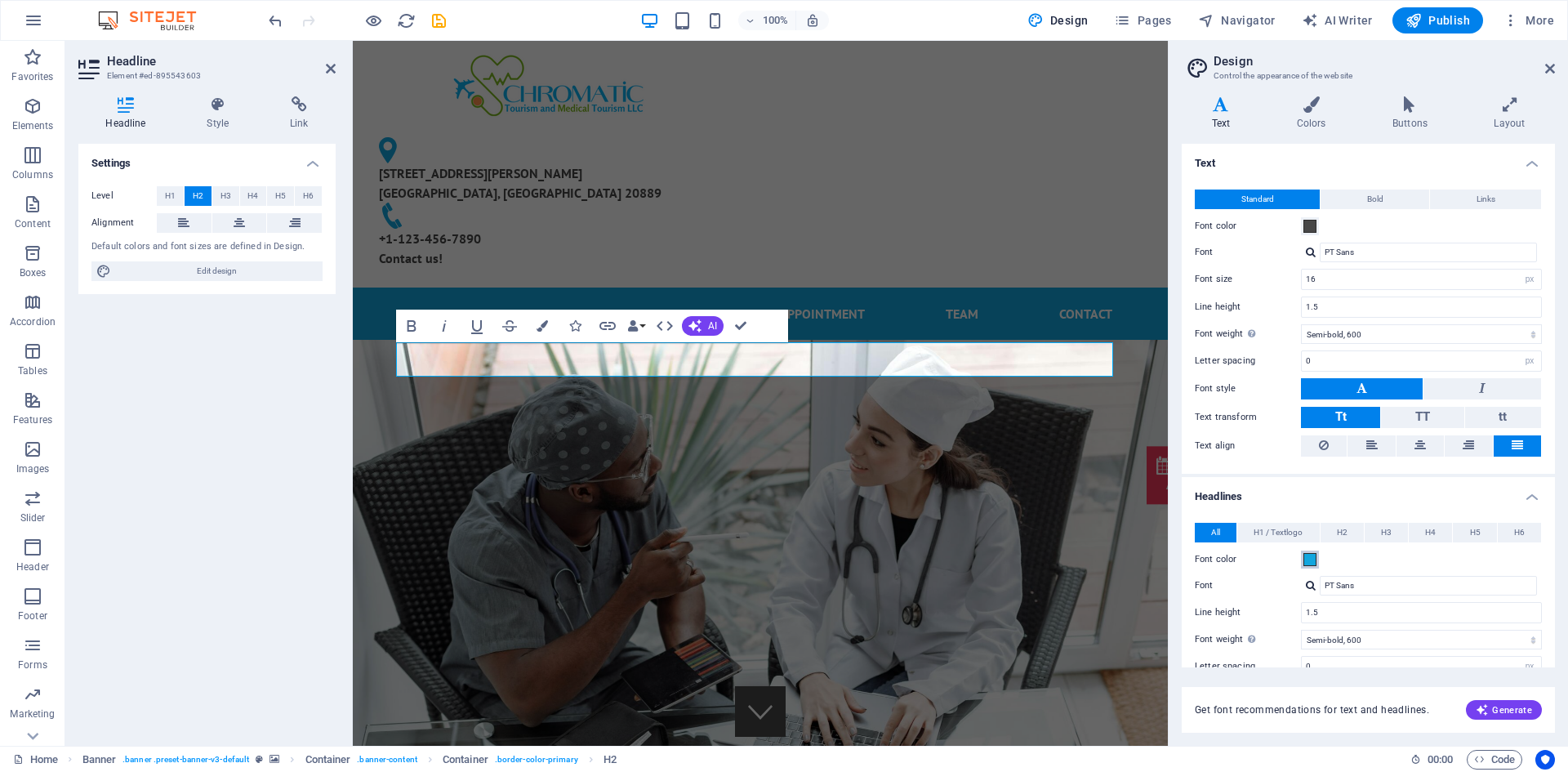
click at [1308, 556] on span at bounding box center [1309, 559] width 13 height 13
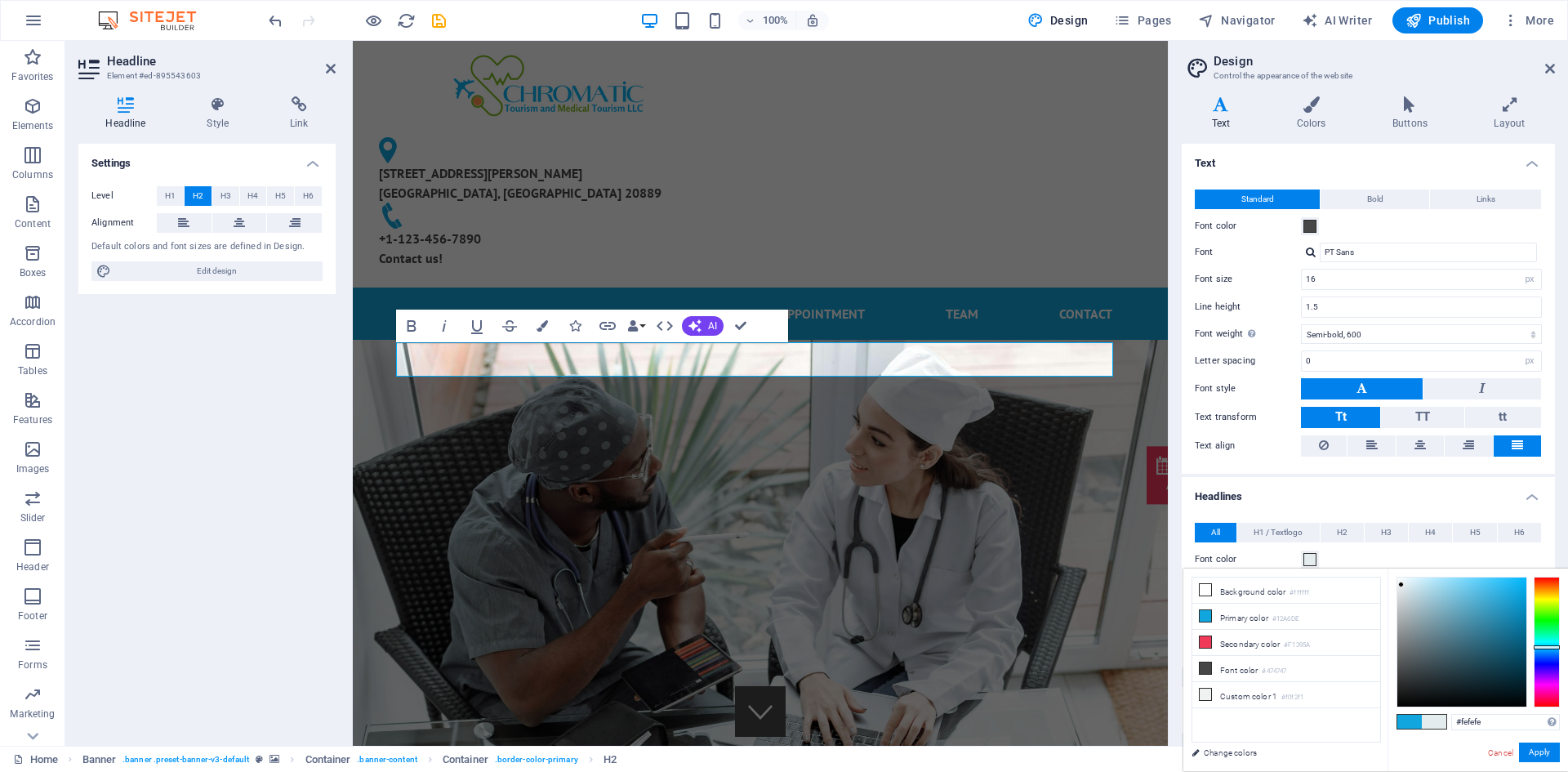
type input "#ffffff"
drag, startPoint x: 1423, startPoint y: 614, endPoint x: 1382, endPoint y: 566, distance: 63.1
click at [1382, 566] on body "[MEDICAL_DATA][DOMAIN_NAME] Home Favorites Elements Columns Content Boxes Accor…" at bounding box center [784, 386] width 1568 height 772
drag, startPoint x: 1545, startPoint y: 756, endPoint x: 1491, endPoint y: 643, distance: 125.2
click at [1544, 756] on button "Apply" at bounding box center [1539, 752] width 41 height 20
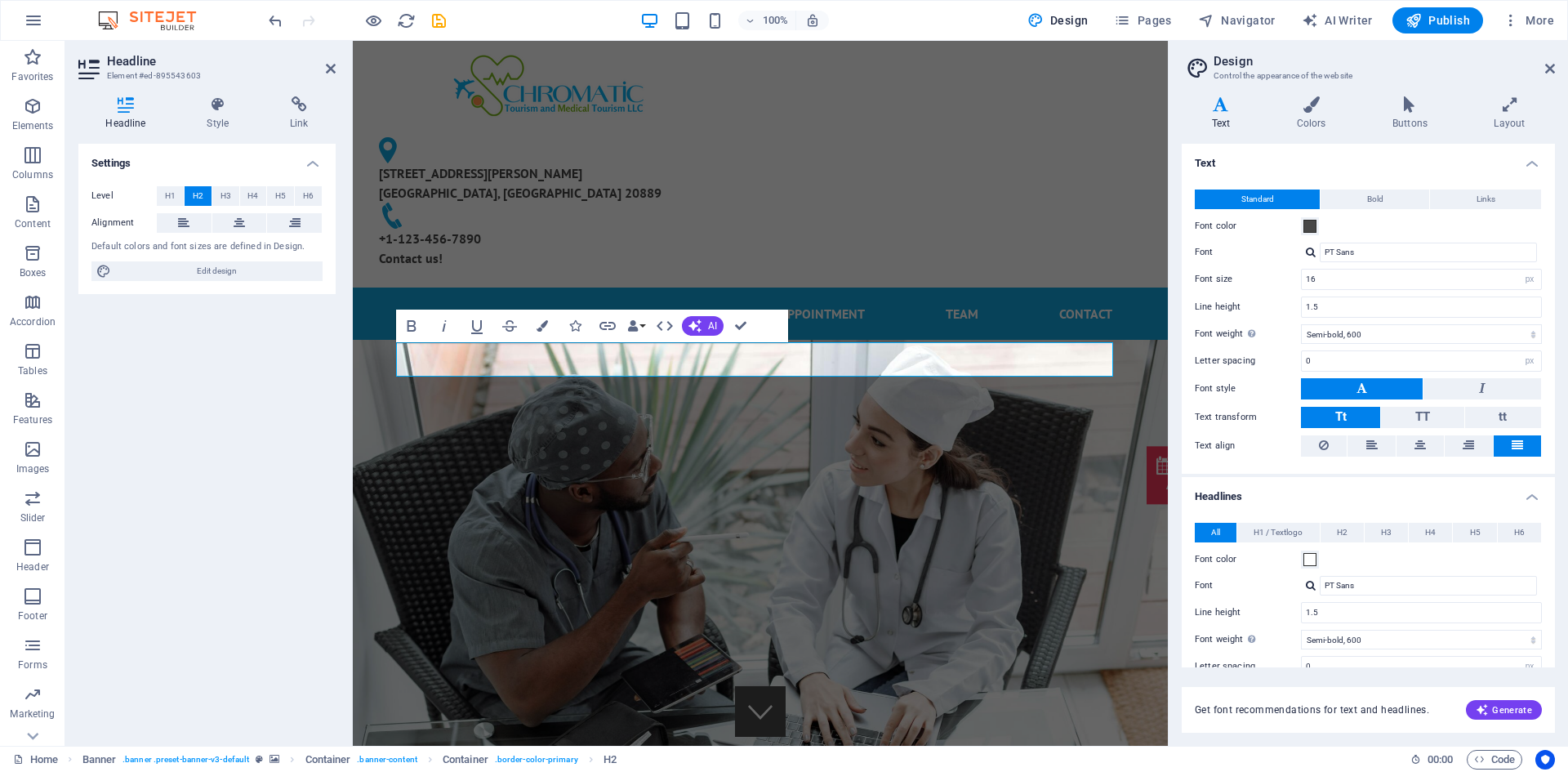
click at [1415, 506] on div "All H1 / Textlogo H2 H3 H4 H5 H6 Font color Font PT Sans Line height 1.5 Font w…" at bounding box center [1368, 671] width 379 height 330
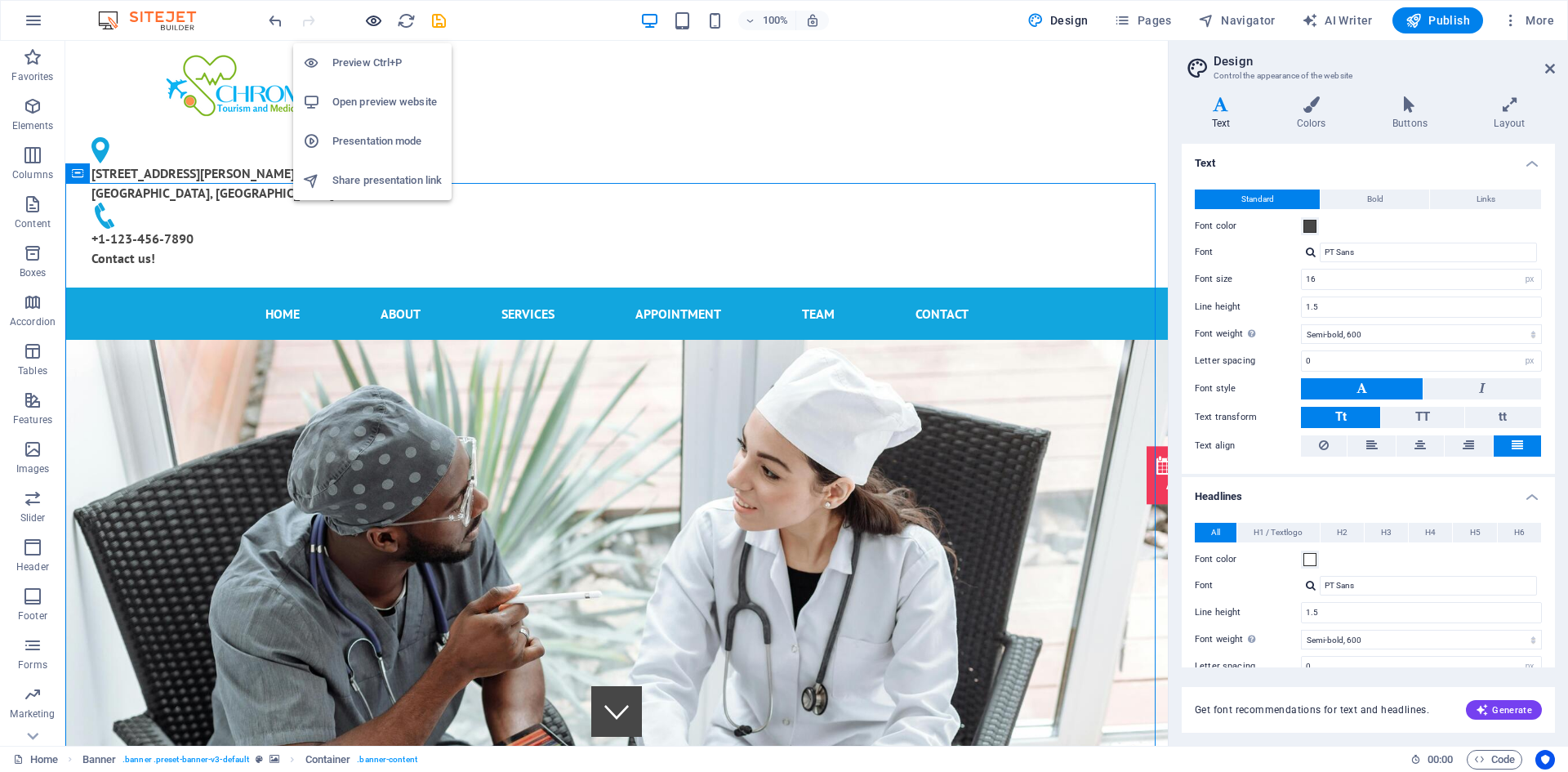
click at [378, 21] on icon "button" at bounding box center [373, 21] width 19 height 19
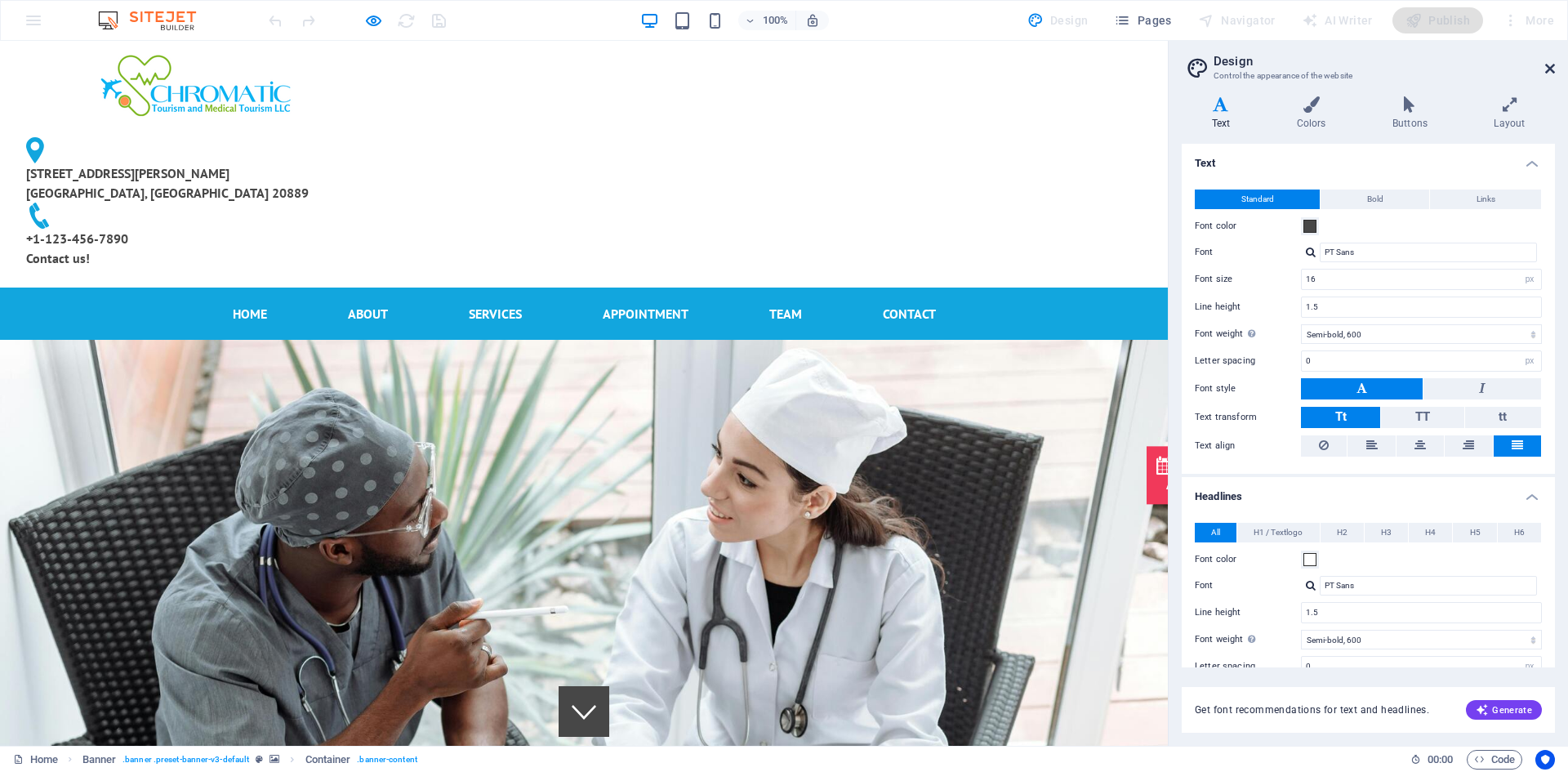
click at [1548, 70] on icon at bounding box center [1549, 68] width 9 height 13
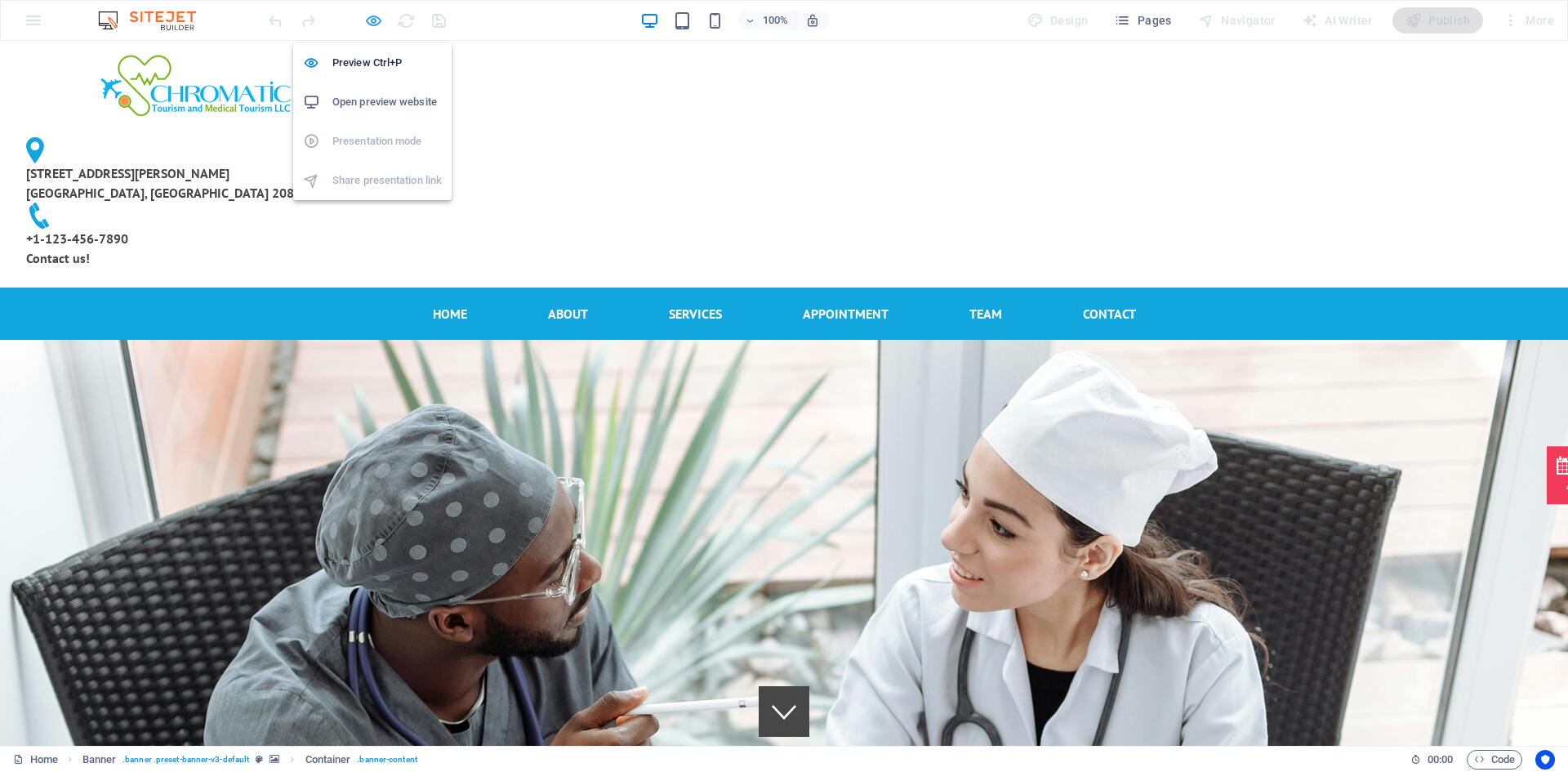
click at [365, 16] on icon "button" at bounding box center [373, 21] width 19 height 19
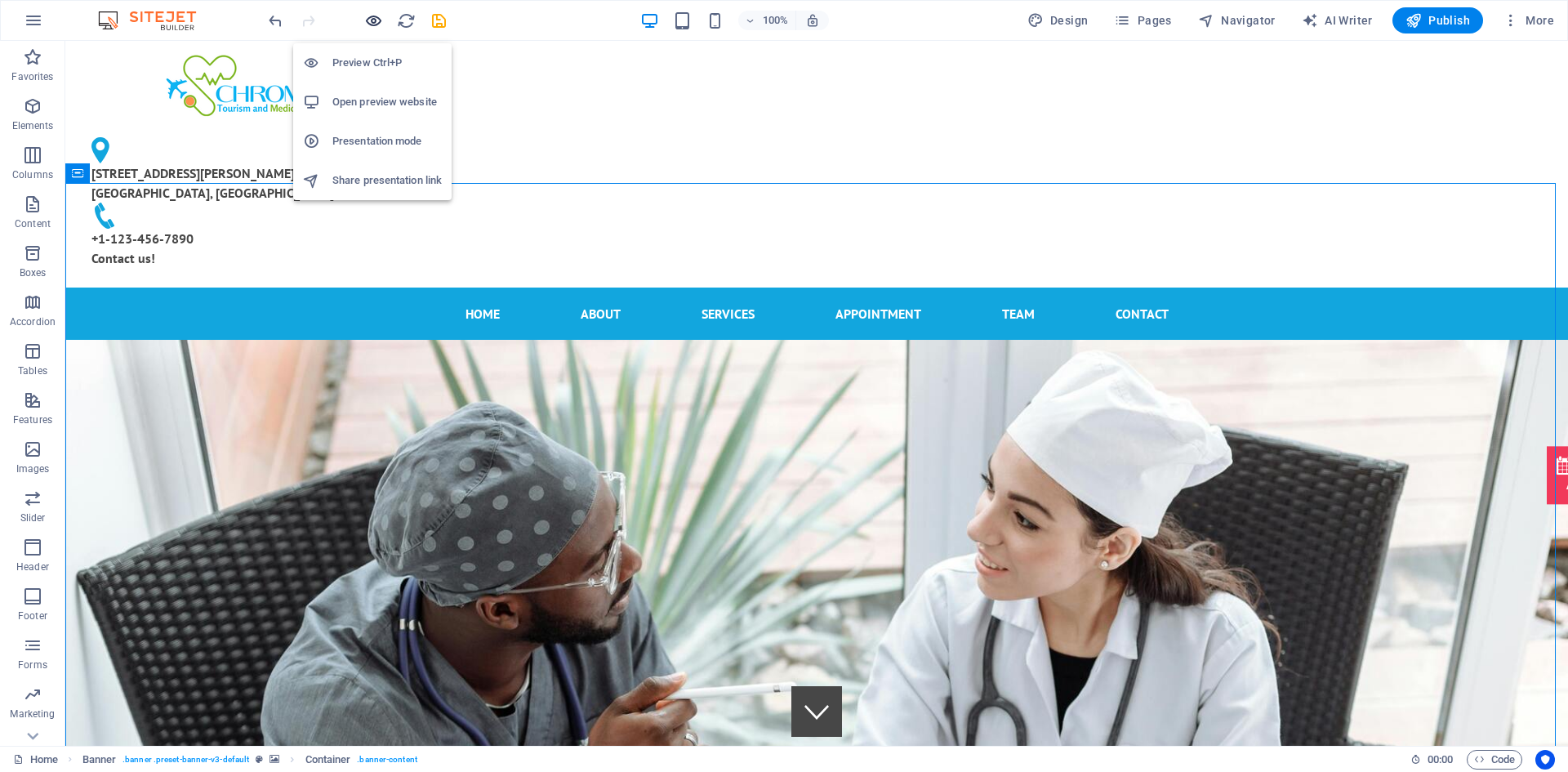
click at [365, 16] on icon "button" at bounding box center [373, 21] width 19 height 19
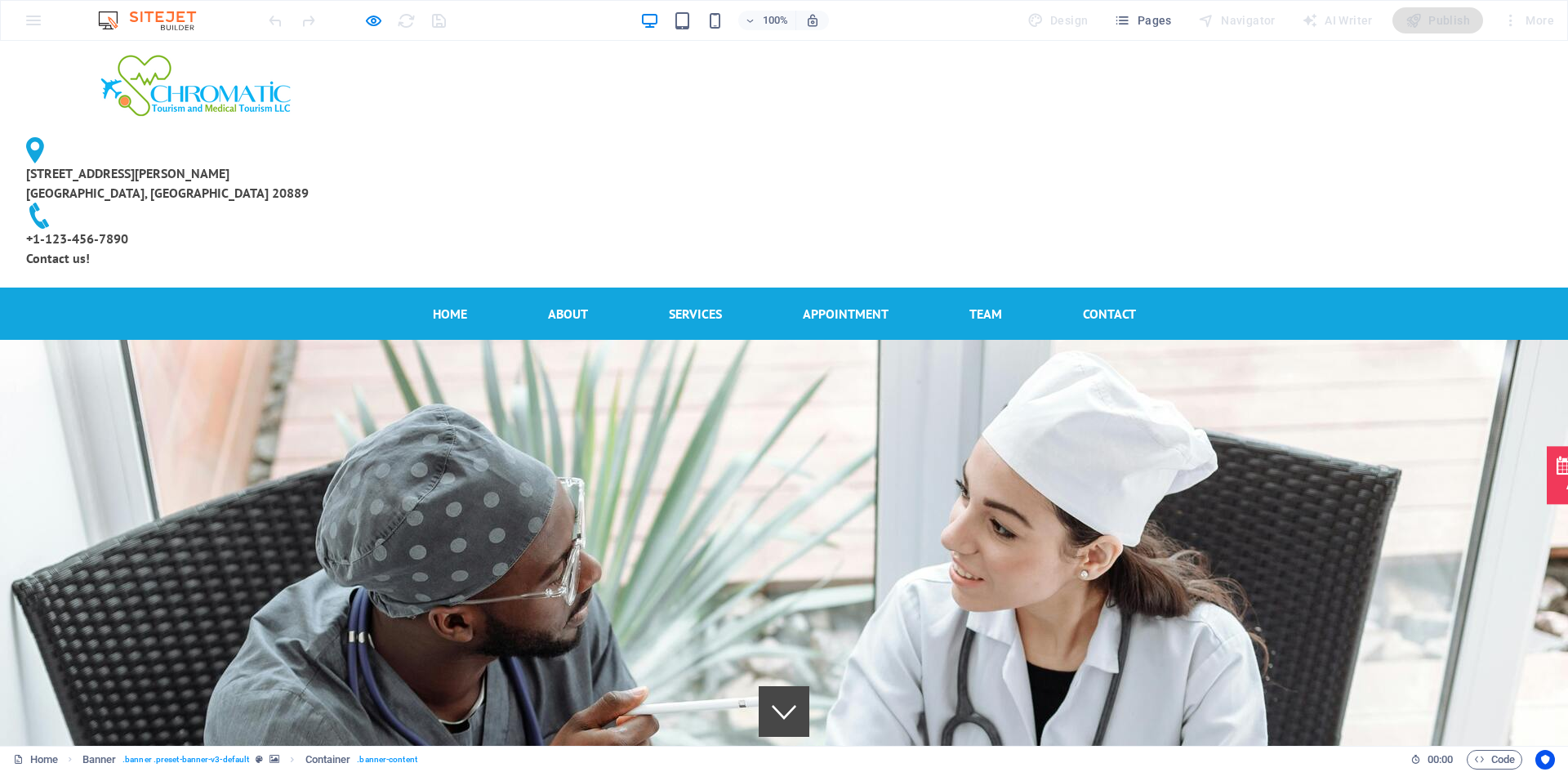
click at [370, 22] on icon "button" at bounding box center [373, 21] width 19 height 19
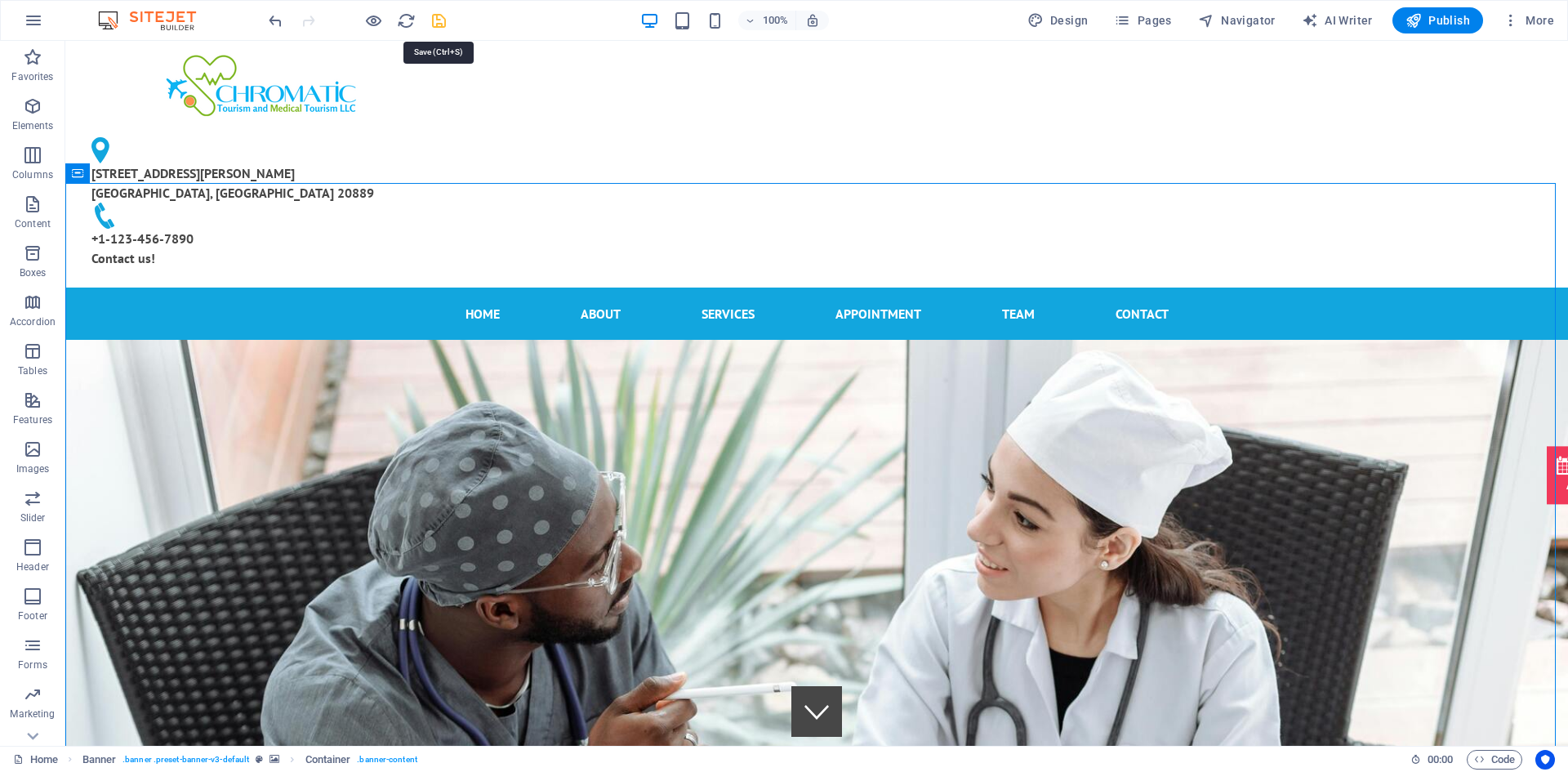
click at [447, 17] on icon "save" at bounding box center [439, 21] width 19 height 19
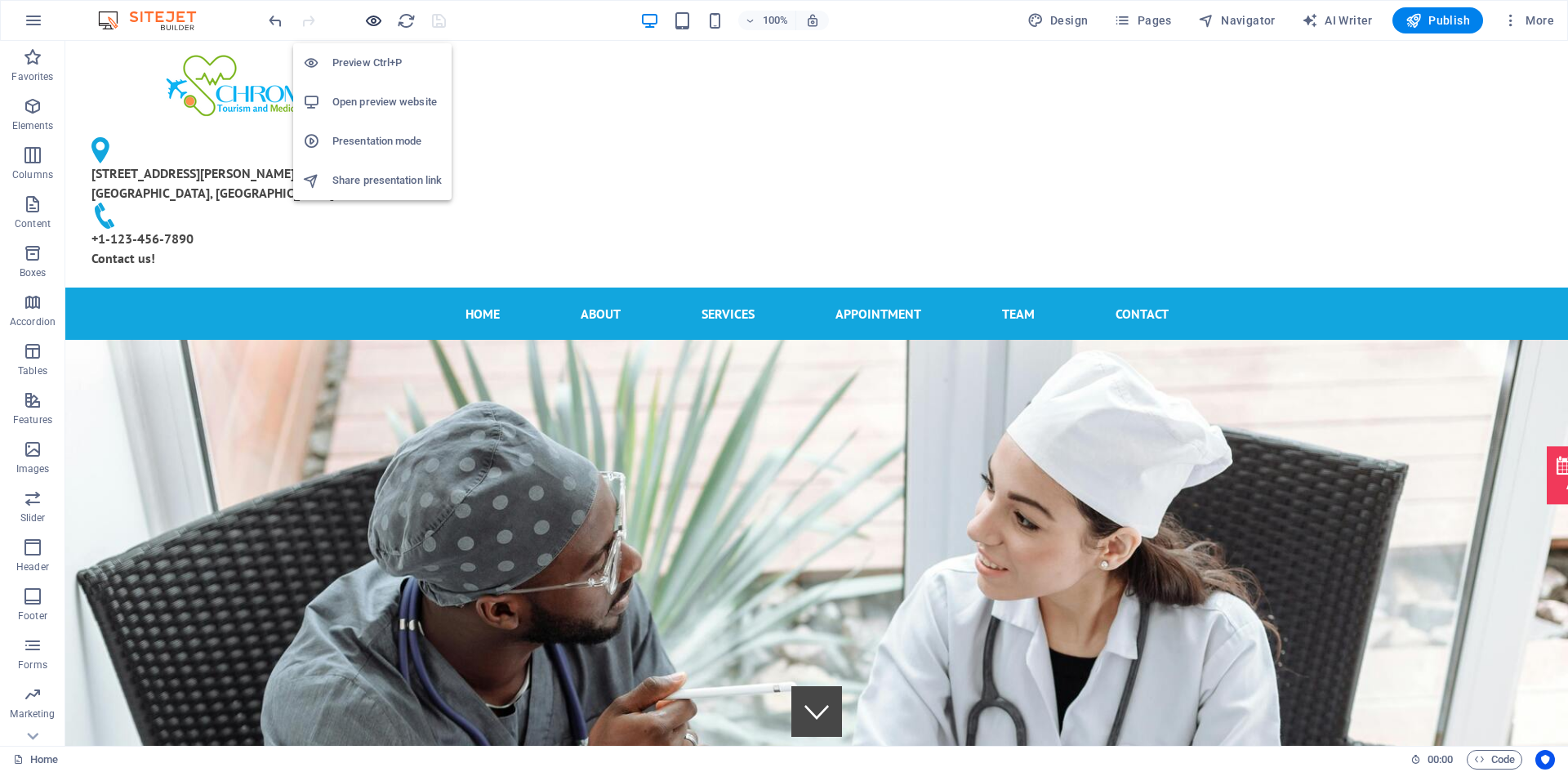
click at [371, 17] on icon "button" at bounding box center [373, 21] width 19 height 19
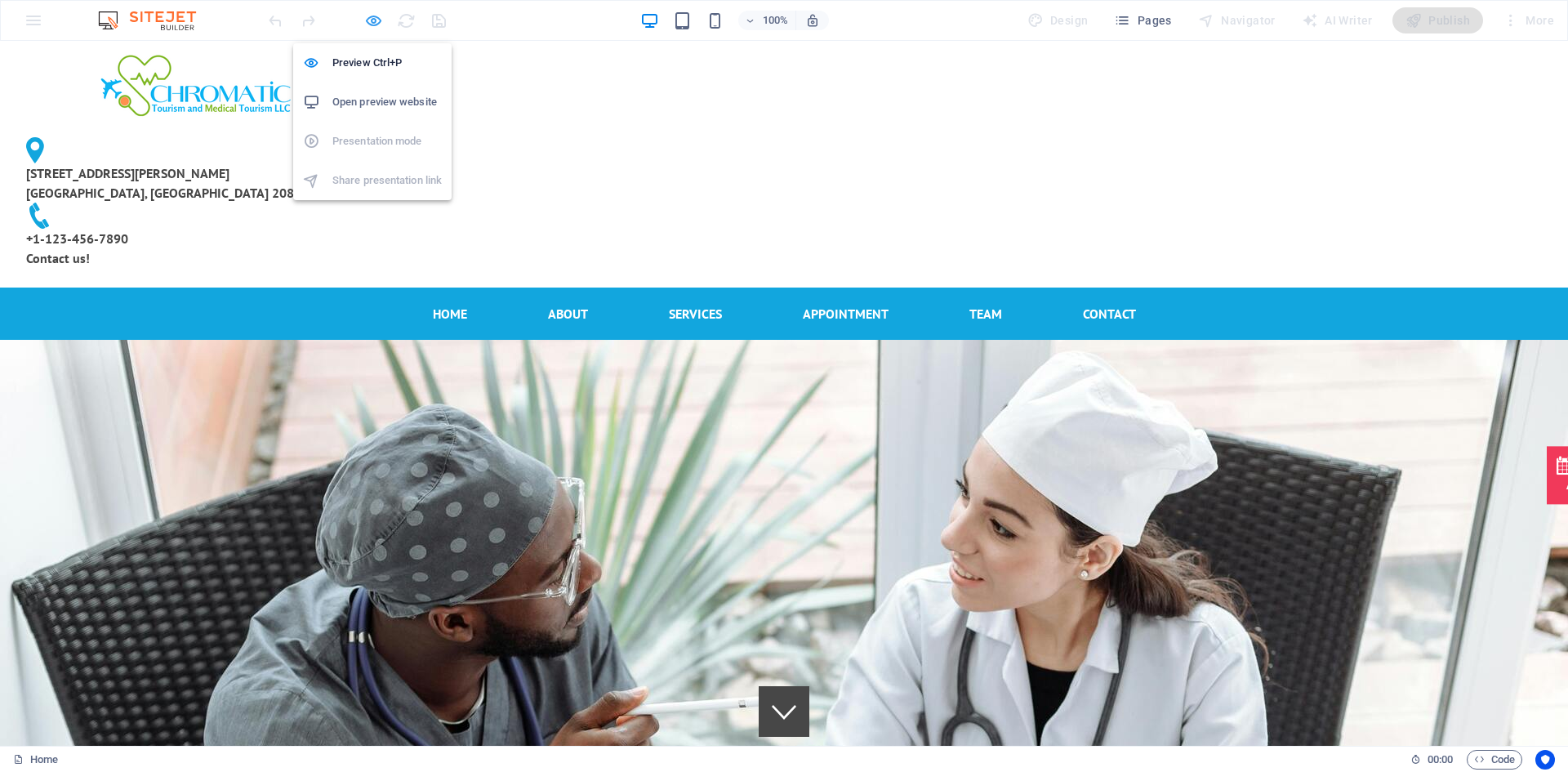
click at [371, 17] on icon "button" at bounding box center [373, 21] width 19 height 19
